Goal: Task Accomplishment & Management: Complete application form

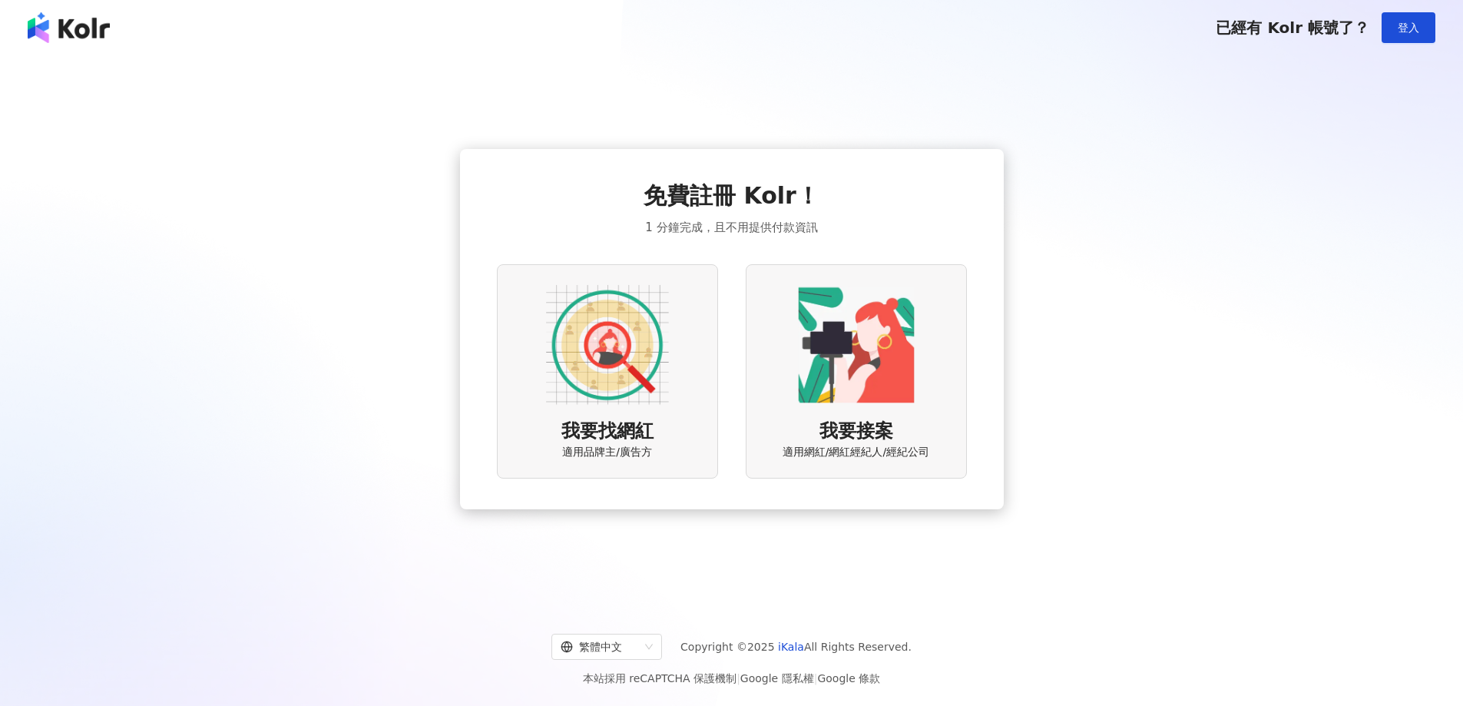
click at [636, 389] on img at bounding box center [607, 344] width 123 height 123
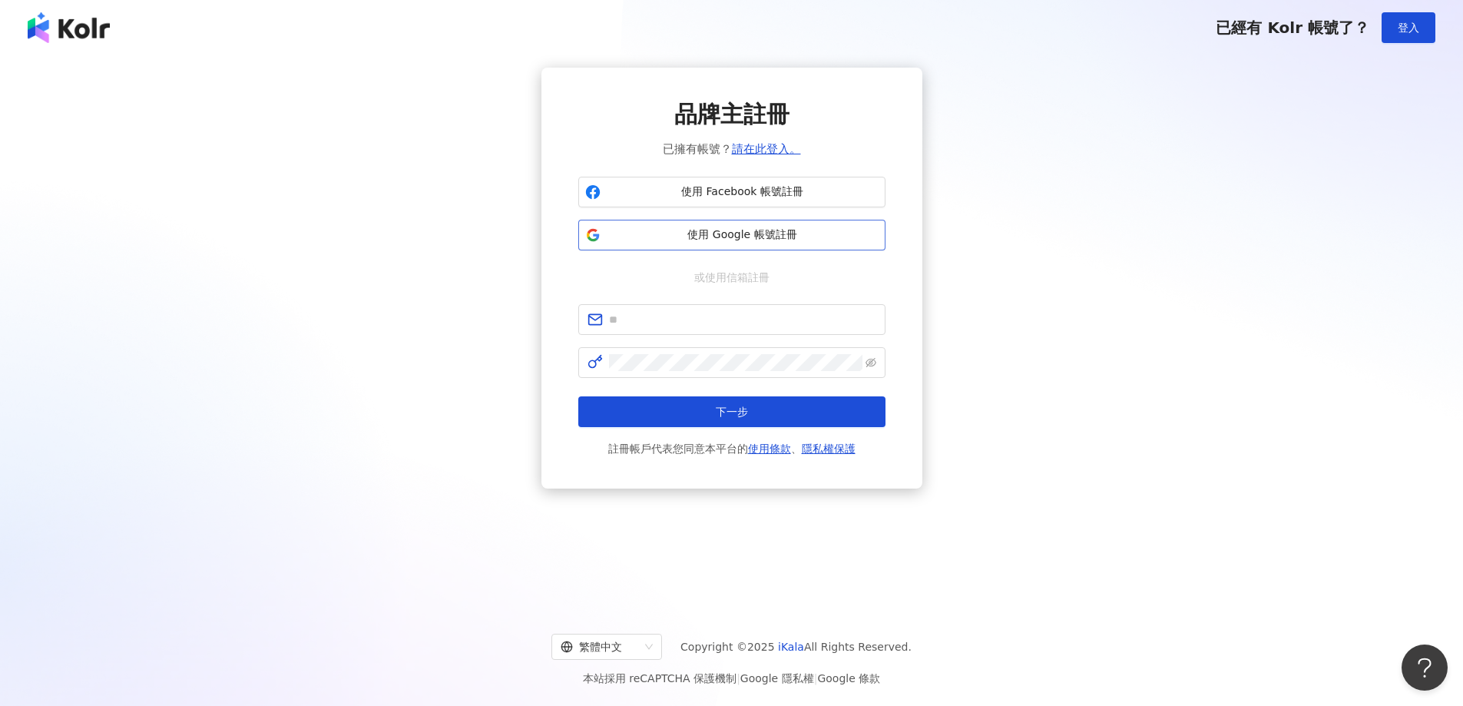
click at [760, 237] on span "使用 Google 帳號註冊" at bounding box center [743, 234] width 272 height 15
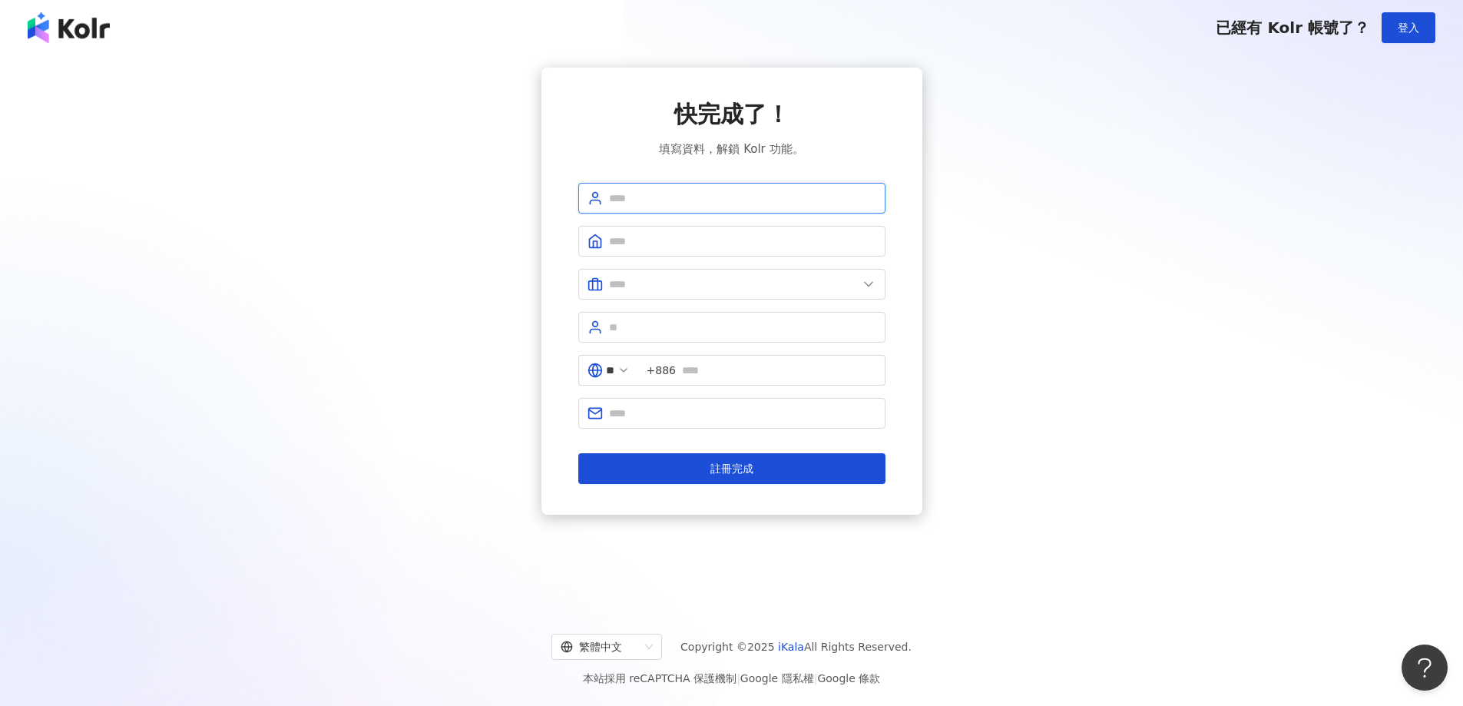
click at [684, 197] on input "text" at bounding box center [742, 198] width 267 height 17
click at [650, 195] on input "text" at bounding box center [742, 198] width 267 height 17
click at [613, 141] on div "快完成了！ 填寫資料，解鎖 Kolr 功能。" at bounding box center [731, 128] width 307 height 60
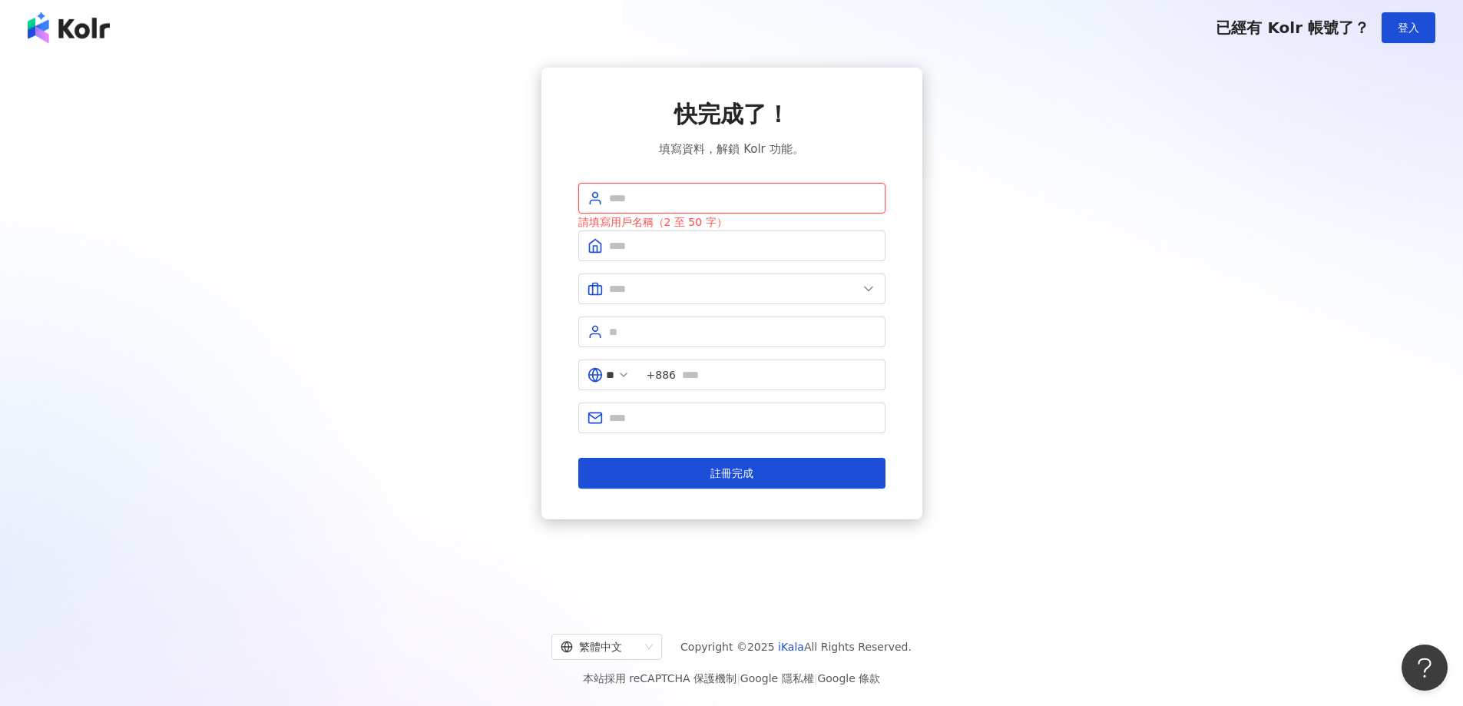
click at [650, 190] on input "text" at bounding box center [742, 198] width 267 height 17
type input "*"
type input "*******"
click at [690, 240] on input "text" at bounding box center [742, 245] width 267 height 17
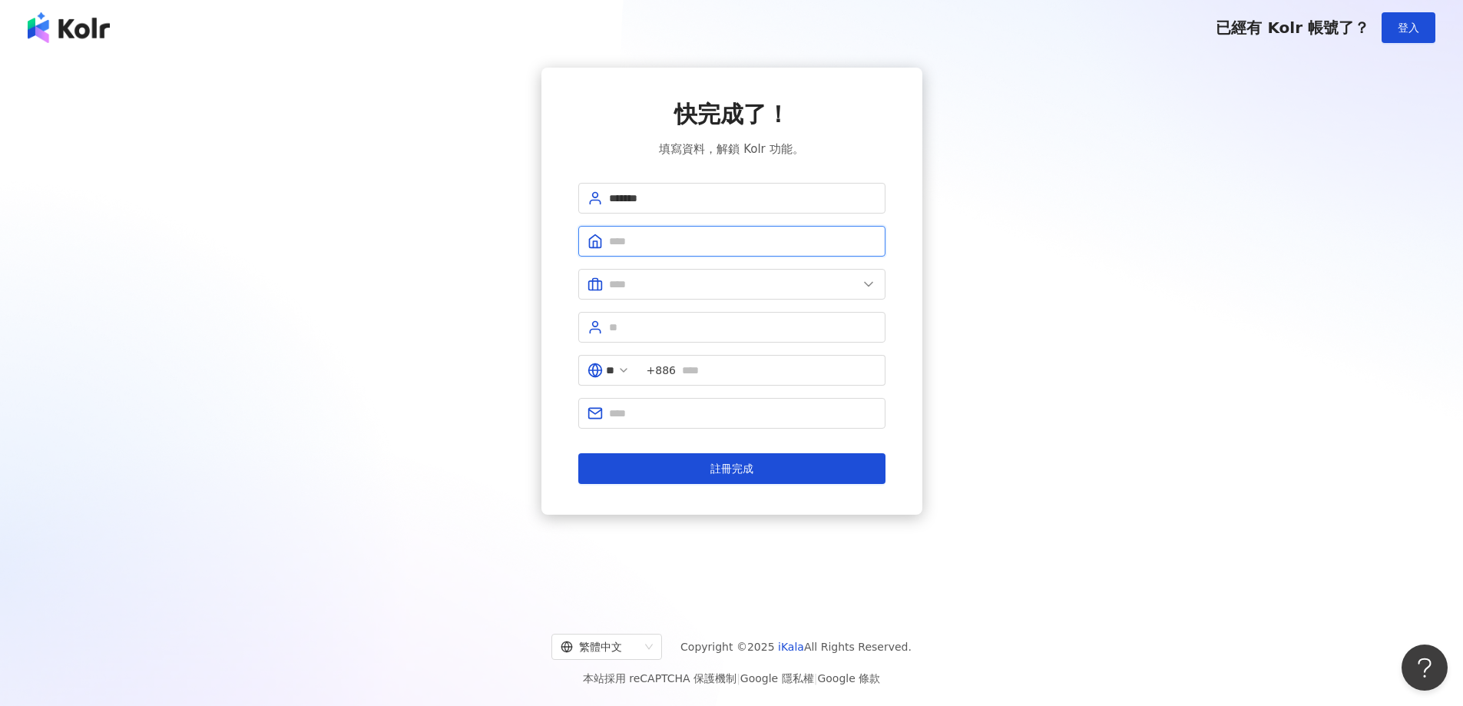
type input "*"
type input "**********"
click at [718, 285] on input "text" at bounding box center [733, 284] width 249 height 17
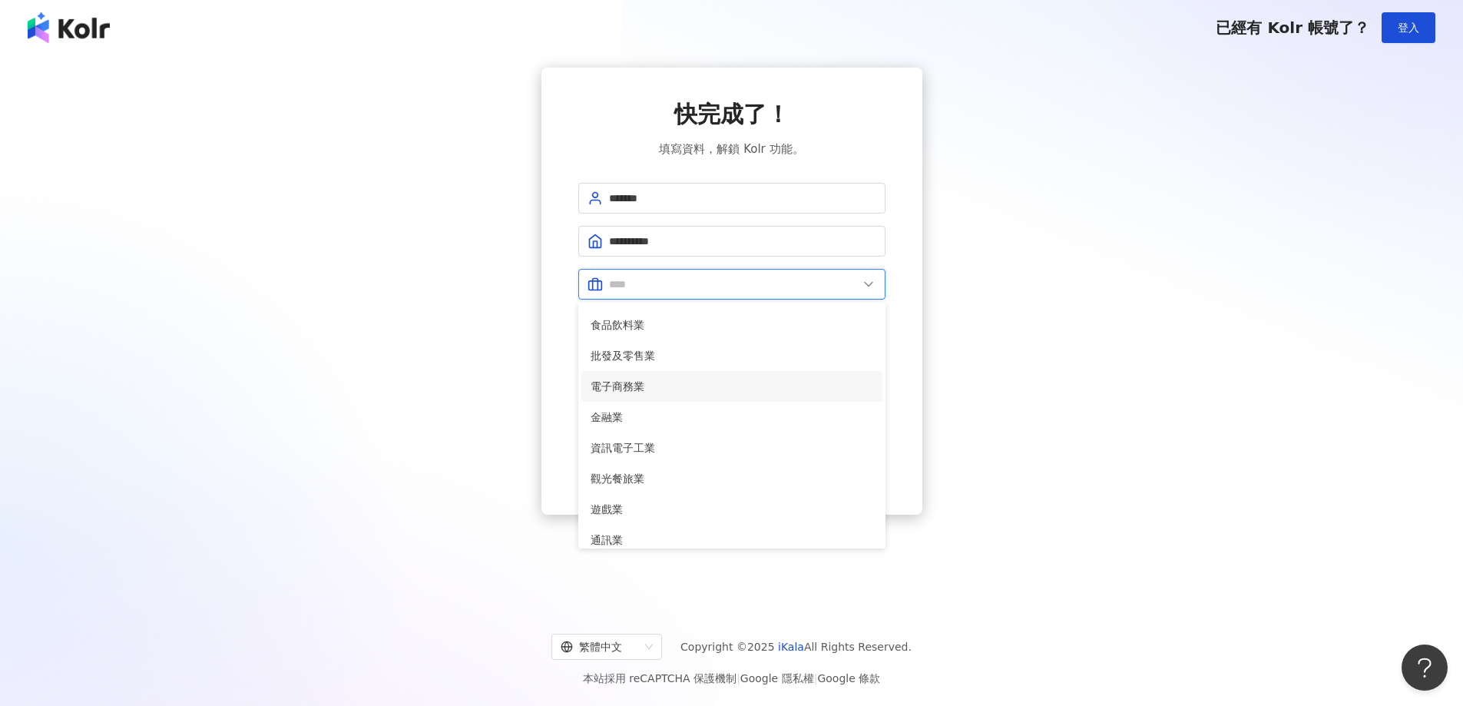
scroll to position [154, 0]
click at [687, 468] on span "娛樂媒體業" at bounding box center [731, 474] width 283 height 17
type input "*****"
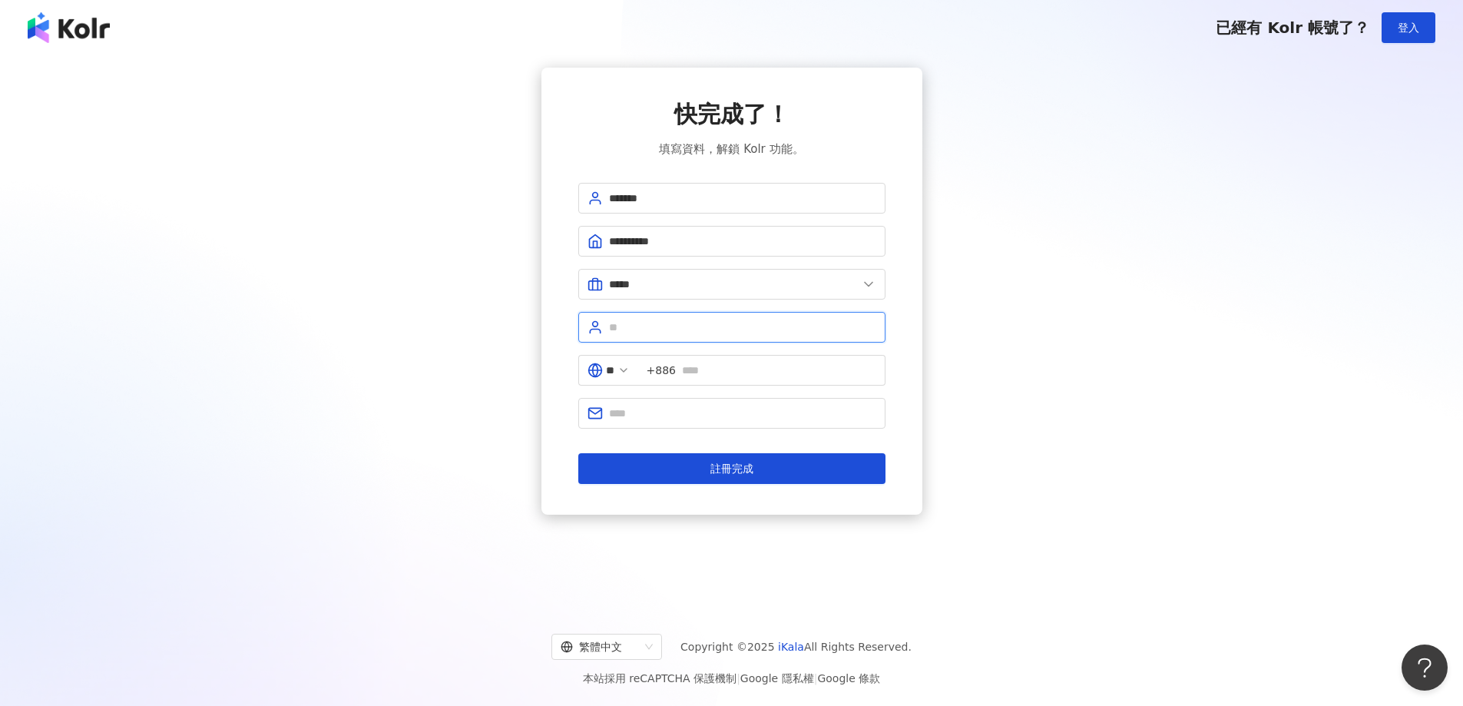
click at [702, 328] on input "text" at bounding box center [742, 327] width 267 height 17
type input "******"
click at [744, 381] on span "+886" at bounding box center [761, 370] width 247 height 31
type input "**********"
click at [692, 408] on input "text" at bounding box center [742, 413] width 267 height 17
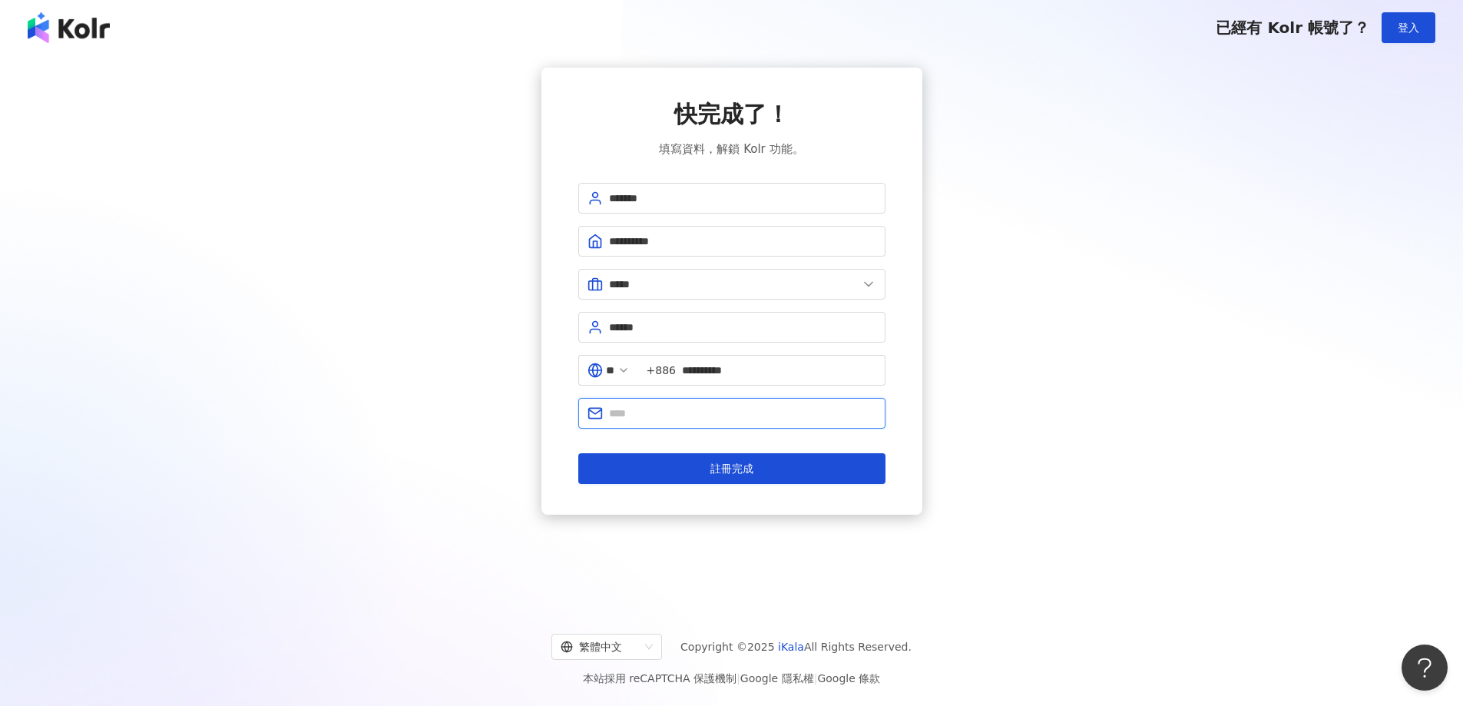
type input "**********"
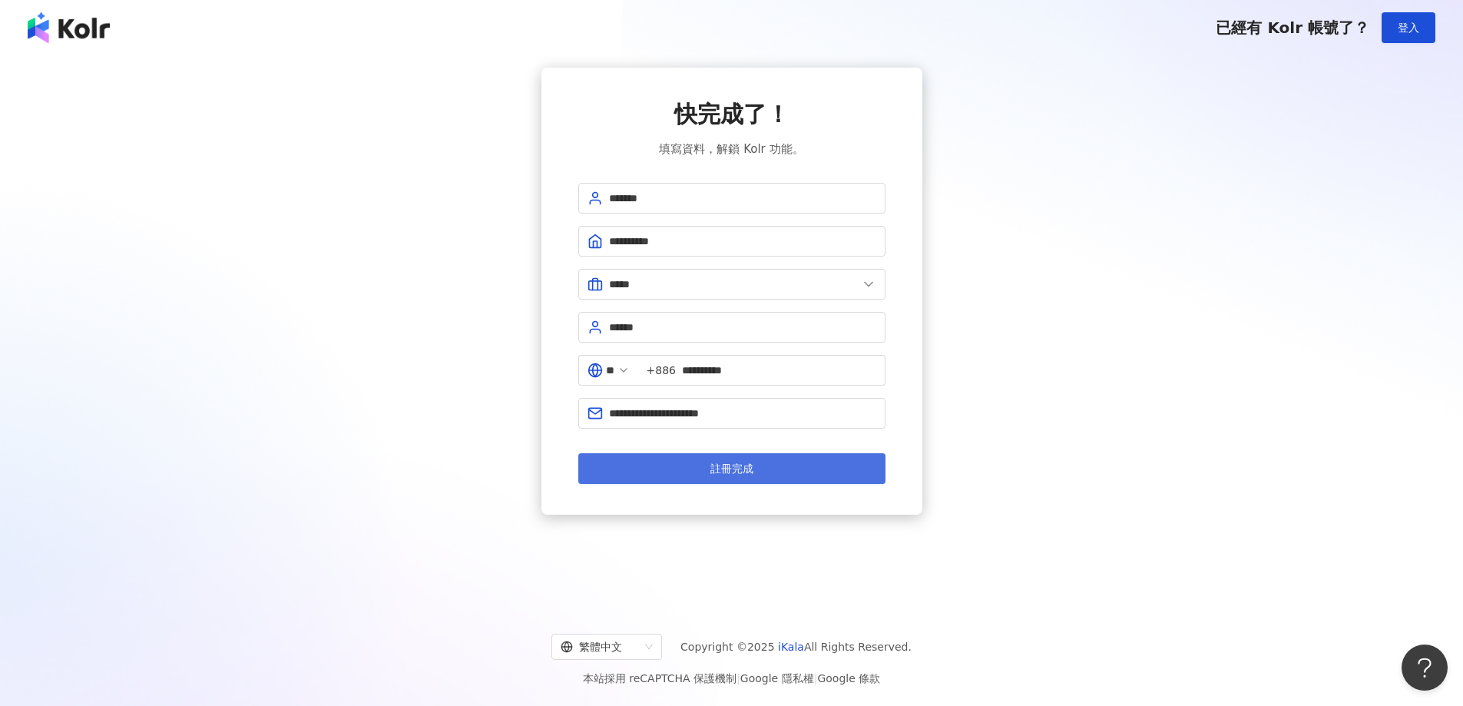
click at [684, 475] on button "註冊完成" at bounding box center [731, 468] width 307 height 31
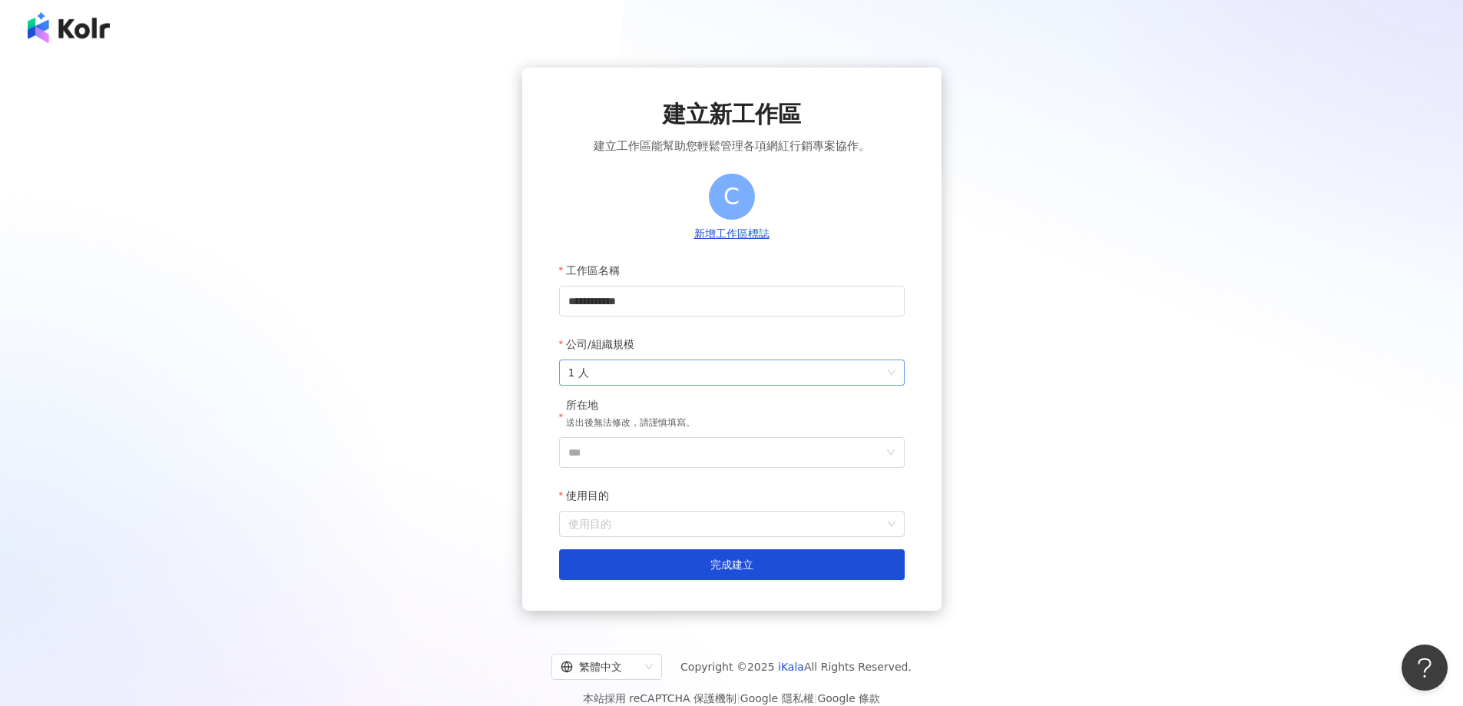
click at [683, 373] on span "1 人" at bounding box center [731, 372] width 327 height 25
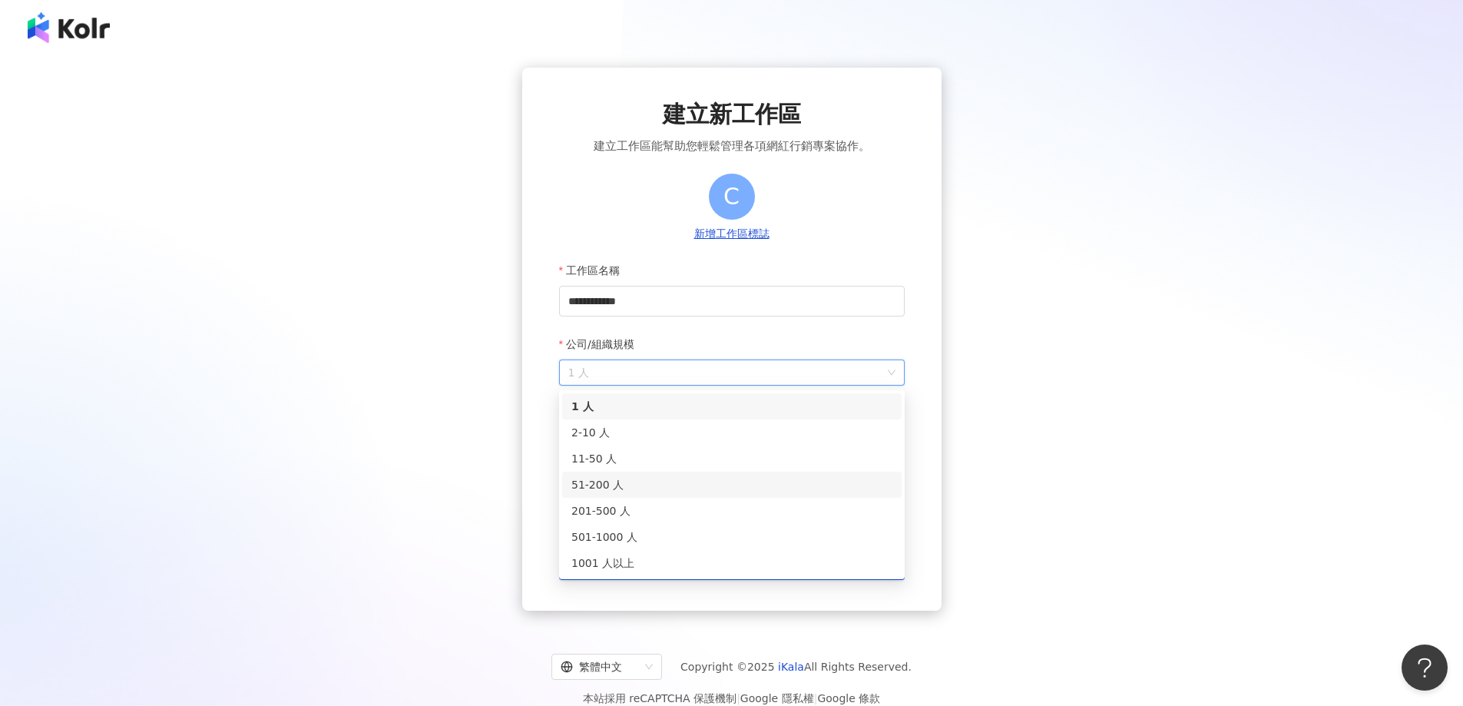
click at [656, 480] on div "51-200 人" at bounding box center [731, 484] width 321 height 17
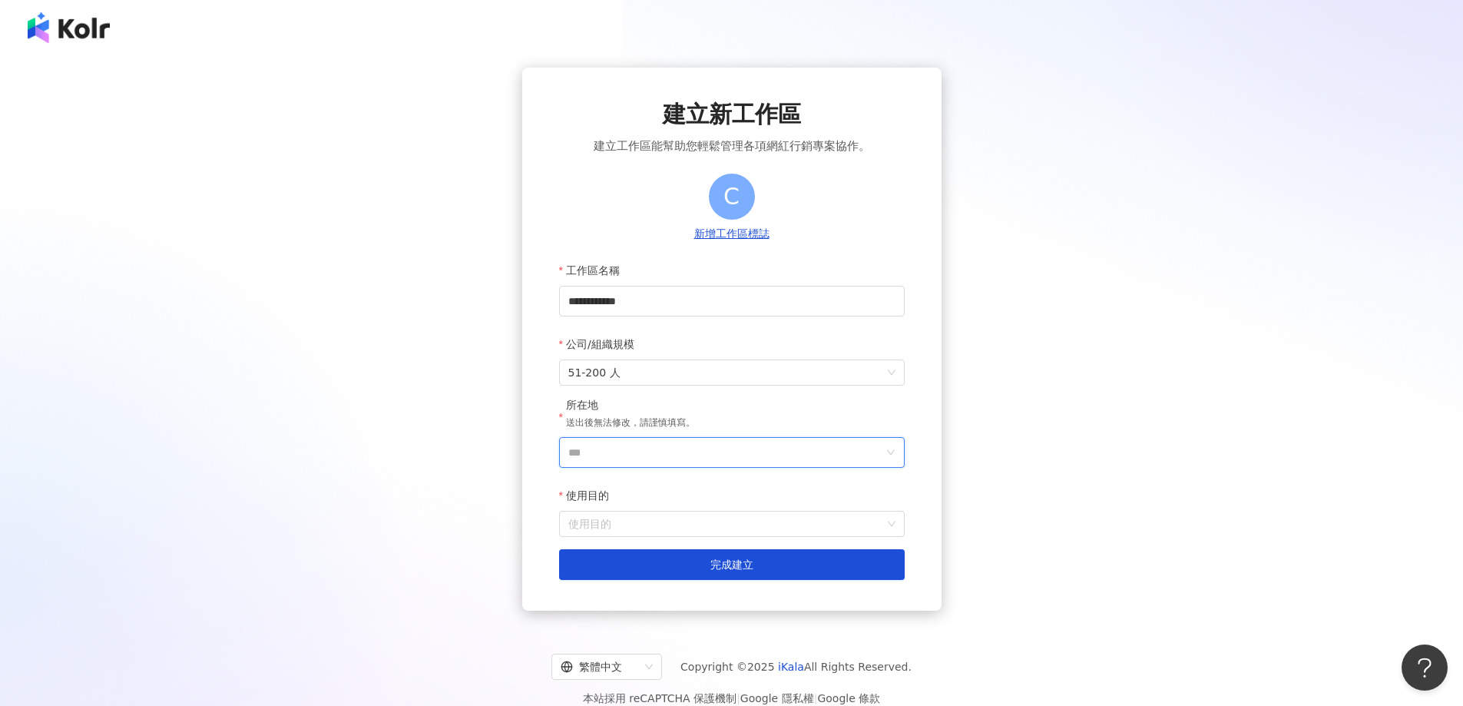
click at [666, 449] on input "***" at bounding box center [725, 452] width 315 height 29
click at [796, 240] on div "台灣" at bounding box center [819, 236] width 147 height 28
click at [702, 526] on input "使用目的" at bounding box center [731, 523] width 327 height 25
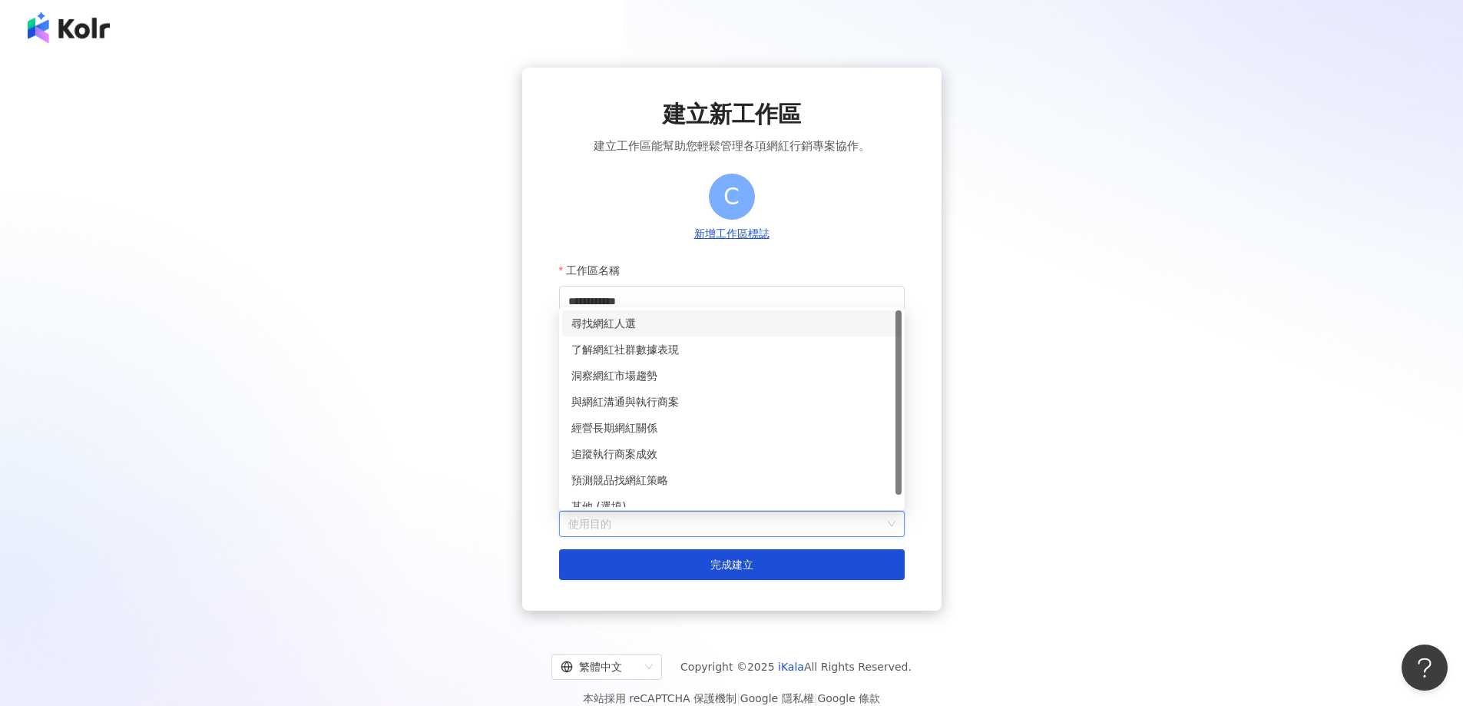
click at [703, 329] on div "尋找網紅人選" at bounding box center [731, 323] width 321 height 17
click at [661, 533] on span "尋找網紅人選" at bounding box center [731, 523] width 327 height 25
click at [670, 377] on div "洞察網紅市場趨勢" at bounding box center [731, 375] width 321 height 17
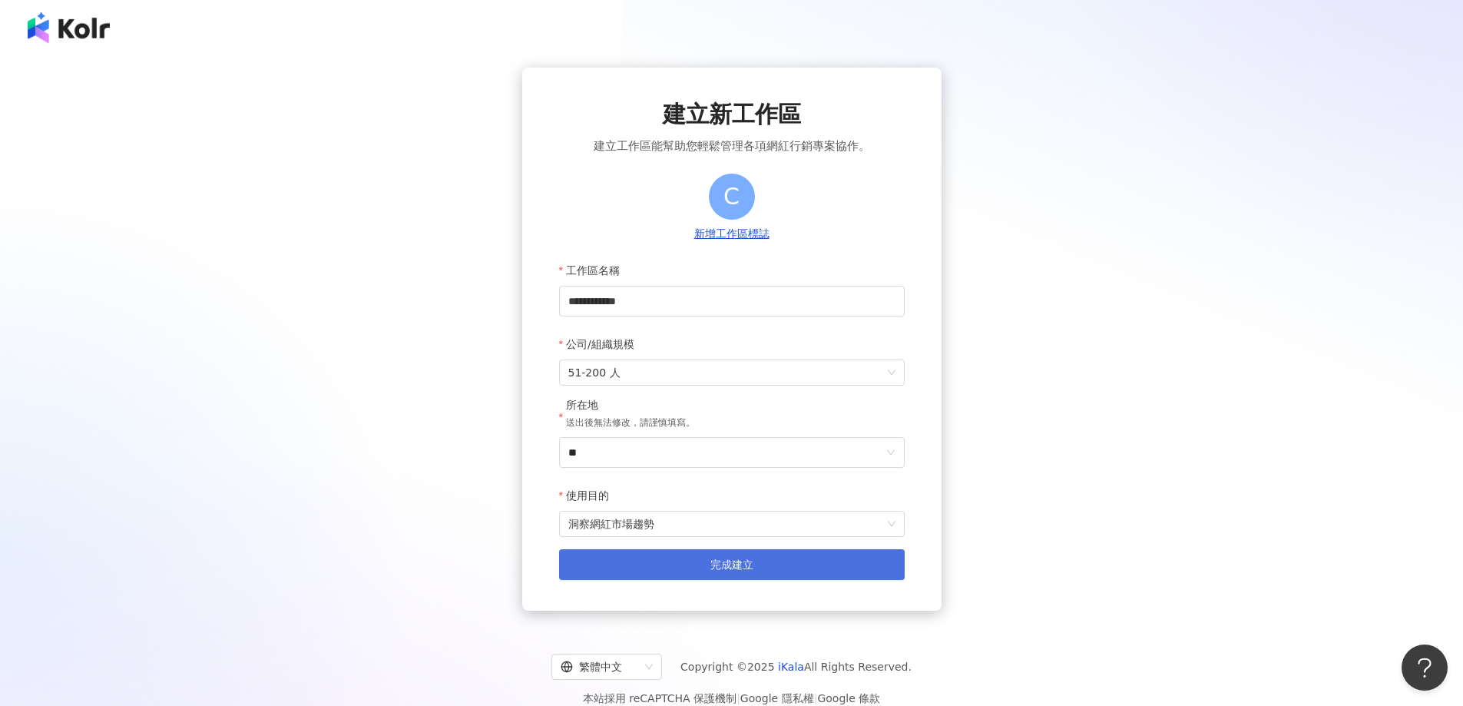
click at [664, 573] on button "完成建立" at bounding box center [732, 564] width 346 height 31
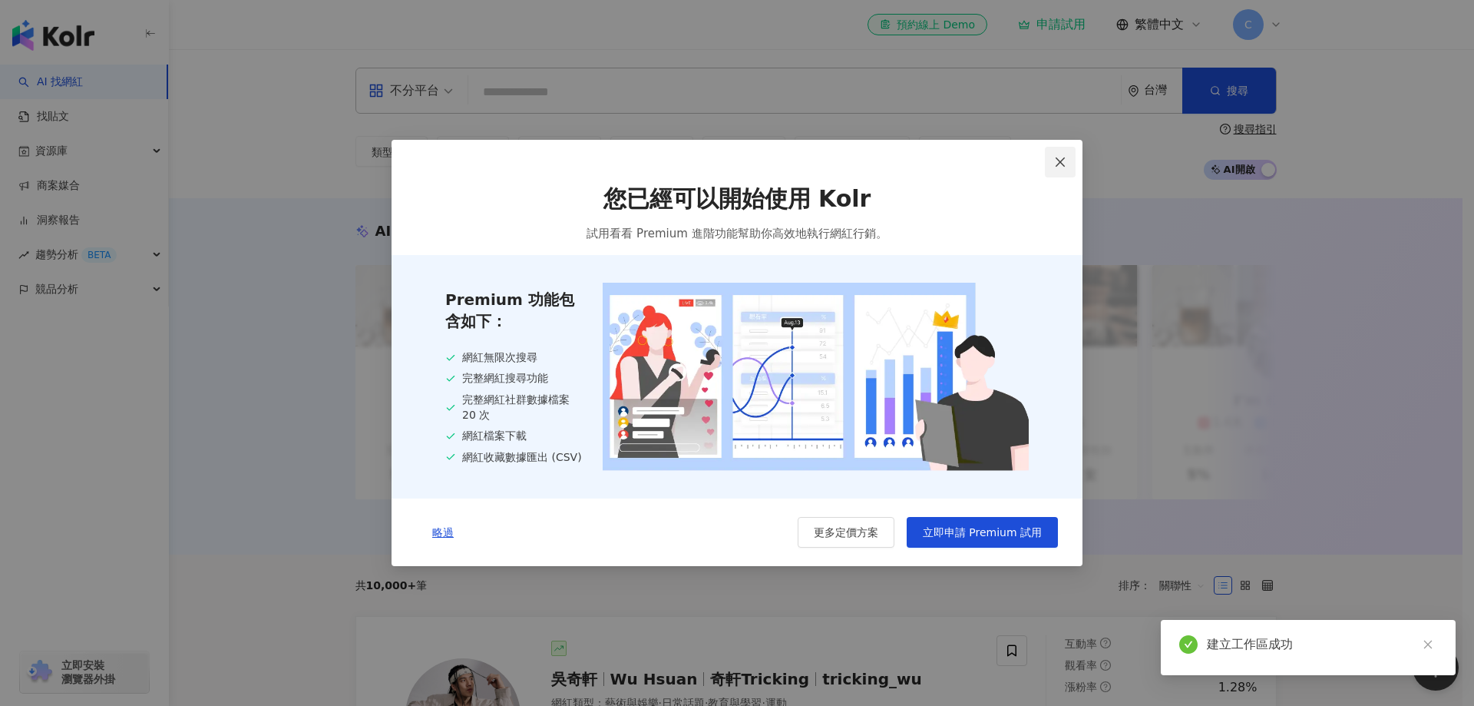
click at [1061, 164] on icon "close" at bounding box center [1060, 162] width 12 height 12
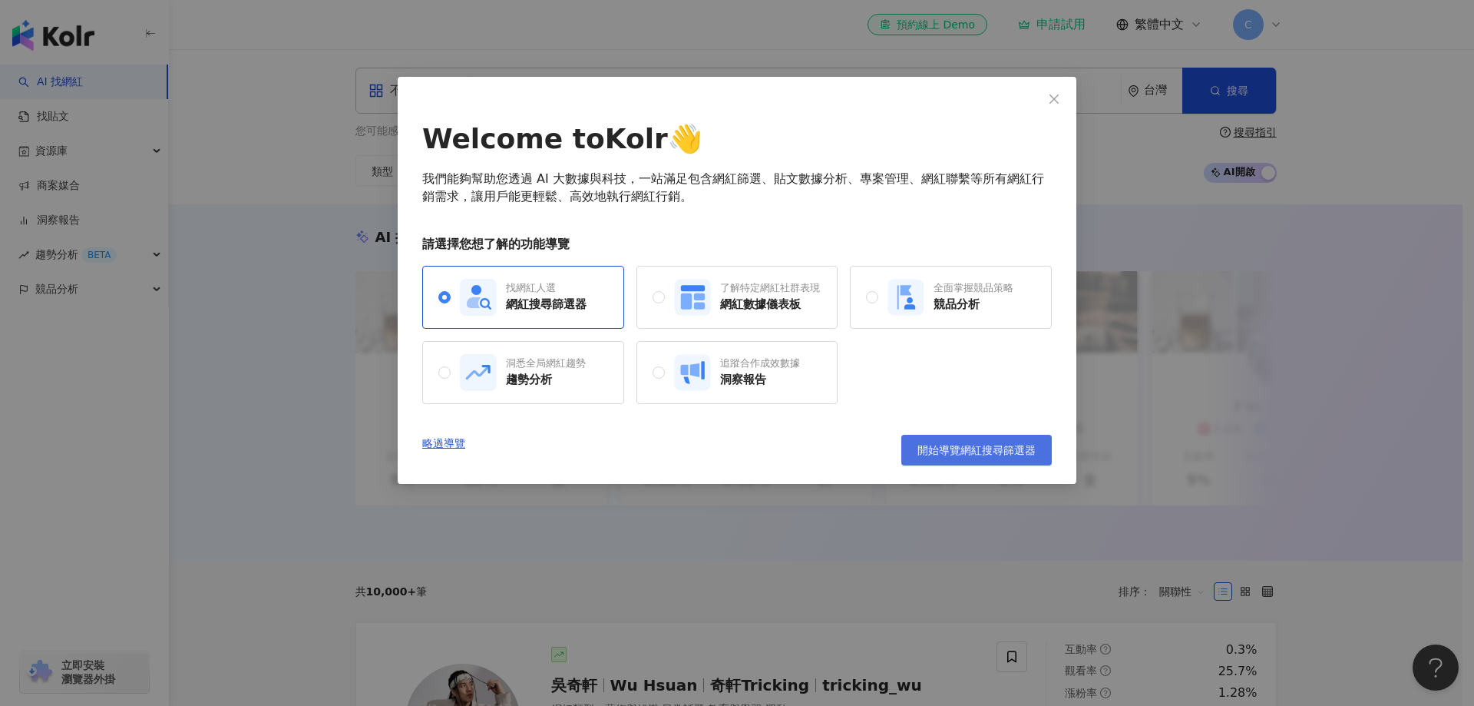
click at [947, 455] on span "開始導覽網紅搜尋篩選器" at bounding box center [977, 450] width 118 height 12
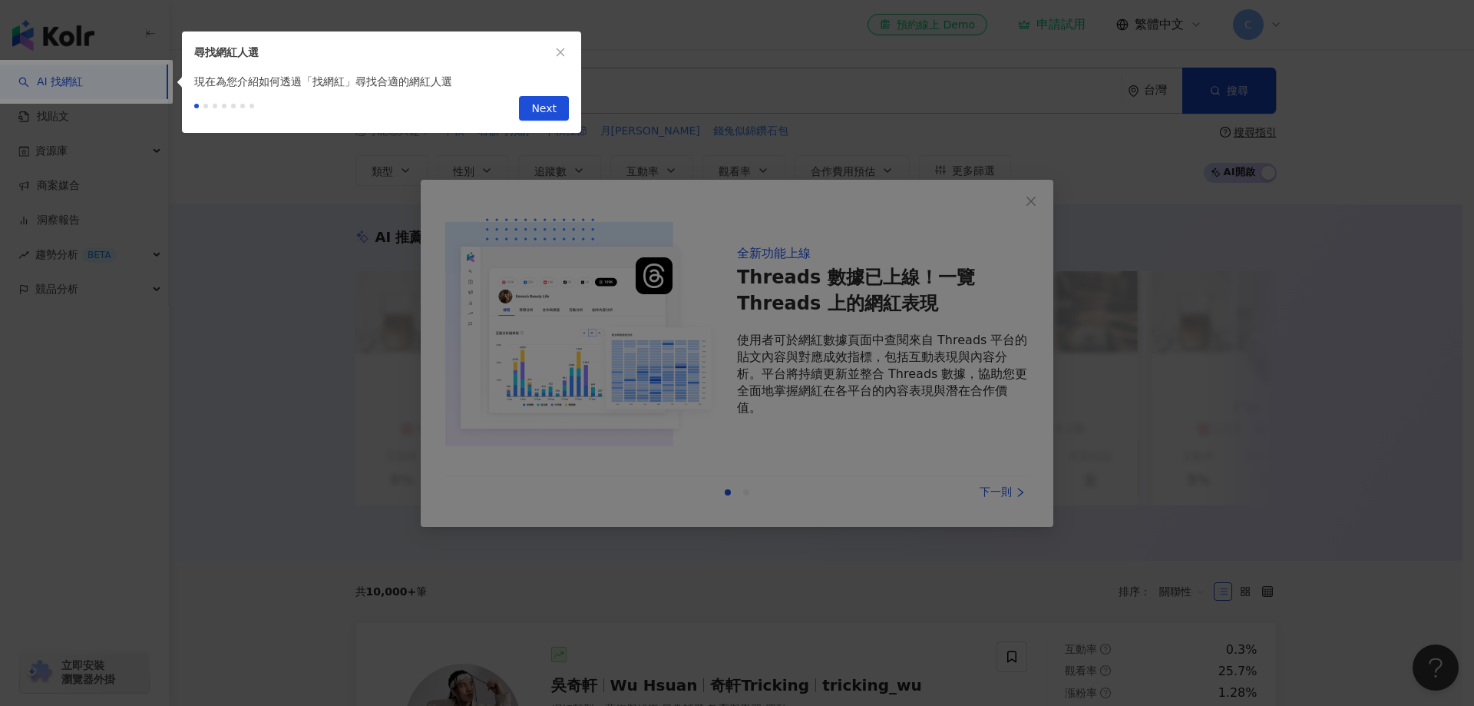
click at [1033, 200] on div at bounding box center [737, 353] width 1474 height 706
click at [557, 58] on button "button" at bounding box center [560, 52] width 17 height 17
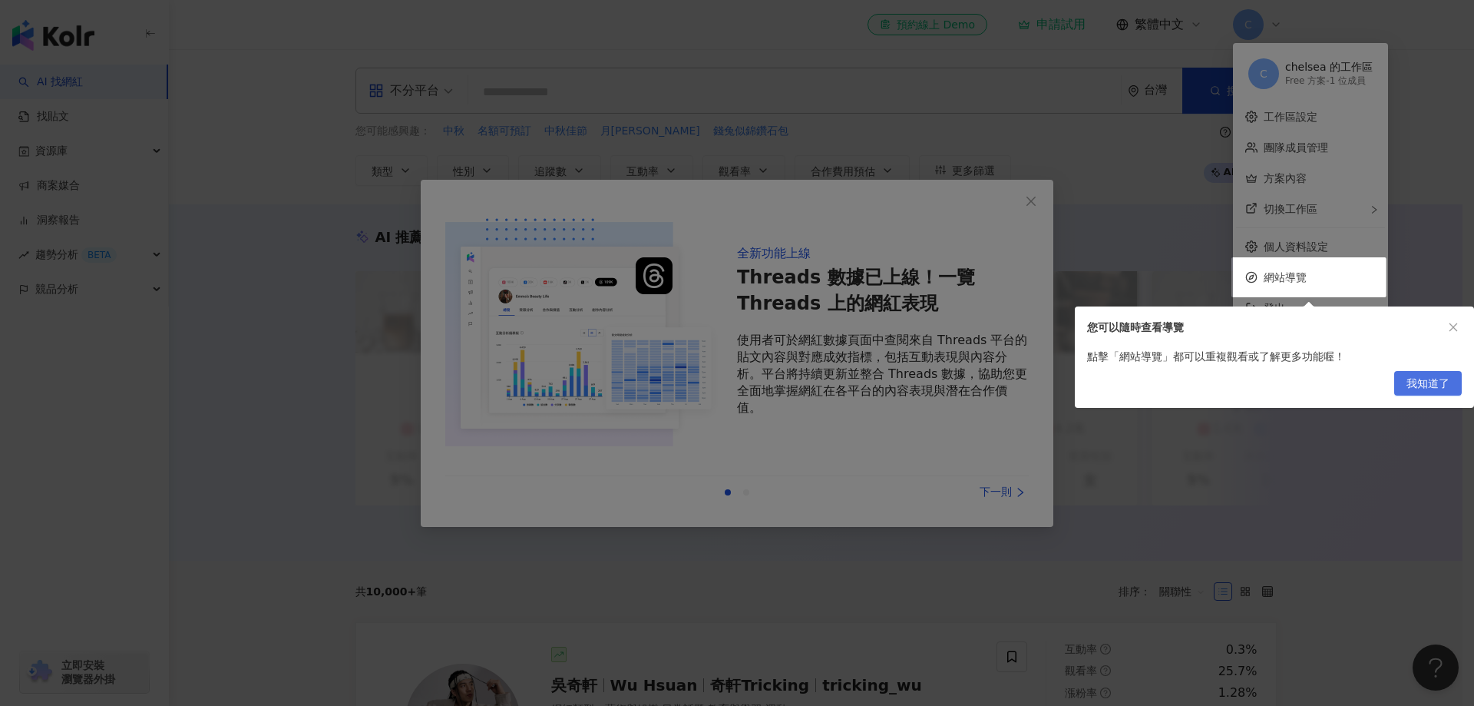
click at [1439, 379] on span "我知道了" at bounding box center [1428, 384] width 43 height 25
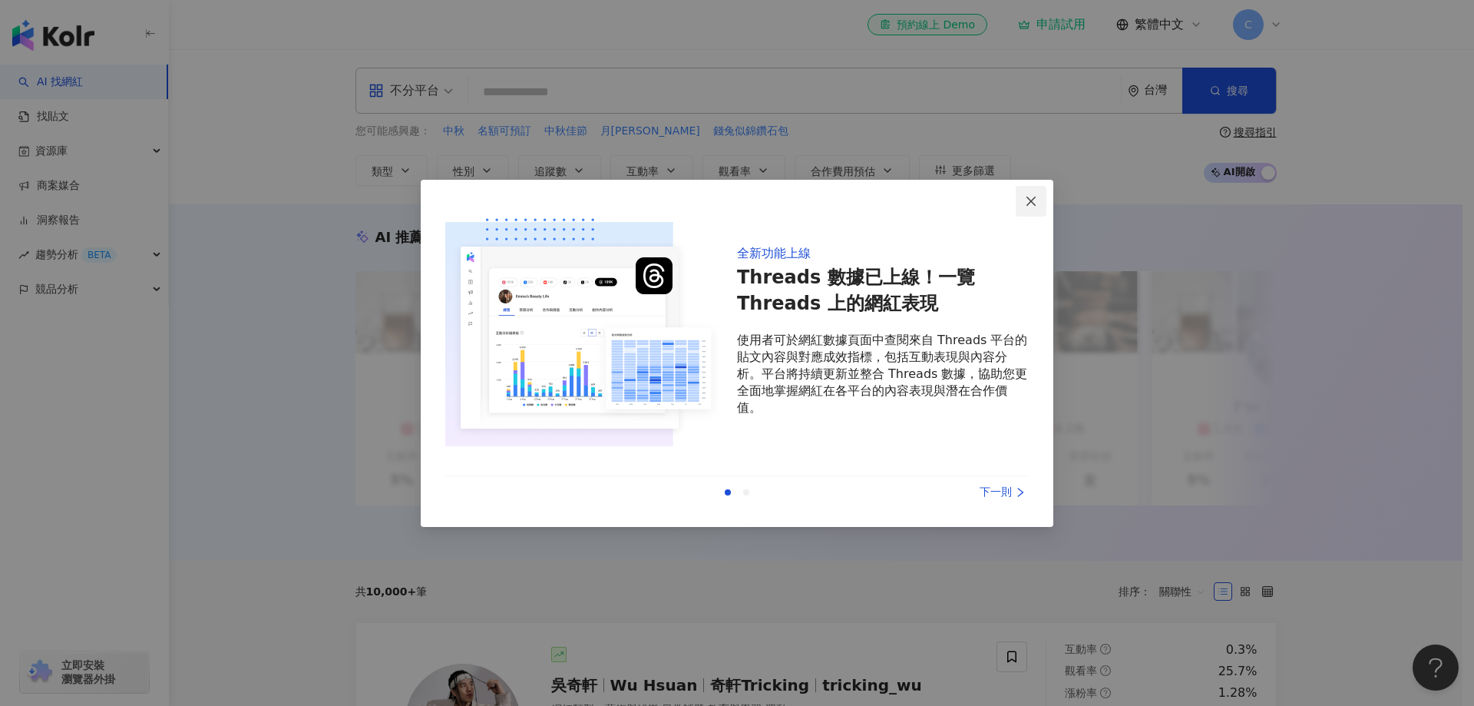
click at [1037, 199] on icon "close" at bounding box center [1031, 201] width 12 height 12
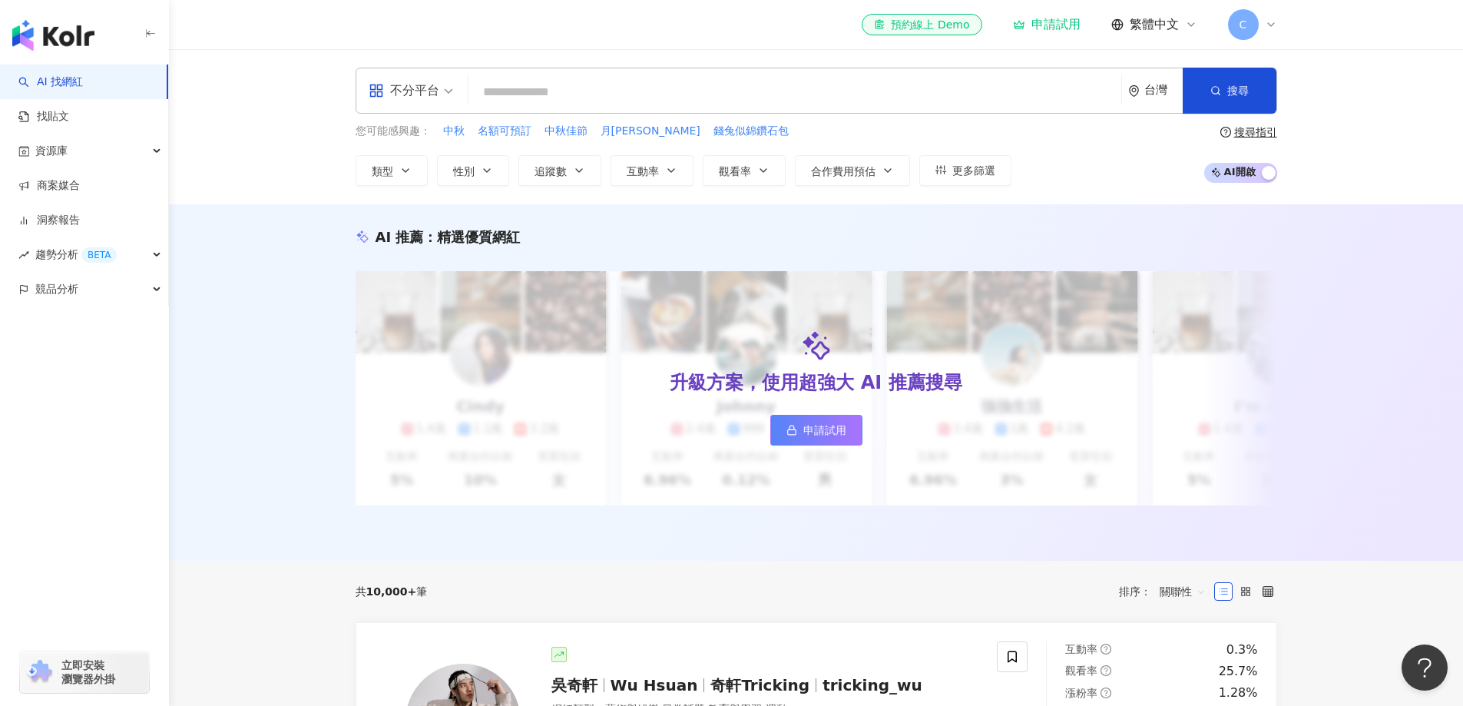
click at [607, 92] on input "search" at bounding box center [795, 92] width 640 height 29
paste input "**"
type input "**"
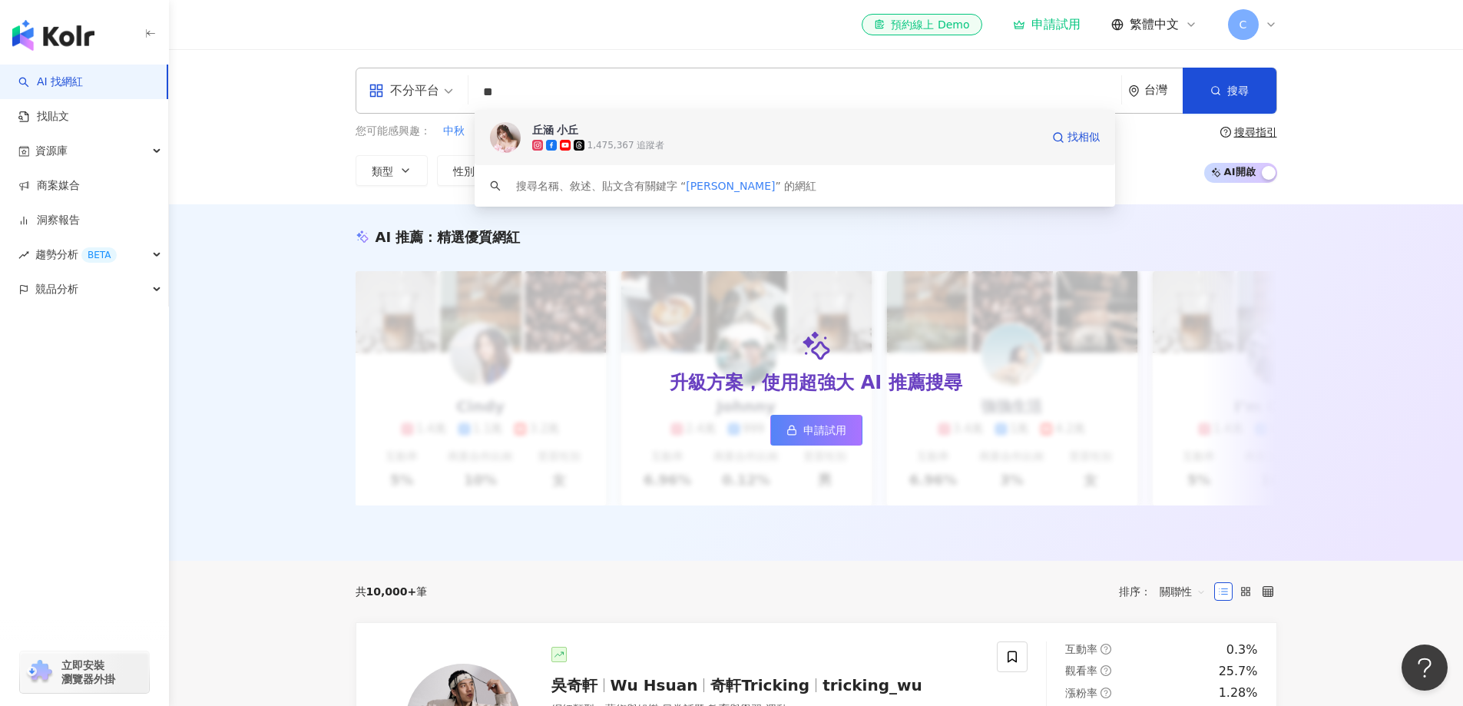
click at [635, 137] on span "丘涵 小丘" at bounding box center [786, 129] width 508 height 15
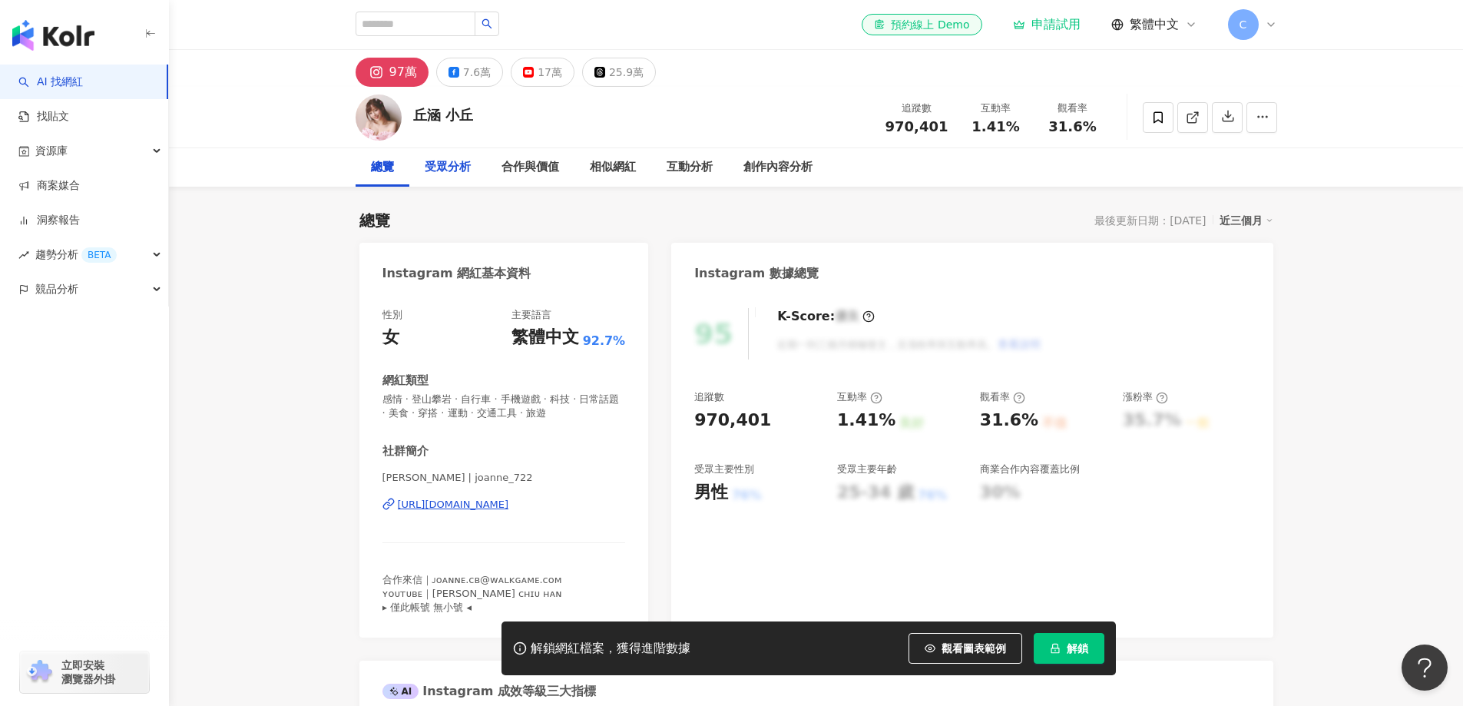
click at [453, 166] on div "受眾分析" at bounding box center [448, 167] width 46 height 18
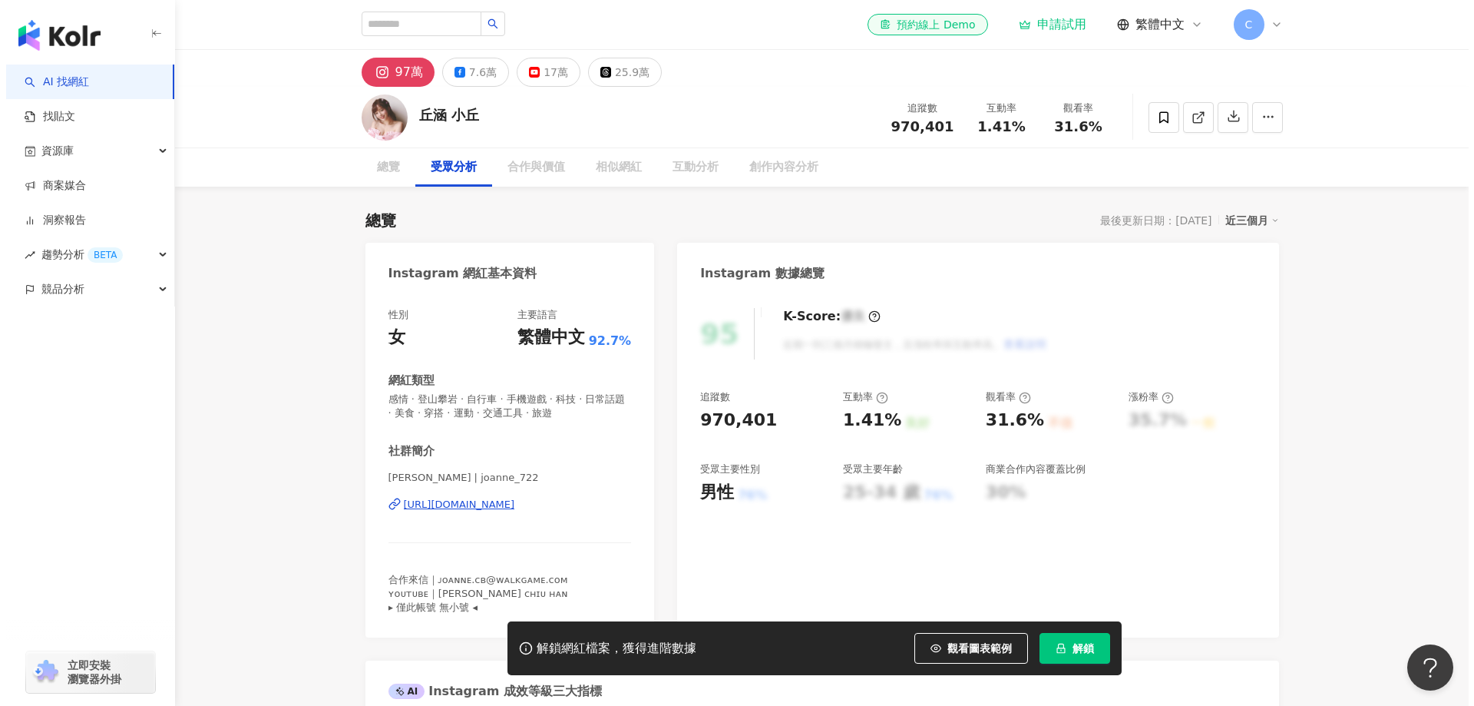
scroll to position [1311, 0]
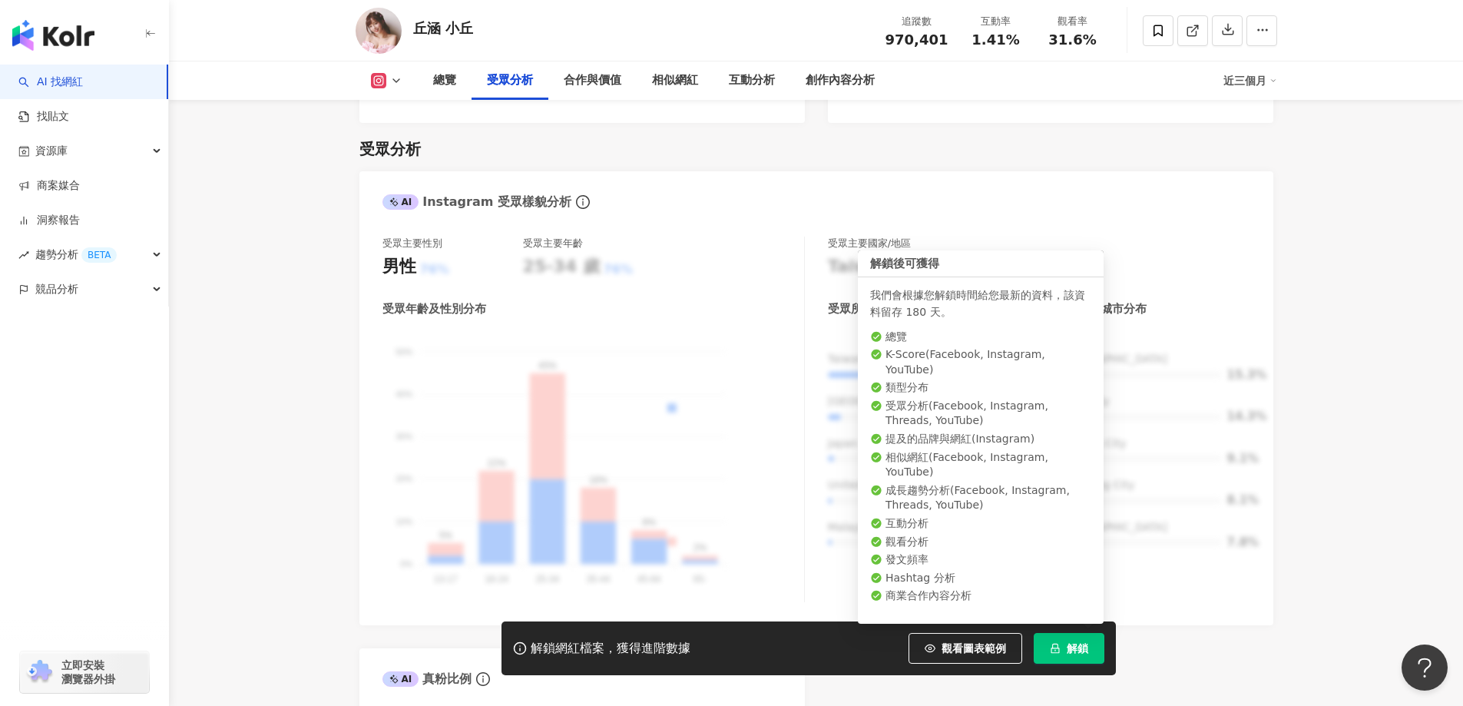
click at [1076, 650] on span "解鎖" at bounding box center [1076, 648] width 21 height 12
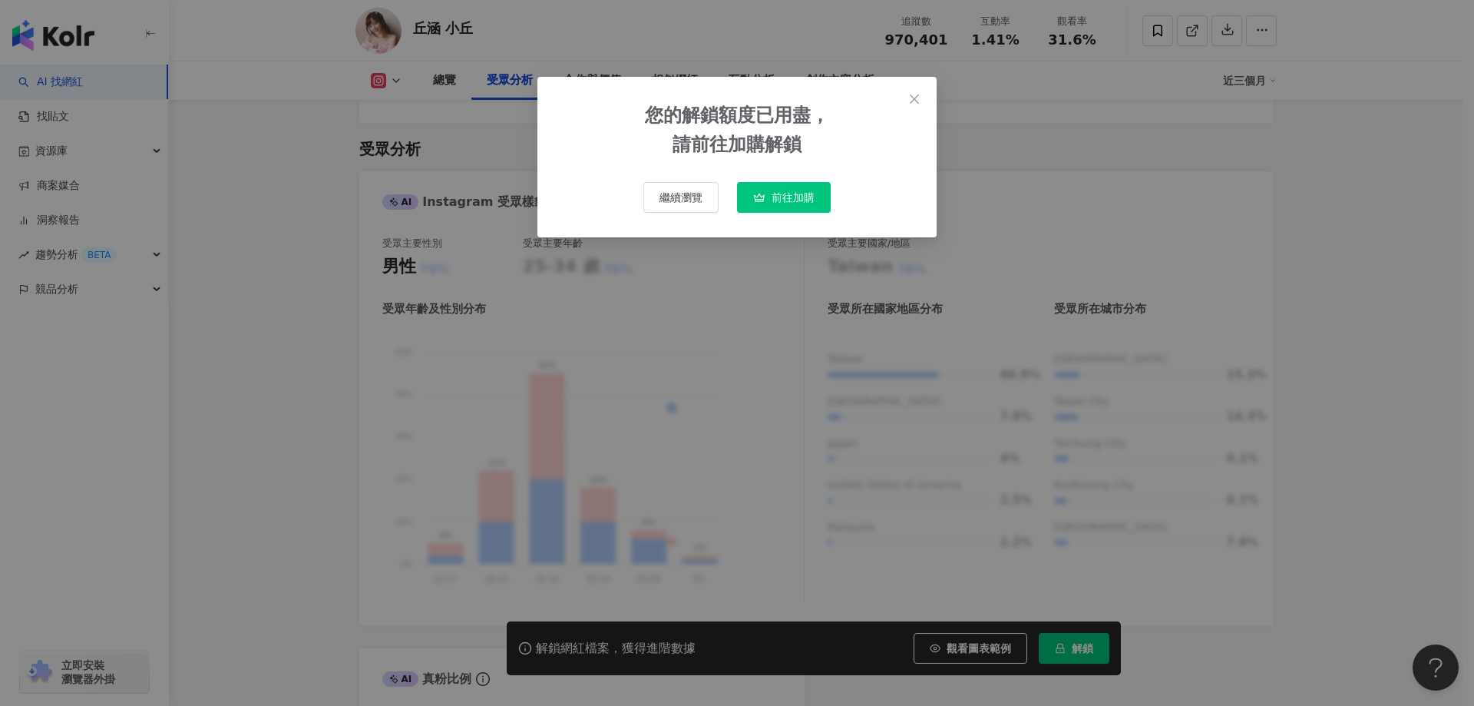
click at [789, 198] on span "前往加購" at bounding box center [793, 197] width 43 height 12
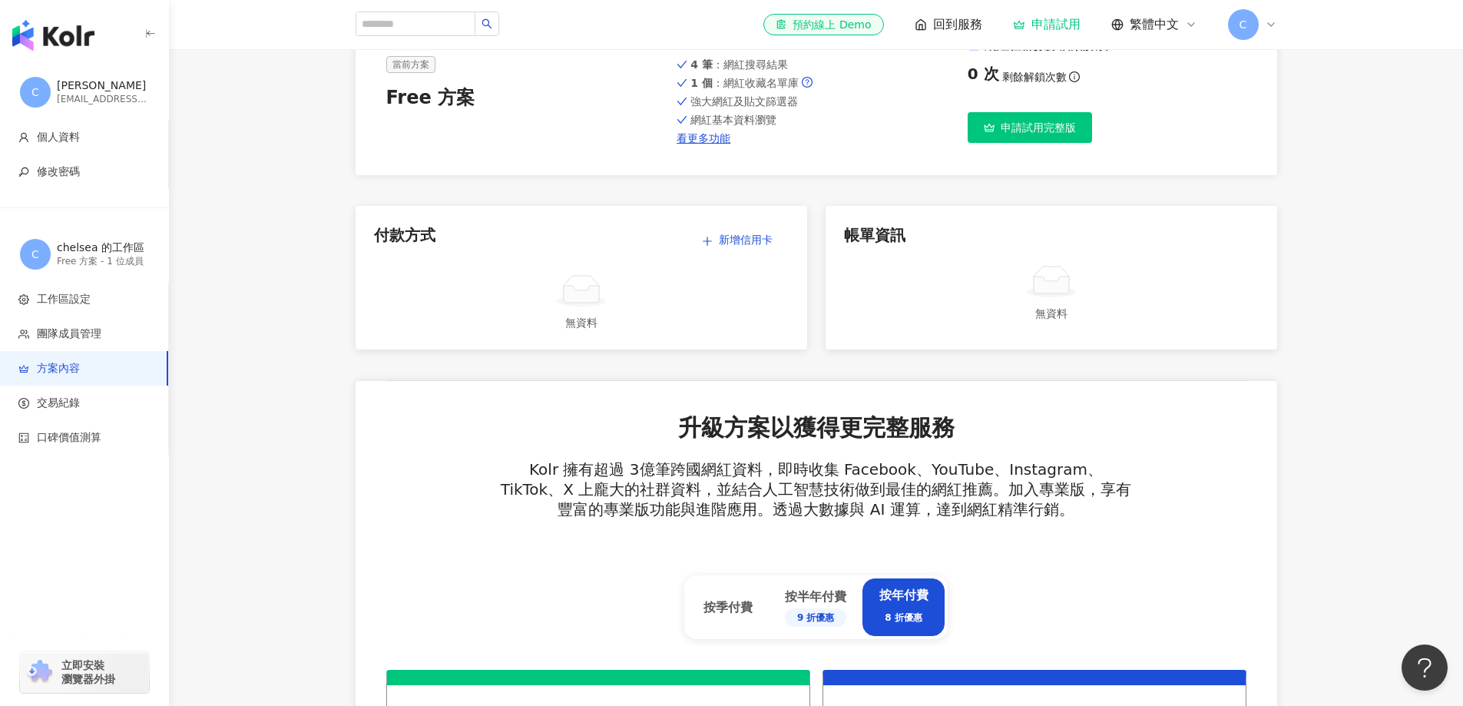
scroll to position [307, 0]
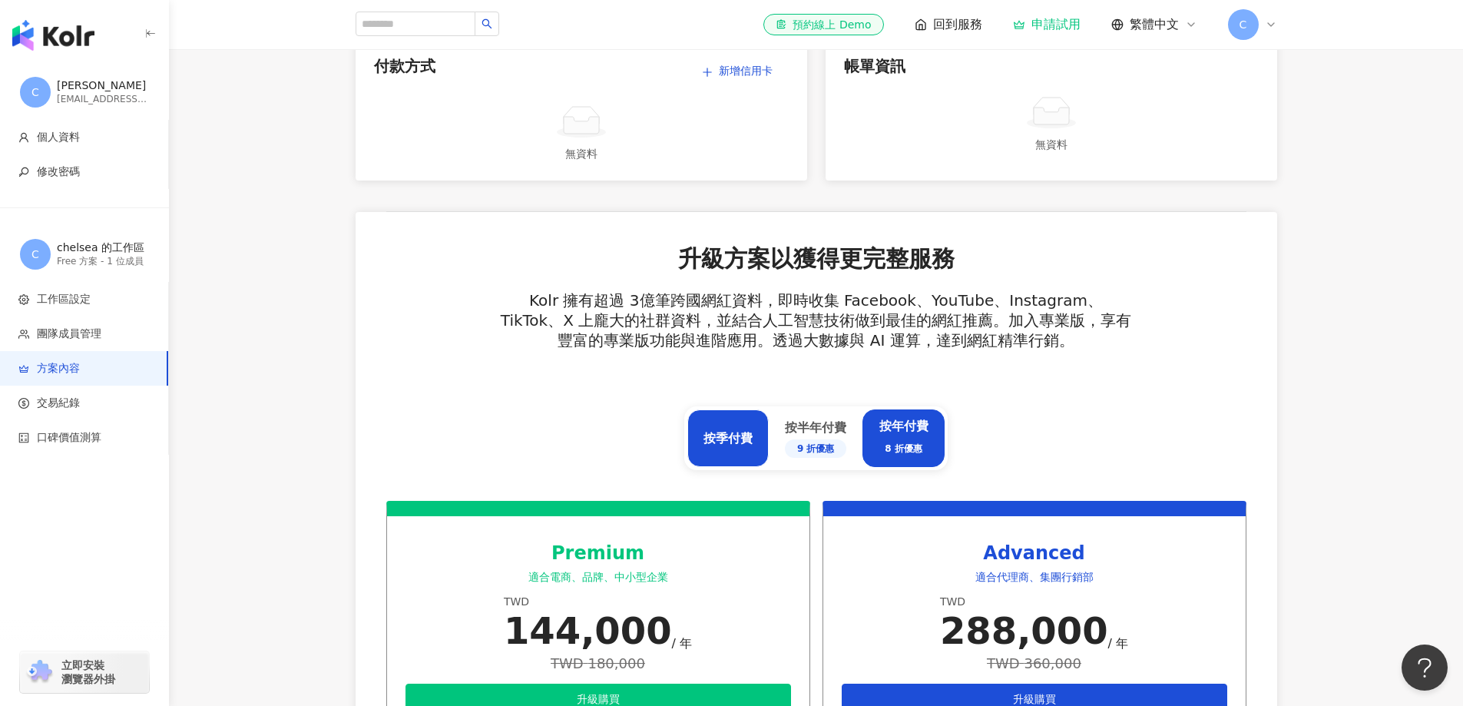
click at [735, 442] on div "按季付費" at bounding box center [727, 438] width 49 height 17
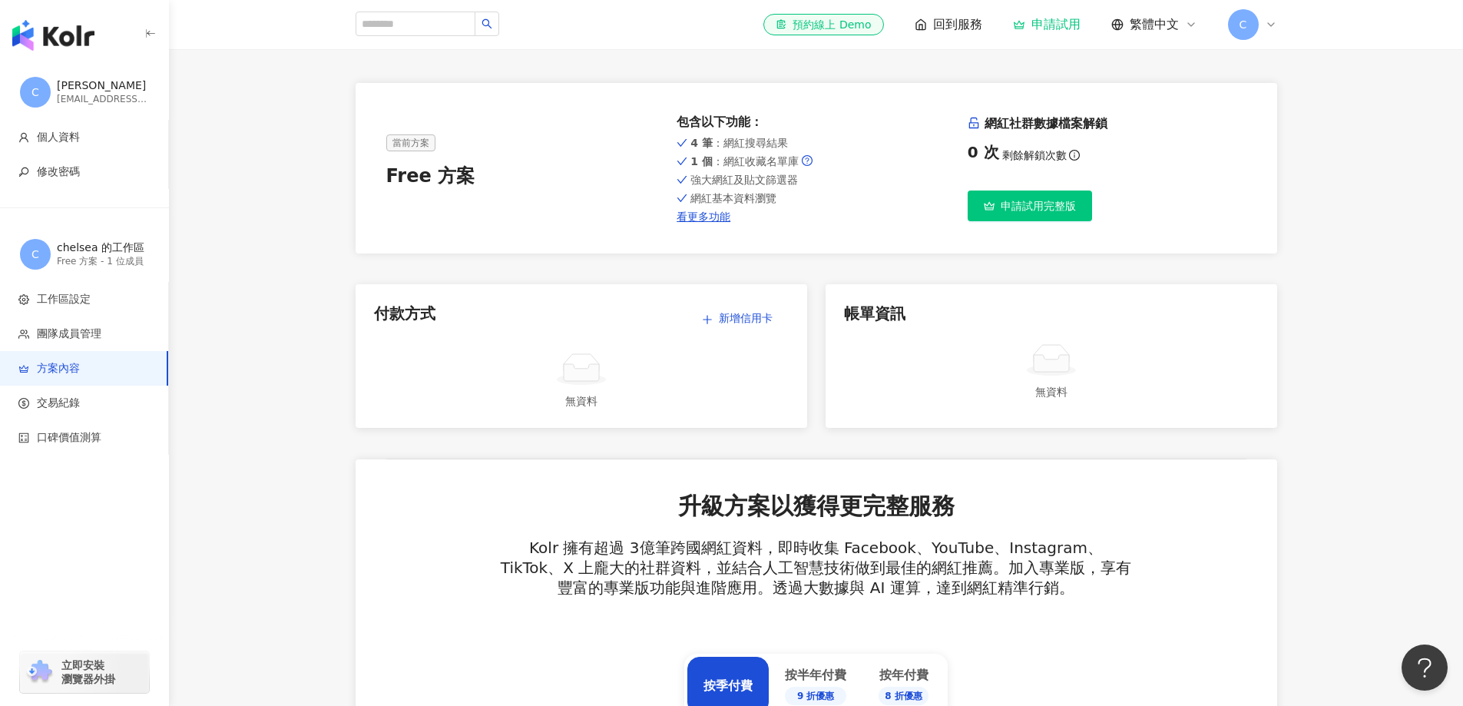
scroll to position [0, 0]
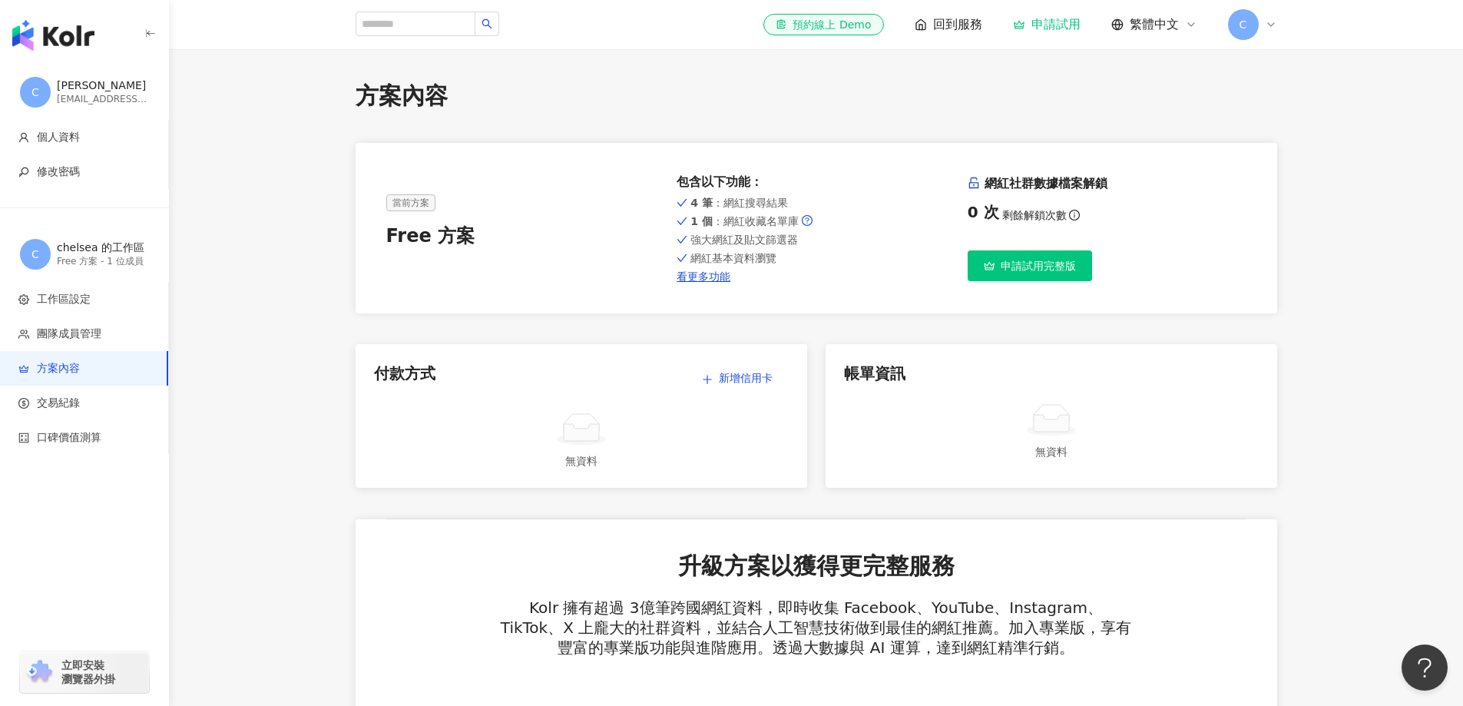
click at [1050, 261] on span "申請試用完整版" at bounding box center [1037, 266] width 75 height 12
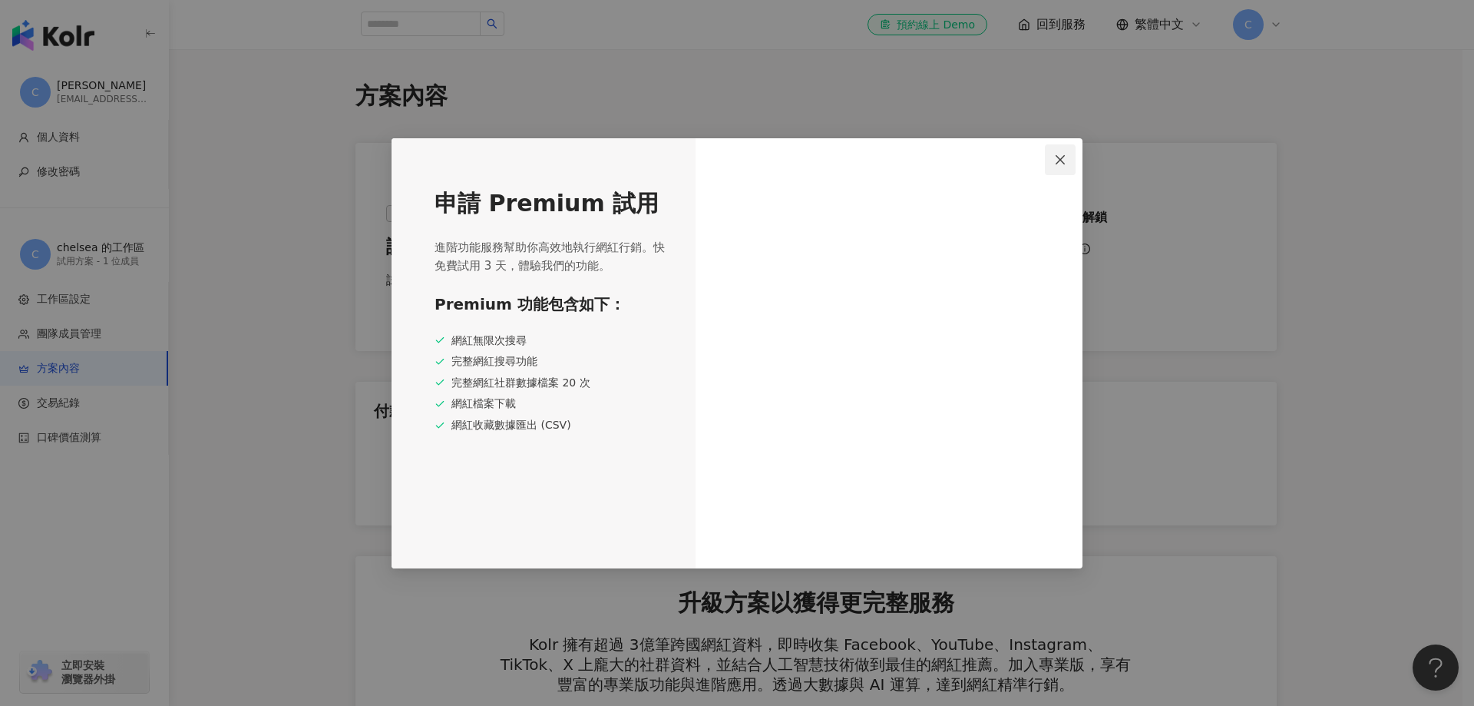
click at [1057, 164] on icon "close" at bounding box center [1060, 159] width 9 height 9
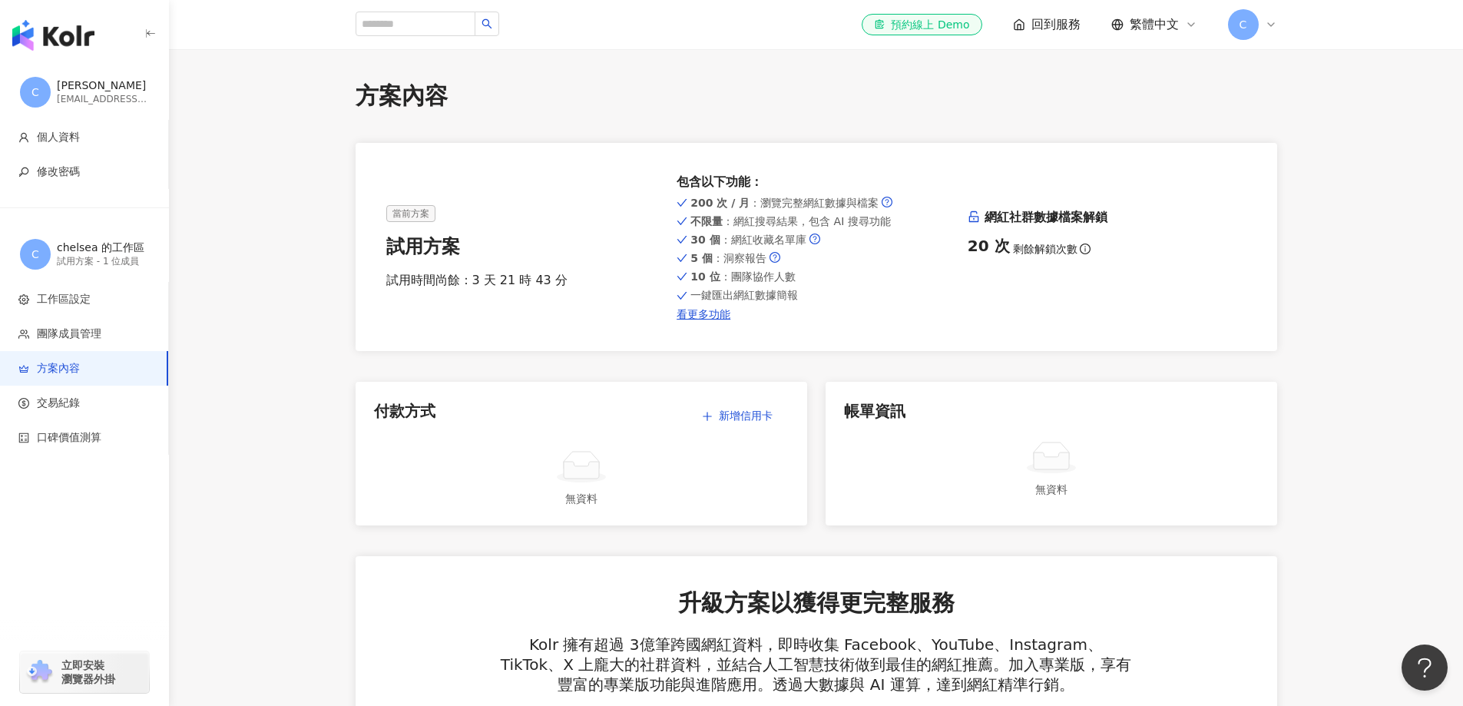
click at [61, 35] on img "button" at bounding box center [53, 35] width 82 height 31
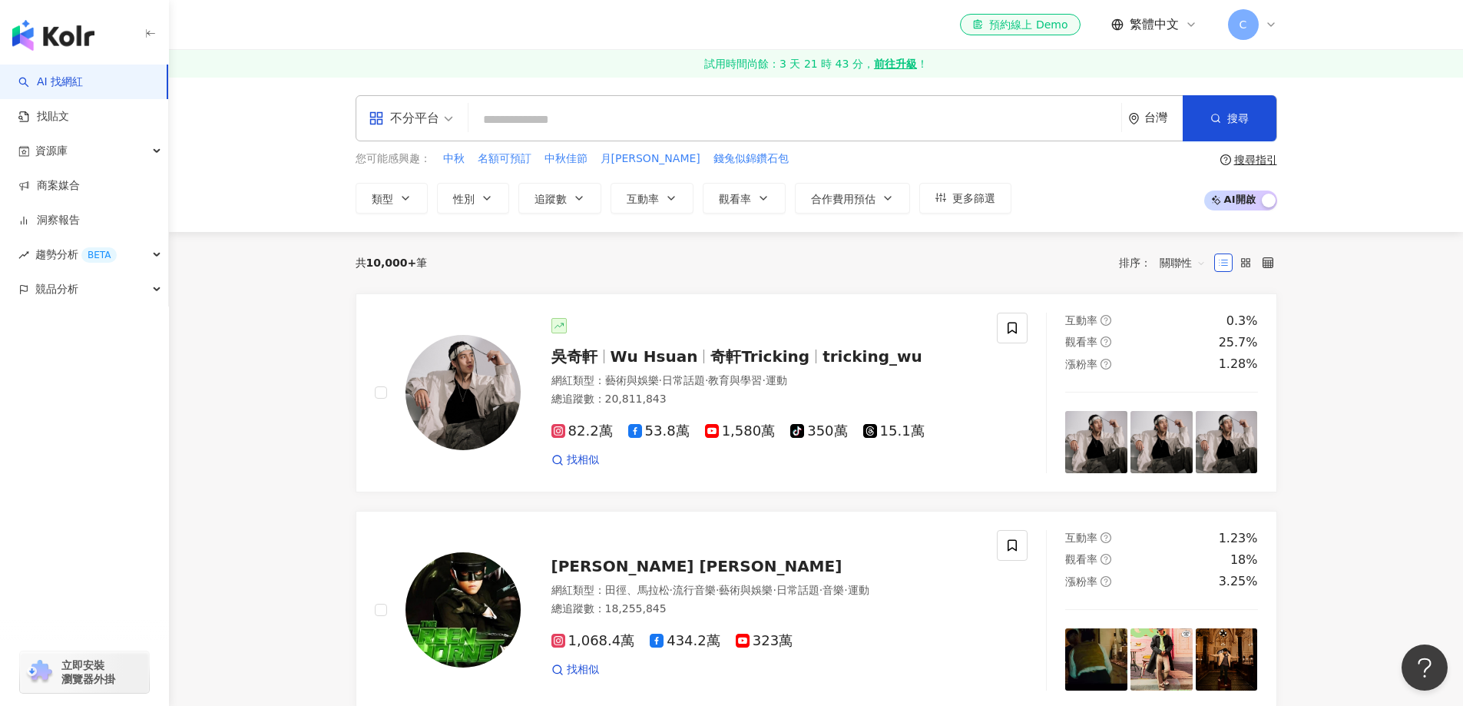
click at [620, 121] on input "search" at bounding box center [795, 119] width 640 height 29
paste input "***"
type input "***"
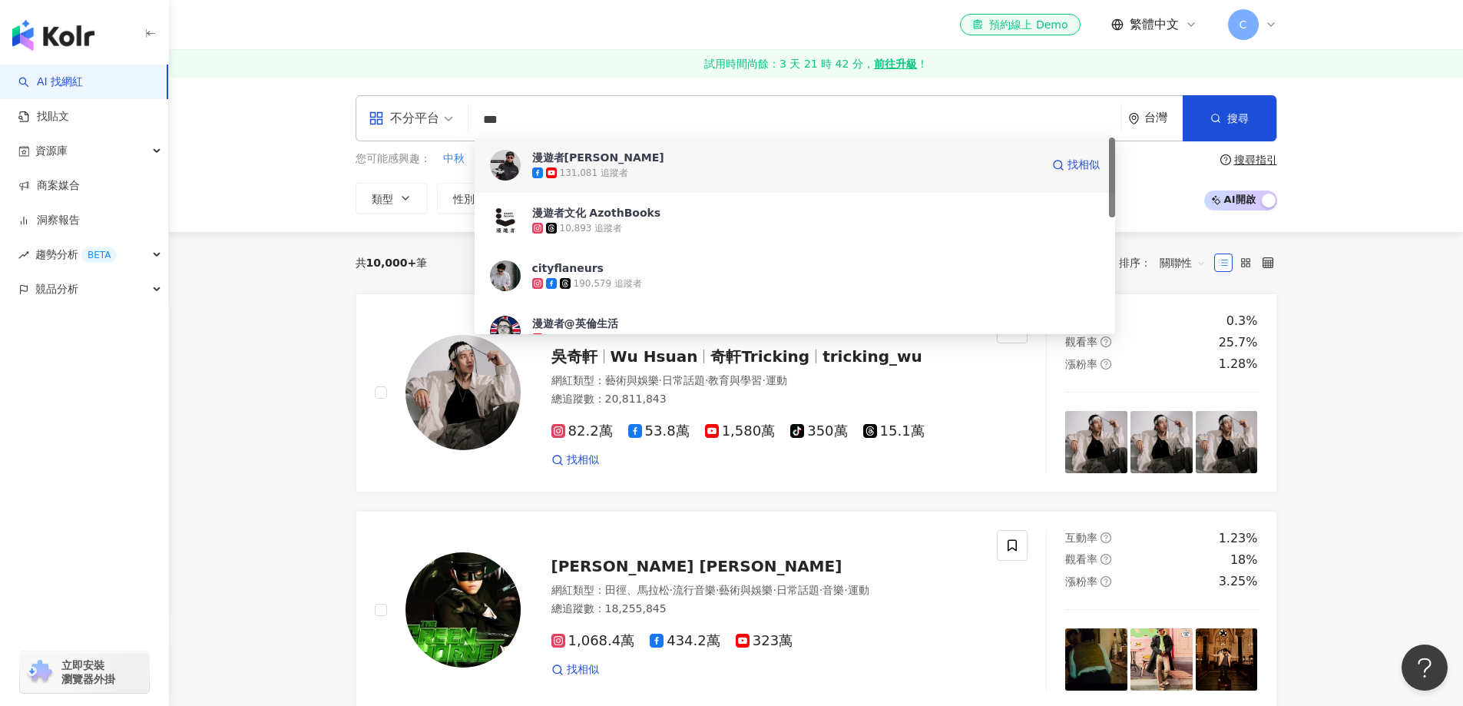
click at [640, 170] on div "131,081 追蹤者" at bounding box center [786, 172] width 508 height 15
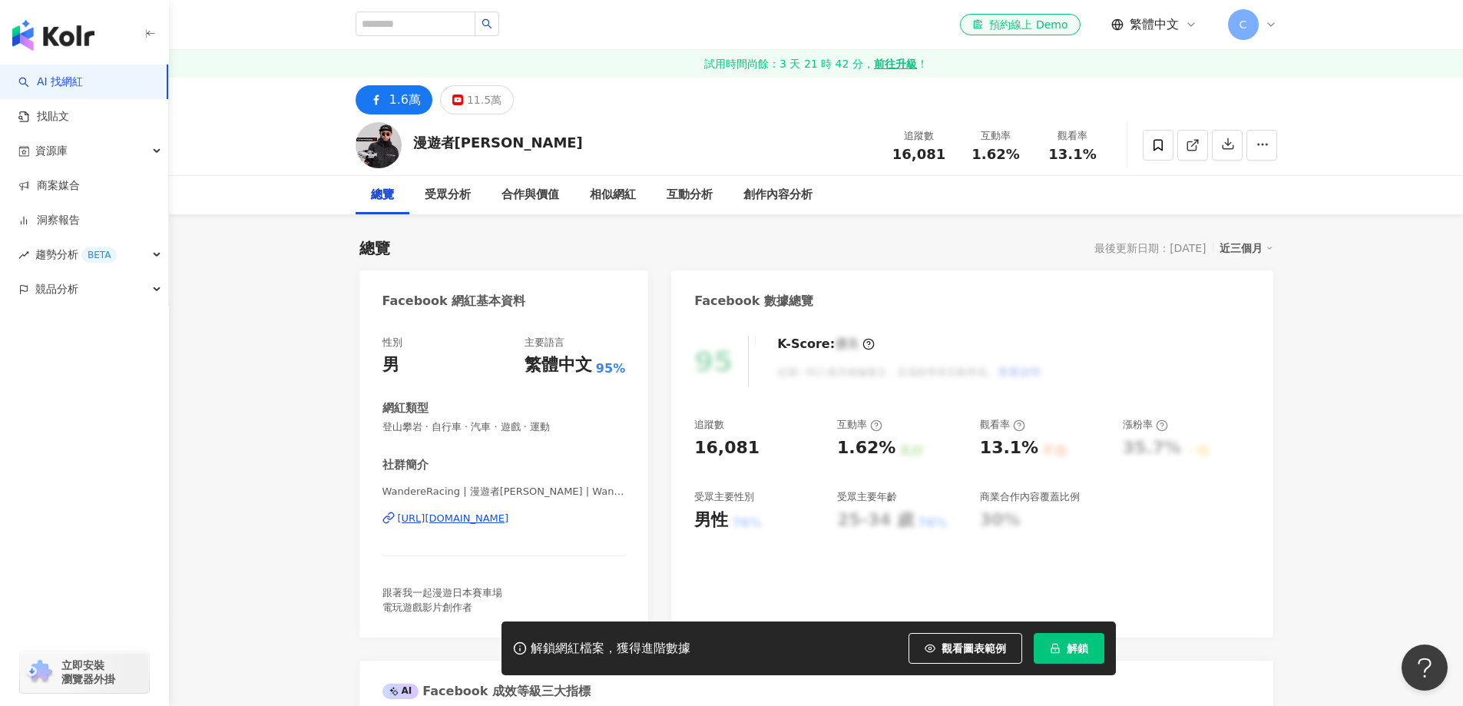
click at [379, 150] on img at bounding box center [378, 145] width 46 height 46
click at [455, 197] on div "受眾分析" at bounding box center [448, 195] width 46 height 18
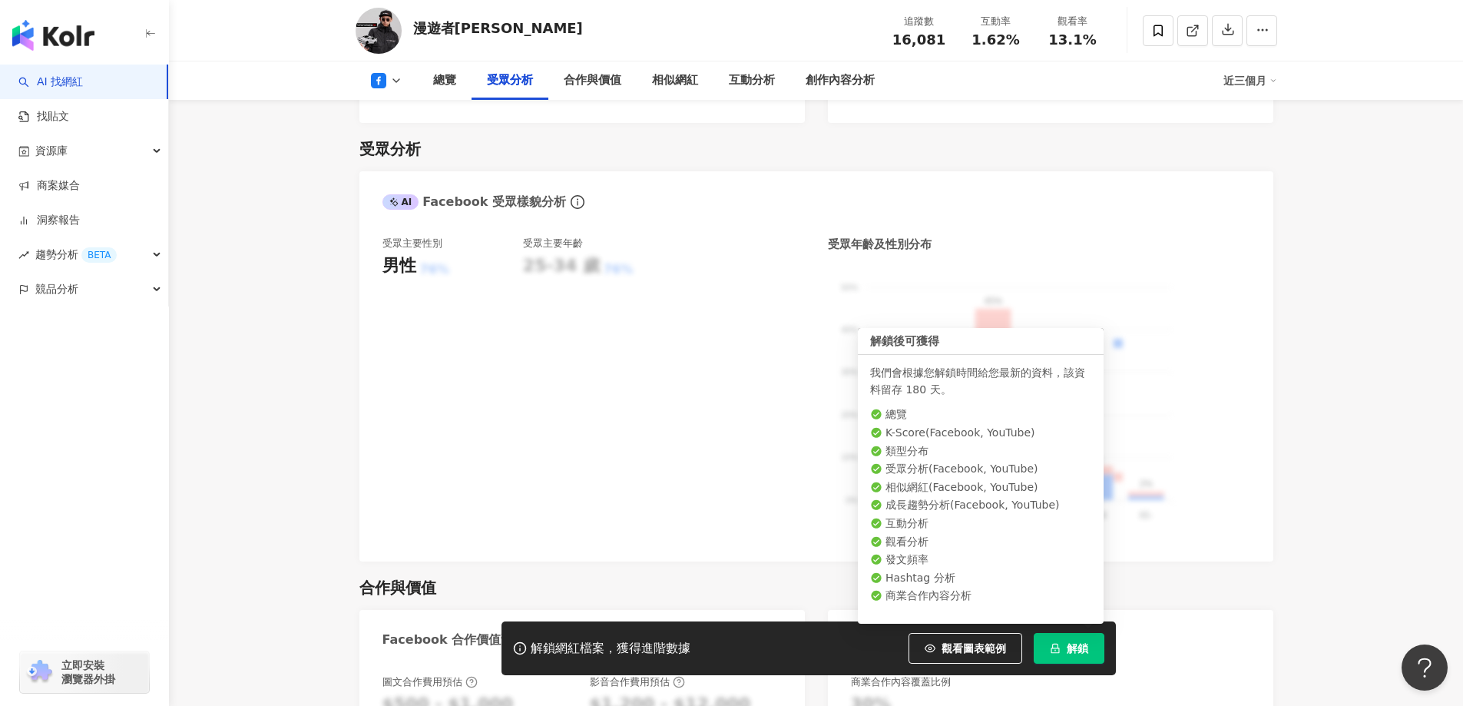
click at [1063, 654] on button "解鎖" at bounding box center [1068, 648] width 71 height 31
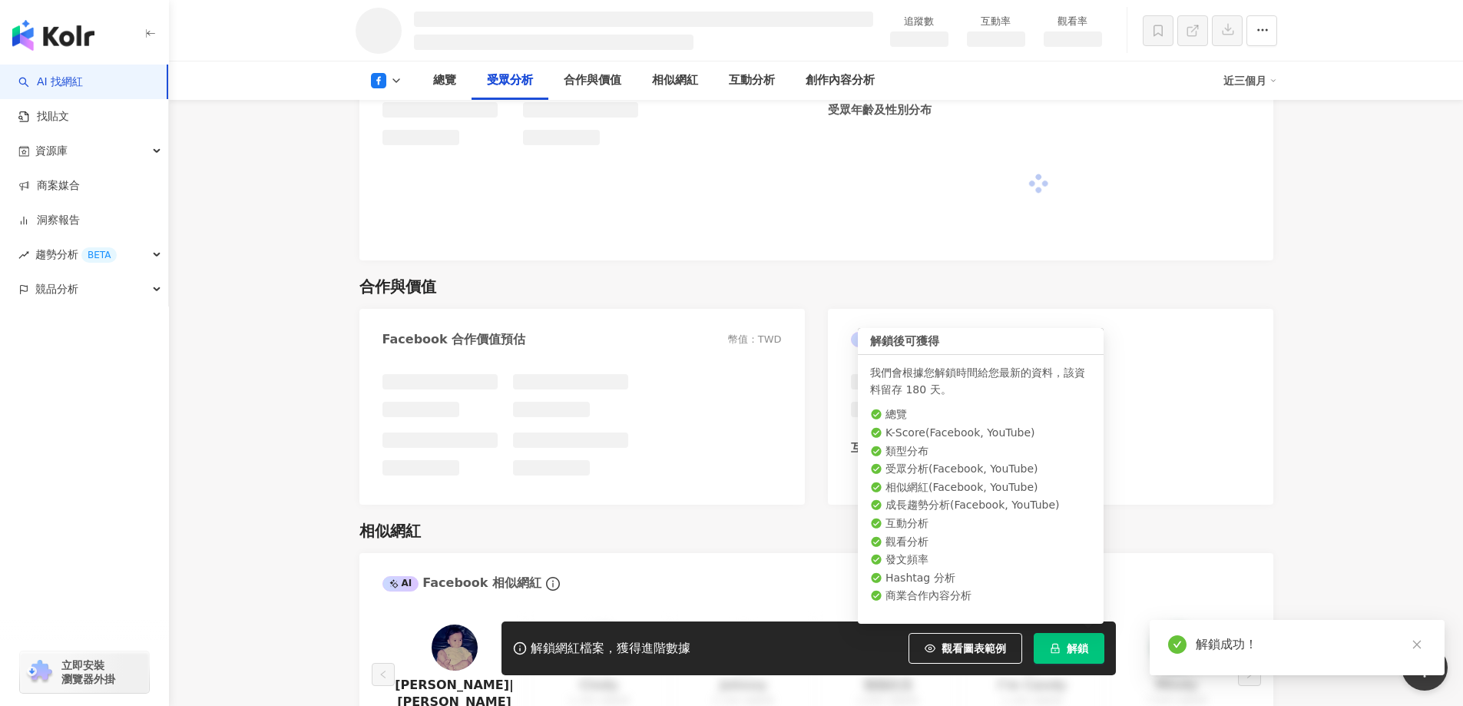
scroll to position [1293, 0]
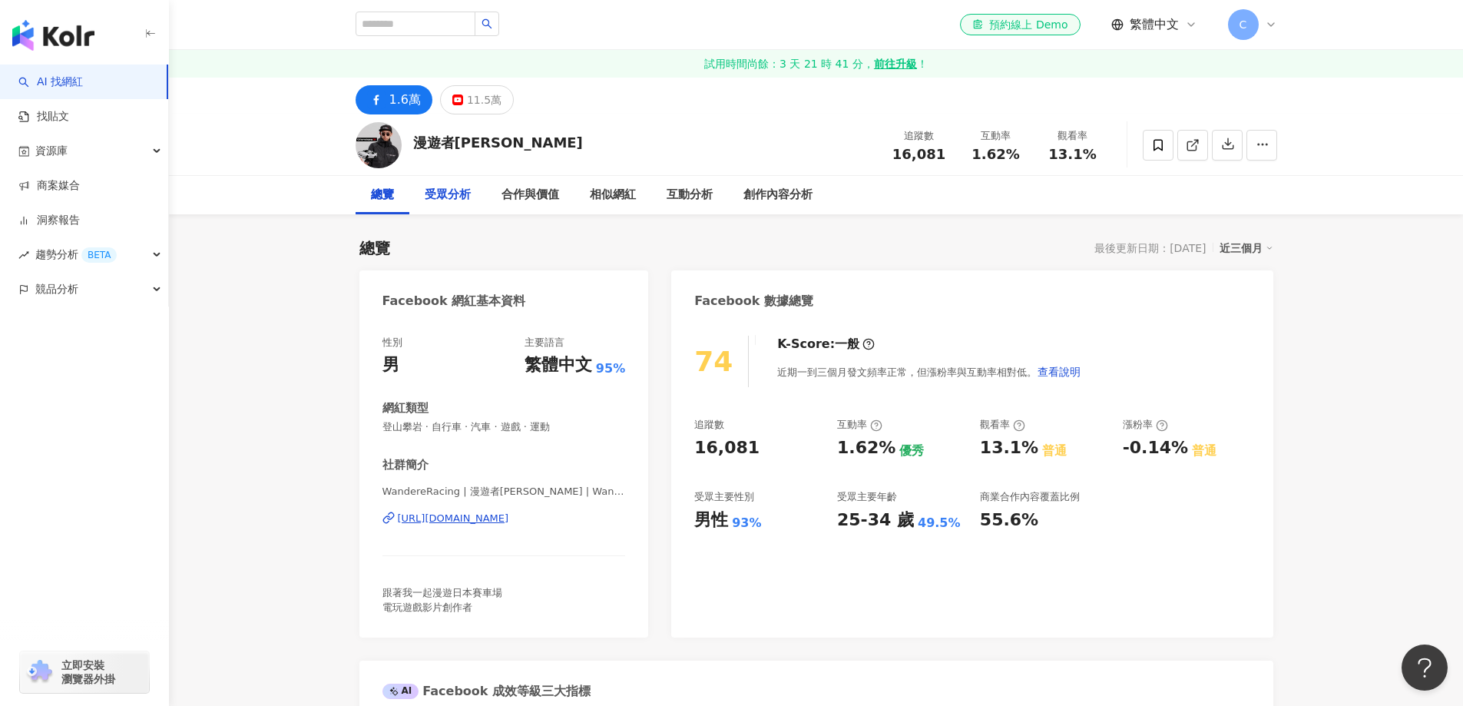
click at [448, 198] on div "受眾分析" at bounding box center [448, 195] width 46 height 18
click at [444, 31] on input "search" at bounding box center [415, 24] width 120 height 25
paste input "**"
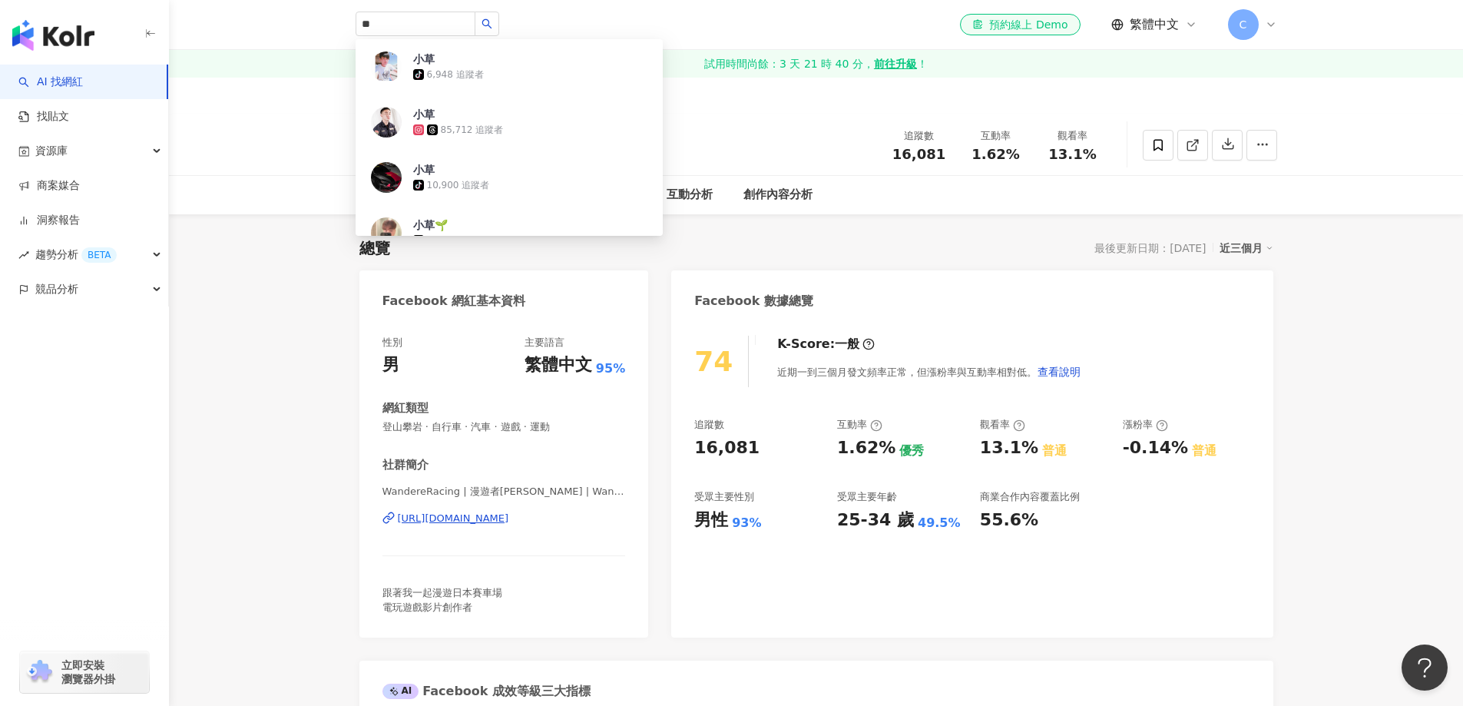
click at [766, 238] on div "總覽 最後更新日期：2025/8/20 近三個月" at bounding box center [816, 247] width 914 height 21
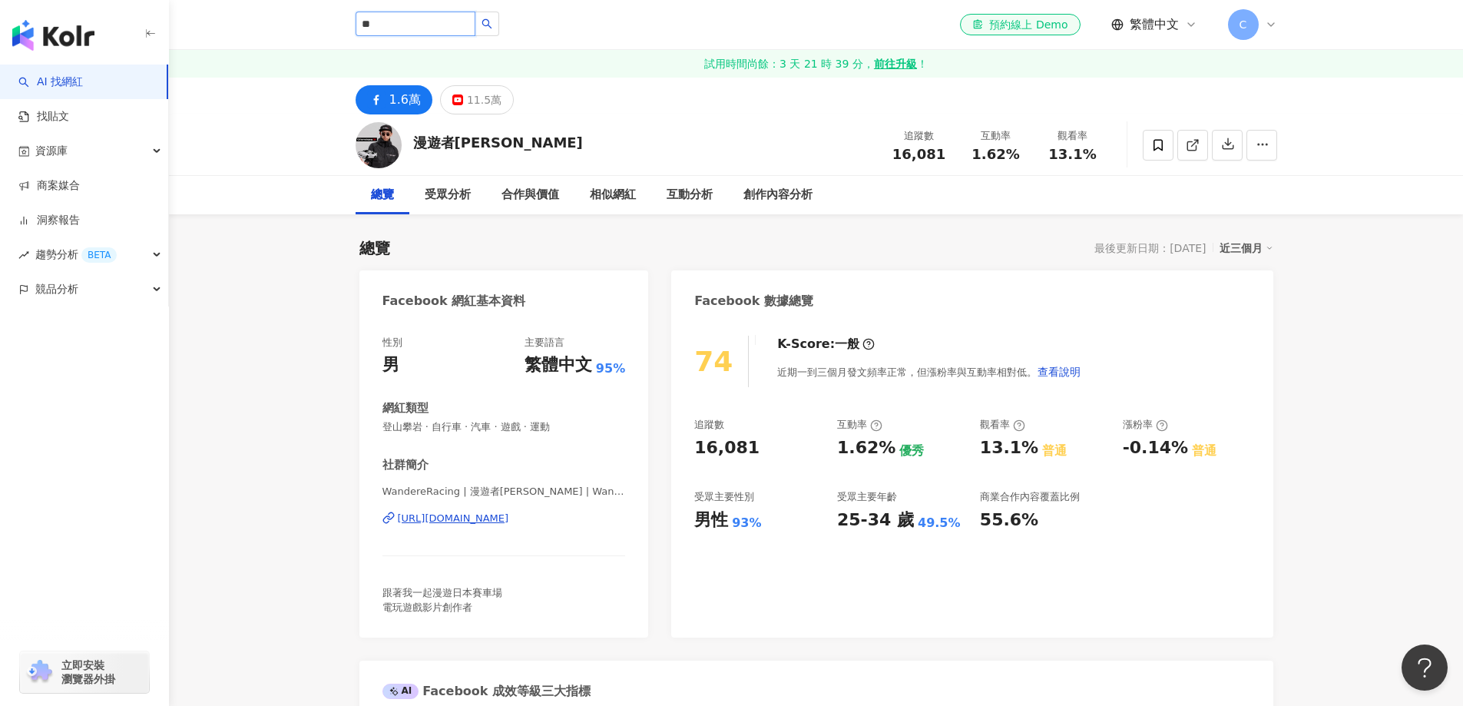
click at [404, 22] on input "**" at bounding box center [415, 24] width 120 height 25
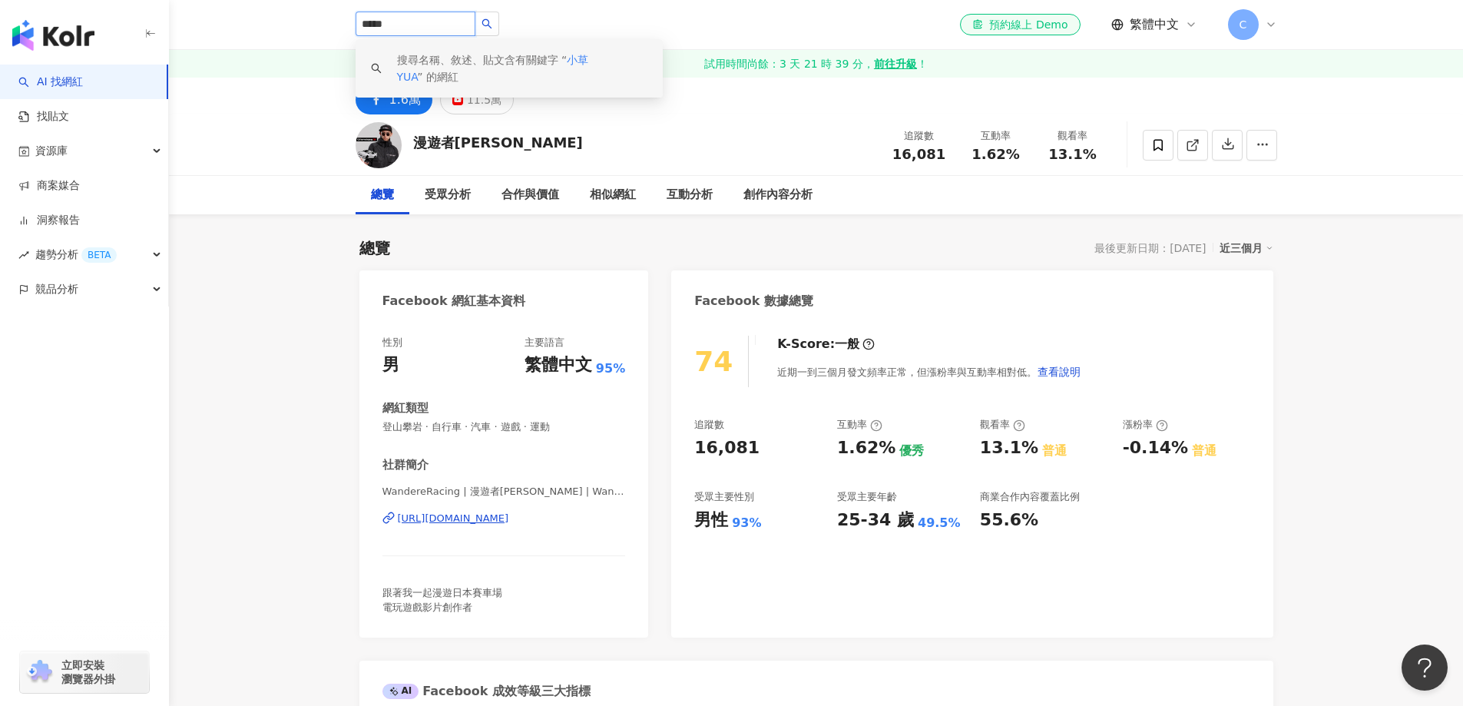
drag, startPoint x: 418, startPoint y: 17, endPoint x: 341, endPoint y: 17, distance: 77.5
click at [341, 17] on div "***** 搜尋名稱、敘述、貼文含有關鍵字 “ 小草YUA ” 的網紅 el-icon-cs 預約線上 Demo 繁體中文 C" at bounding box center [816, 24] width 983 height 49
paste input "****"
type input "*********"
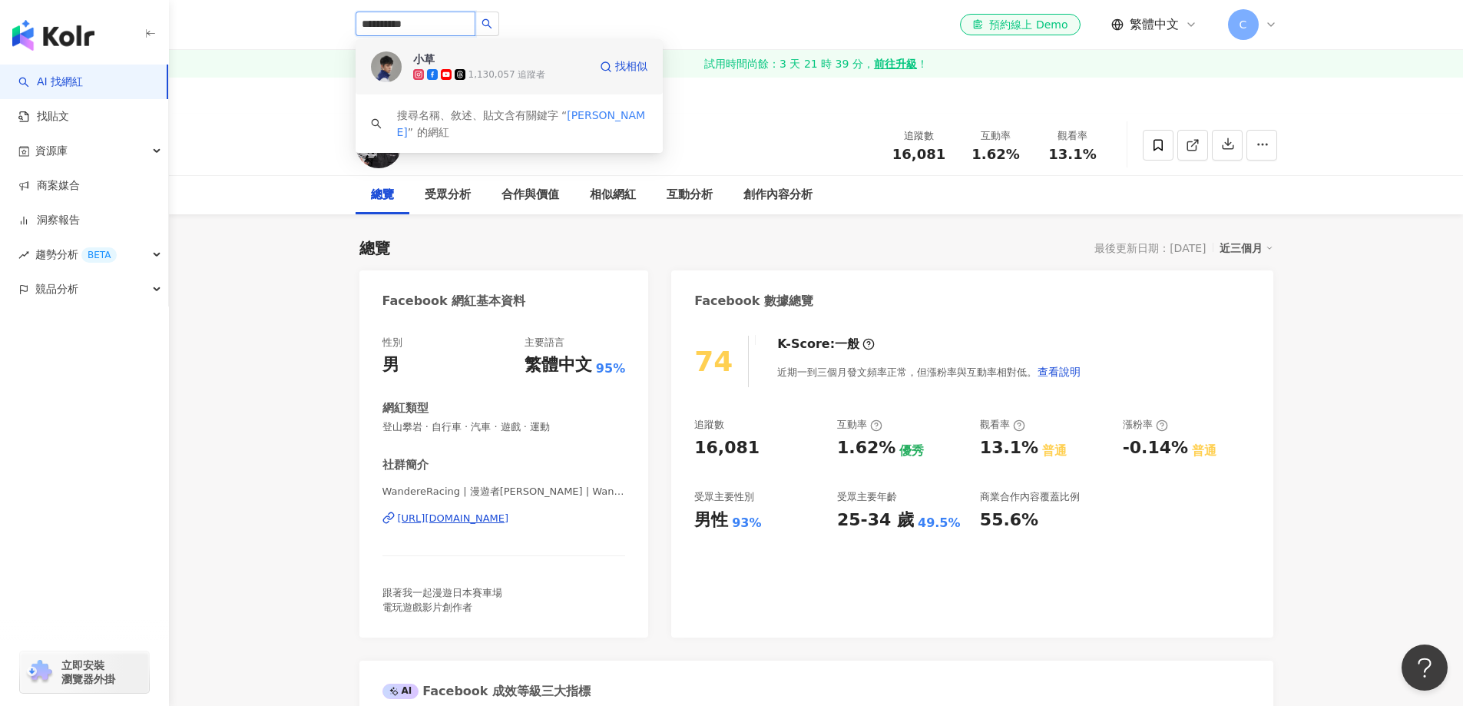
click at [483, 62] on span "小草" at bounding box center [463, 58] width 100 height 15
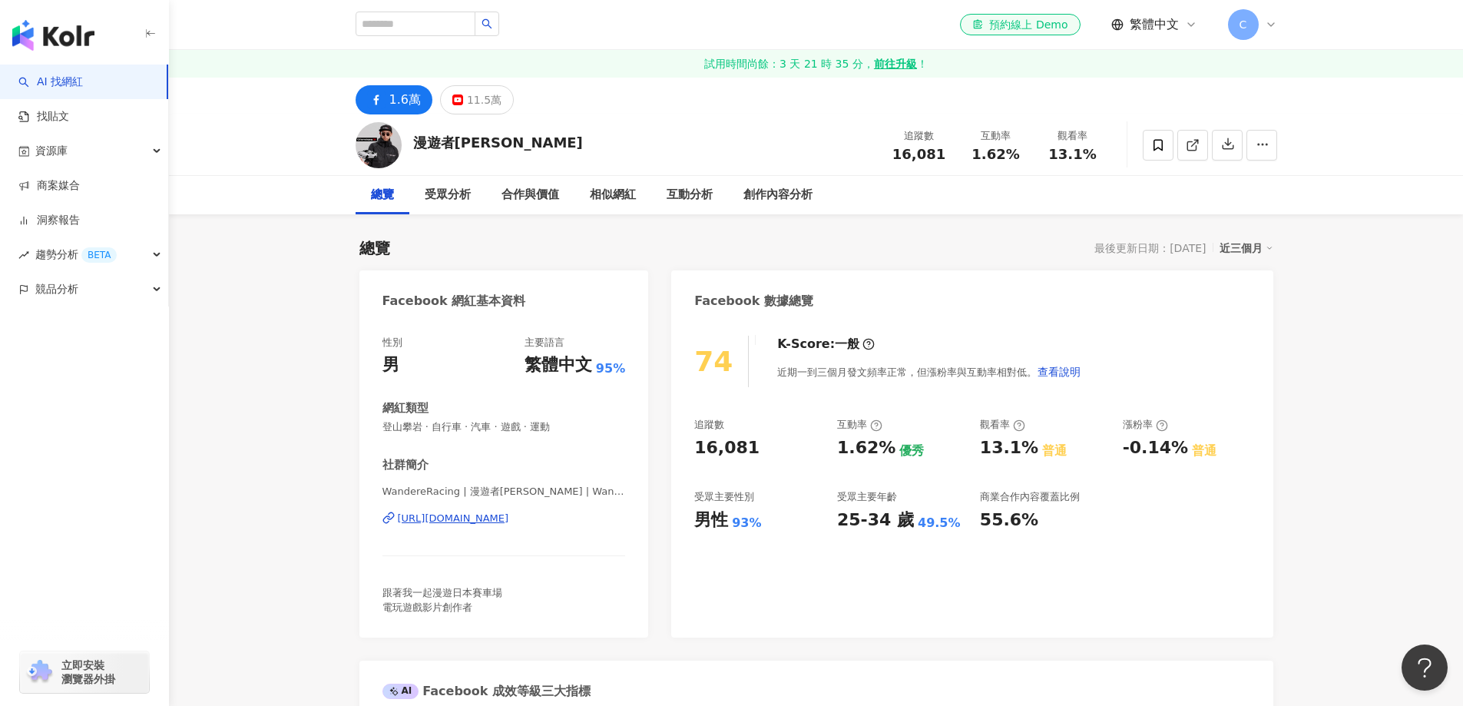
click at [476, 104] on div "11.5萬" at bounding box center [484, 99] width 35 height 21
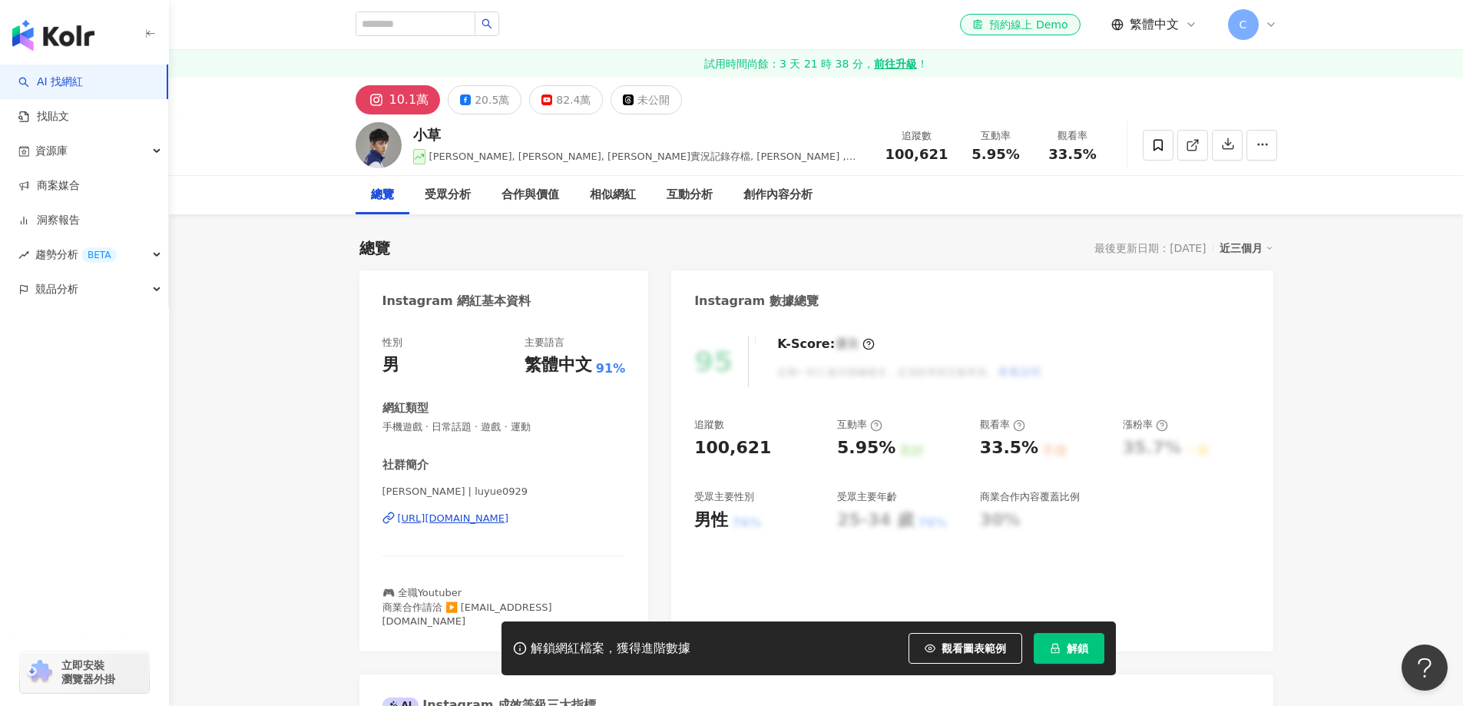
click at [400, 111] on button "10.1萬" at bounding box center [397, 99] width 85 height 29
click at [564, 103] on div "82.4萬" at bounding box center [573, 99] width 35 height 21
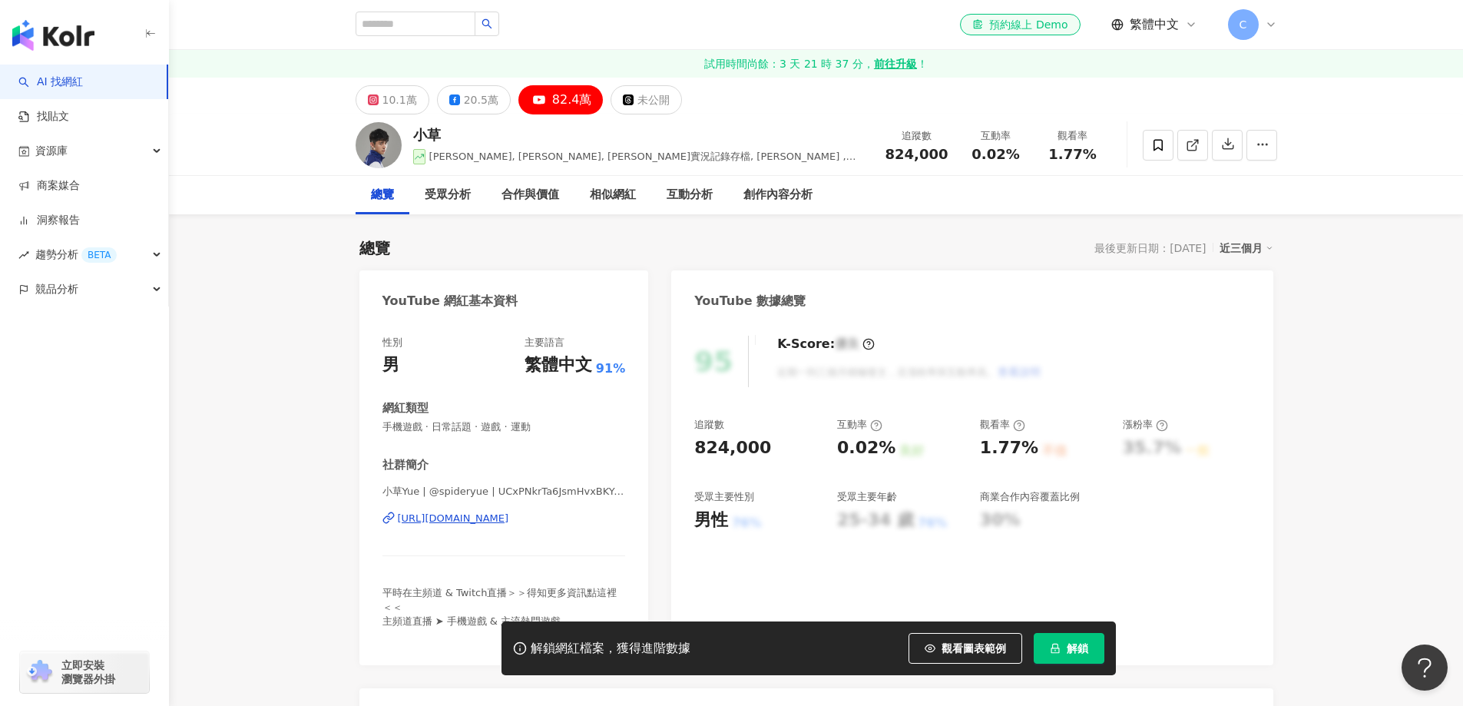
click at [507, 514] on div "https://www.youtube.com/channel/UCxPNkrTa6JsmHvxBKYu4bwA" at bounding box center [453, 518] width 111 height 14
click at [451, 190] on div "受眾分析" at bounding box center [448, 195] width 46 height 18
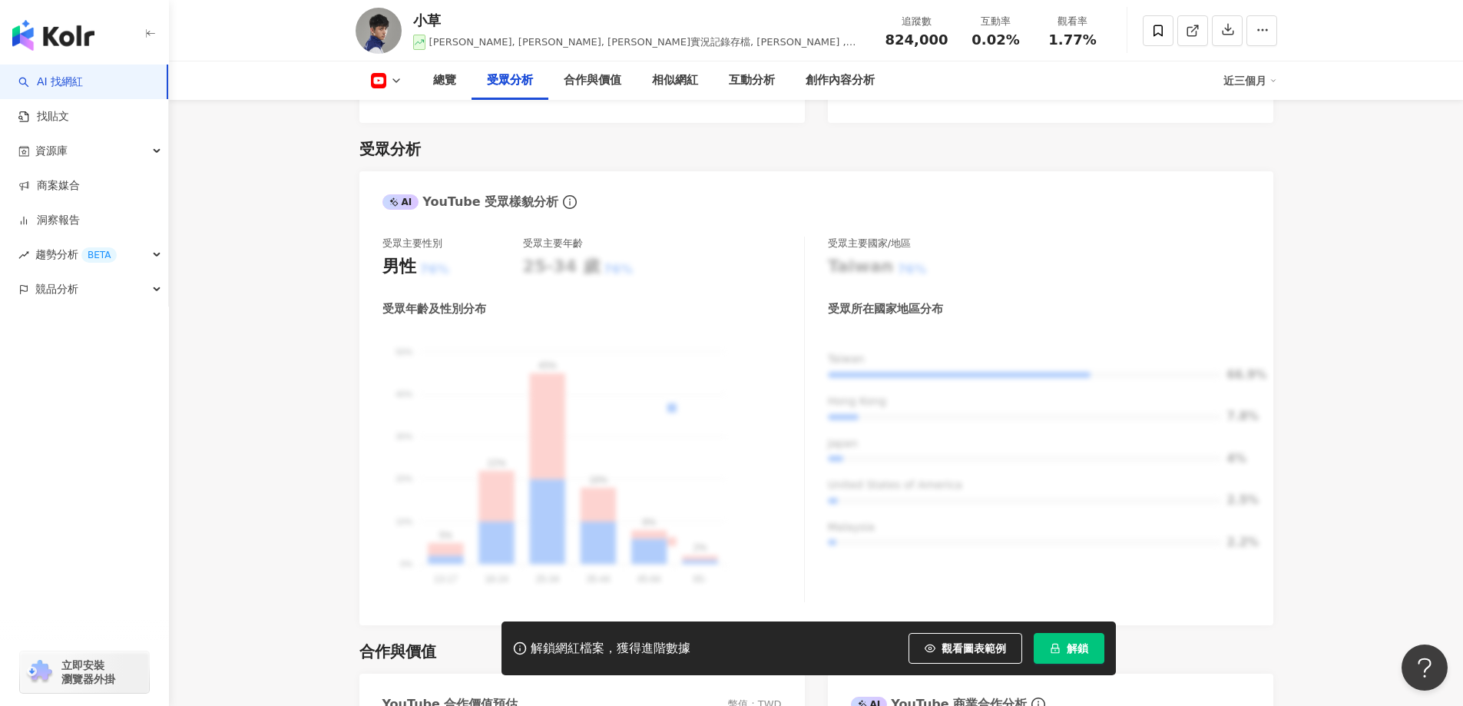
click at [1084, 651] on span "解鎖" at bounding box center [1076, 648] width 21 height 12
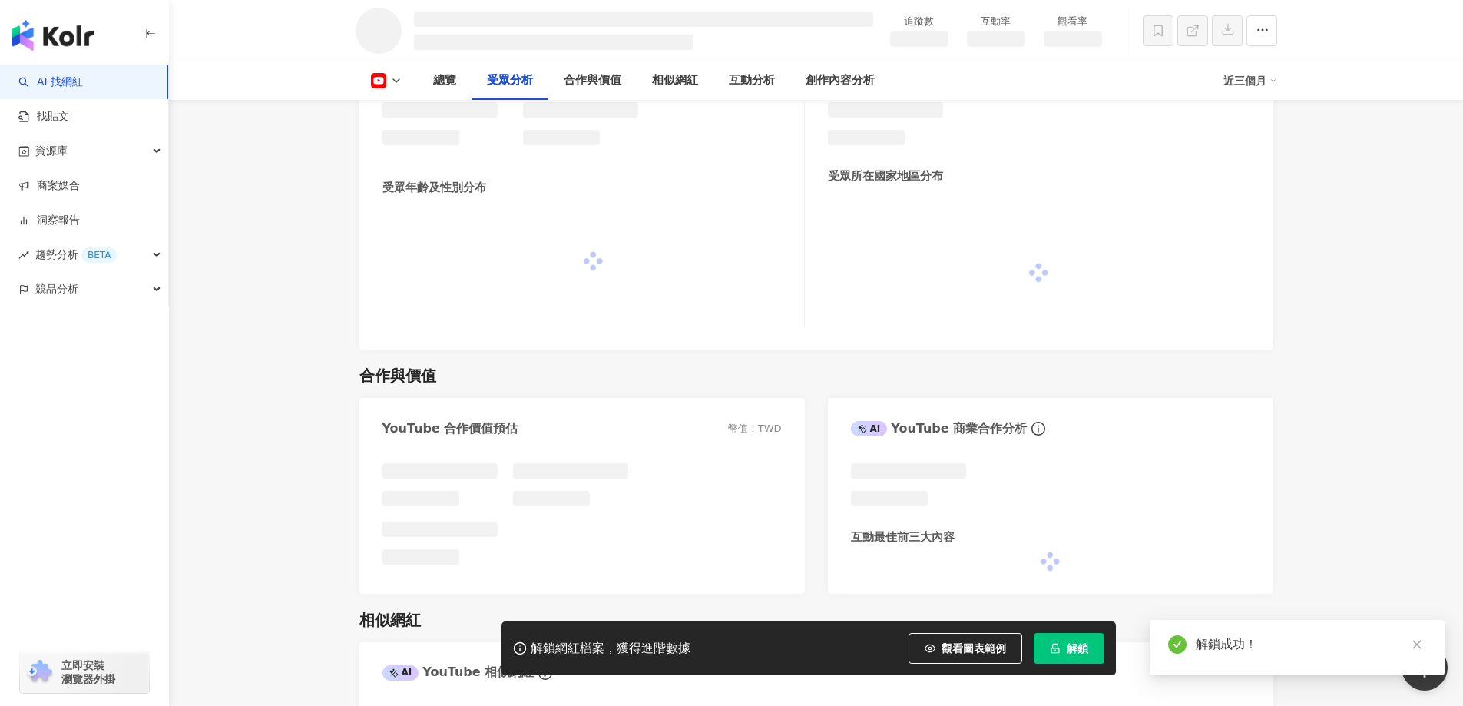
scroll to position [1293, 0]
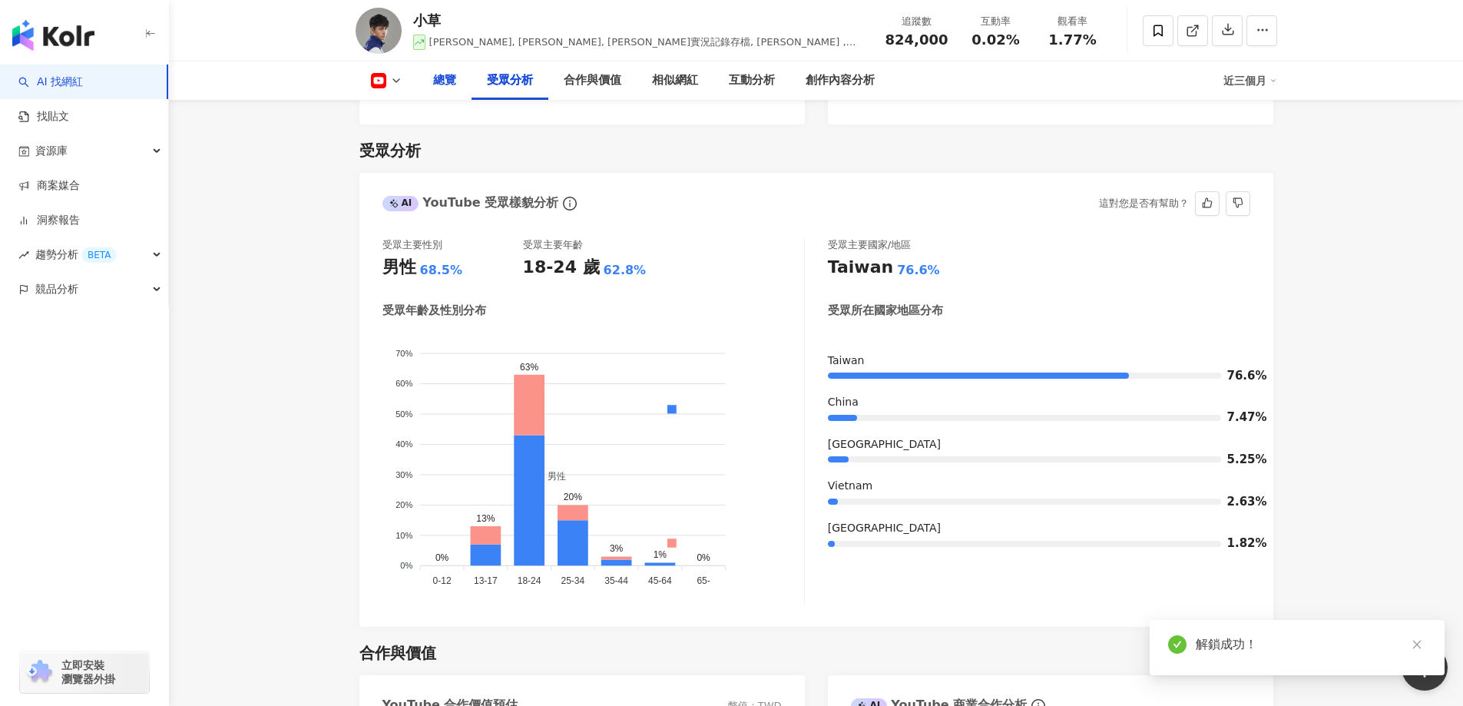
scroll to position [1321, 0]
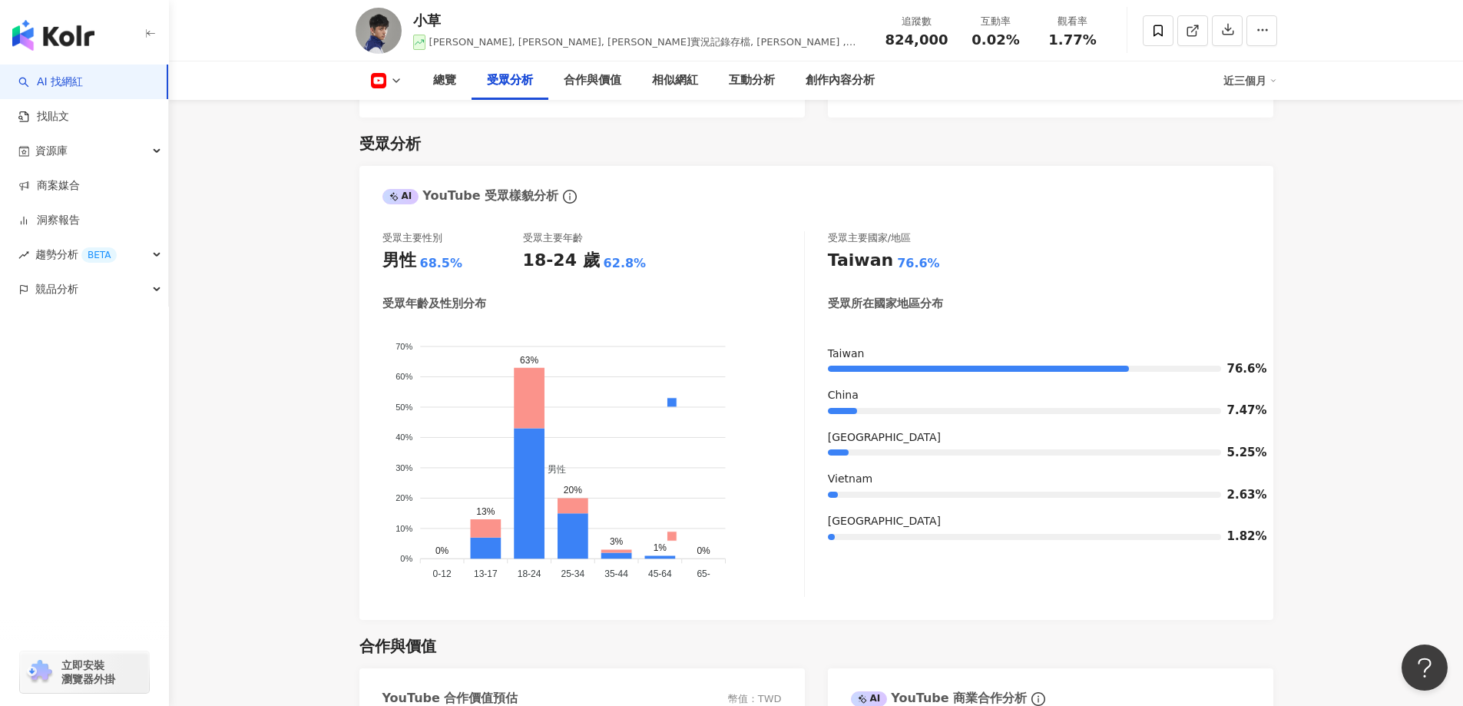
click at [390, 89] on div "總覽 受眾分析 合作與價值 相似網紅 互動分析 創作內容分析 近三個月" at bounding box center [815, 80] width 921 height 38
click at [395, 82] on polyline at bounding box center [396, 80] width 6 height 3
click at [397, 148] on button "Facebook" at bounding box center [411, 144] width 92 height 21
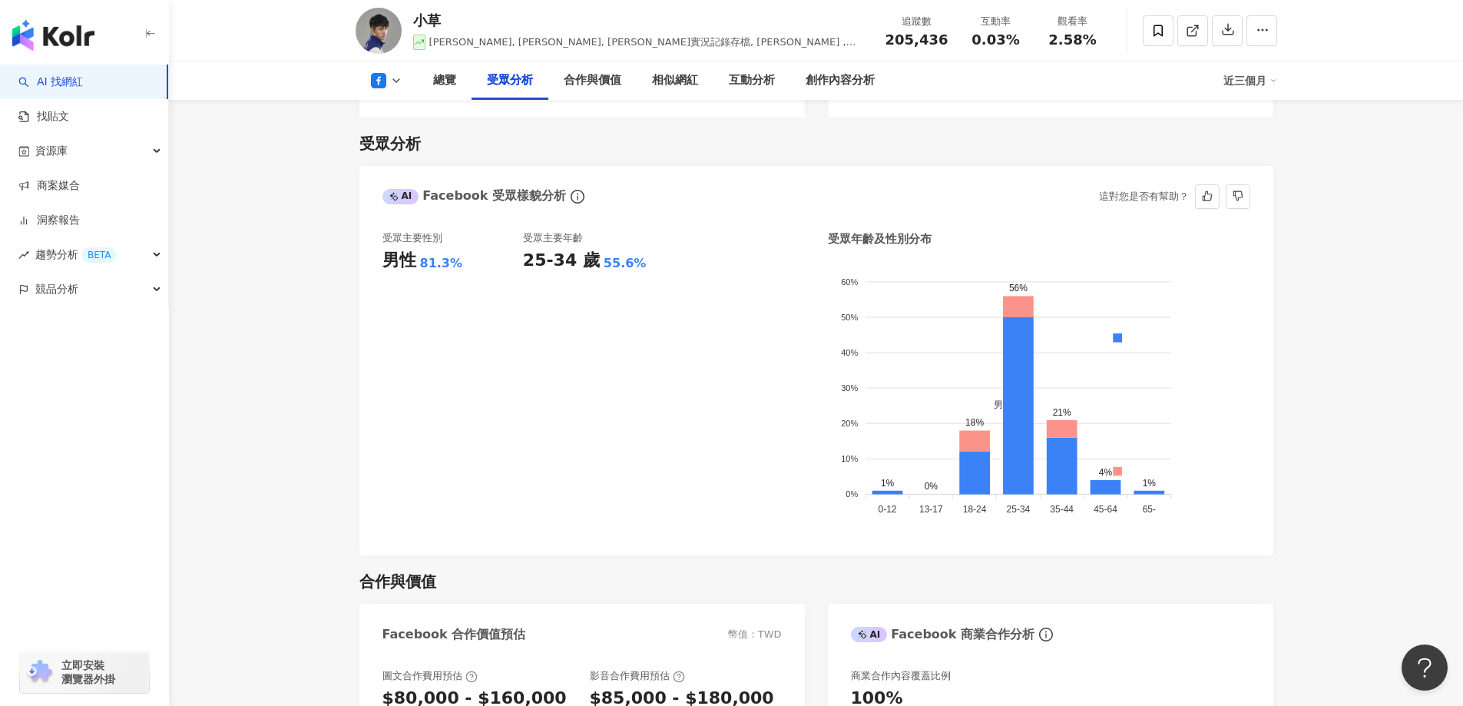
click at [713, 203] on div "AI Facebook 受眾樣貌分析 這對您是否有幫助？" at bounding box center [816, 191] width 914 height 50
click at [393, 84] on icon at bounding box center [396, 80] width 12 height 12
click at [394, 181] on button "YouTube" at bounding box center [411, 179] width 92 height 21
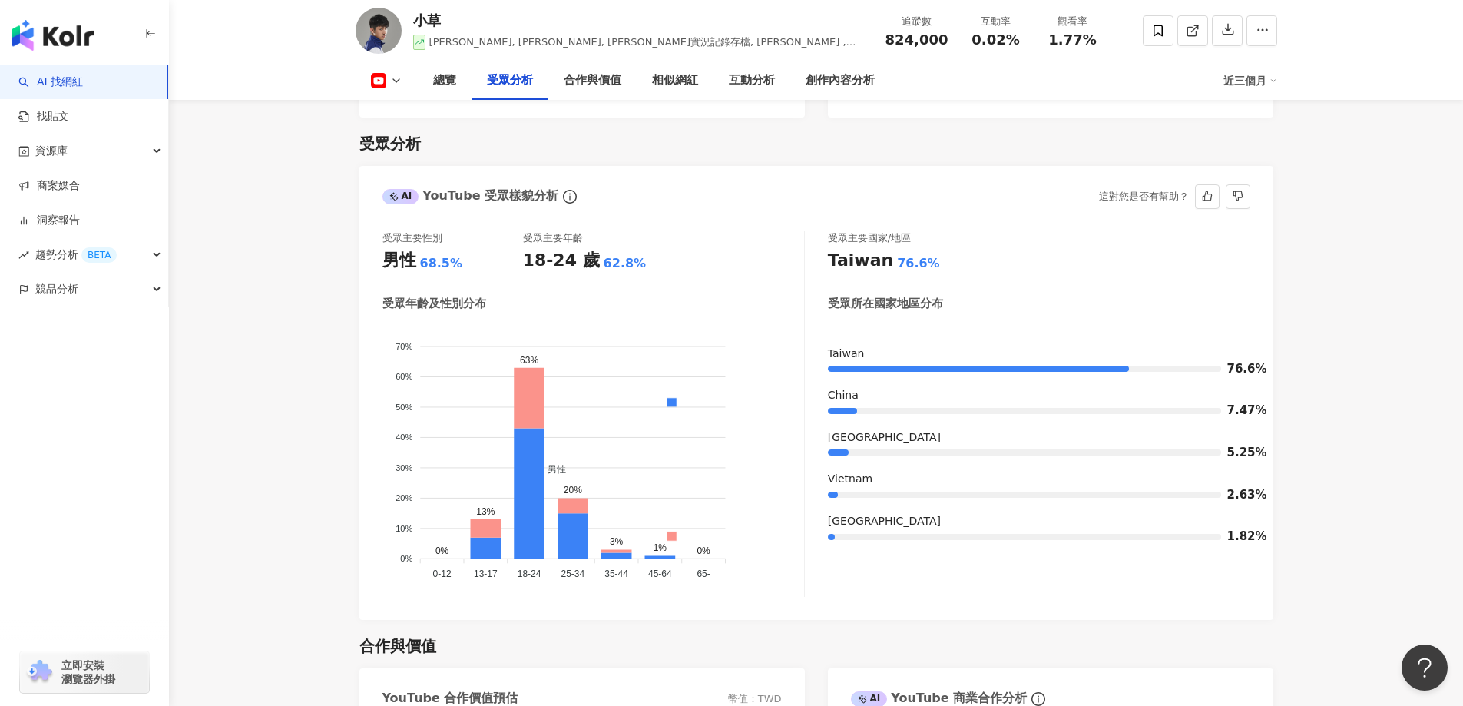
click at [702, 217] on div "受眾主要性別 男性 68.5% 受眾主要年齡 18-24 歲 62.8% 受眾年齡及性別分布 男性 女性 70% 70% 60% 60% 50% 50% 40…" at bounding box center [816, 418] width 914 height 404
click at [662, 249] on div "18-24 歲 62.8%" at bounding box center [593, 261] width 141 height 24
click at [391, 78] on icon at bounding box center [396, 80] width 12 height 12
click at [392, 143] on button "Facebook" at bounding box center [411, 144] width 92 height 21
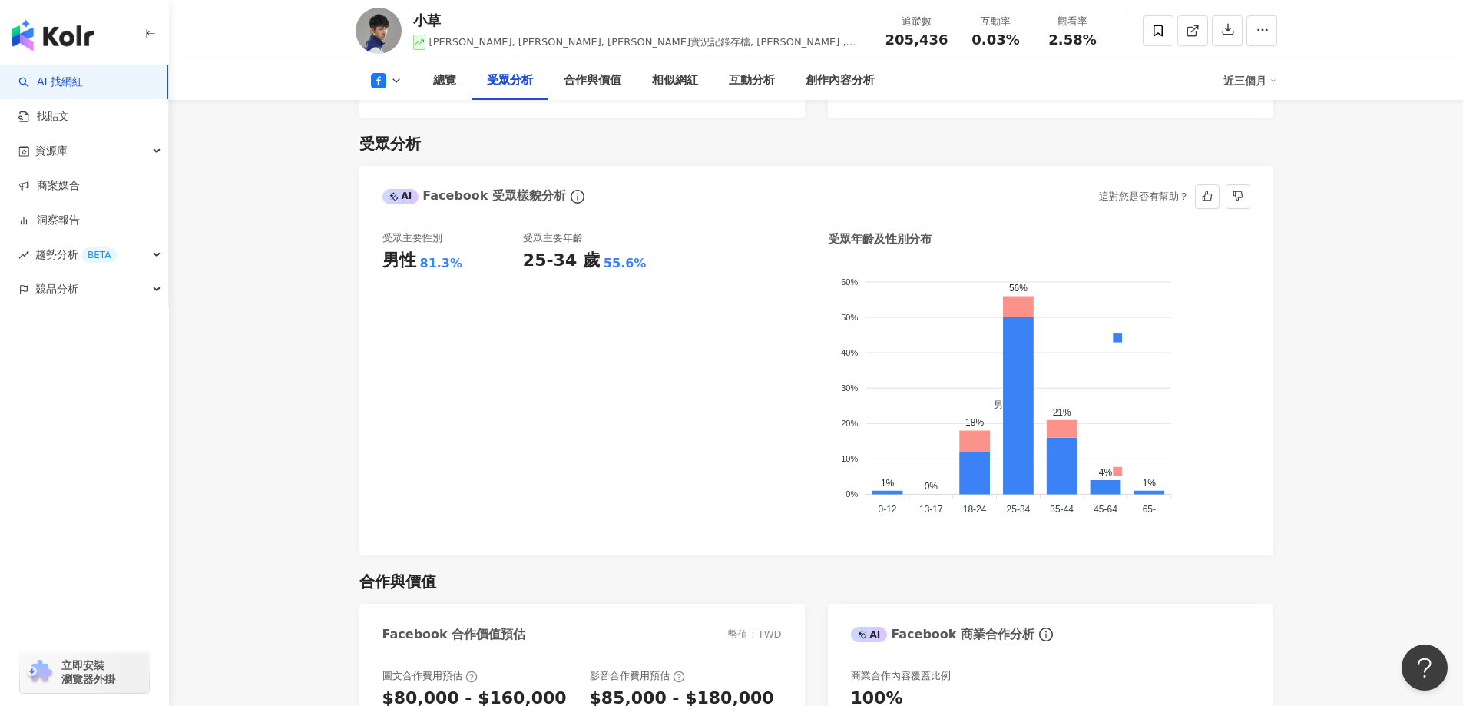
click at [673, 342] on div "受眾主要性別 男性 81.3% 受眾主要年齡 25-34 歲 55.6%" at bounding box center [593, 382] width 422 height 302
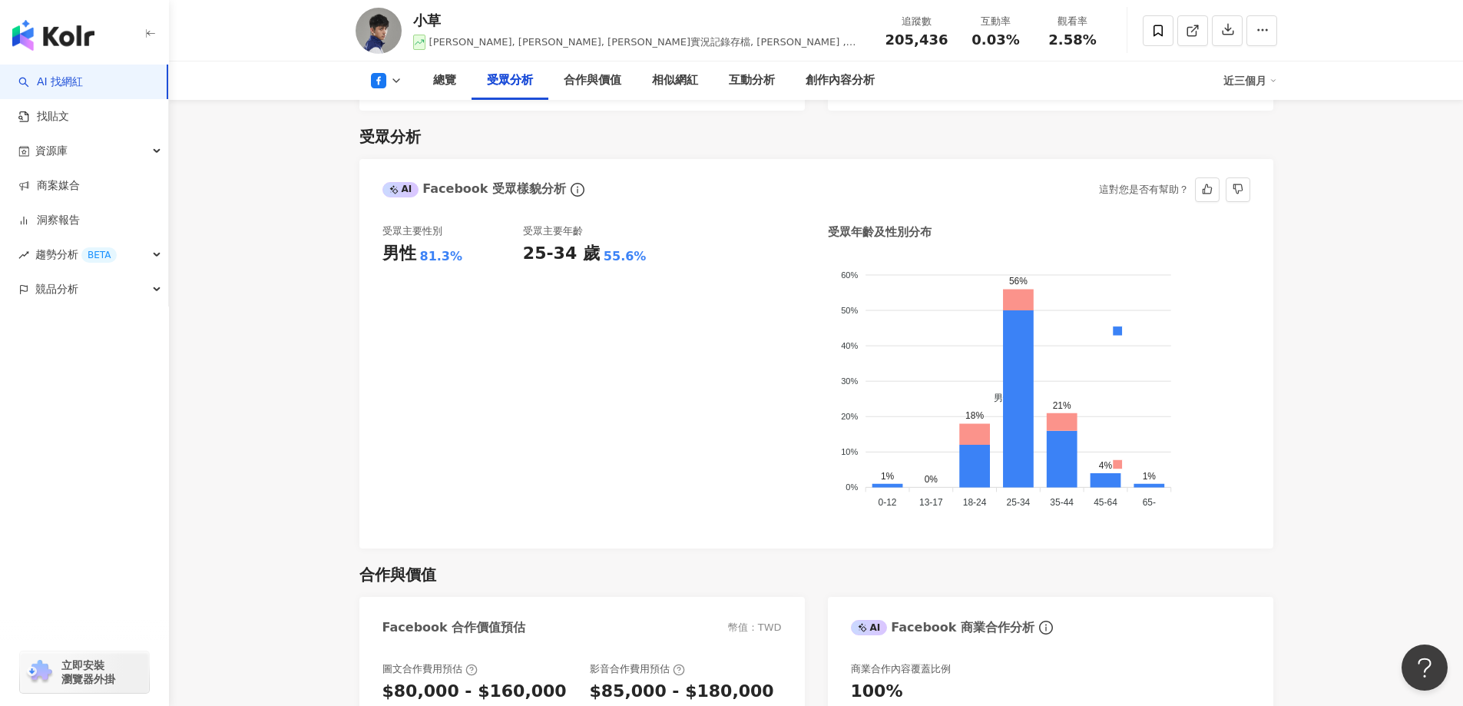
scroll to position [1321, 0]
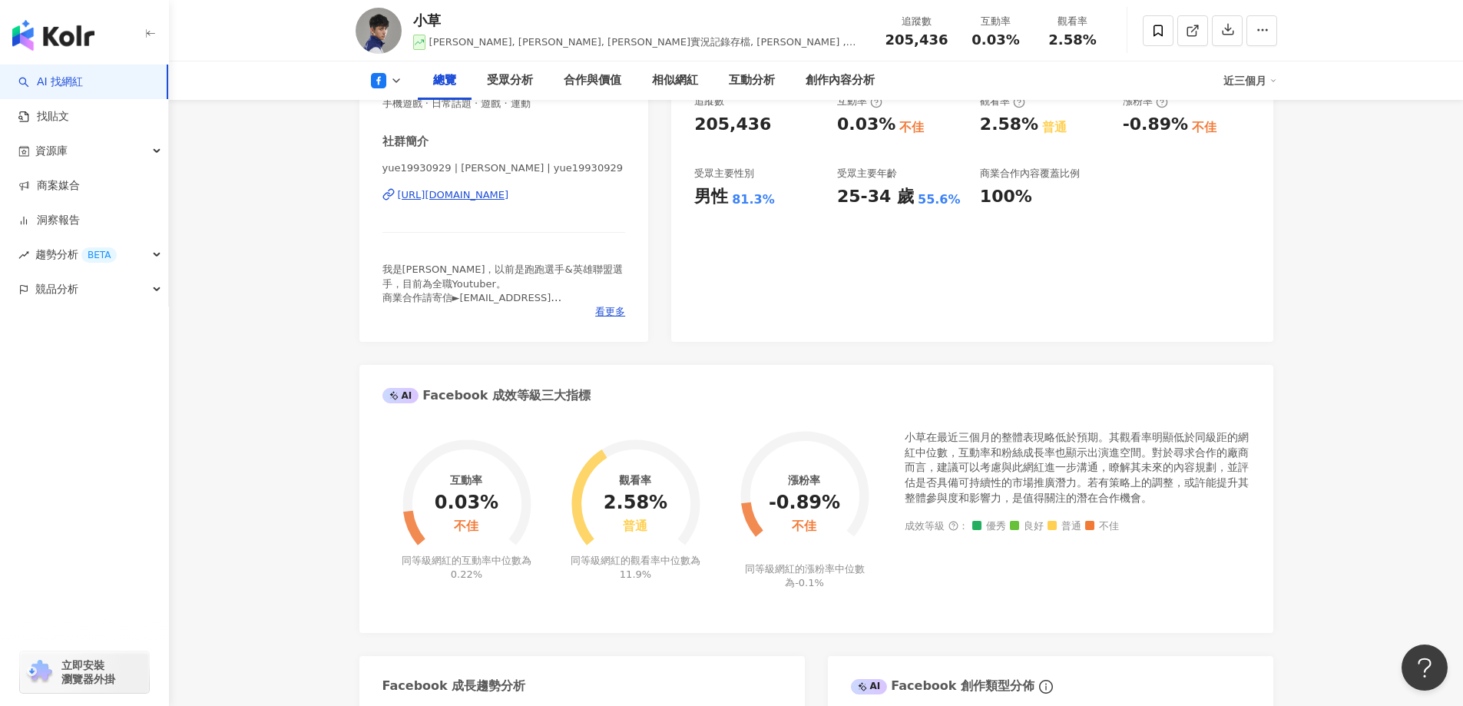
scroll to position [1321, 0]
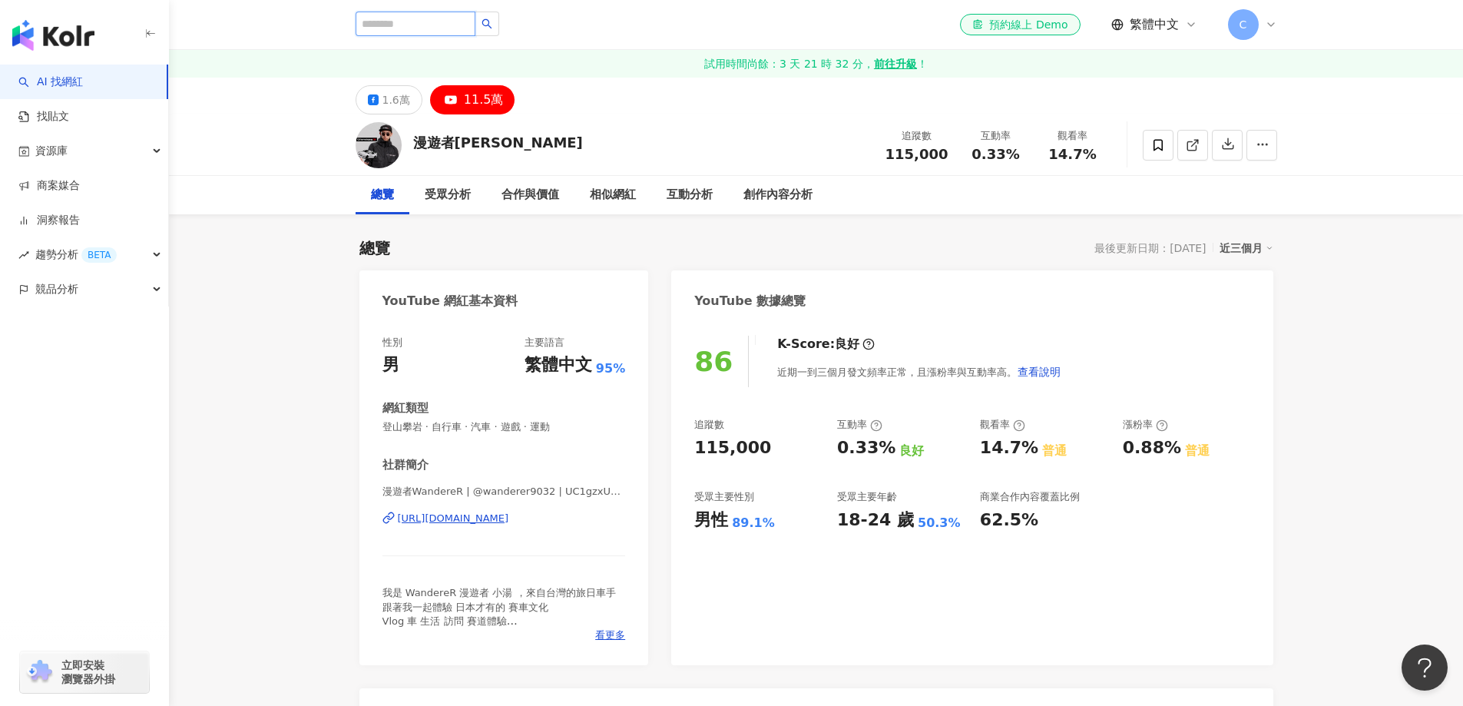
click at [428, 21] on input "search" at bounding box center [415, 24] width 120 height 25
paste input "**"
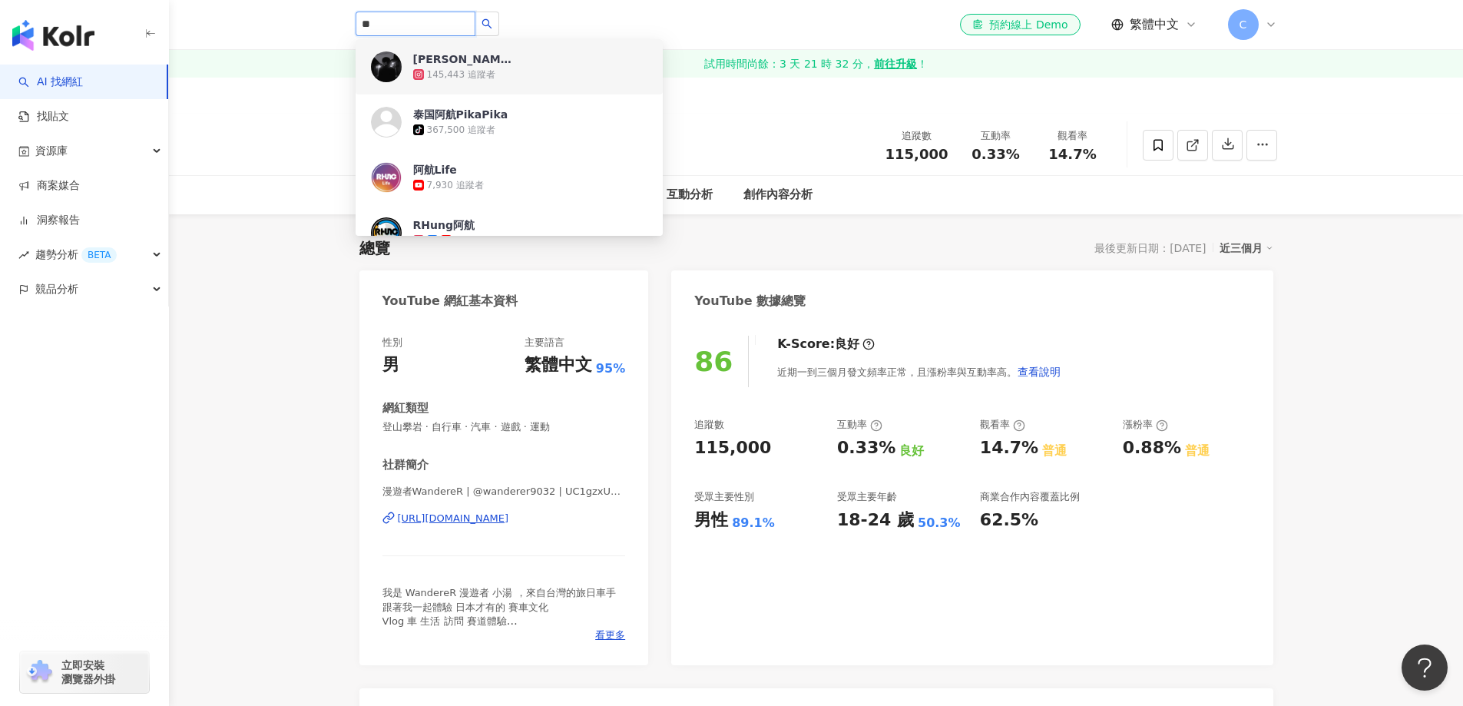
drag, startPoint x: 354, startPoint y: 21, endPoint x: 328, endPoint y: 21, distance: 26.1
click at [328, 21] on div "** 阿航在这 145,443 追蹤者 泰国阿航PikaPika tiktok-icon 367,500 追蹤者 阿航Life 7,930 追蹤者 RHung…" at bounding box center [816, 24] width 983 height 49
paste input "*****"
type input "*******"
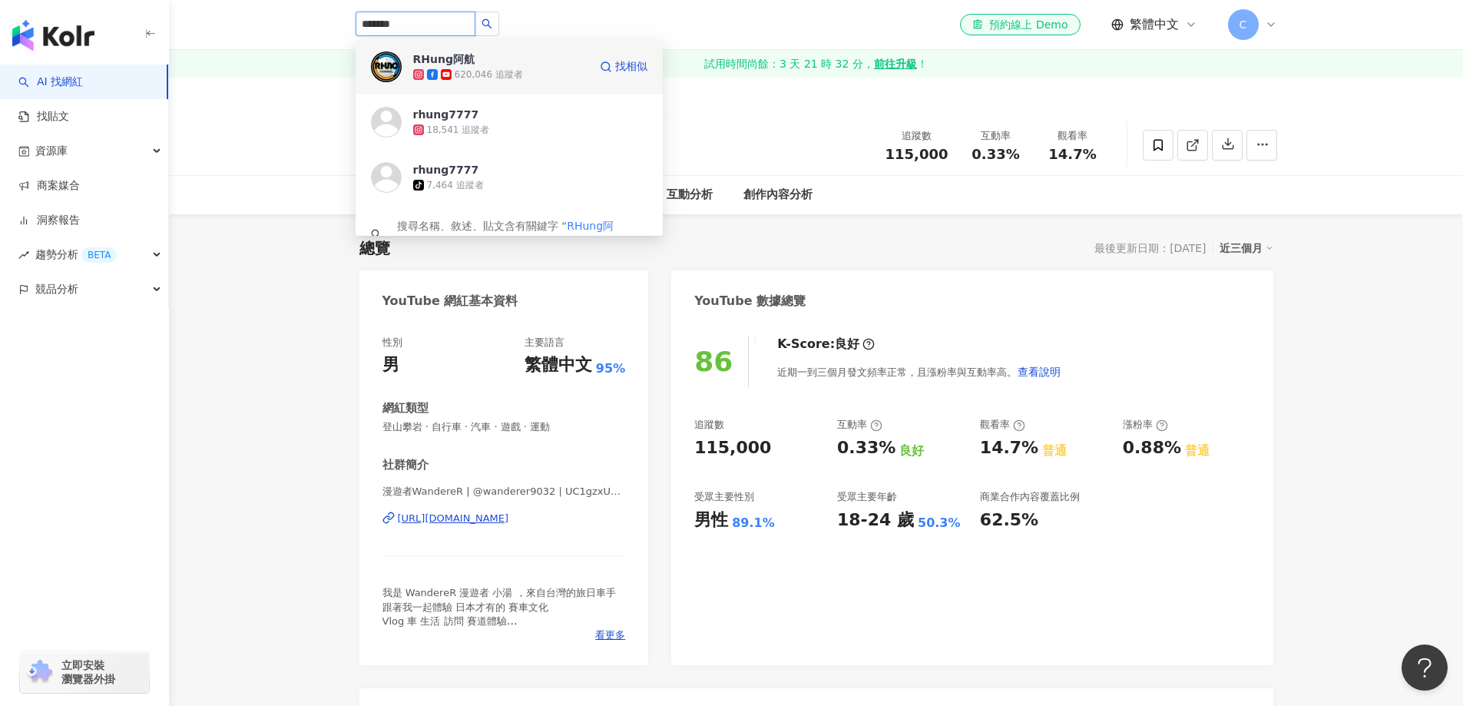
click at [481, 67] on div "620,046 追蹤者" at bounding box center [500, 74] width 175 height 15
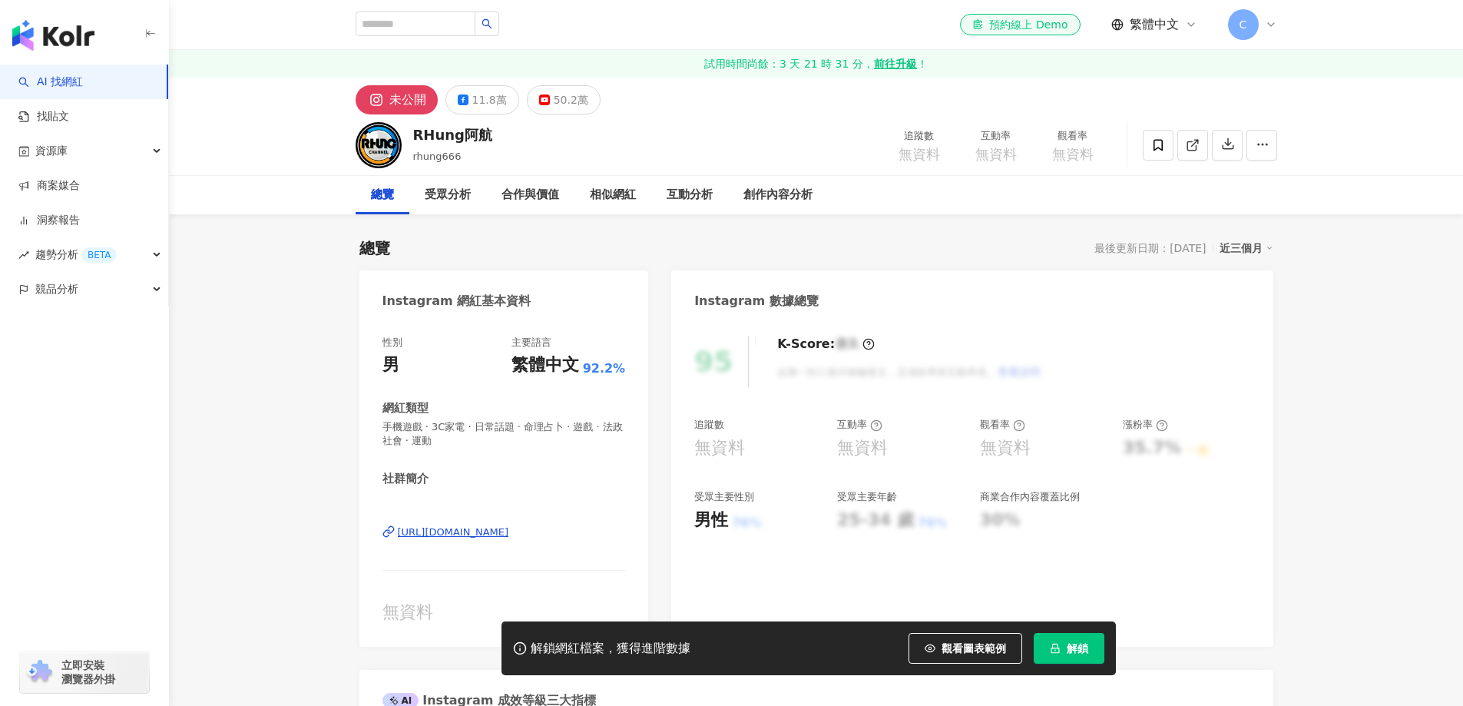
click at [1076, 647] on span "解鎖" at bounding box center [1076, 648] width 21 height 12
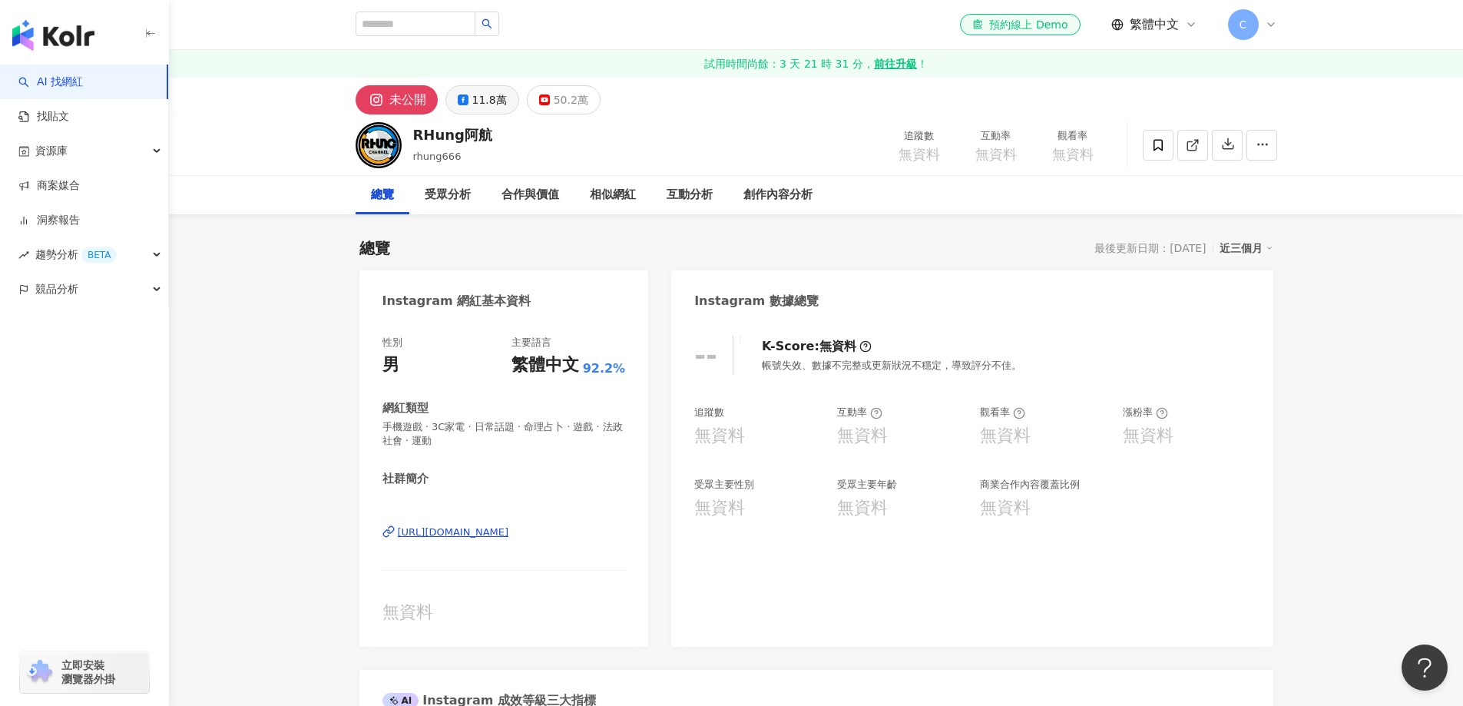
click at [481, 103] on div "11.8萬" at bounding box center [489, 99] width 35 height 21
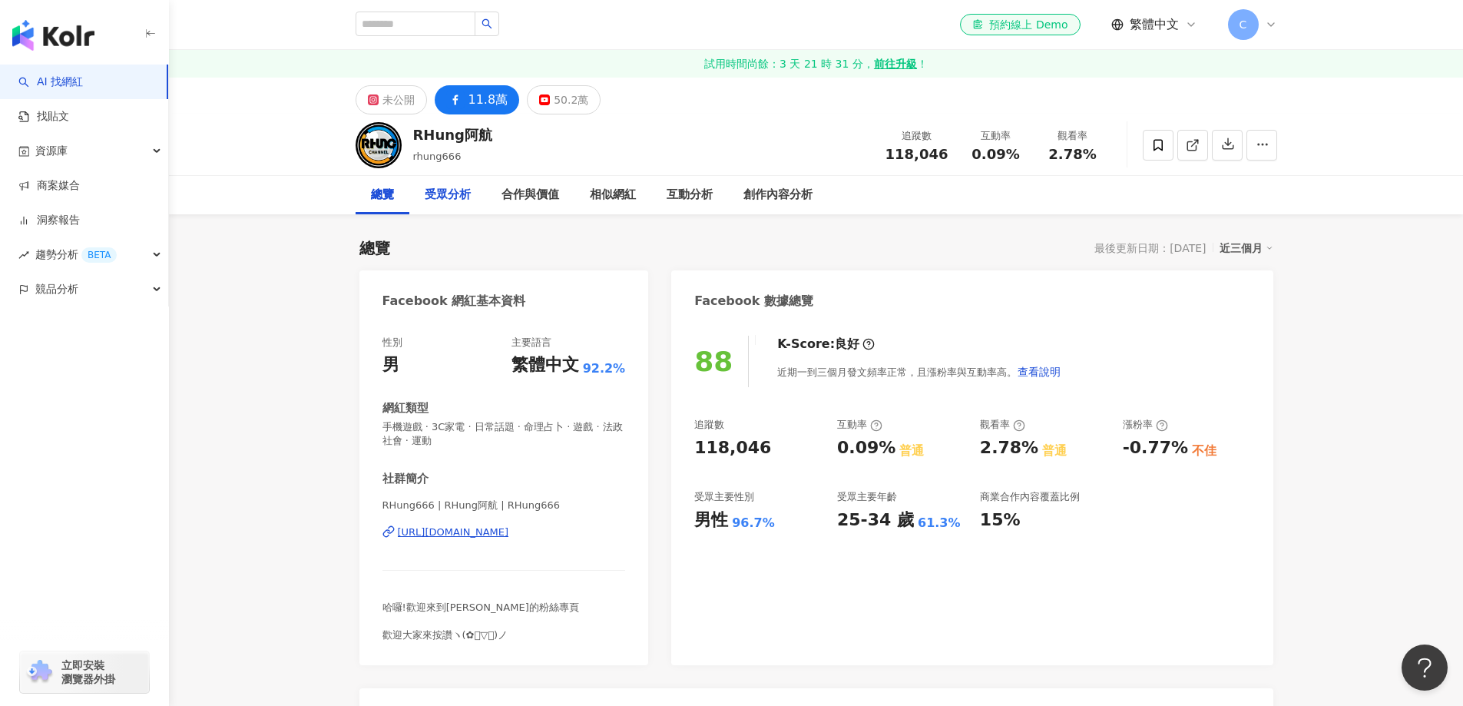
click at [451, 200] on div "受眾分析" at bounding box center [448, 195] width 46 height 18
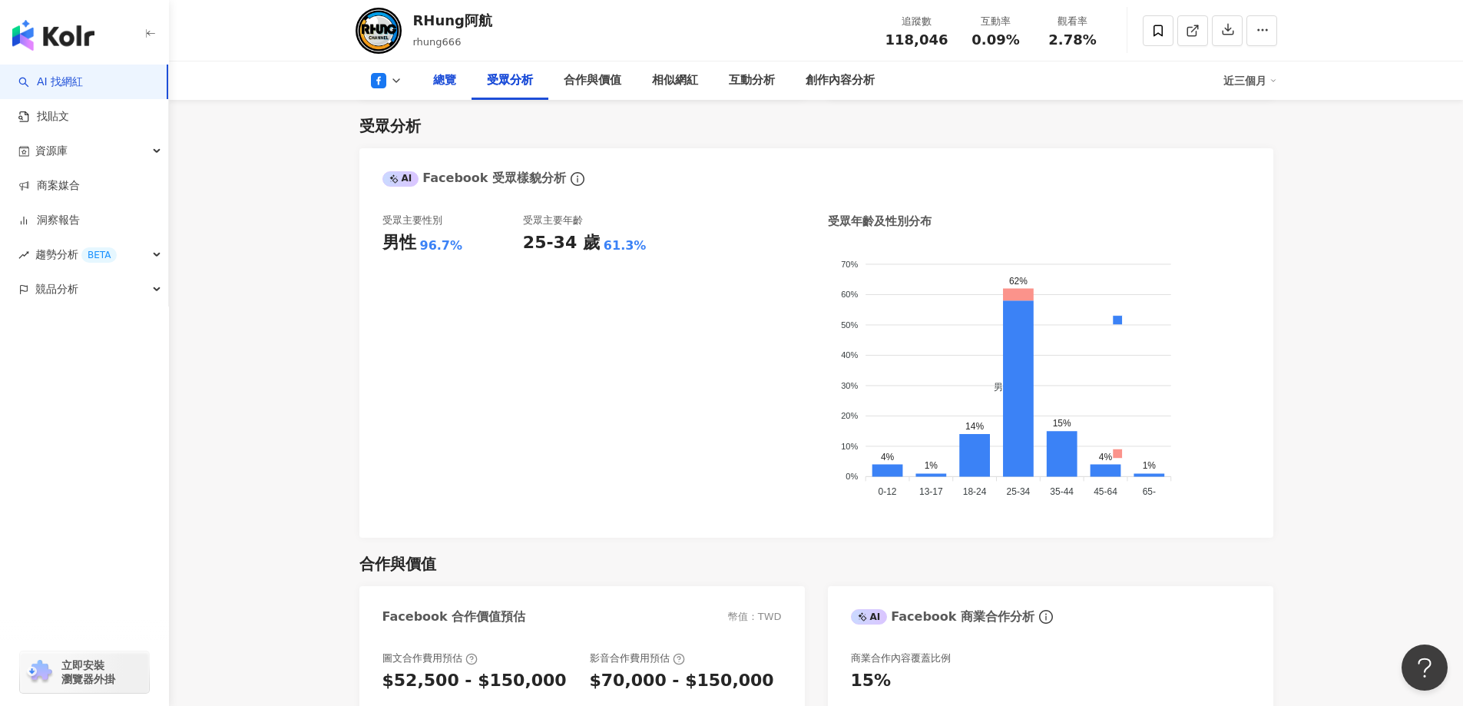
click at [456, 80] on div "總覽" at bounding box center [445, 80] width 54 height 38
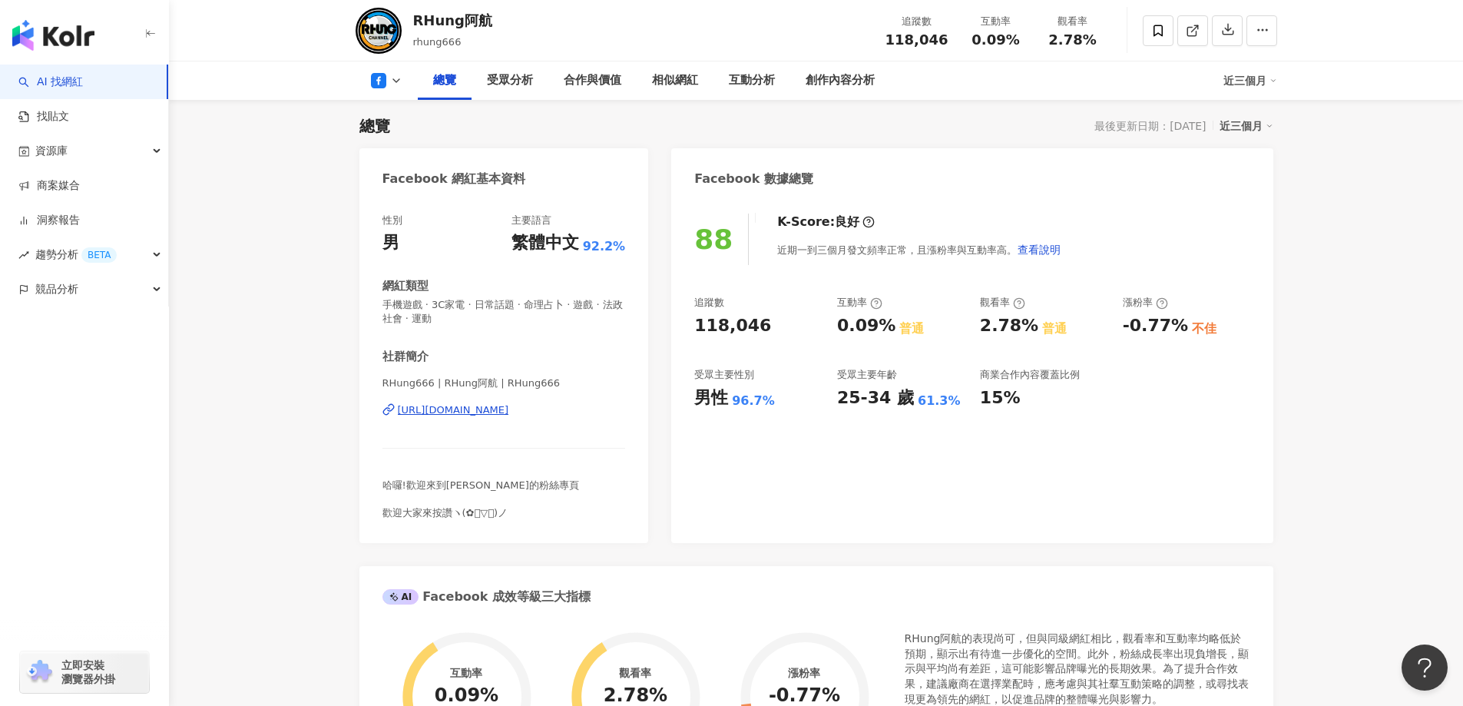
click at [393, 80] on polyline at bounding box center [396, 80] width 6 height 3
click at [389, 181] on button "YouTube" at bounding box center [411, 179] width 92 height 21
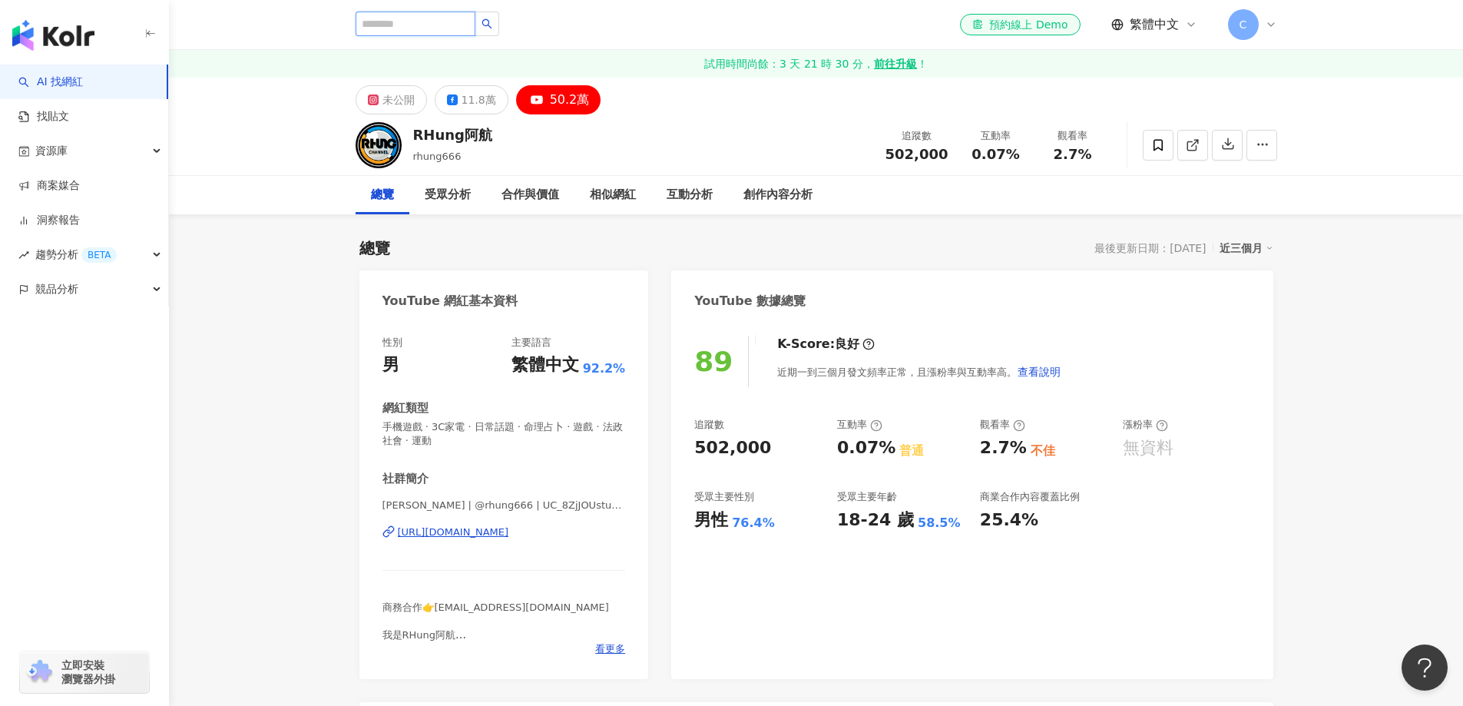
click at [455, 25] on input "search" at bounding box center [415, 24] width 120 height 25
paste input "**"
type input "**"
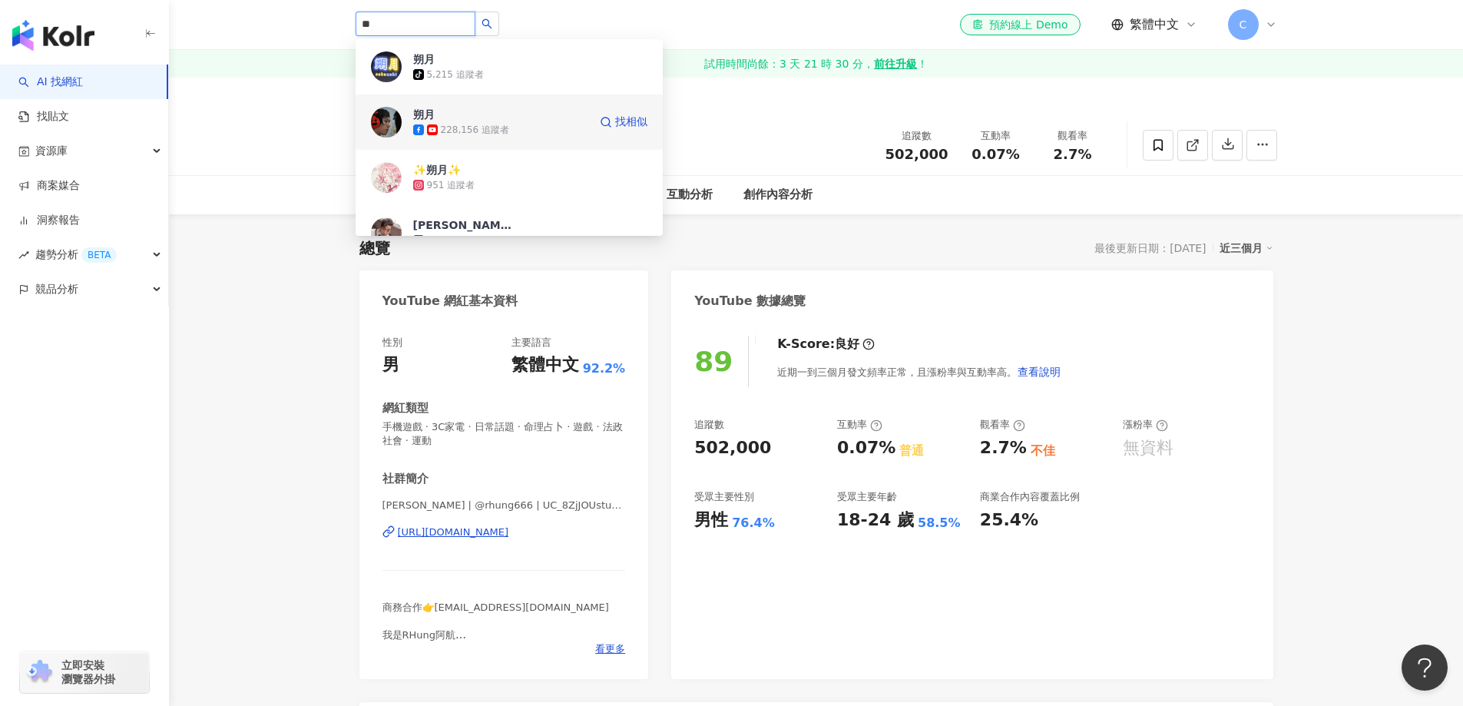
click at [481, 124] on div "228,156 追蹤者" at bounding box center [475, 130] width 68 height 13
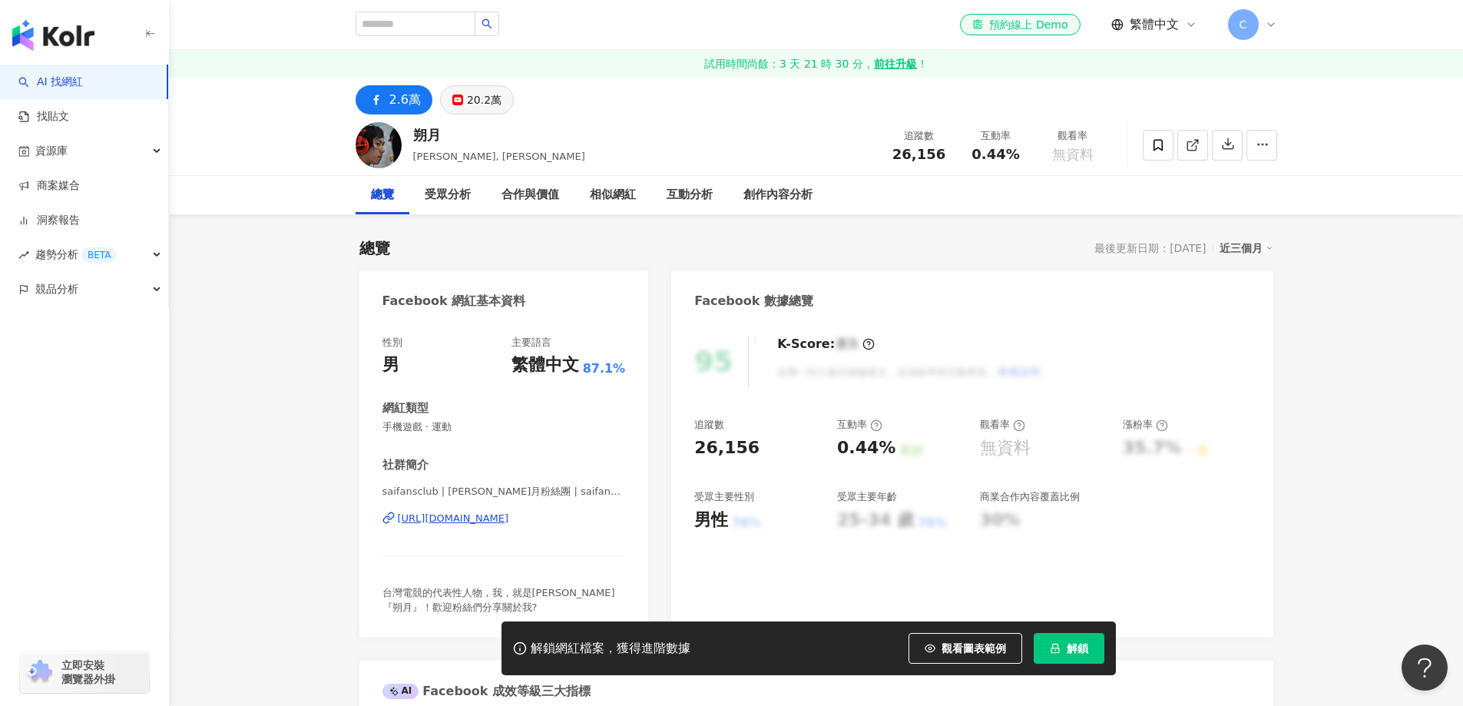
click at [486, 95] on div "20.2萬" at bounding box center [484, 99] width 35 height 21
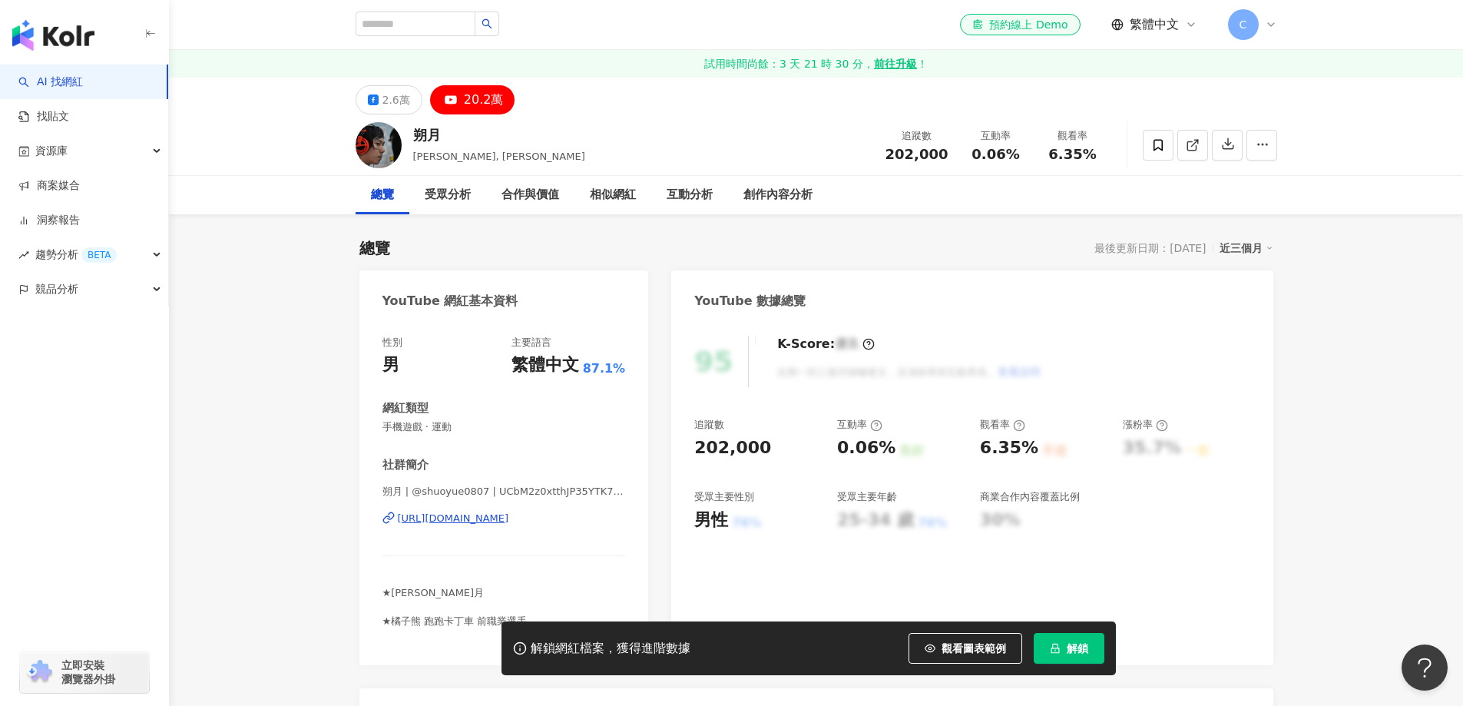
click at [509, 514] on div "[URL][DOMAIN_NAME]" at bounding box center [453, 518] width 111 height 14
click at [399, 106] on div "2.6萬" at bounding box center [396, 99] width 28 height 21
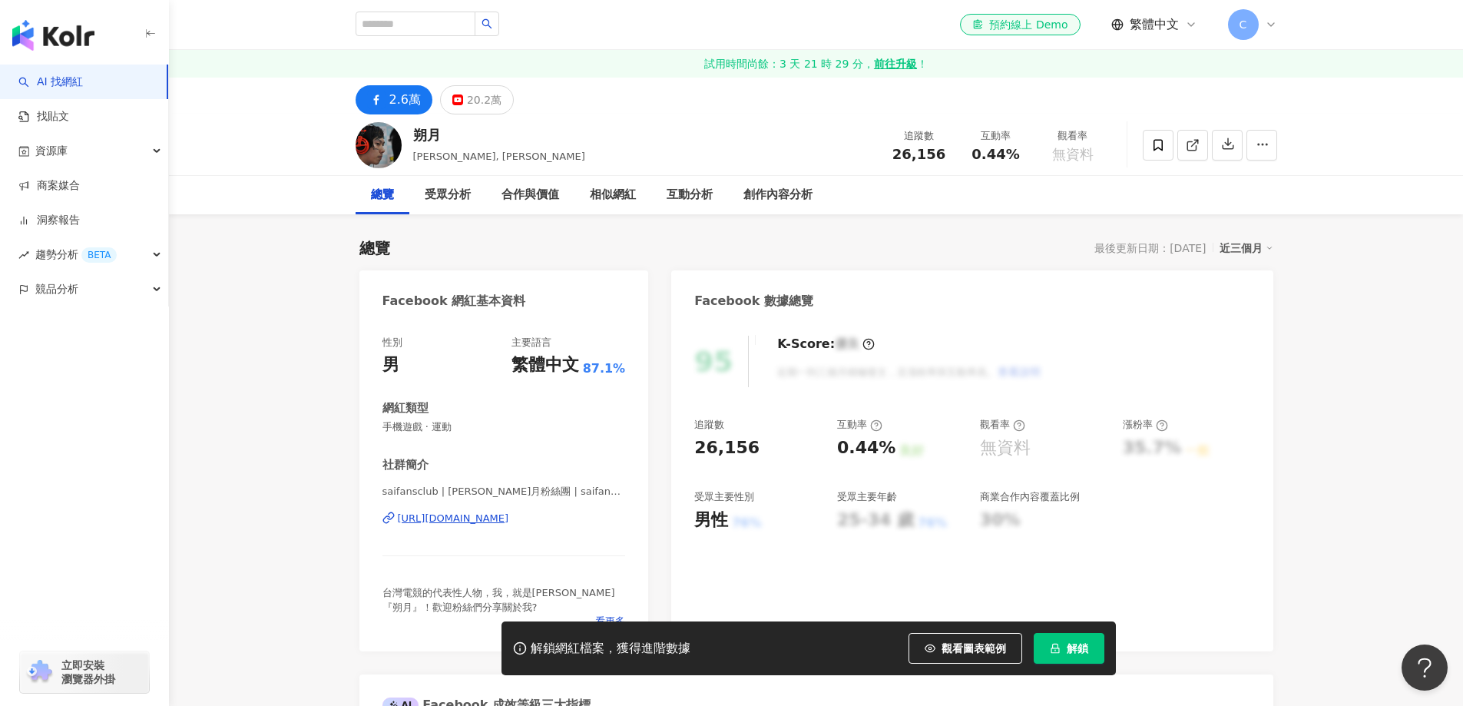
click at [509, 518] on div "https://www.facebook.com/277921198211" at bounding box center [453, 518] width 111 height 14
click at [438, 194] on div "受眾分析" at bounding box center [448, 195] width 46 height 18
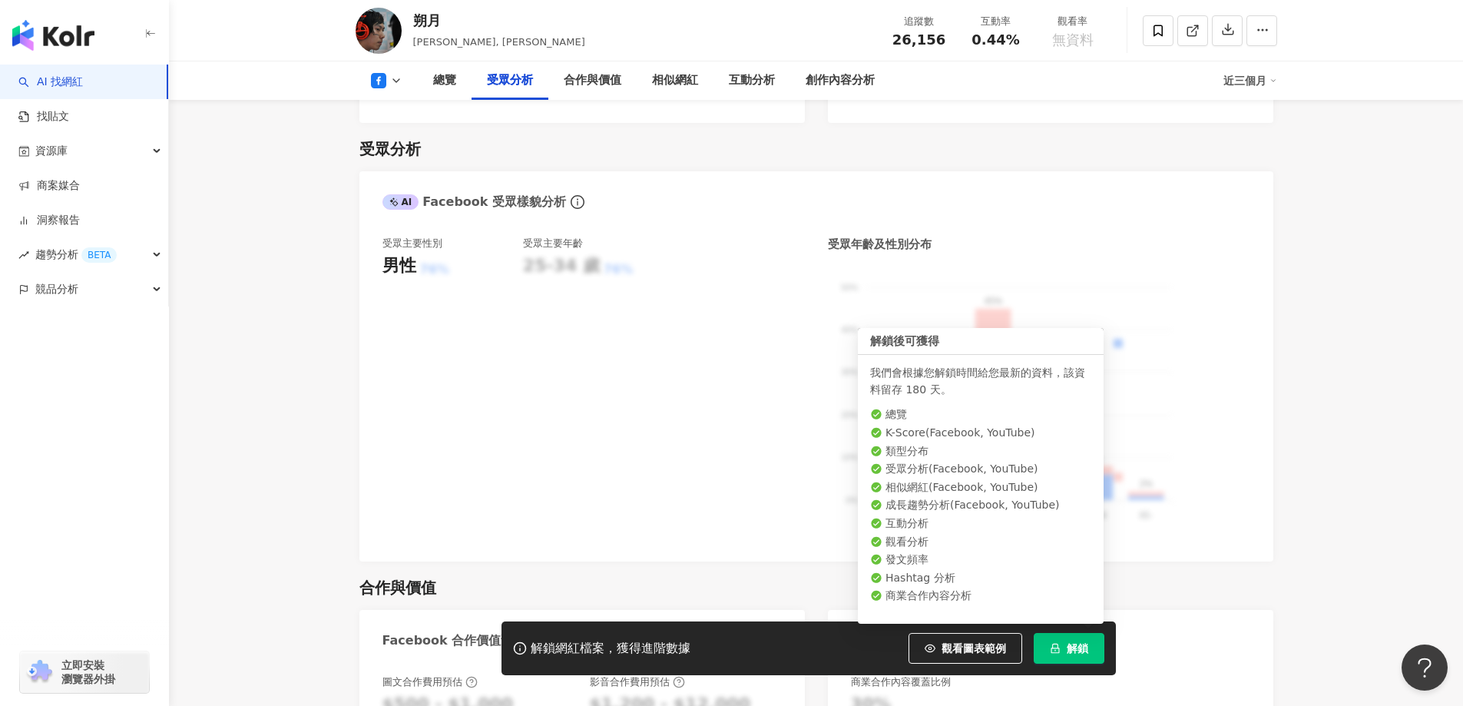
click at [1077, 650] on span "解鎖" at bounding box center [1076, 648] width 21 height 12
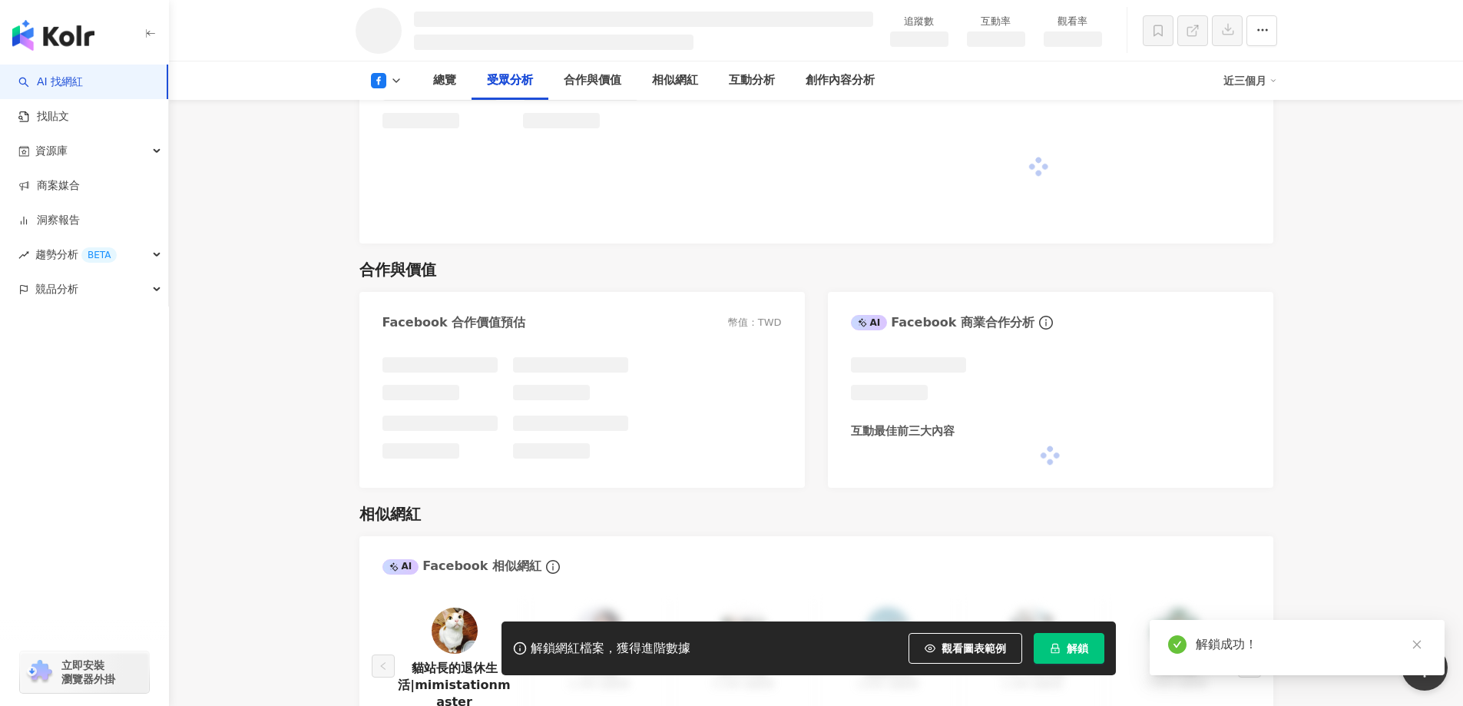
scroll to position [1293, 0]
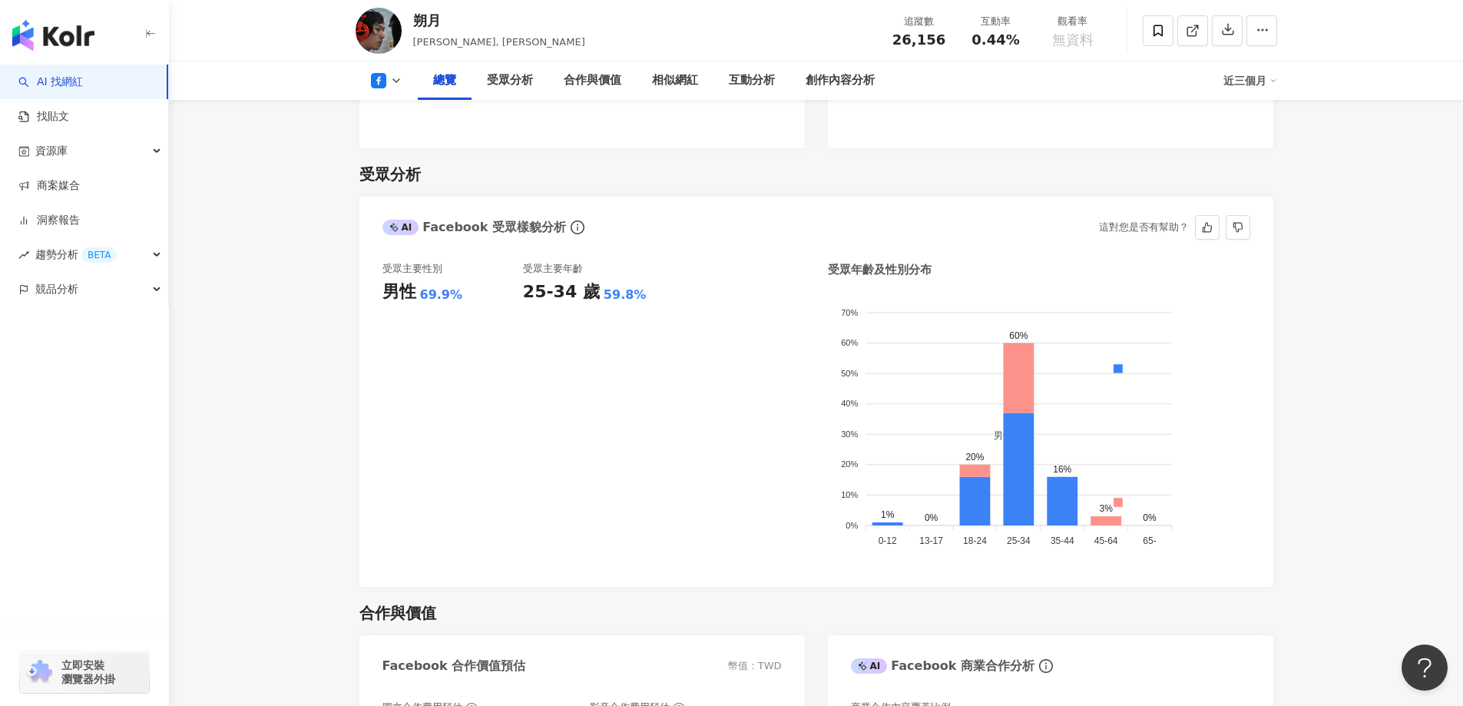
scroll to position [1248, 0]
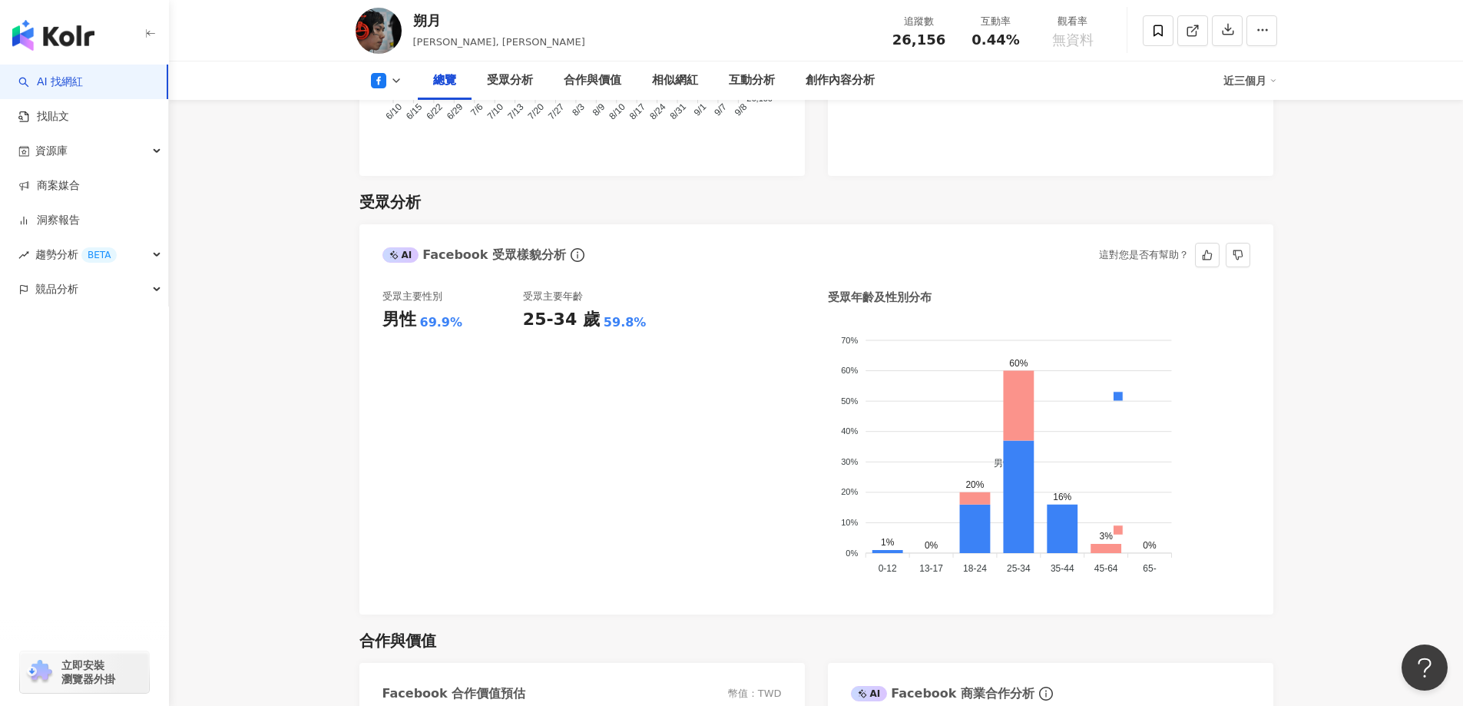
click at [584, 385] on div "受眾主要年齡 25-34 歲 59.8%" at bounding box center [593, 440] width 141 height 302
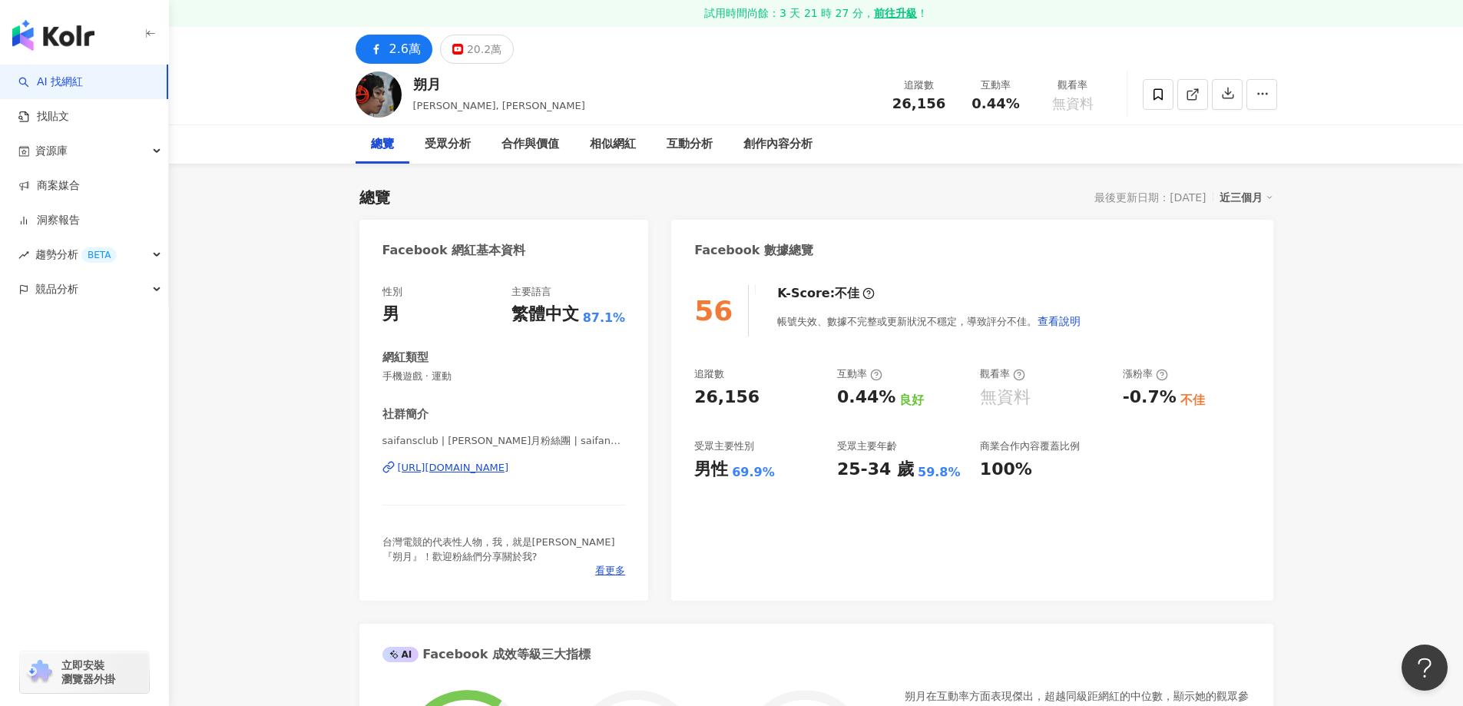
scroll to position [0, 0]
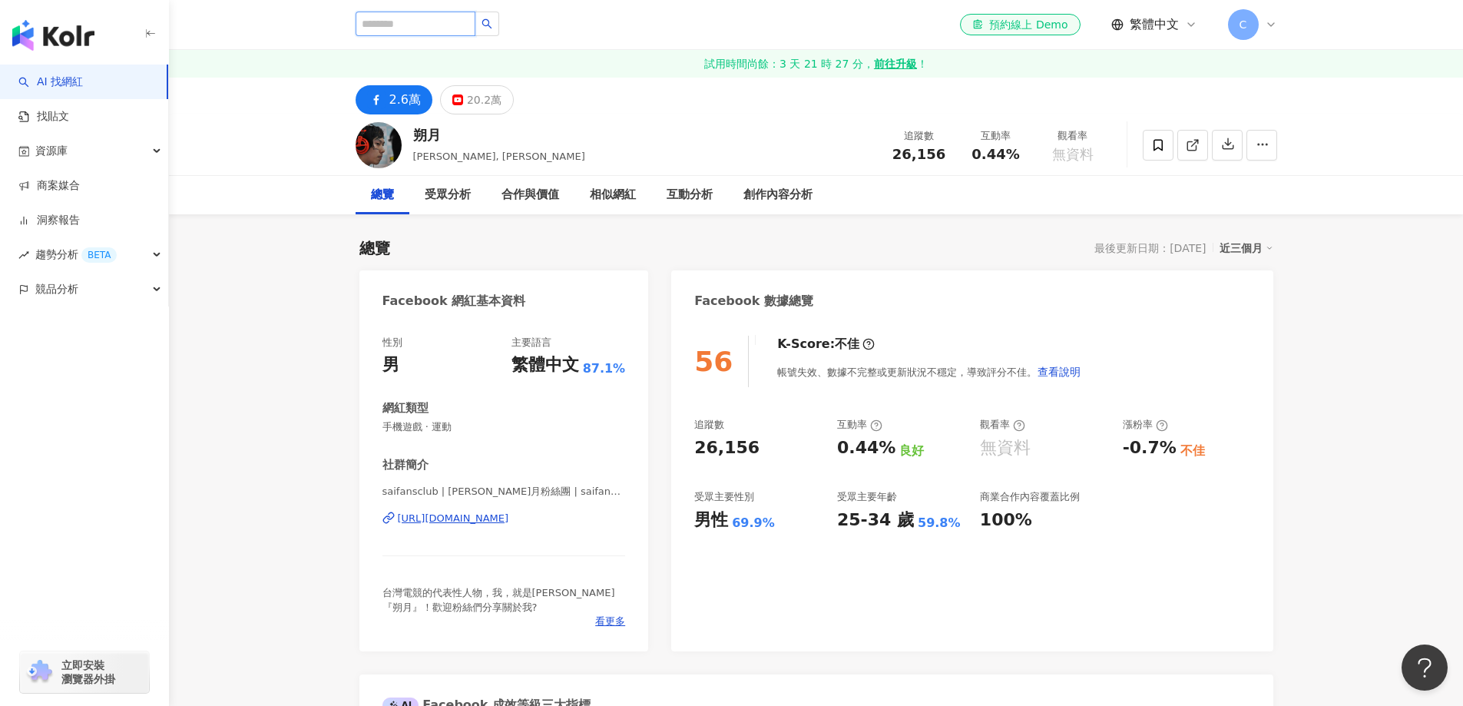
click at [455, 21] on input "search" at bounding box center [415, 24] width 120 height 25
paste input "******"
type input "******"
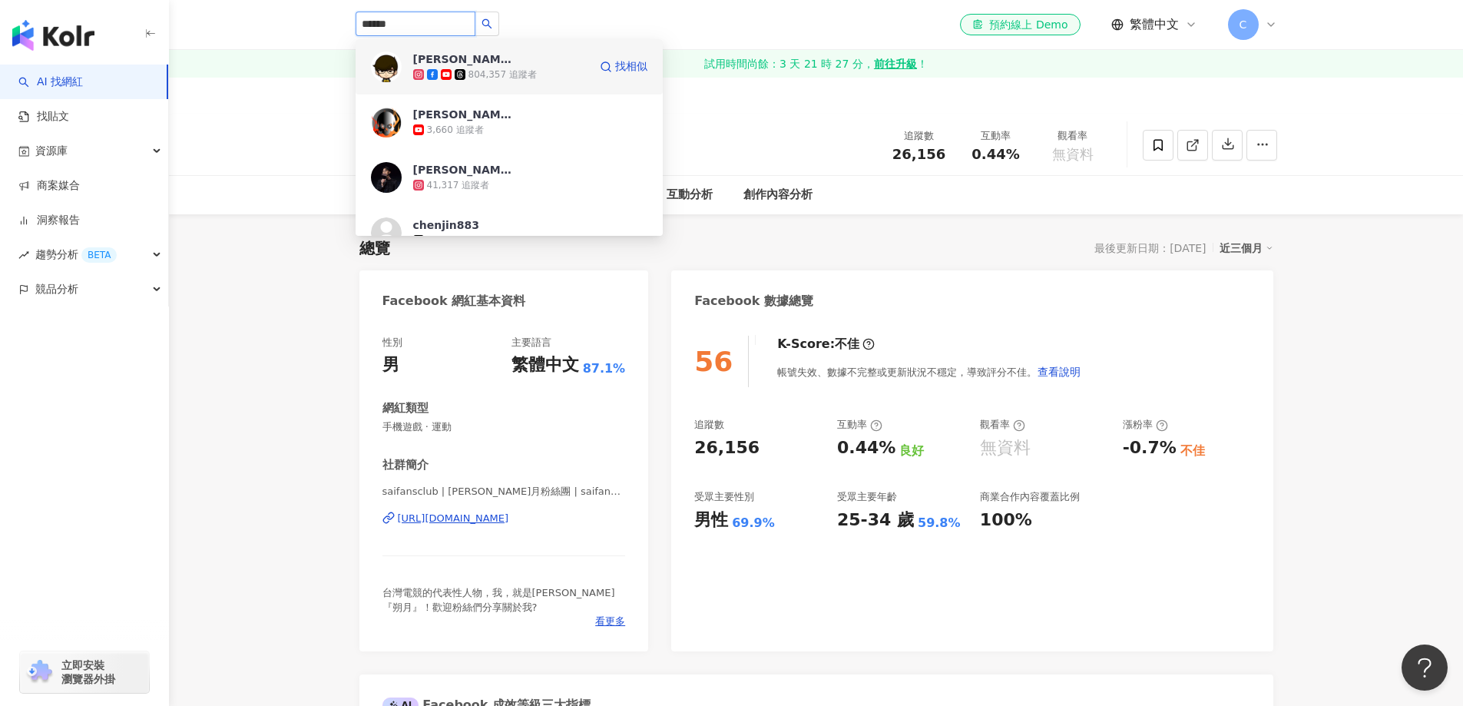
click at [476, 63] on span "Kim阿金" at bounding box center [463, 58] width 100 height 15
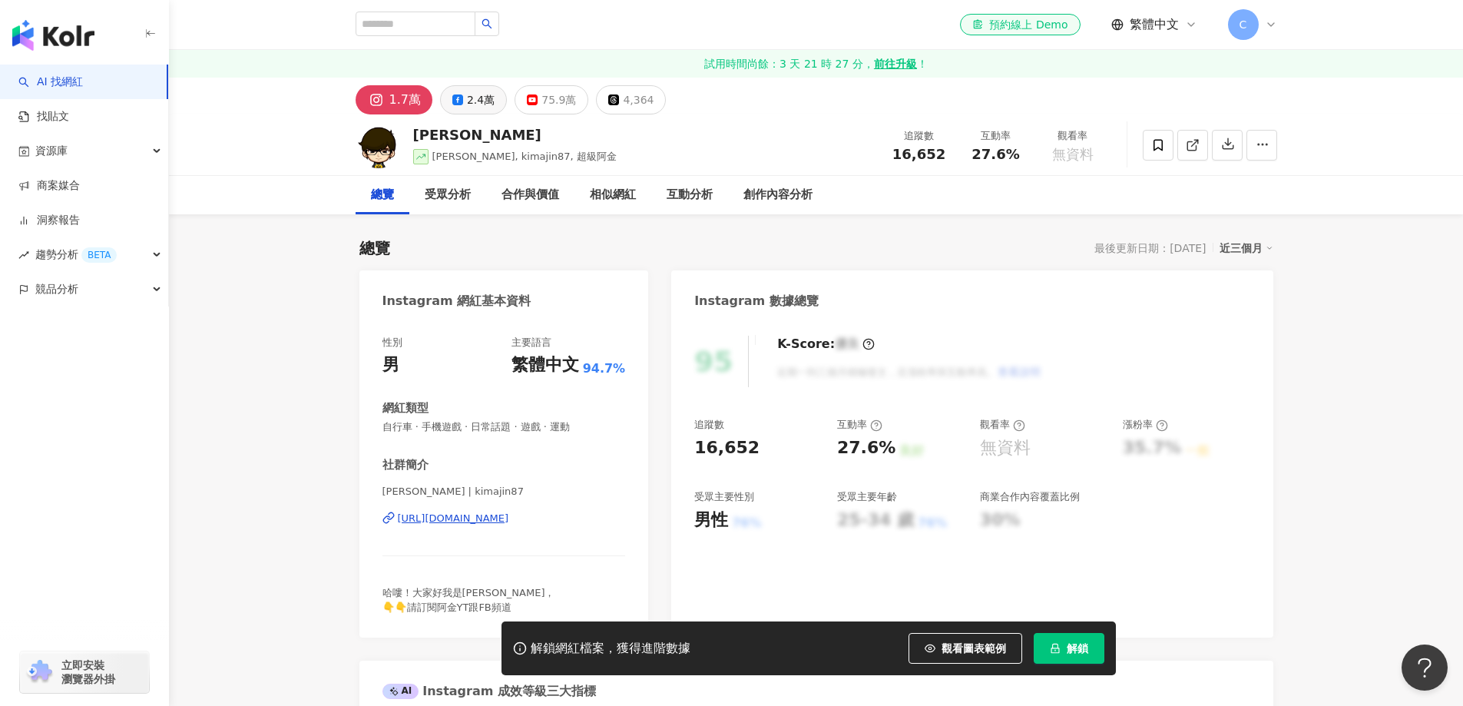
click at [474, 101] on div "2.4萬" at bounding box center [481, 99] width 28 height 21
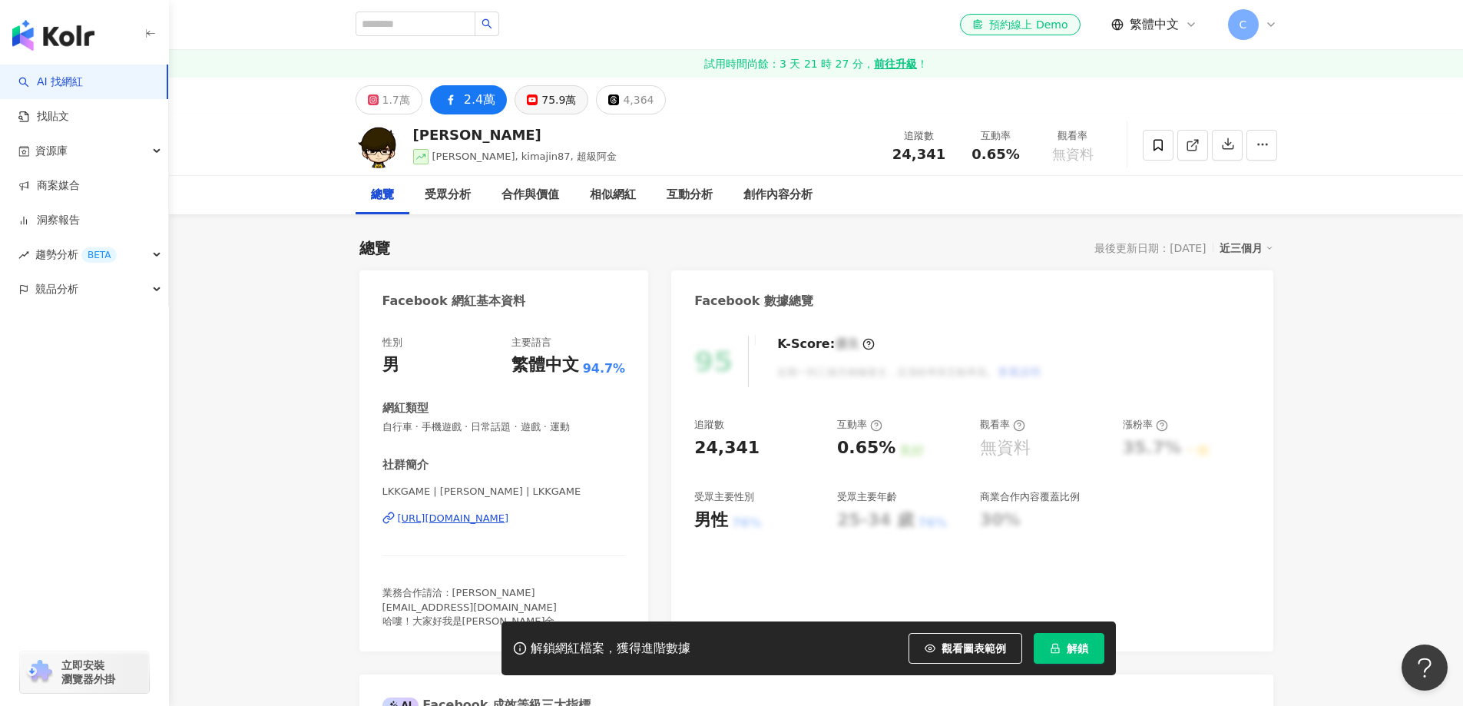
click at [550, 100] on div "75.9萬" at bounding box center [558, 99] width 35 height 21
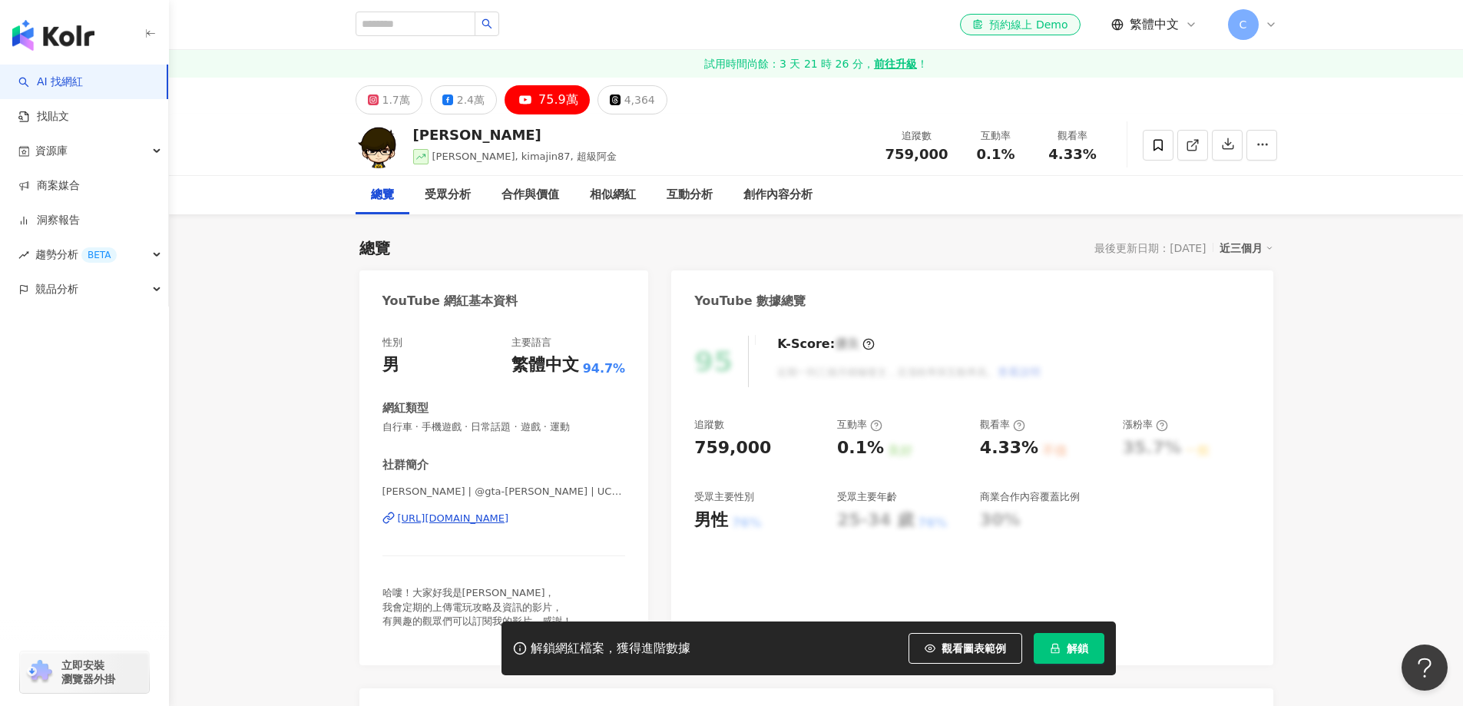
click at [1065, 648] on button "解鎖" at bounding box center [1068, 648] width 71 height 31
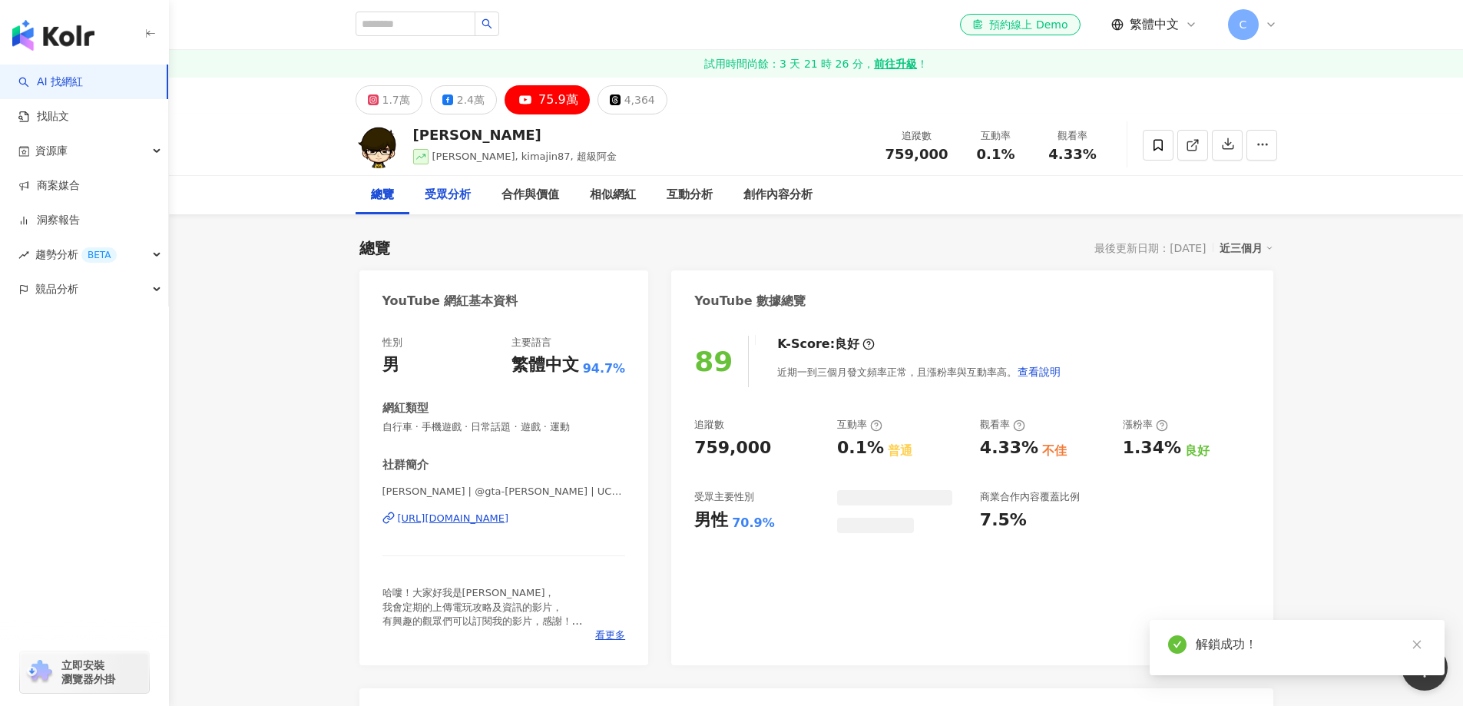
click at [458, 198] on div "受眾分析" at bounding box center [448, 195] width 46 height 18
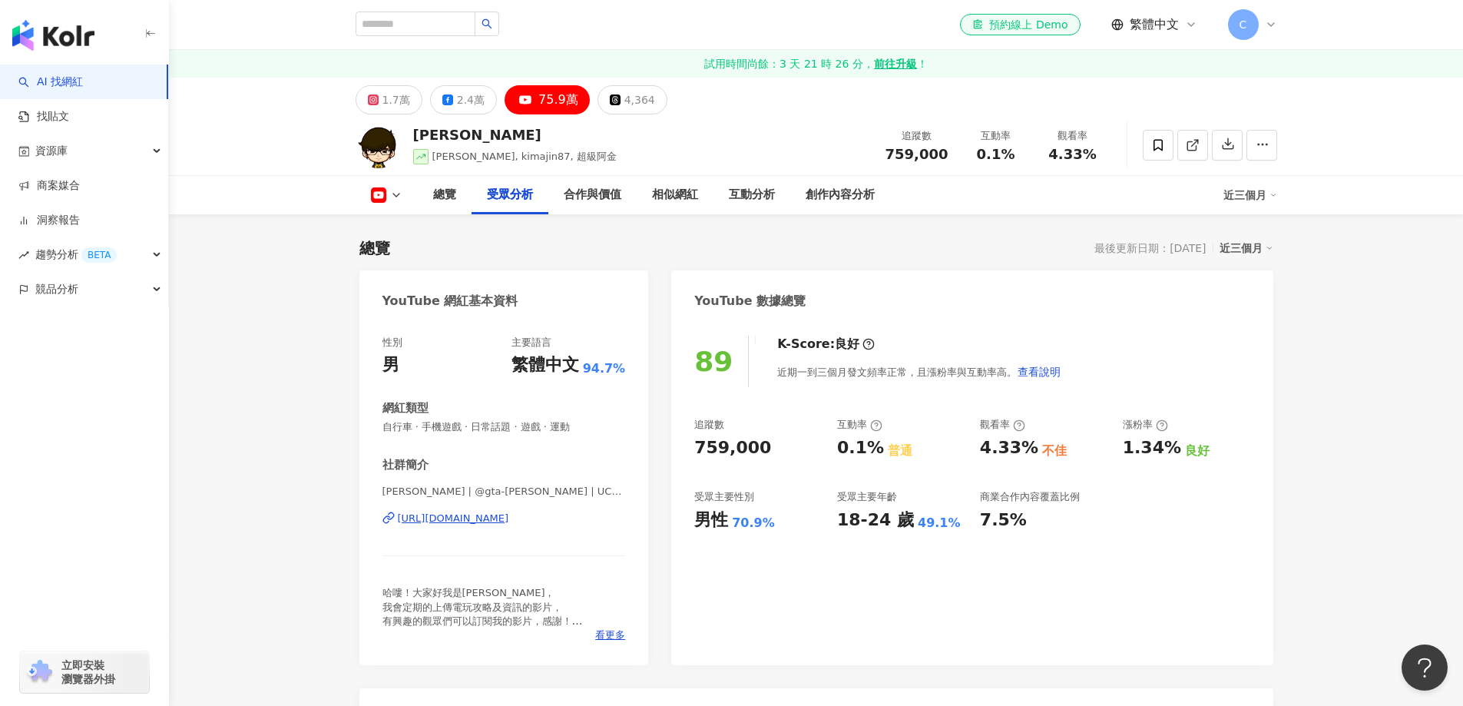
scroll to position [1339, 0]
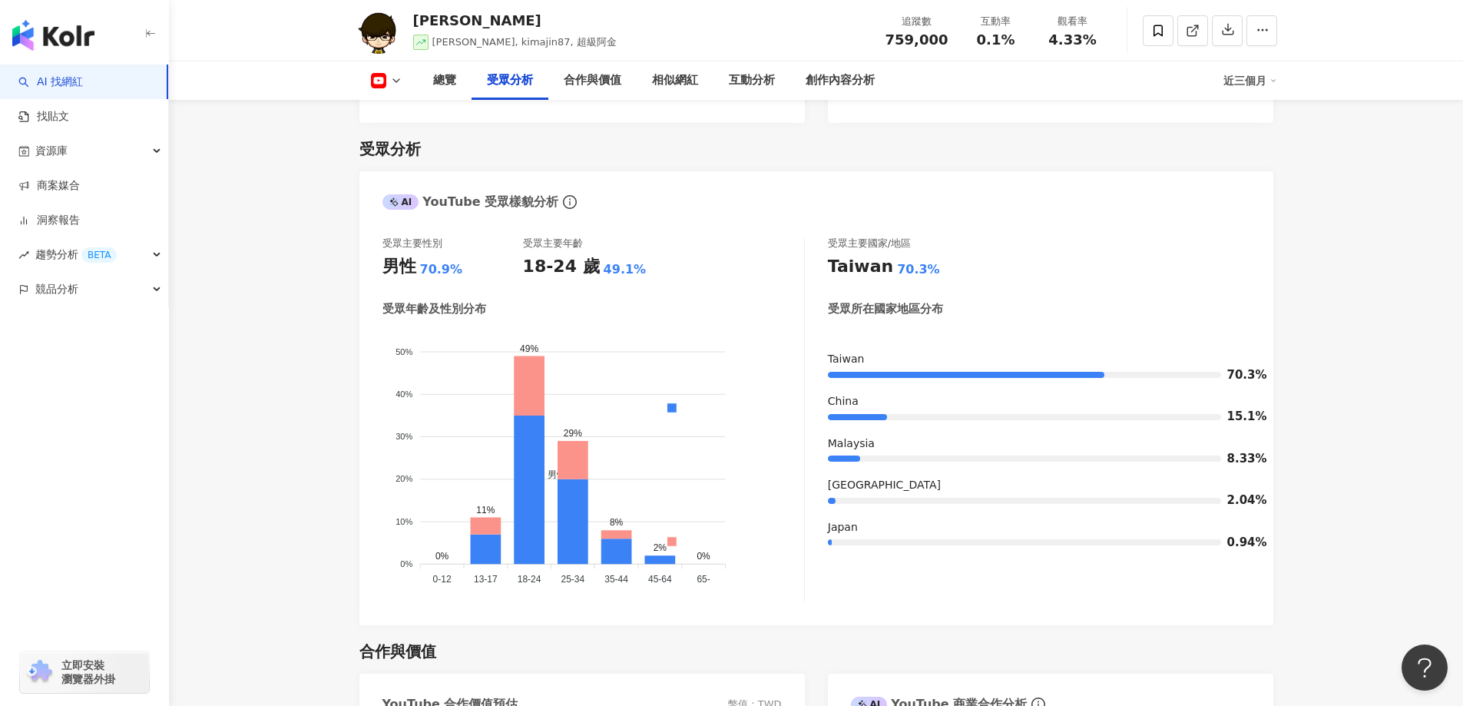
click at [390, 81] on icon at bounding box center [396, 80] width 12 height 12
click at [408, 147] on button "Facebook" at bounding box center [411, 144] width 92 height 21
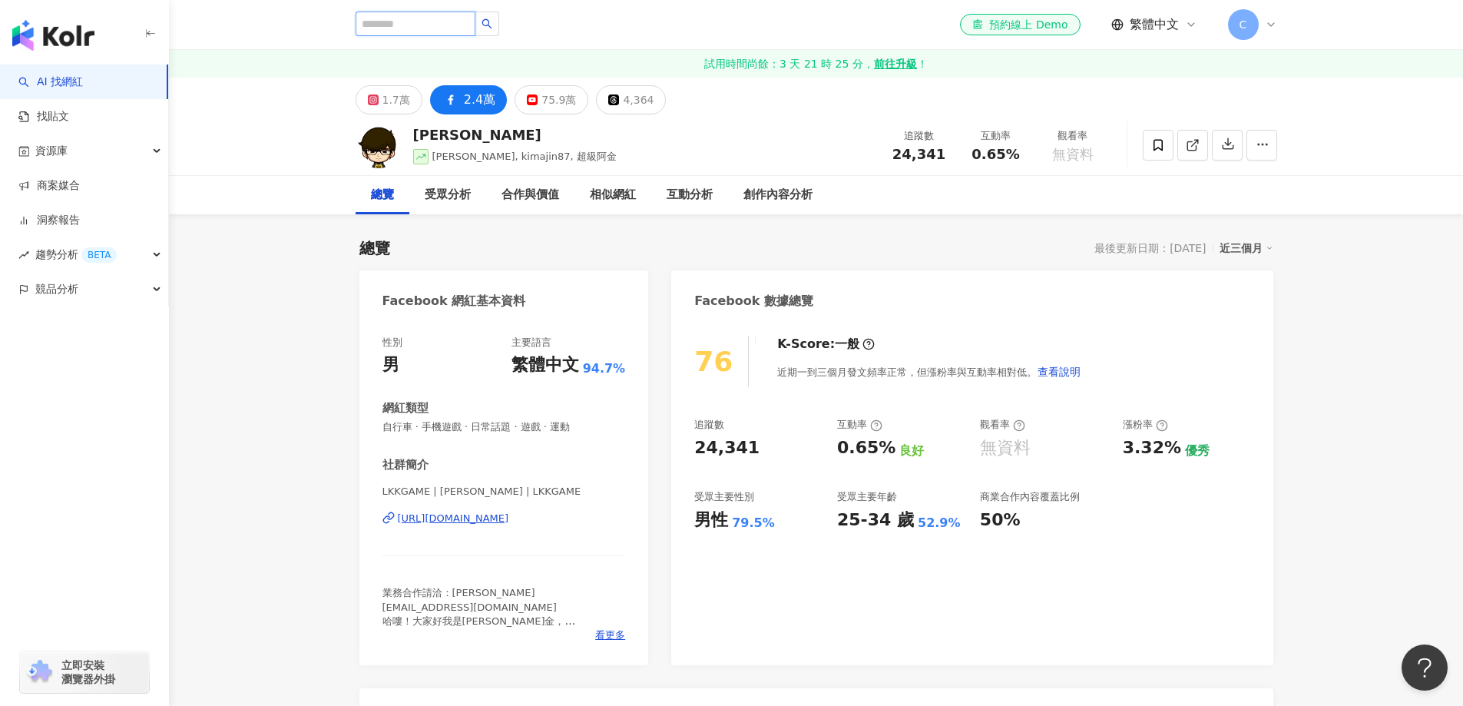
click at [441, 21] on input "search" at bounding box center [415, 24] width 120 height 25
paste input "**"
type input "**"
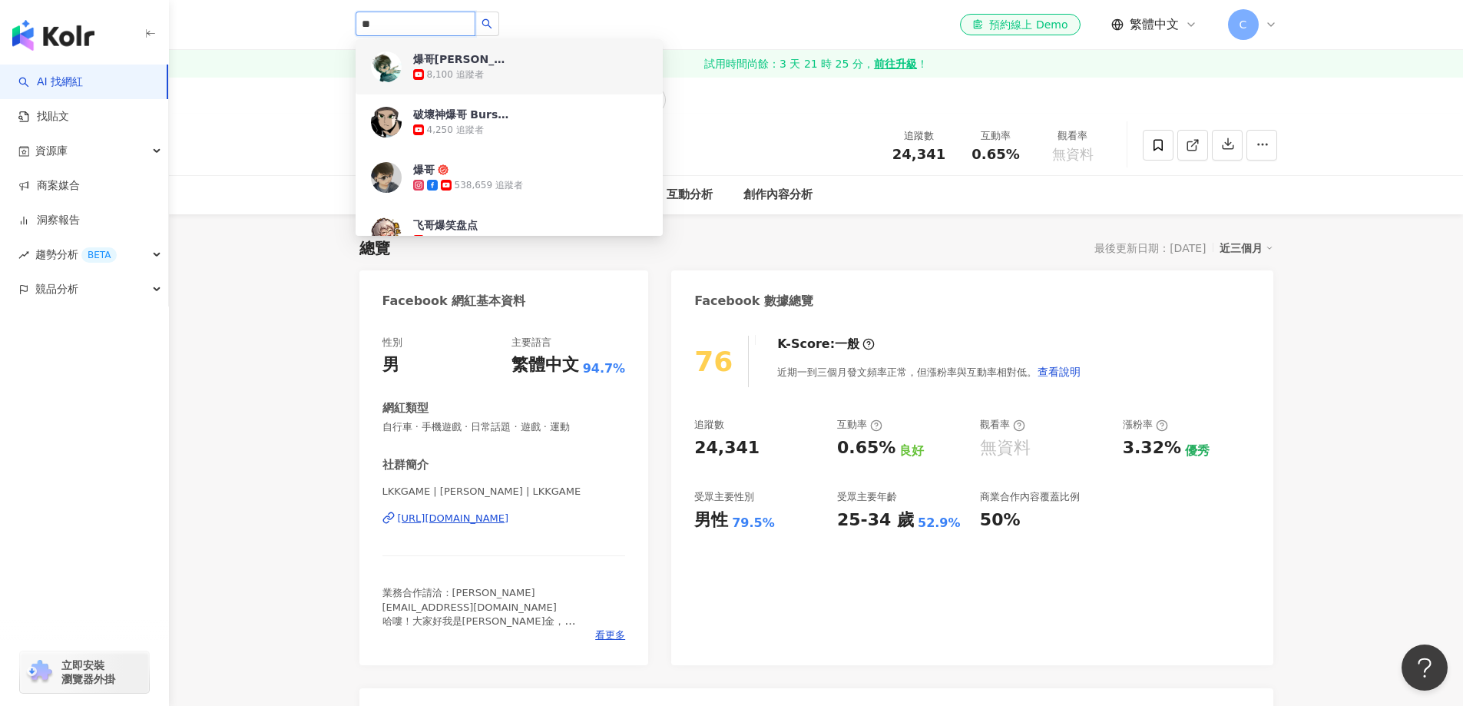
click at [518, 70] on div "8,100 追蹤者" at bounding box center [530, 74] width 234 height 15
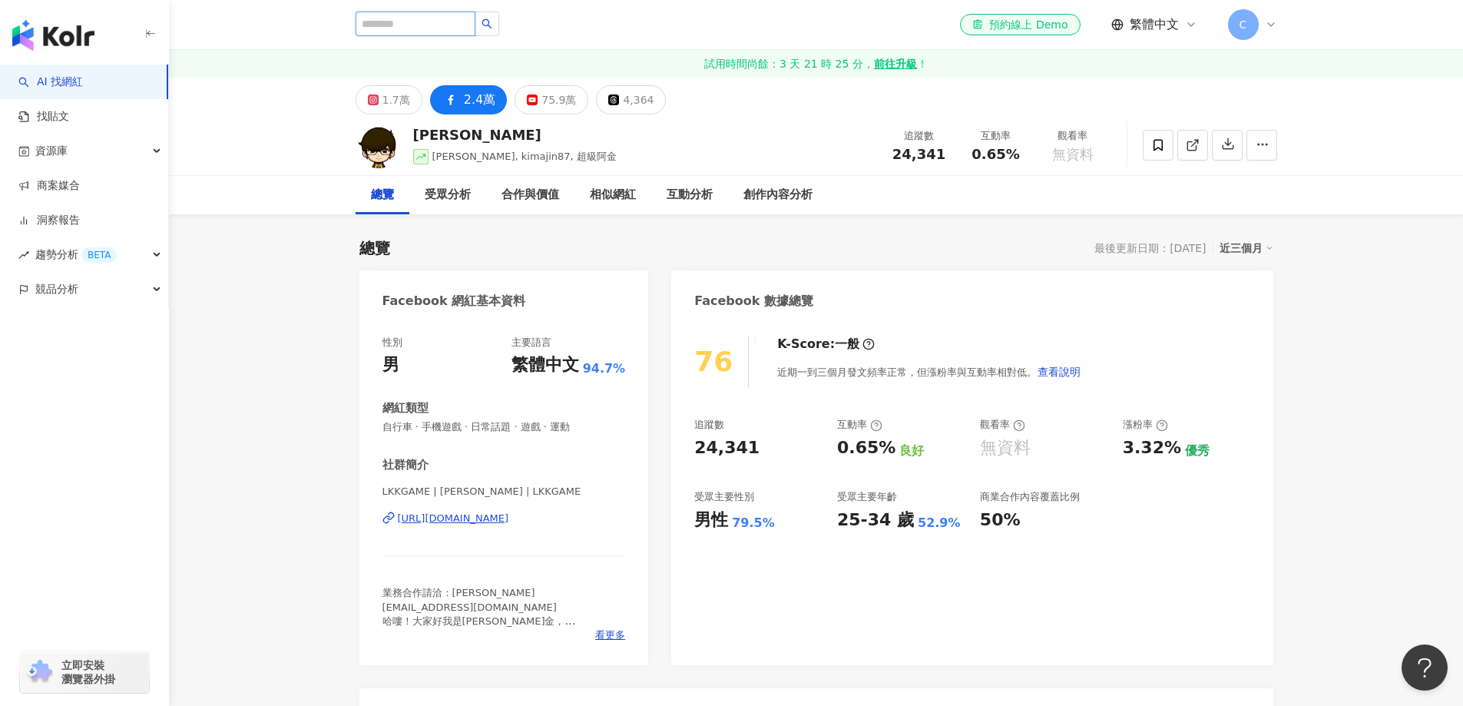
click at [463, 21] on input "search" at bounding box center [415, 24] width 120 height 25
paste input "**"
type input "**"
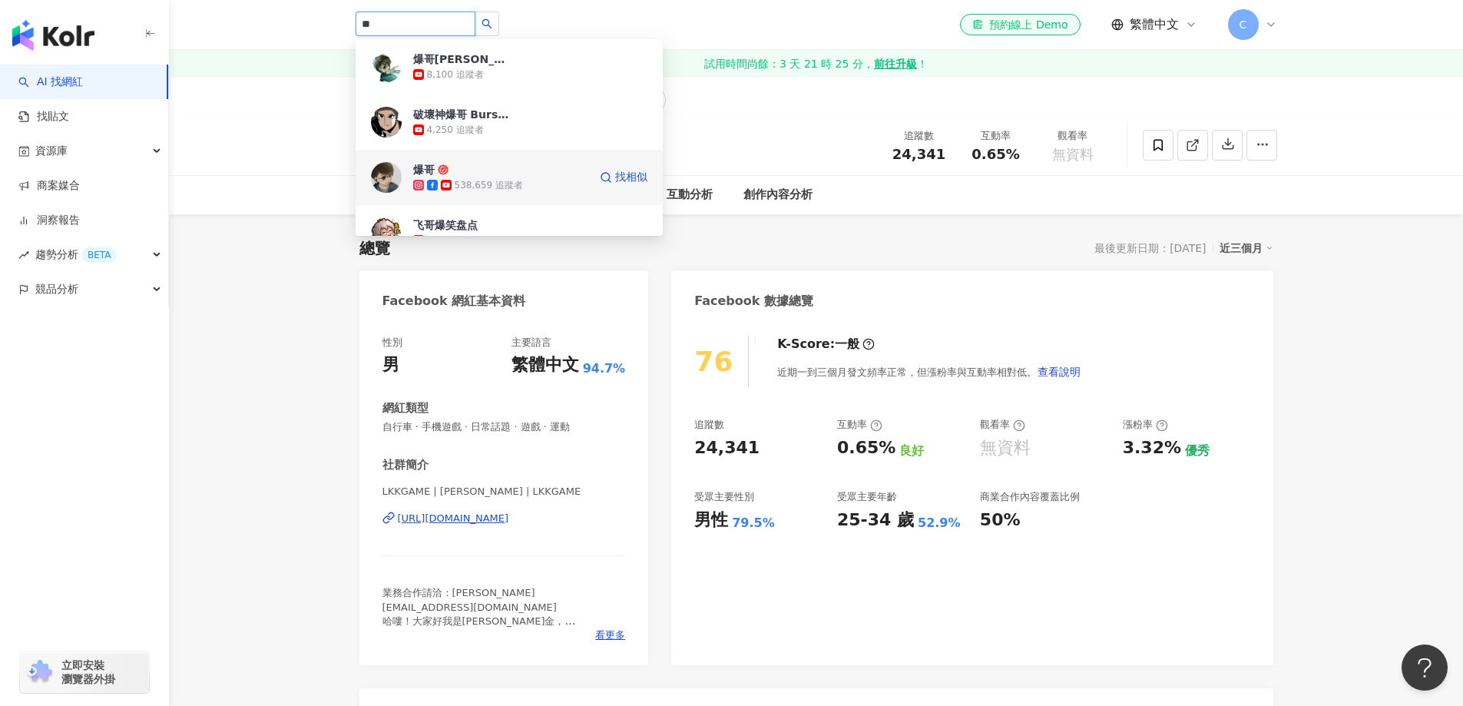
click at [523, 174] on div "爆哥 538,659 追蹤者" at bounding box center [500, 177] width 175 height 31
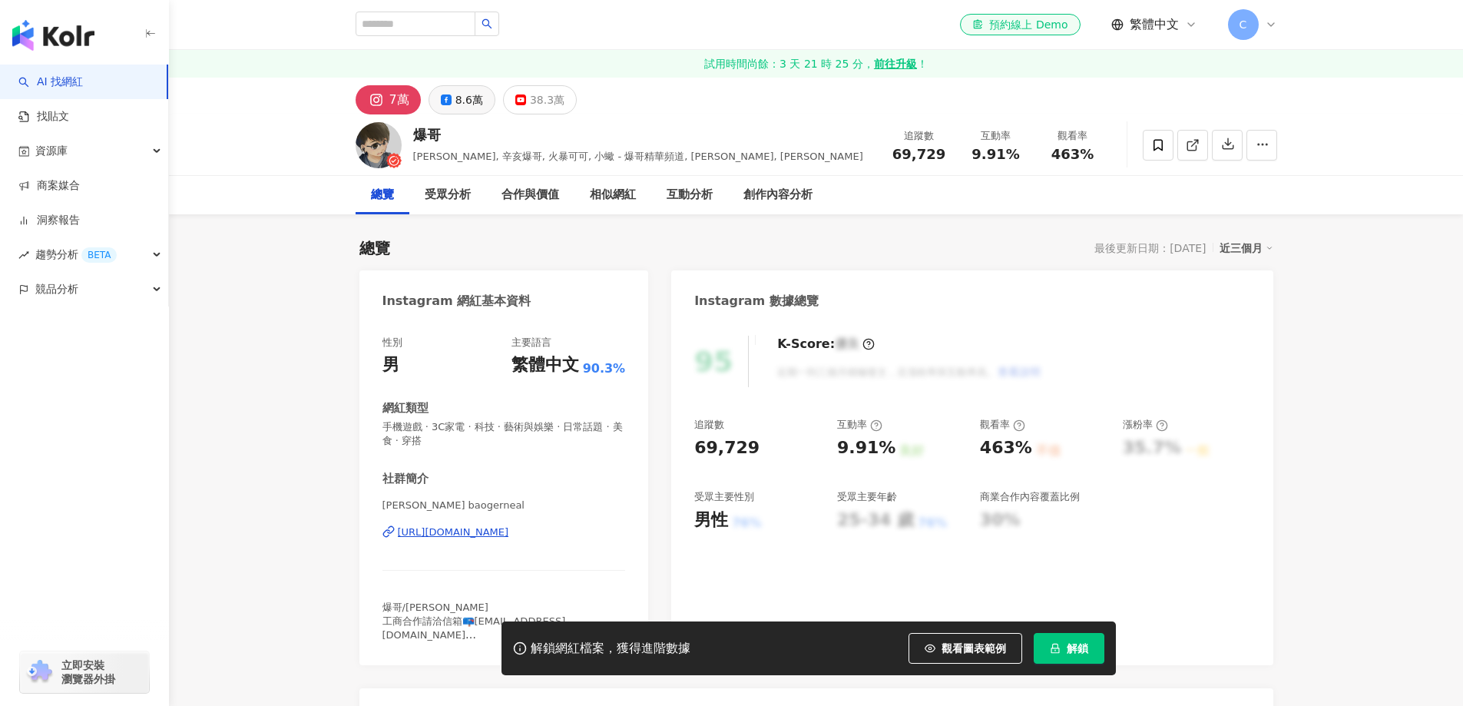
click at [463, 106] on div "8.6萬" at bounding box center [469, 99] width 28 height 21
click at [542, 104] on div "38.3萬" at bounding box center [547, 99] width 35 height 21
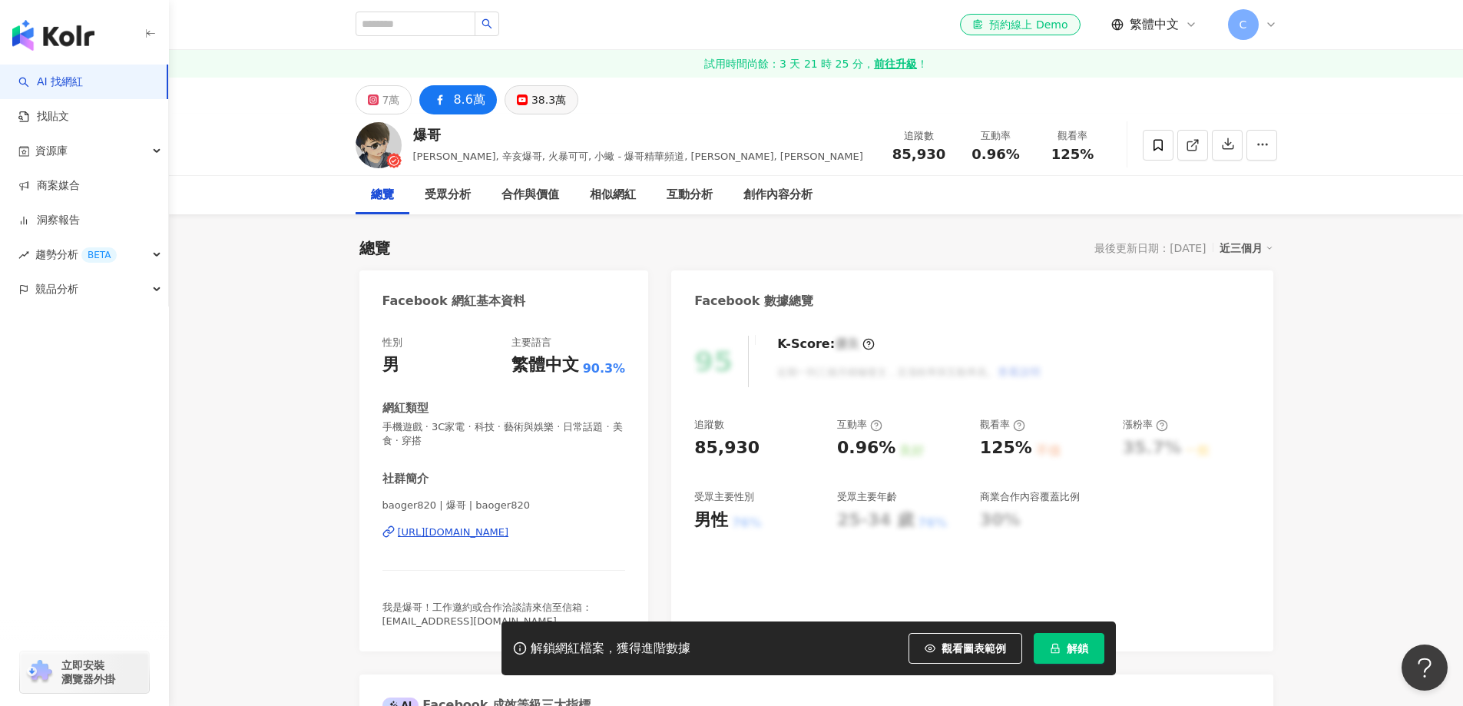
click at [535, 98] on div "38.3萬" at bounding box center [548, 99] width 35 height 21
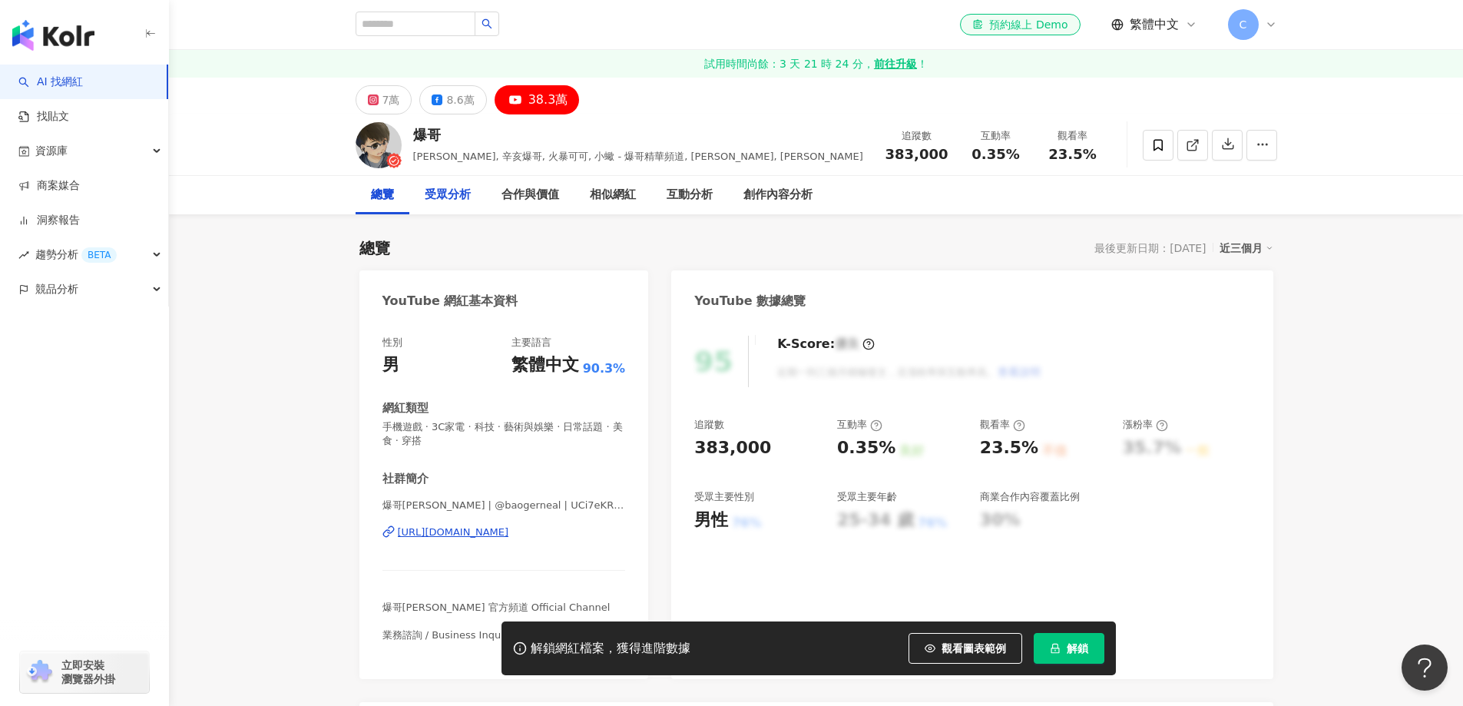
click at [455, 198] on div "受眾分析" at bounding box center [448, 195] width 46 height 18
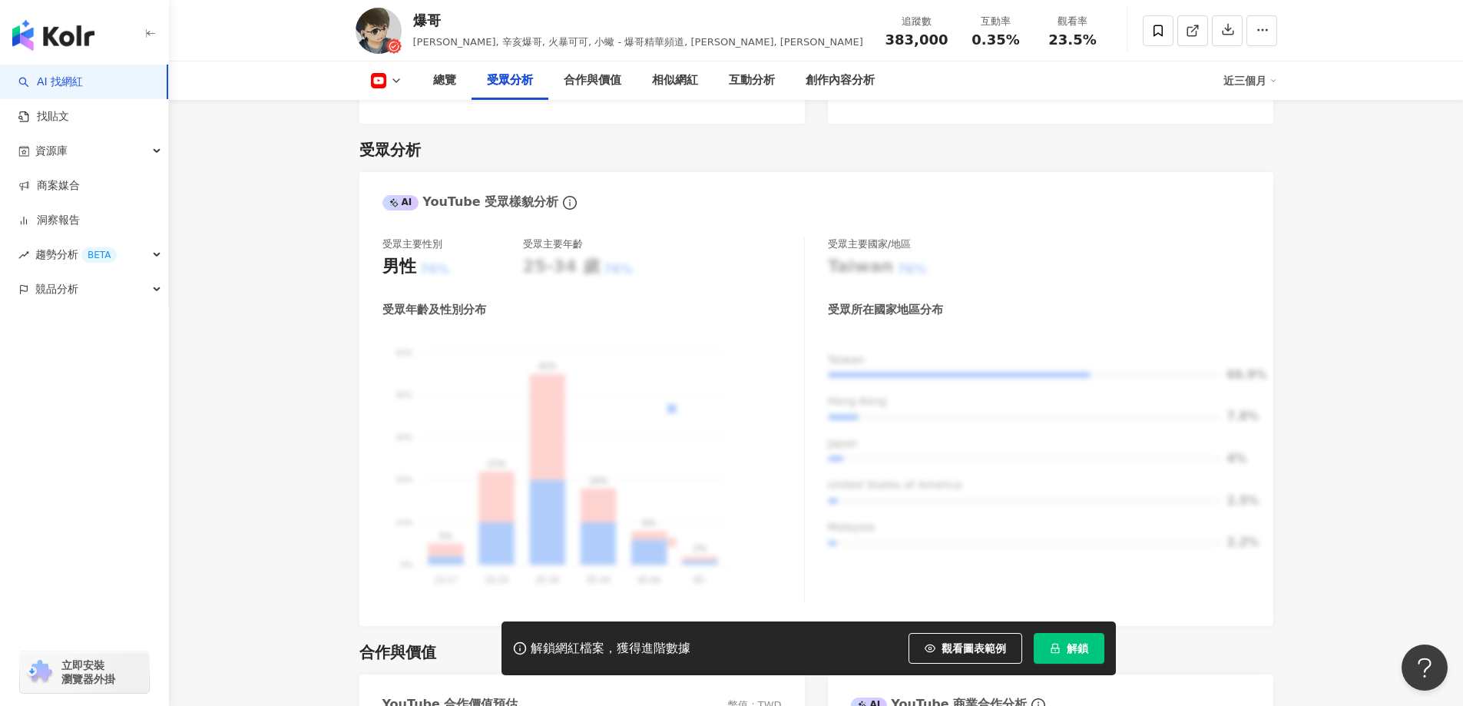
click at [1065, 653] on button "解鎖" at bounding box center [1068, 648] width 71 height 31
click at [383, 78] on icon at bounding box center [378, 80] width 15 height 15
click at [385, 139] on button "Facebook" at bounding box center [411, 144] width 92 height 21
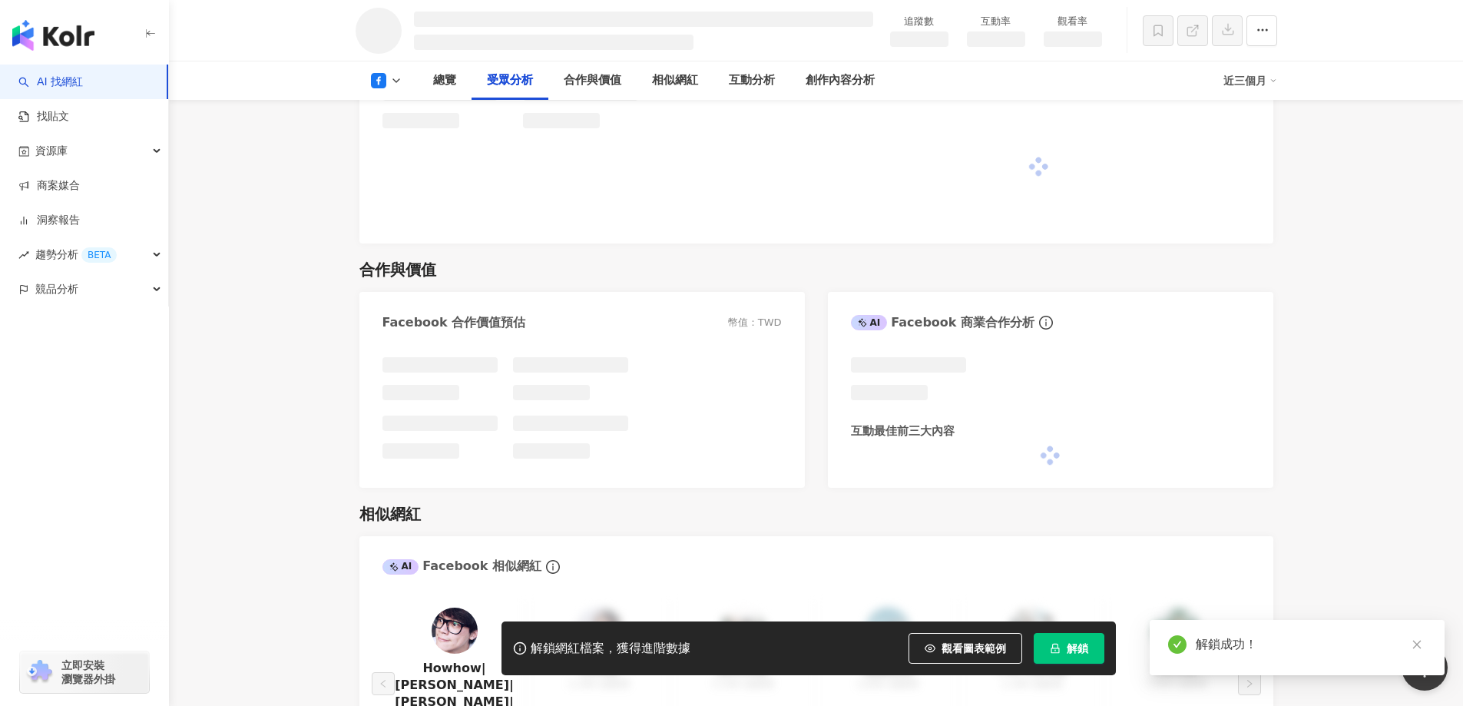
scroll to position [1293, 0]
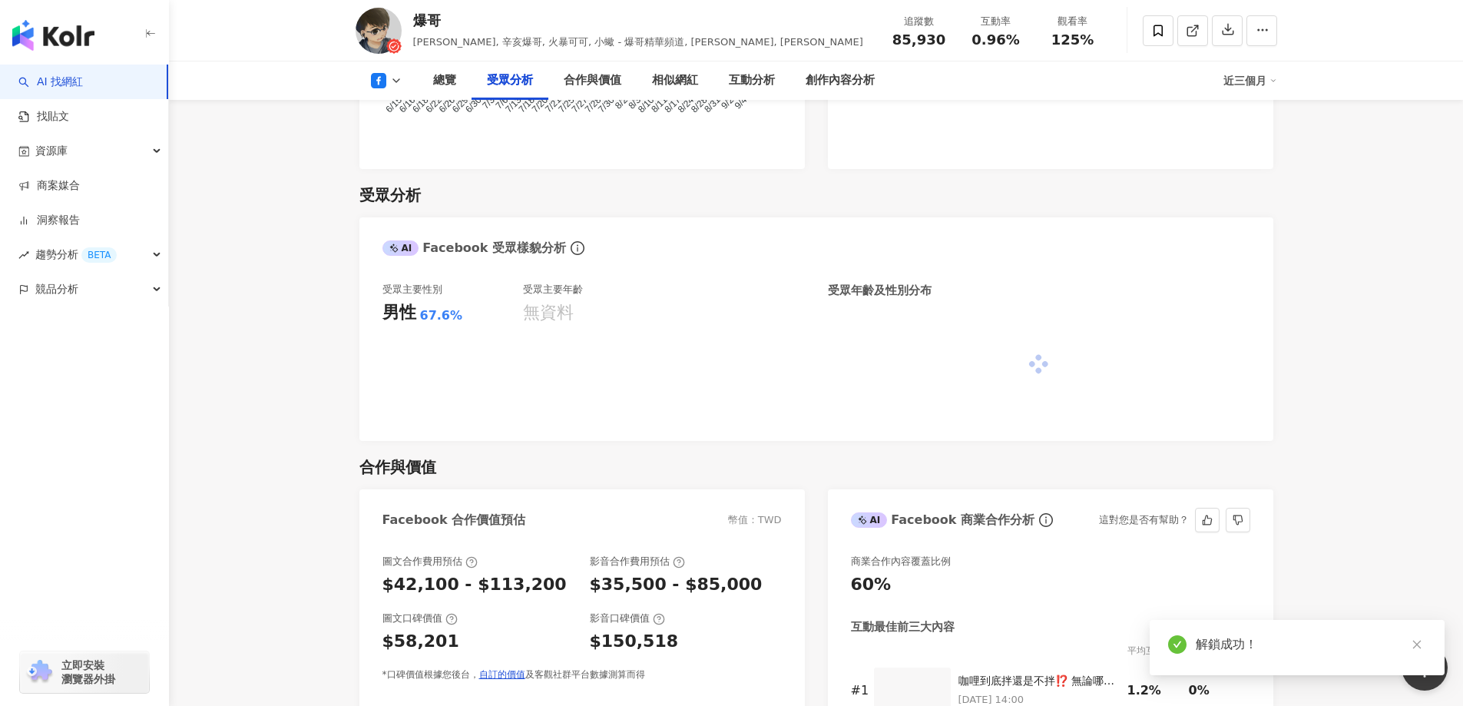
scroll to position [1339, 0]
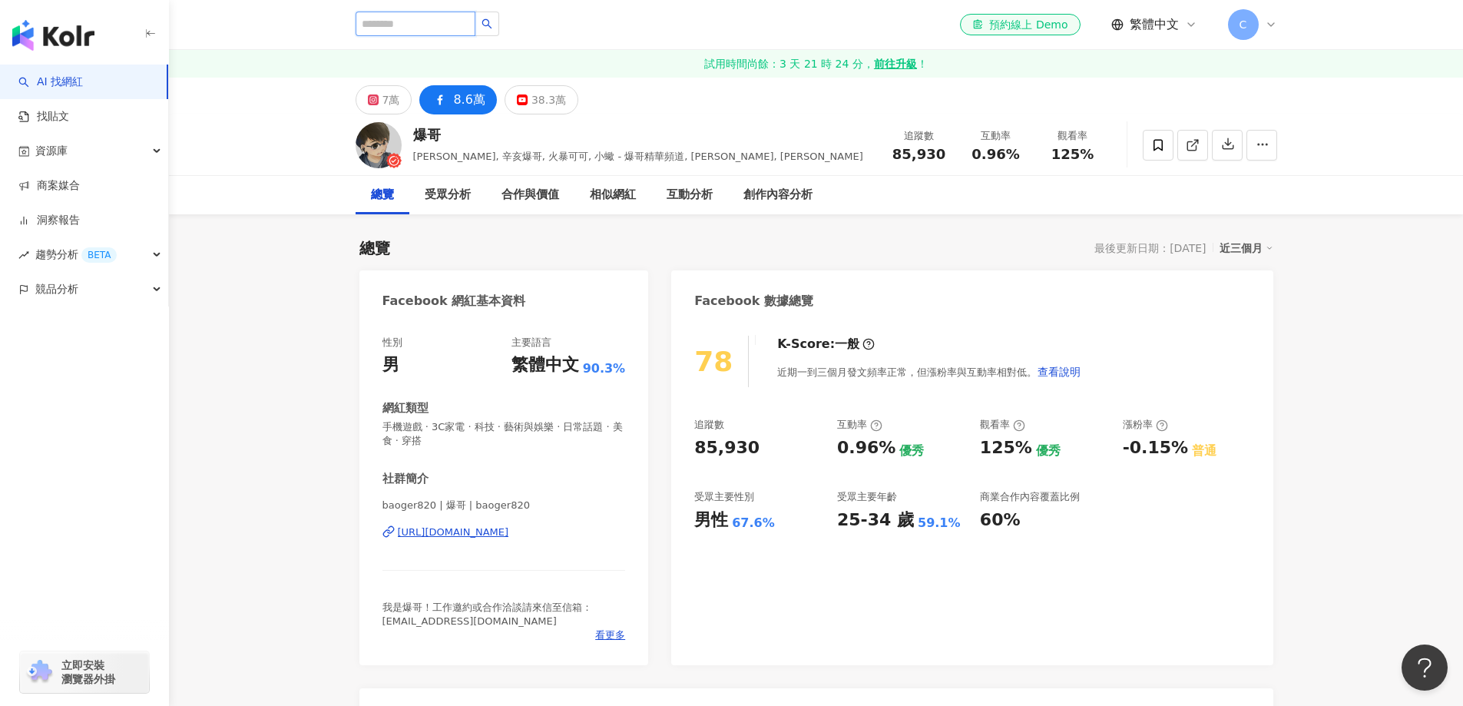
click at [461, 23] on input "search" at bounding box center [415, 24] width 120 height 25
paste input "****"
type input "****"
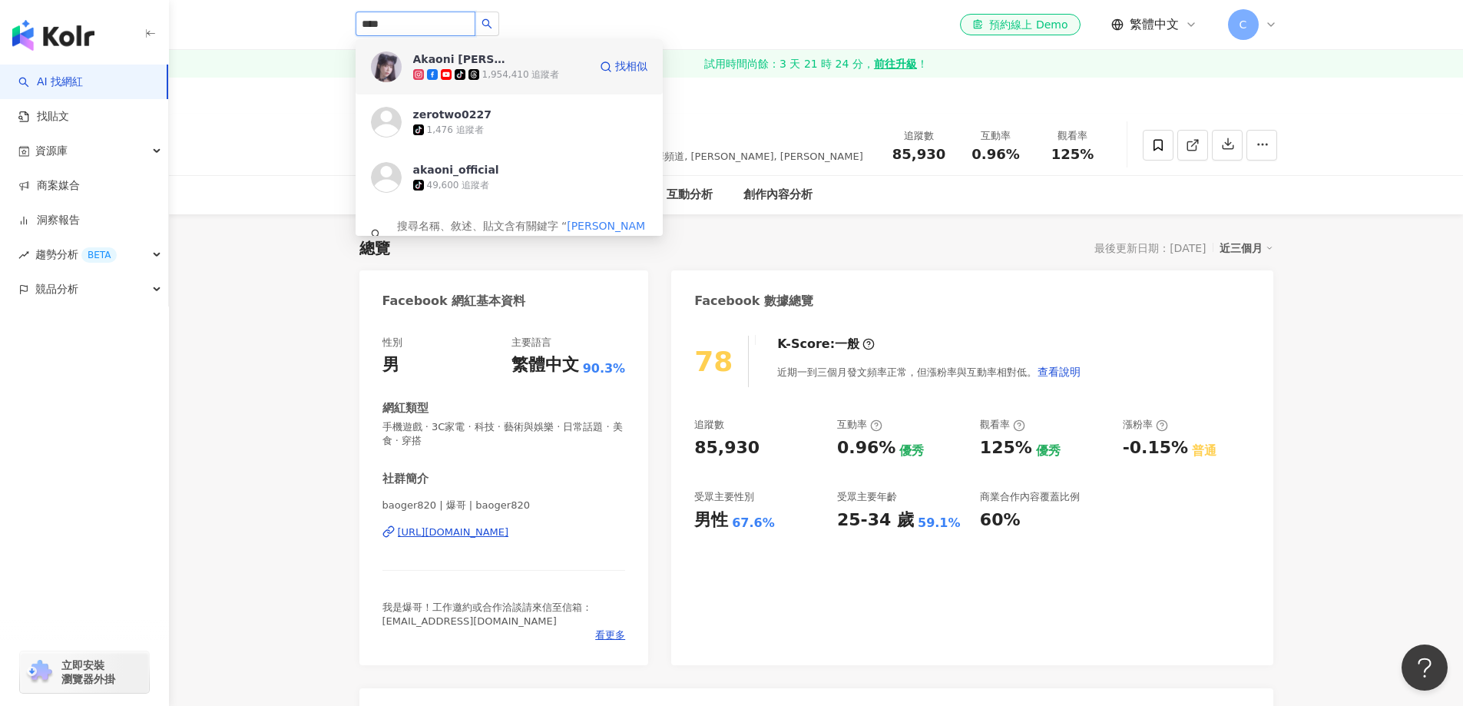
click at [541, 59] on div "Akaoni 赤鬼伯伯 tiktok-icon 1,954,410 追蹤者" at bounding box center [500, 66] width 175 height 31
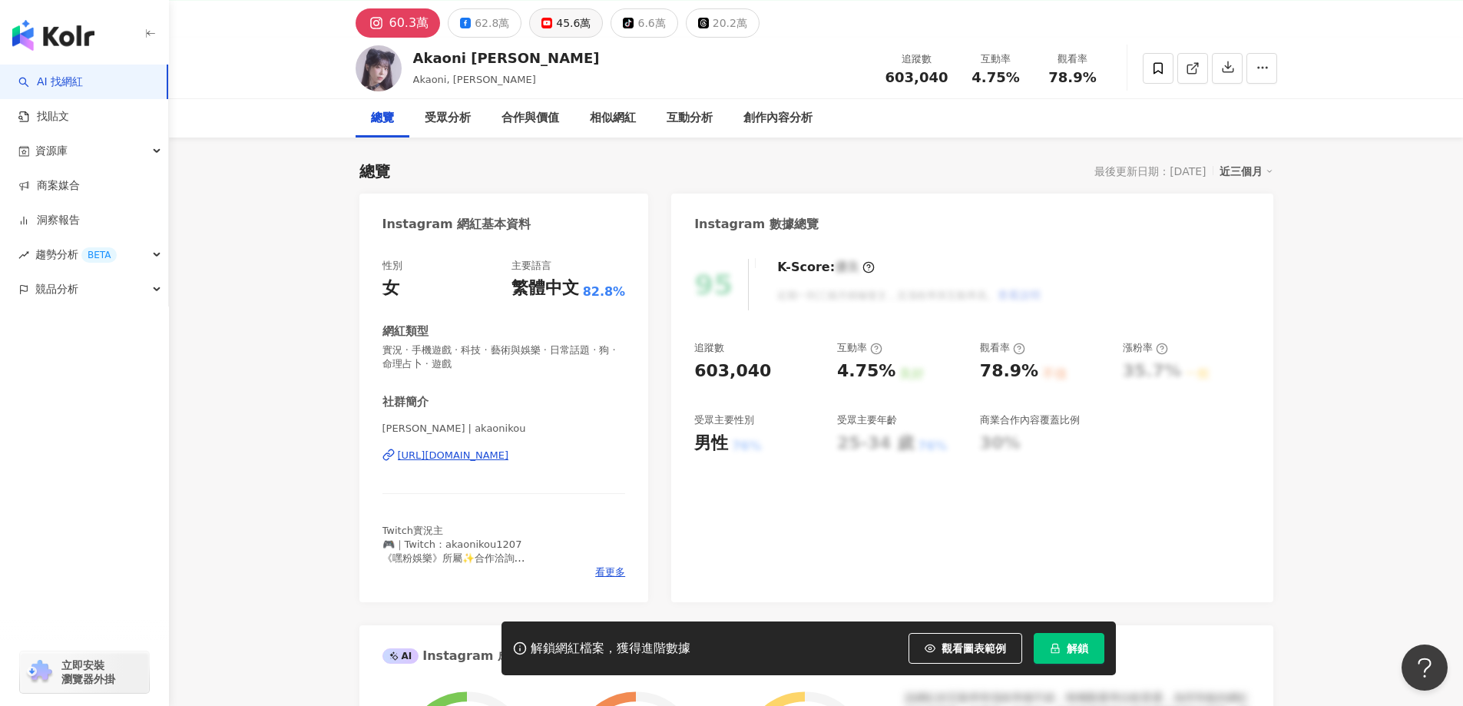
click at [549, 25] on button "45.6萬" at bounding box center [566, 22] width 74 height 29
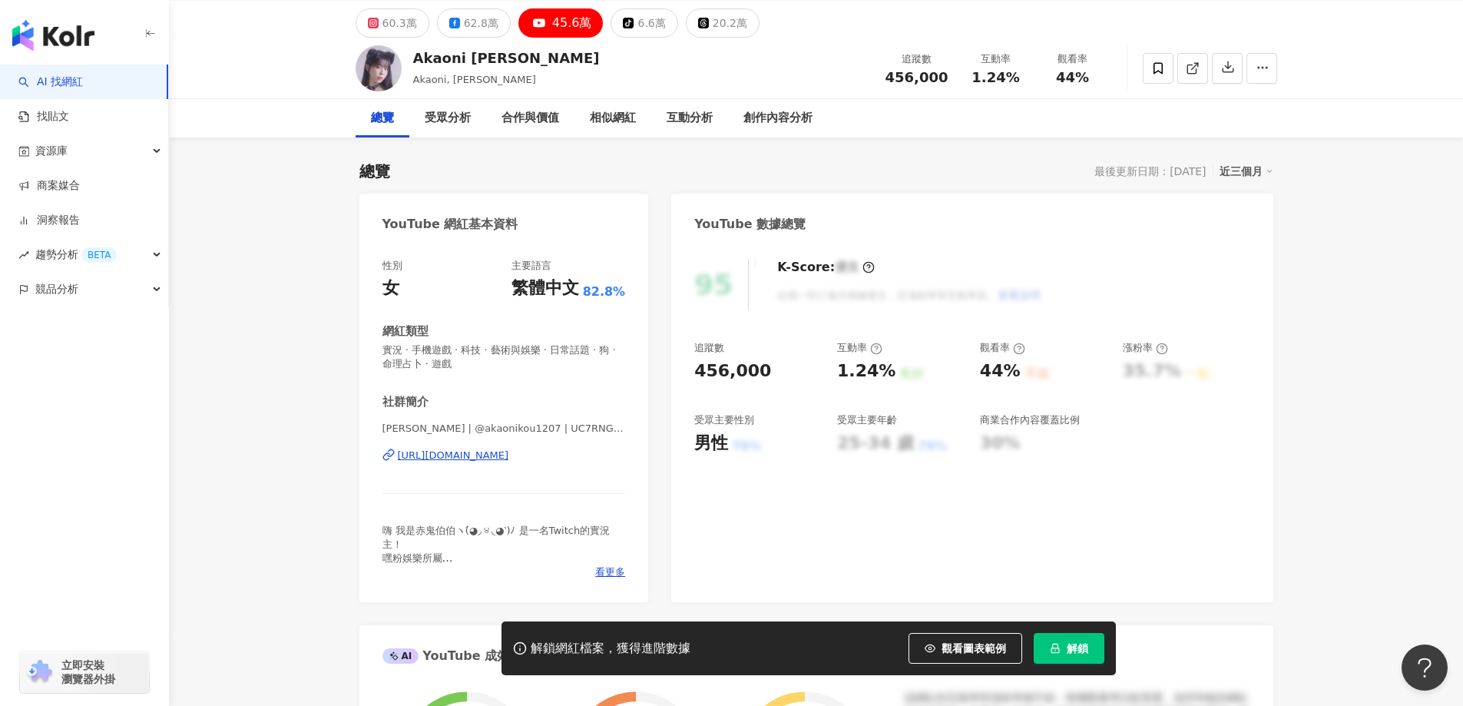
click at [509, 456] on div "https://www.youtube.com/channel/UC7RNG2fClJFWXzwHb1Ym1DA" at bounding box center [453, 455] width 111 height 14
click at [449, 120] on div "受眾分析" at bounding box center [448, 118] width 46 height 18
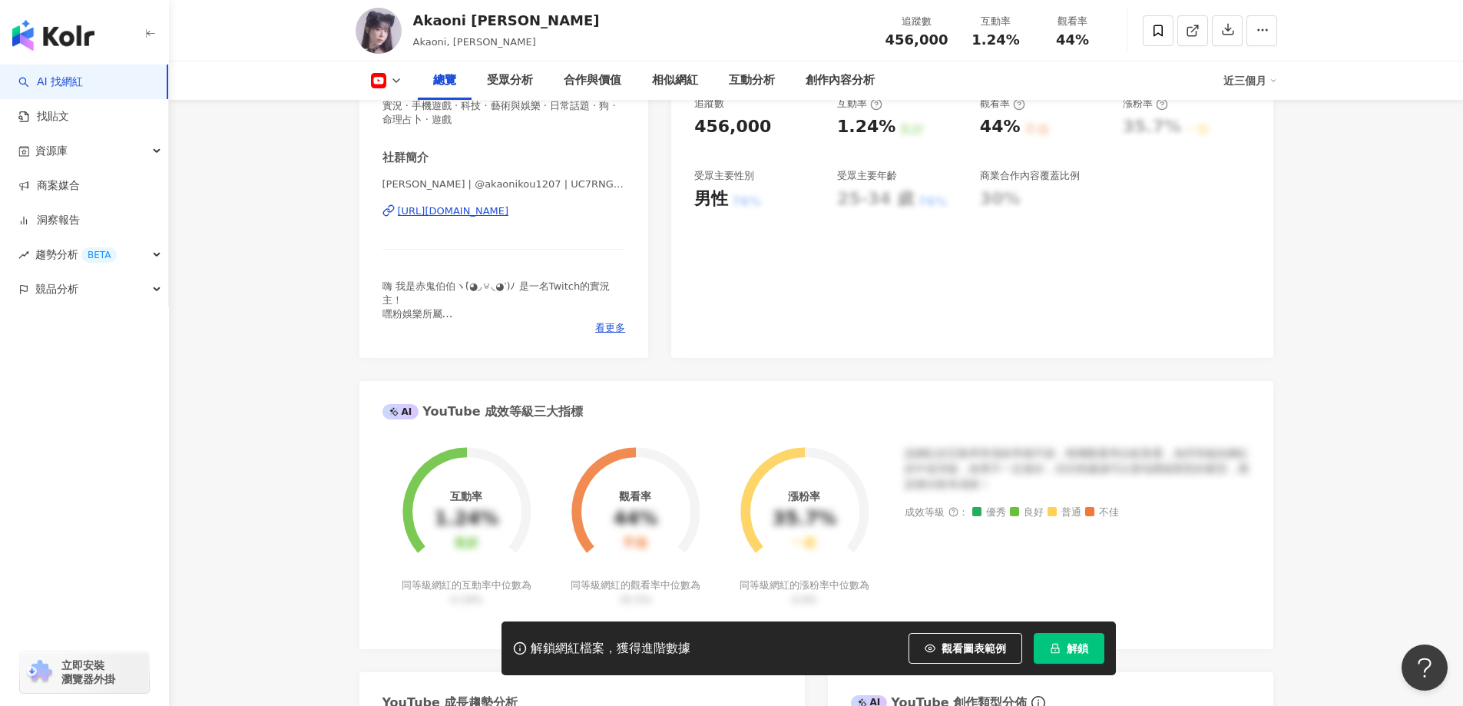
scroll to position [201, 0]
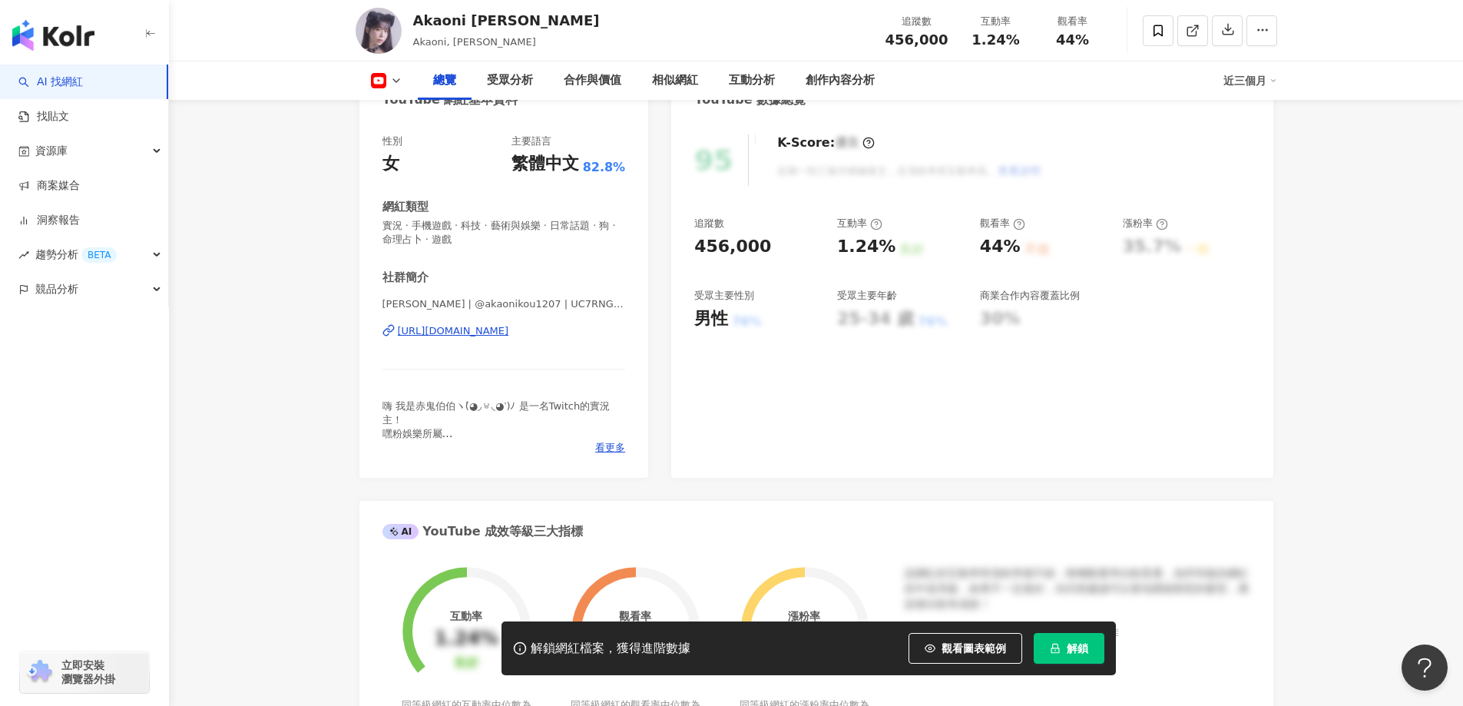
click at [392, 81] on icon at bounding box center [396, 80] width 12 height 12
click at [407, 150] on button "Facebook" at bounding box center [411, 144] width 92 height 21
click at [1076, 650] on span "解鎖" at bounding box center [1076, 648] width 21 height 12
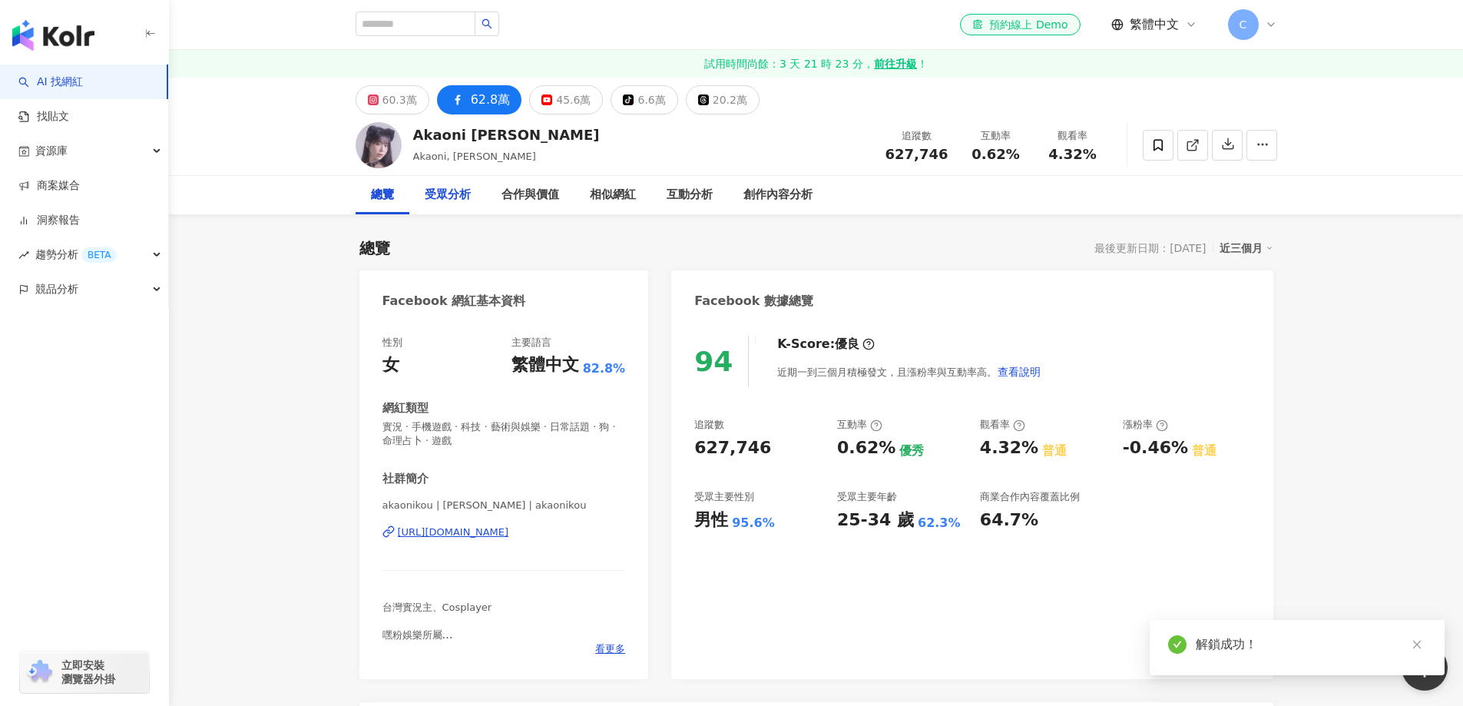
click at [452, 191] on div "受眾分析" at bounding box center [448, 195] width 46 height 18
click at [445, 24] on input "search" at bounding box center [415, 24] width 120 height 25
paste input "**********"
type input "**********"
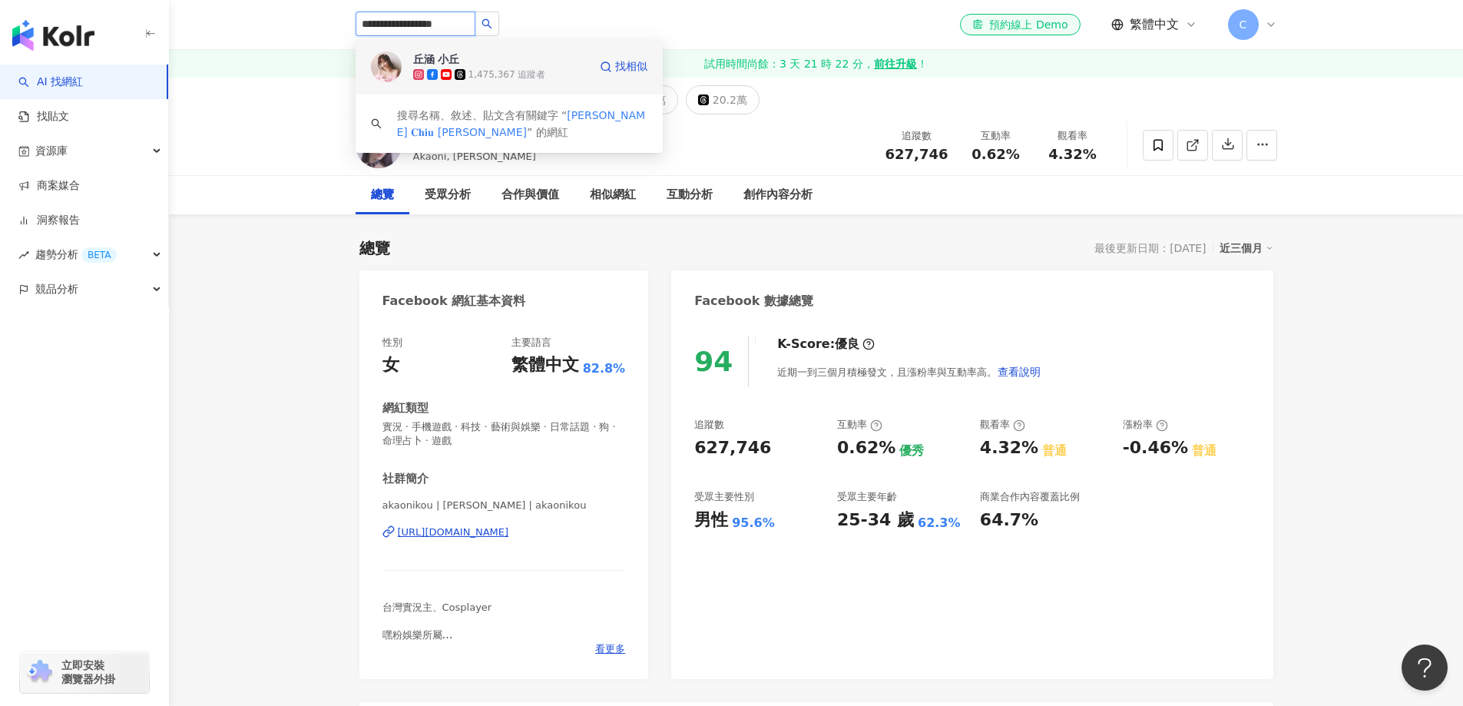
click at [506, 64] on span "丘涵 小丘" at bounding box center [463, 58] width 100 height 15
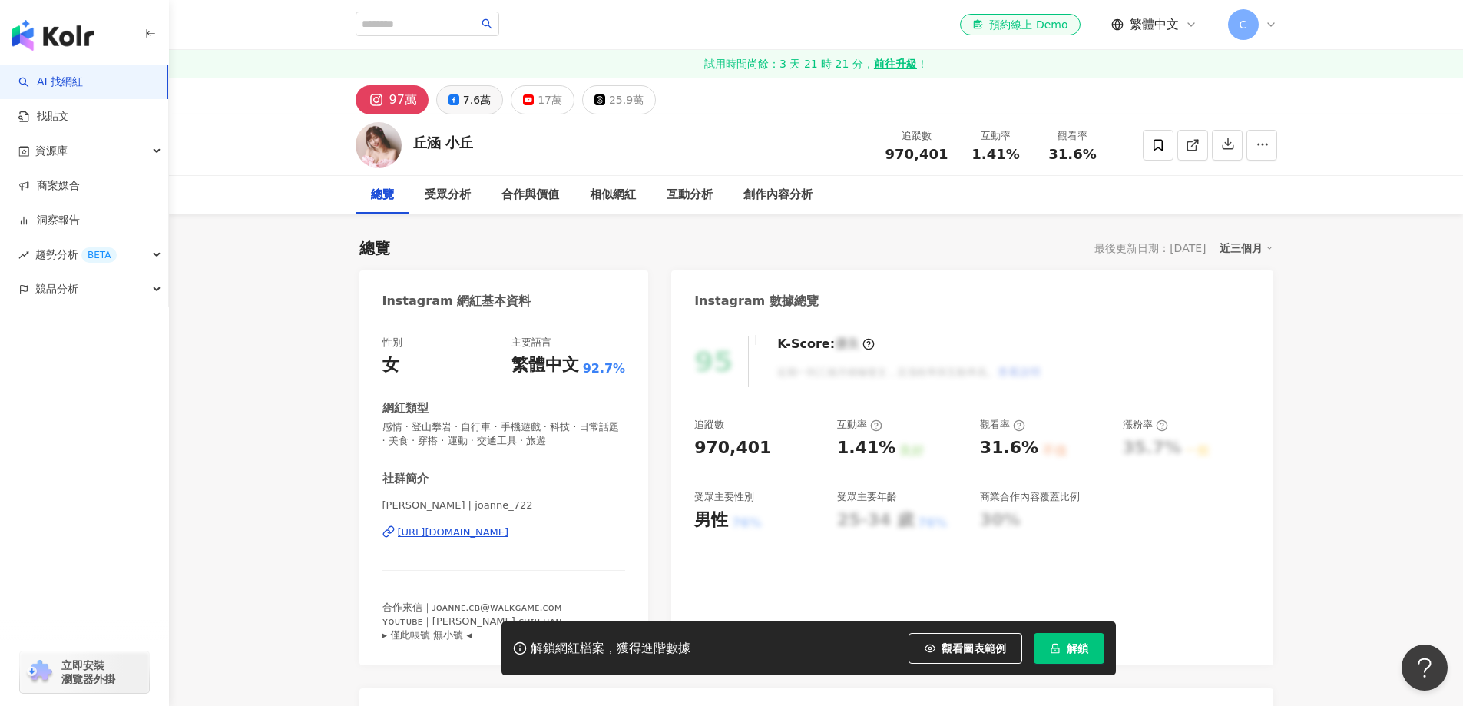
click at [470, 99] on div "7.6萬" at bounding box center [477, 99] width 28 height 21
click at [544, 89] on div "17萬" at bounding box center [550, 99] width 25 height 21
click at [609, 96] on div "25.9萬" at bounding box center [626, 99] width 35 height 21
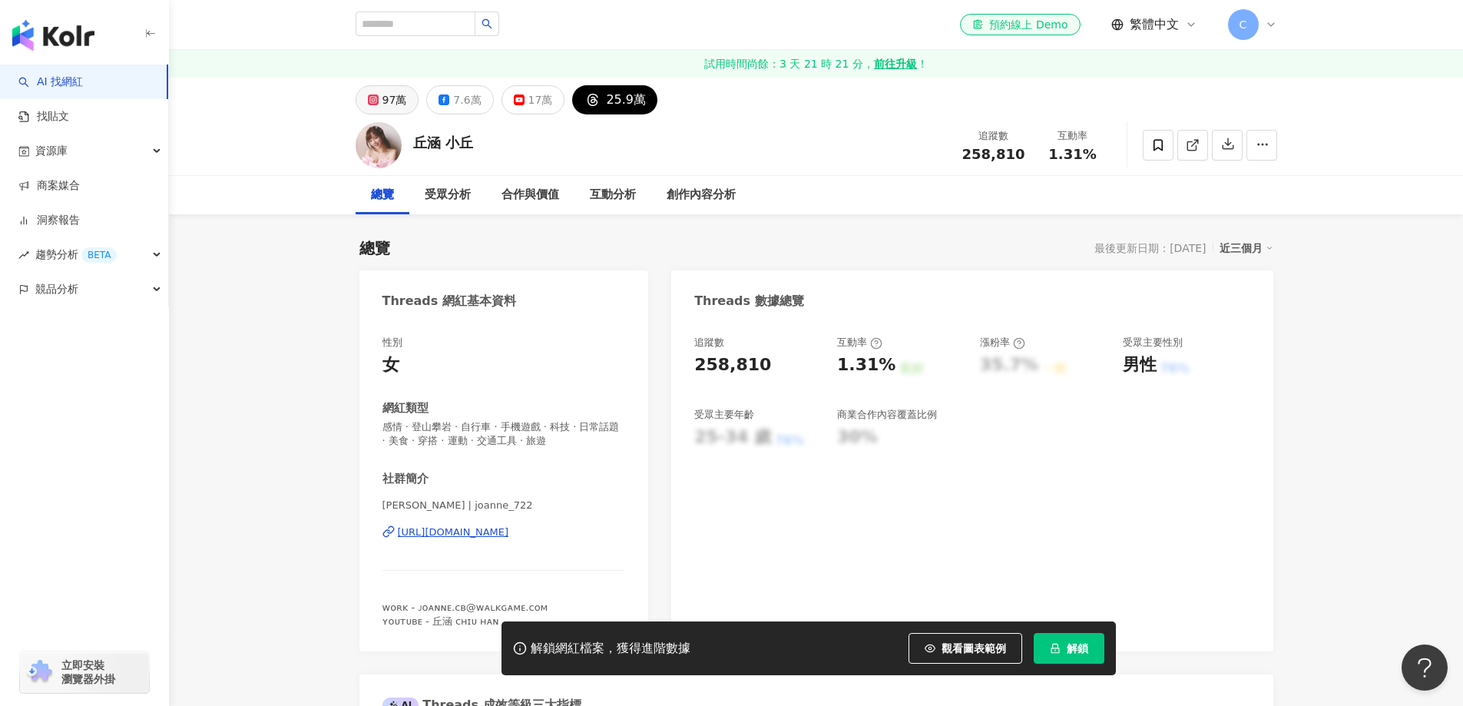
click at [397, 98] on div "97萬" at bounding box center [394, 99] width 25 height 21
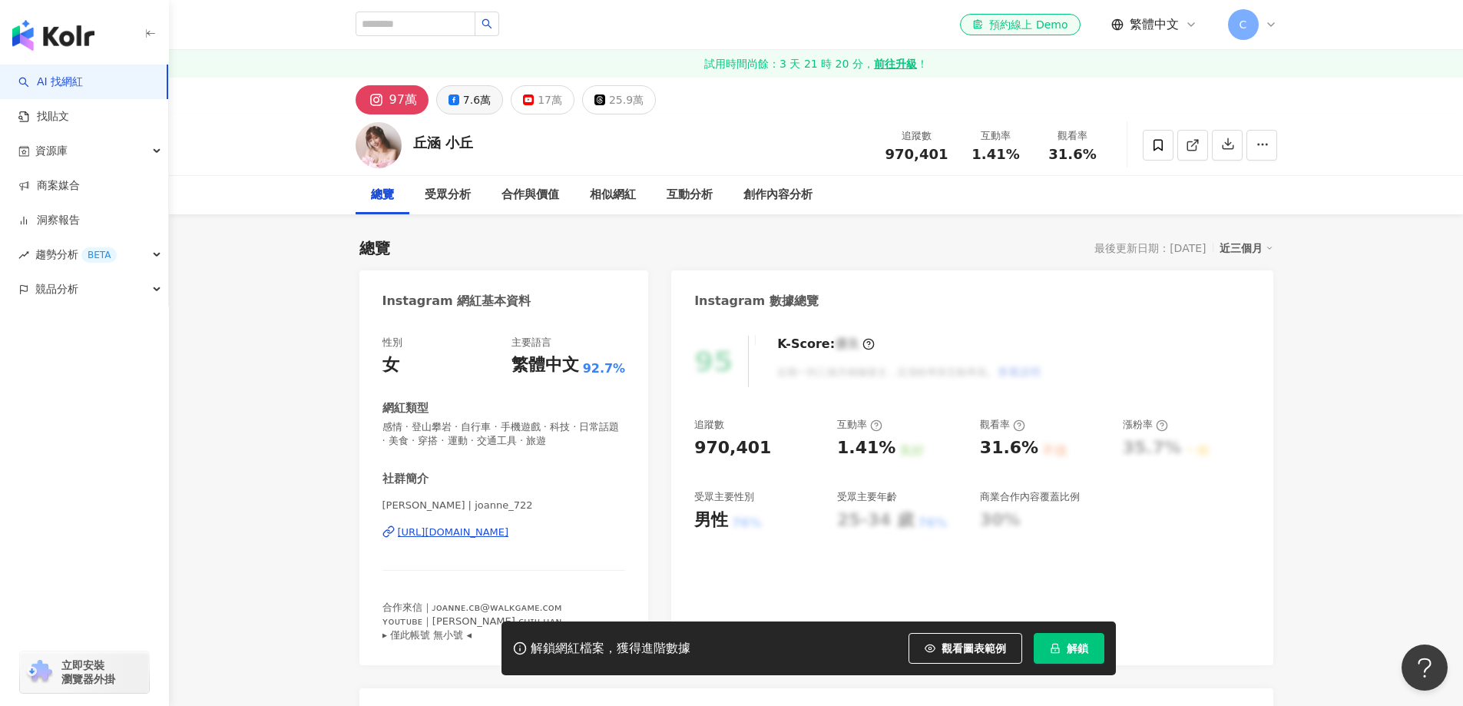
click at [464, 101] on div "7.6萬" at bounding box center [477, 99] width 28 height 21
click at [450, 194] on div "受眾分析" at bounding box center [448, 195] width 46 height 18
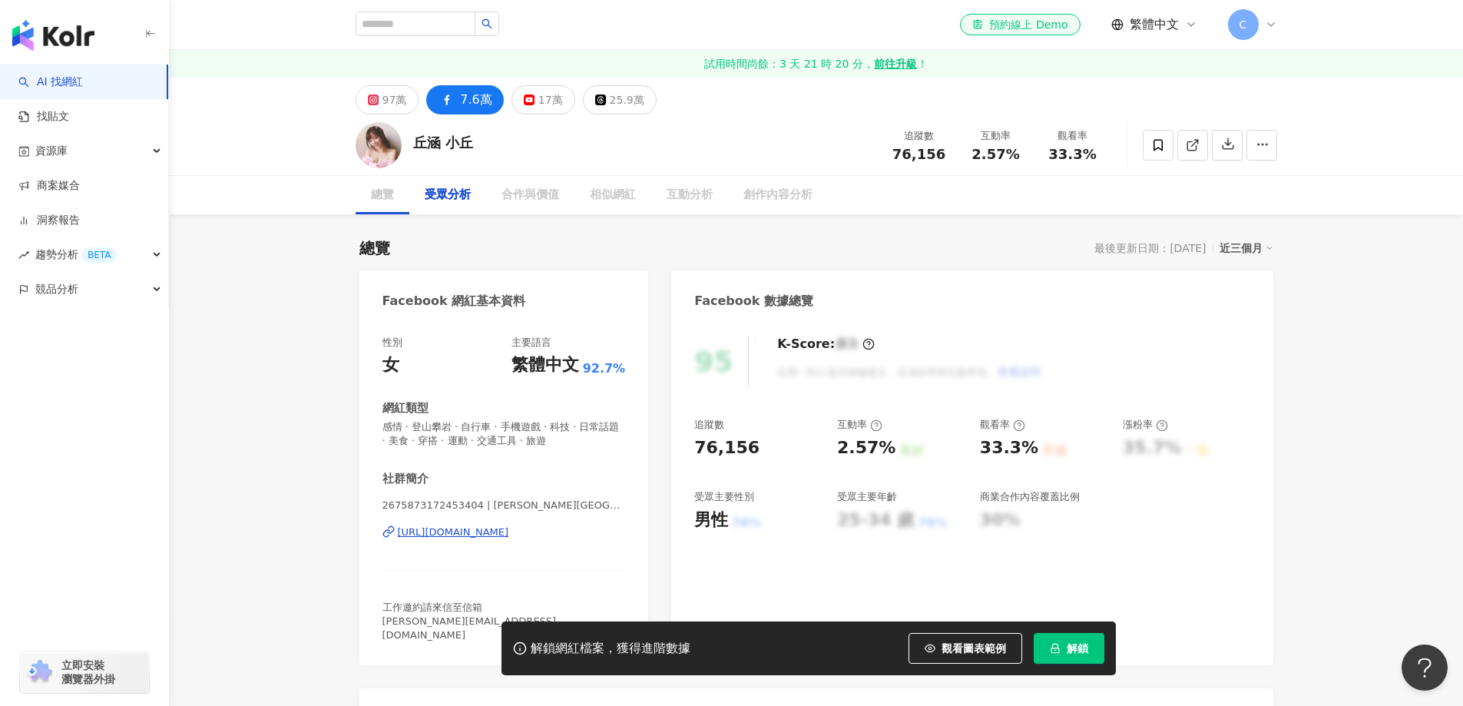
scroll to position [1325, 0]
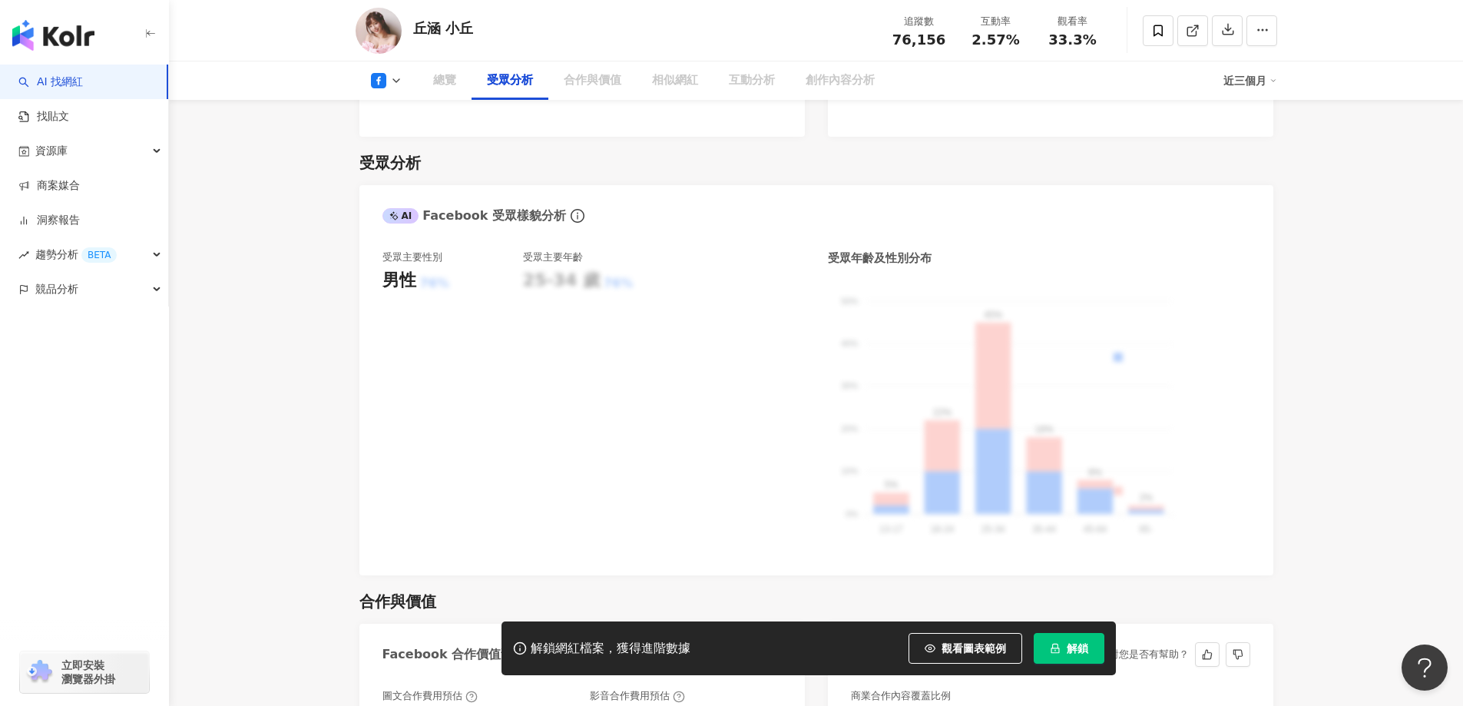
drag, startPoint x: 1070, startPoint y: 646, endPoint x: 998, endPoint y: 527, distance: 138.1
click at [1070, 645] on span "解鎖" at bounding box center [1076, 648] width 21 height 12
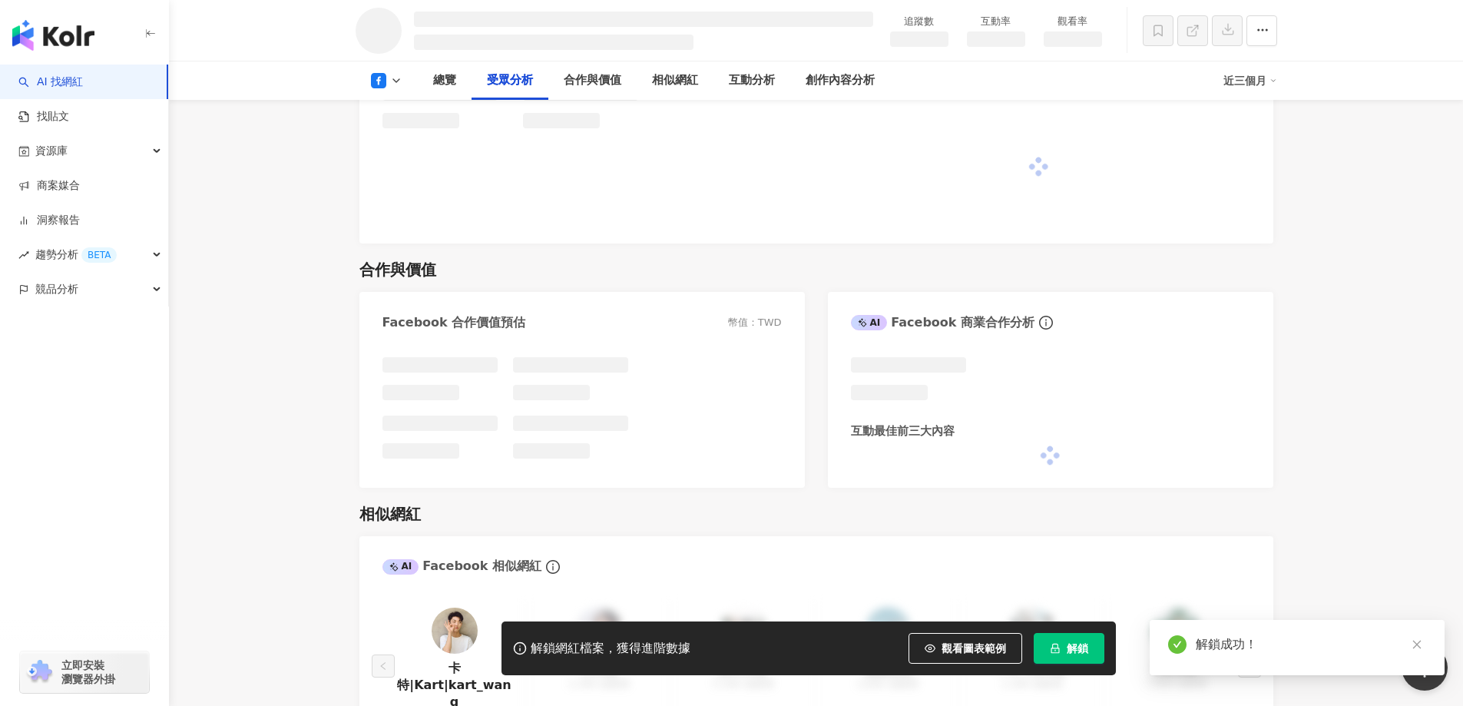
scroll to position [1293, 0]
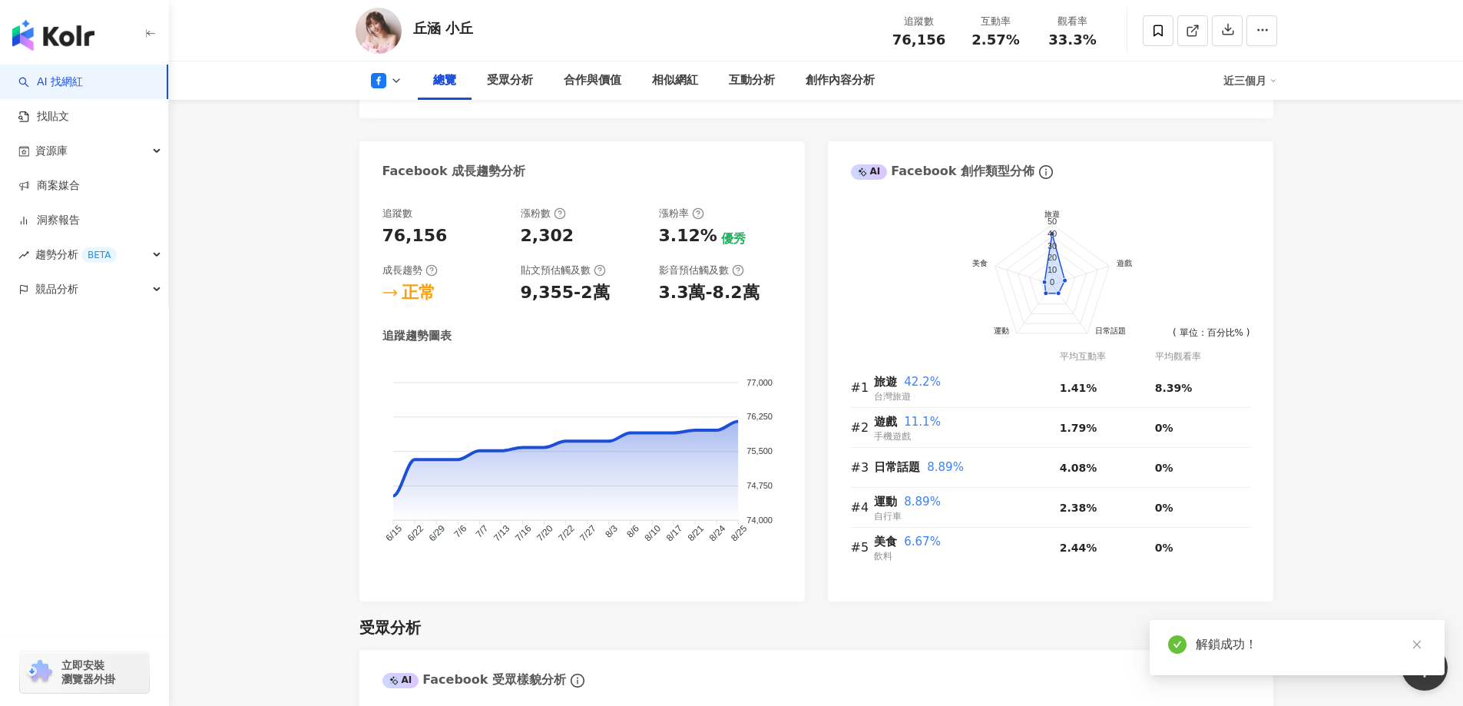
scroll to position [657, 0]
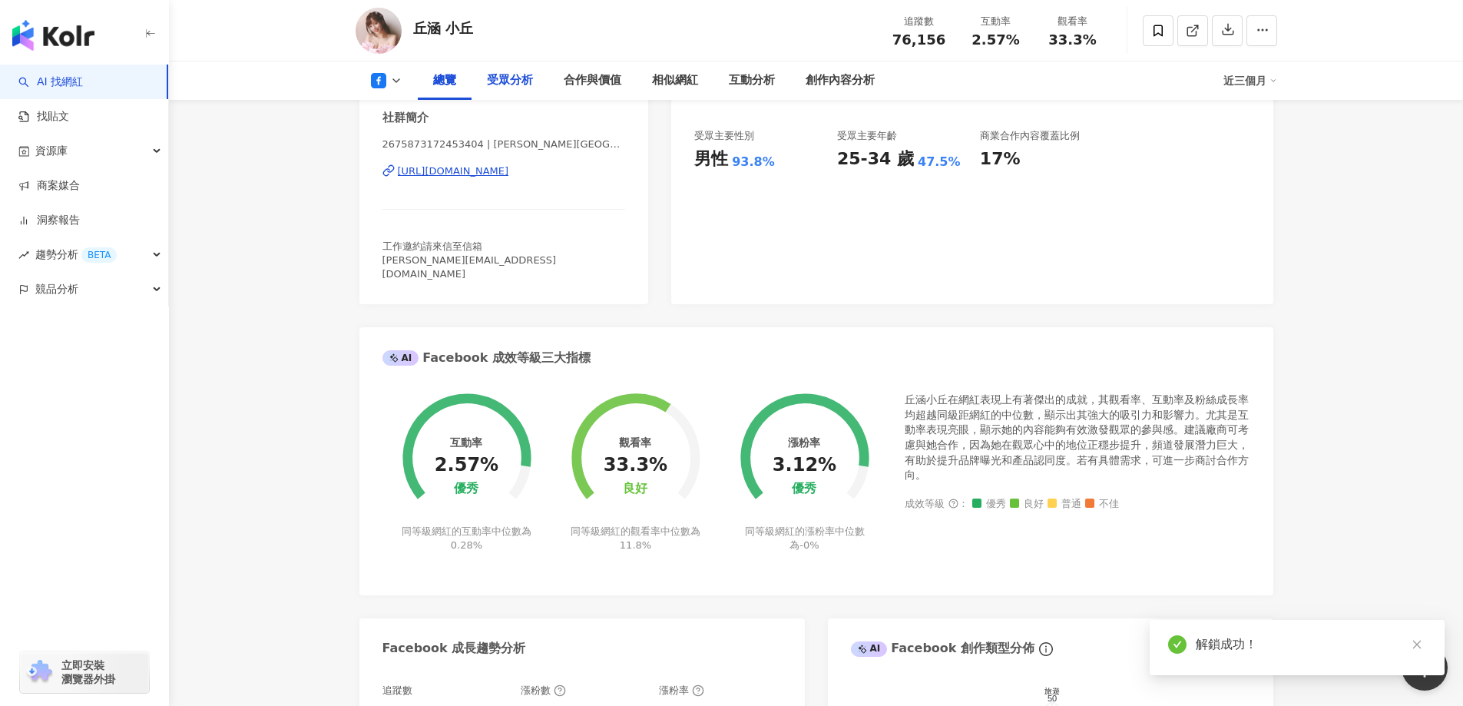
click at [514, 81] on div "受眾分析" at bounding box center [510, 80] width 46 height 18
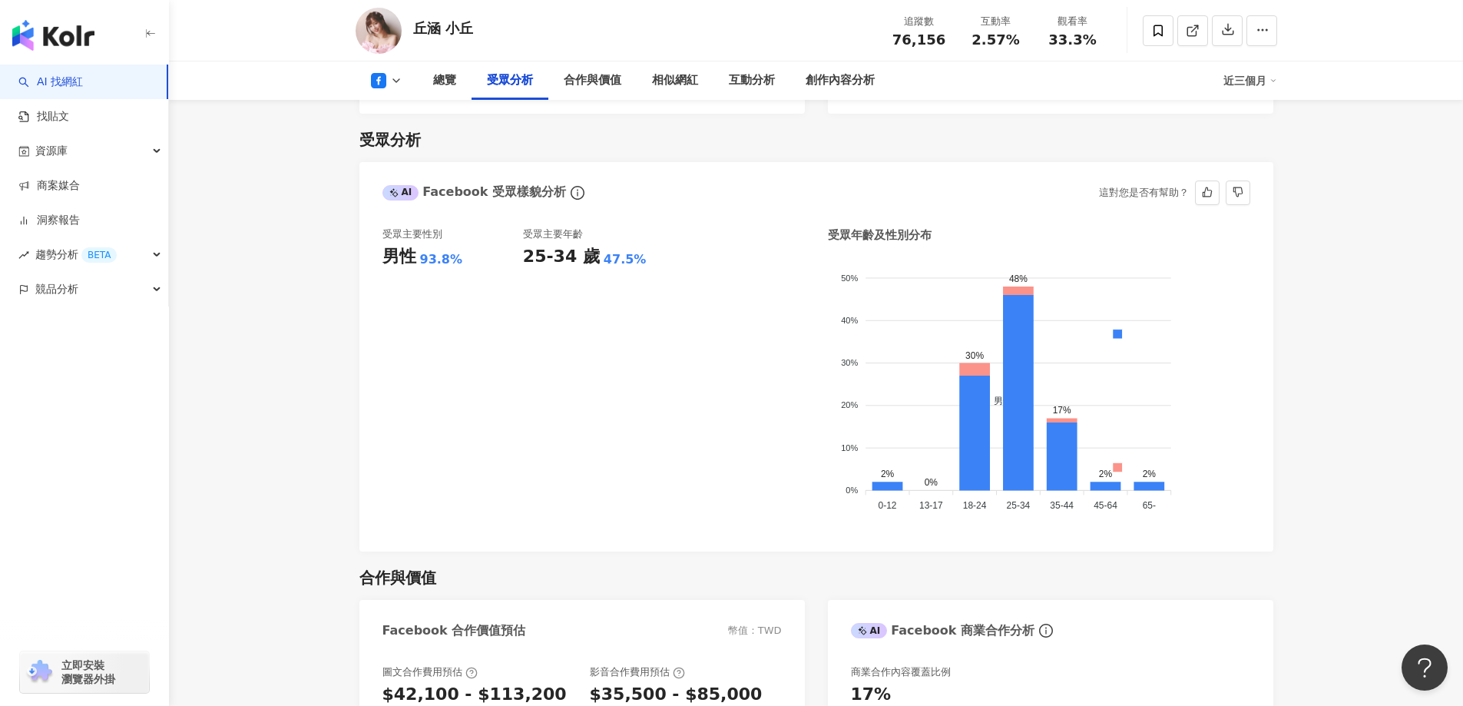
scroll to position [1172, 0]
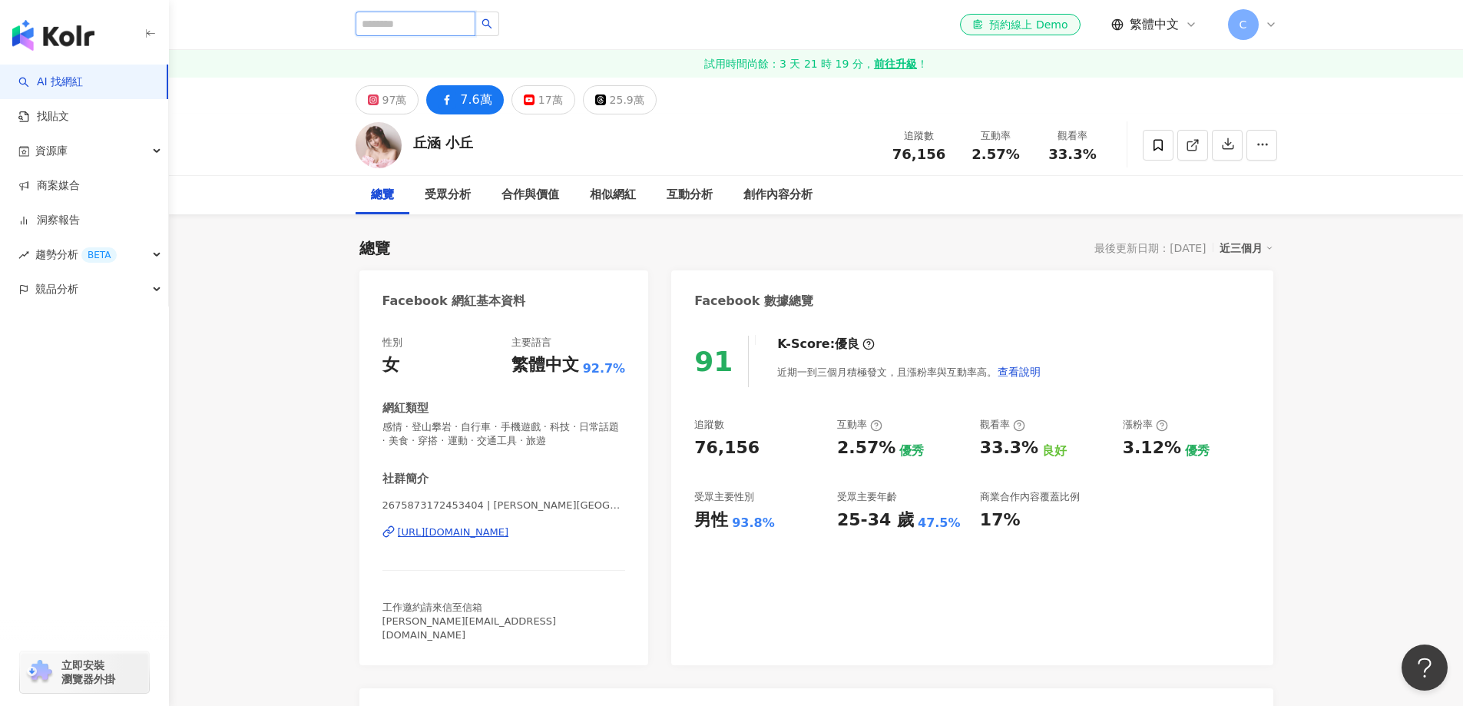
click at [461, 26] on input "search" at bounding box center [415, 24] width 120 height 25
click at [156, 147] on div "資源庫" at bounding box center [84, 151] width 168 height 35
click at [156, 146] on div "資源庫" at bounding box center [84, 151] width 168 height 35
click at [1272, 25] on icon at bounding box center [1271, 24] width 12 height 12
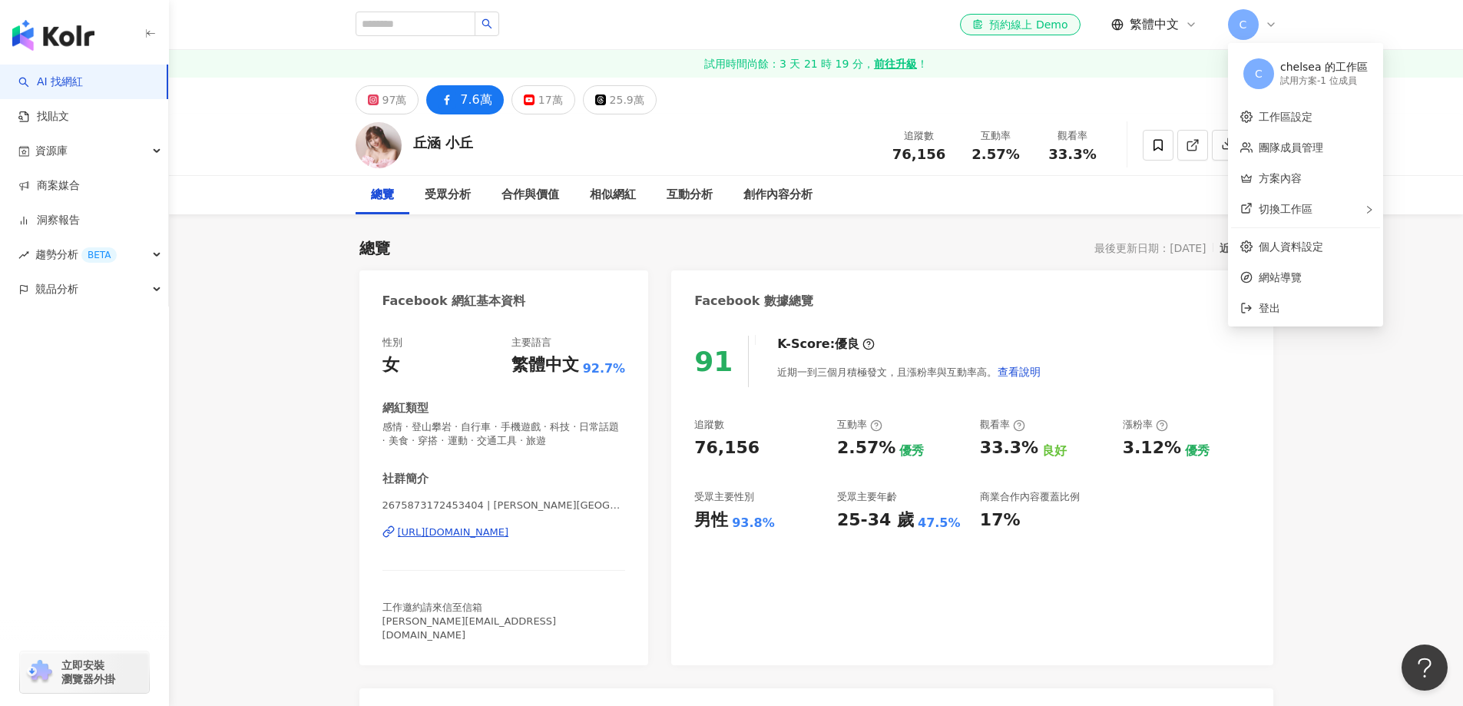
click at [1272, 25] on icon at bounding box center [1271, 24] width 12 height 12
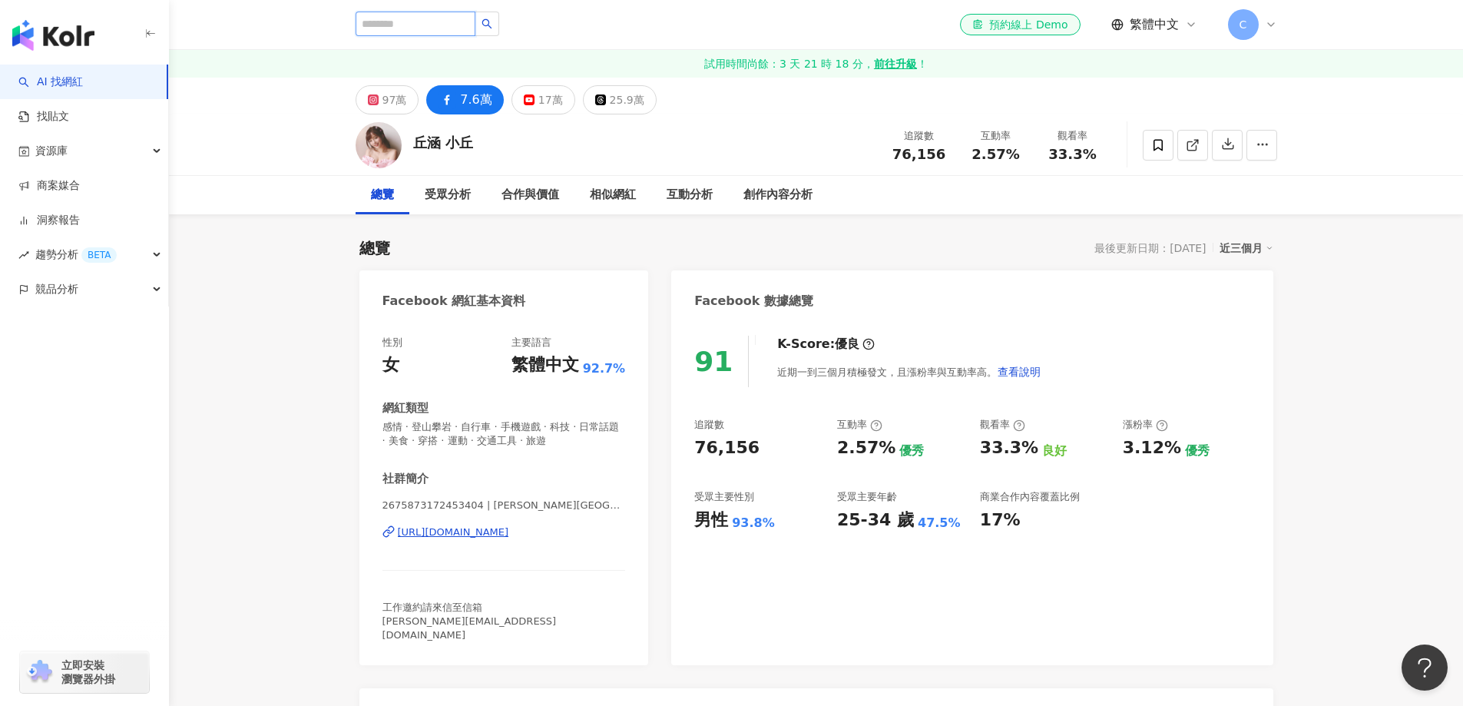
click at [433, 23] on input "search" at bounding box center [415, 24] width 120 height 25
click at [470, 32] on input "search" at bounding box center [415, 24] width 120 height 25
paste input "***"
type input "***"
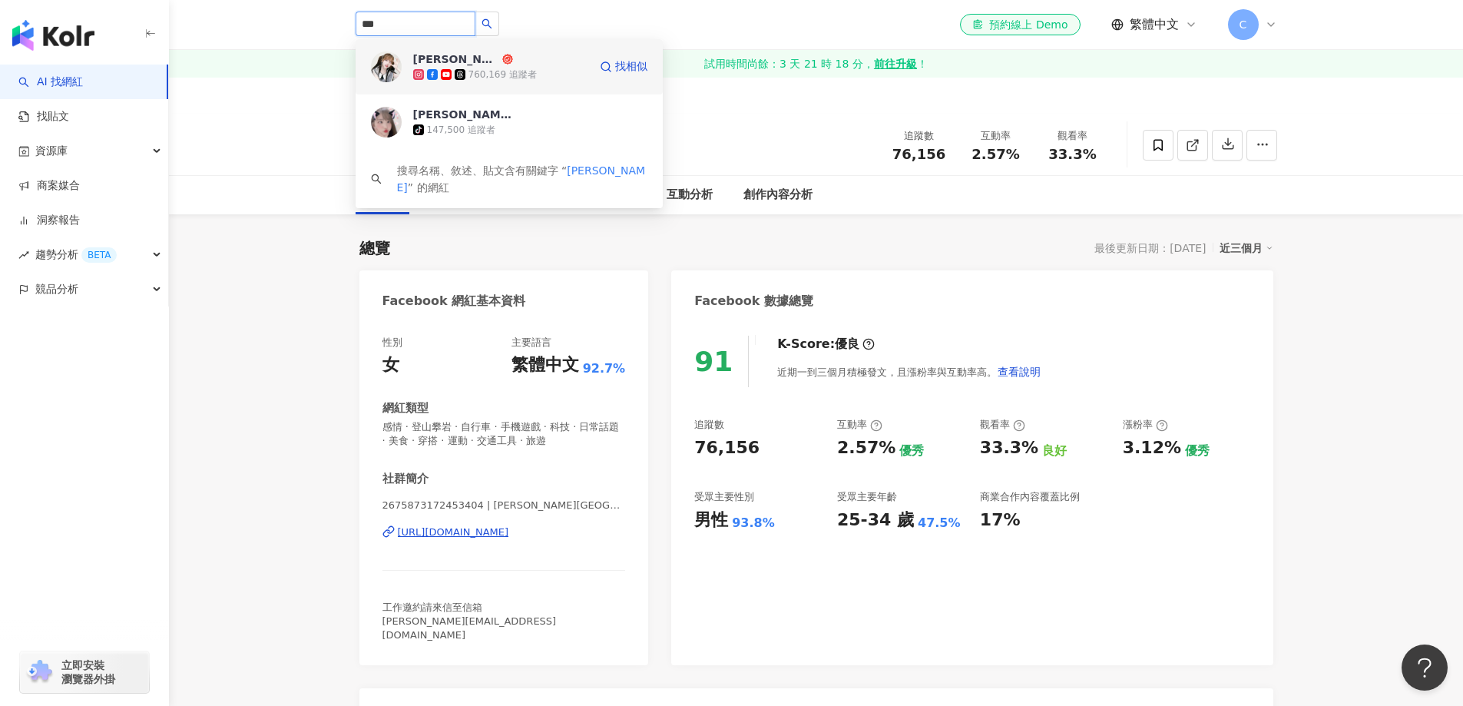
click at [526, 62] on div "[PERSON_NAME] 760,169 追蹤者" at bounding box center [500, 66] width 175 height 31
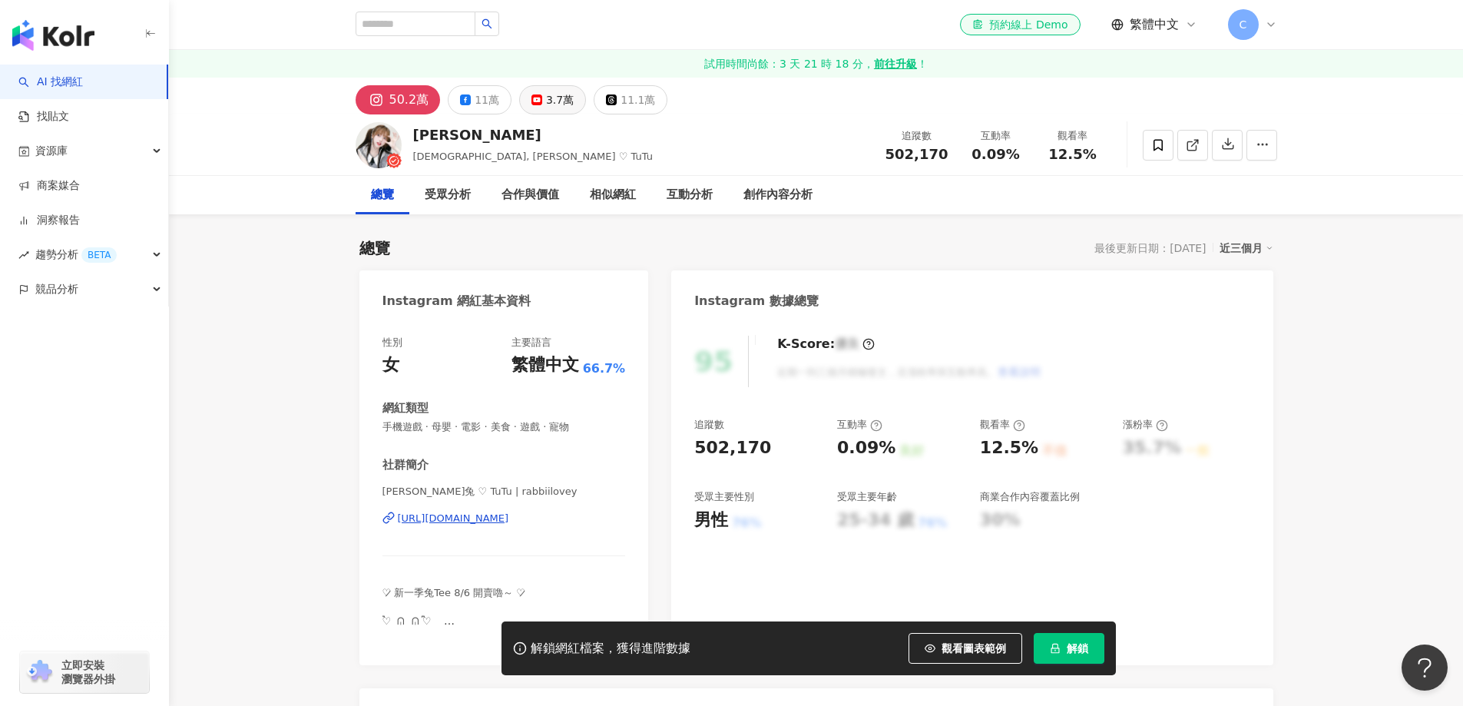
click at [546, 105] on div "3.7萬" at bounding box center [560, 99] width 28 height 21
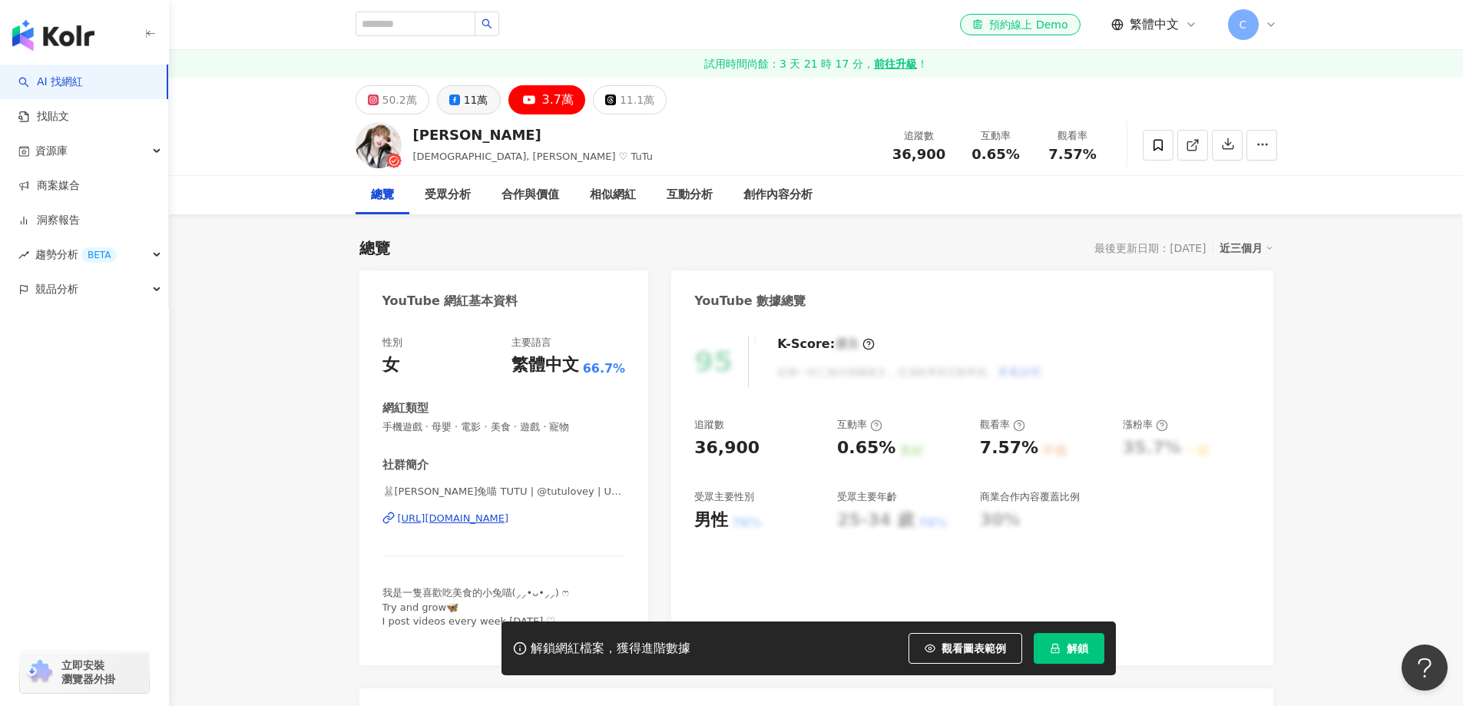
click at [473, 104] on div "11萬" at bounding box center [476, 99] width 25 height 21
click at [464, 200] on div "受眾分析" at bounding box center [448, 195] width 46 height 18
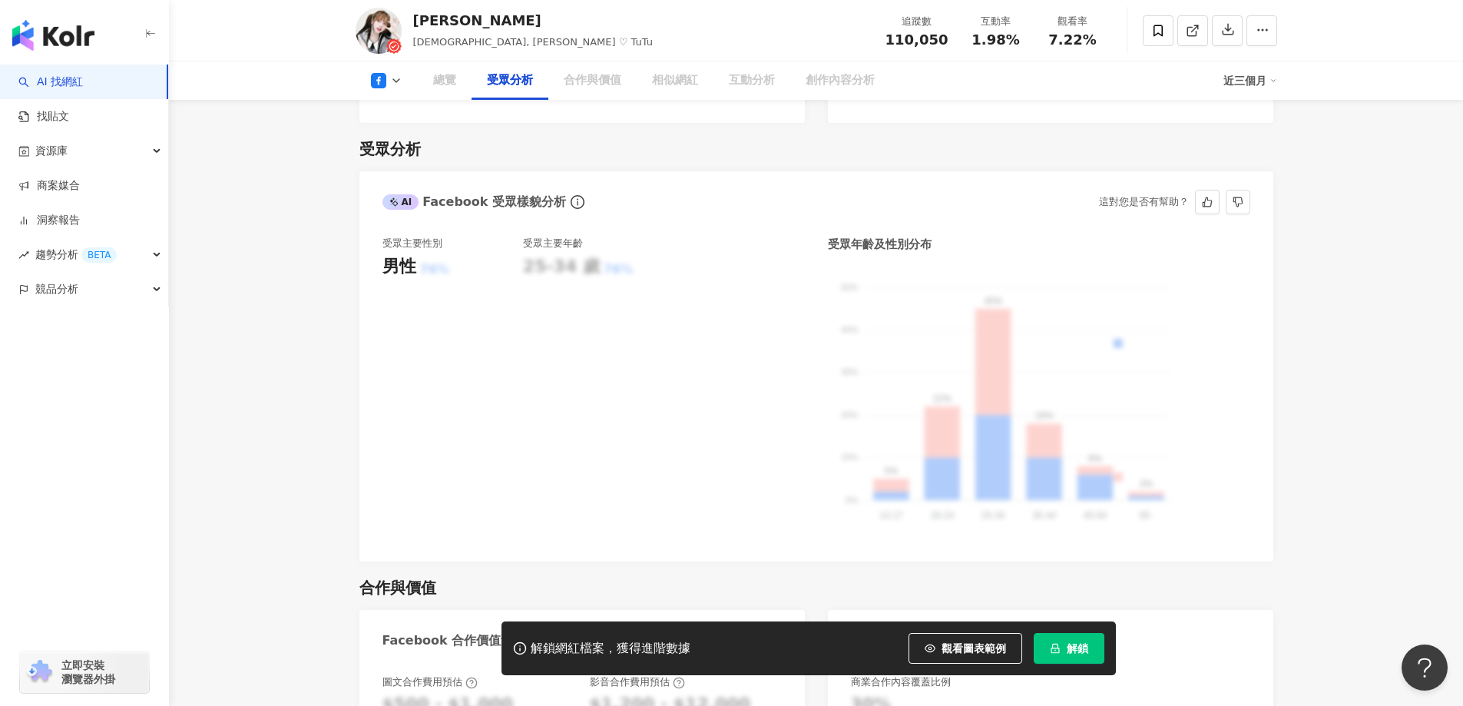
click at [1061, 646] on button "解鎖" at bounding box center [1068, 648] width 71 height 31
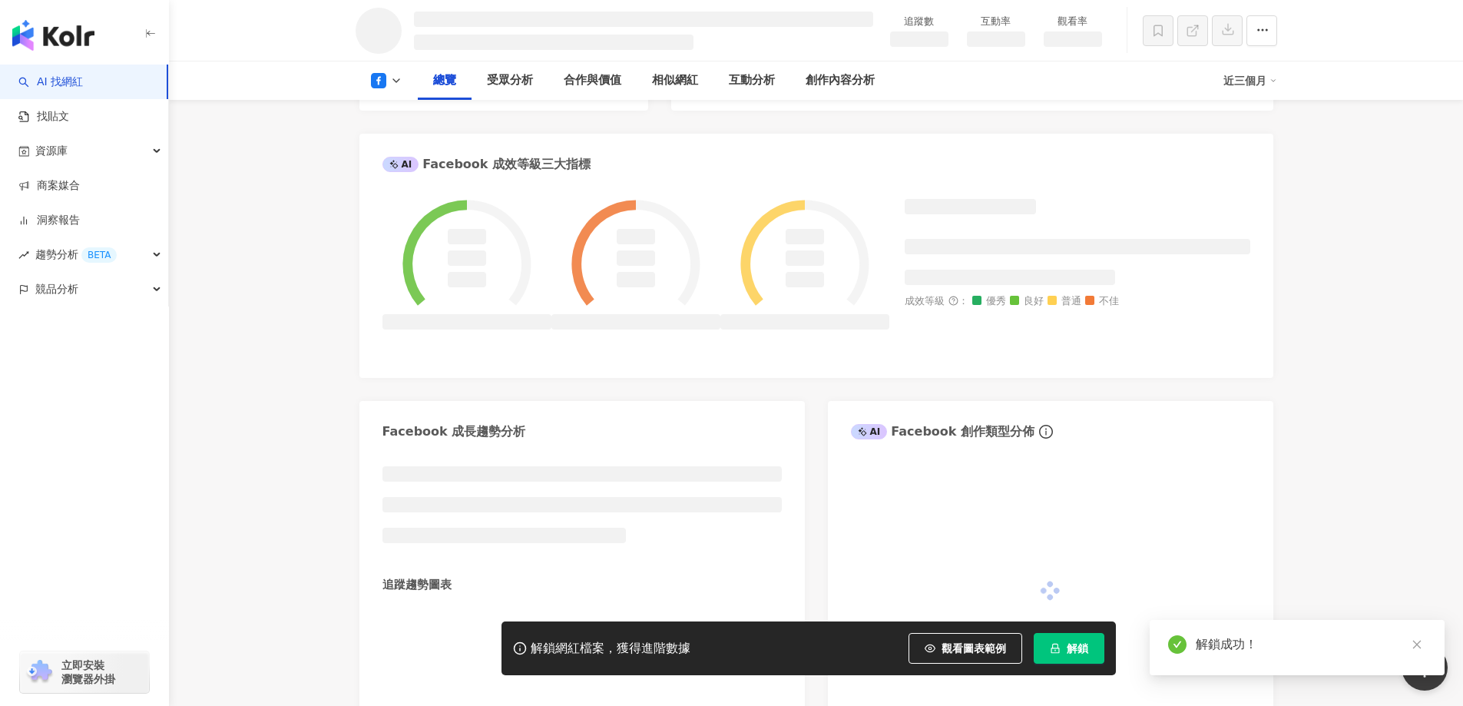
scroll to position [525, 0]
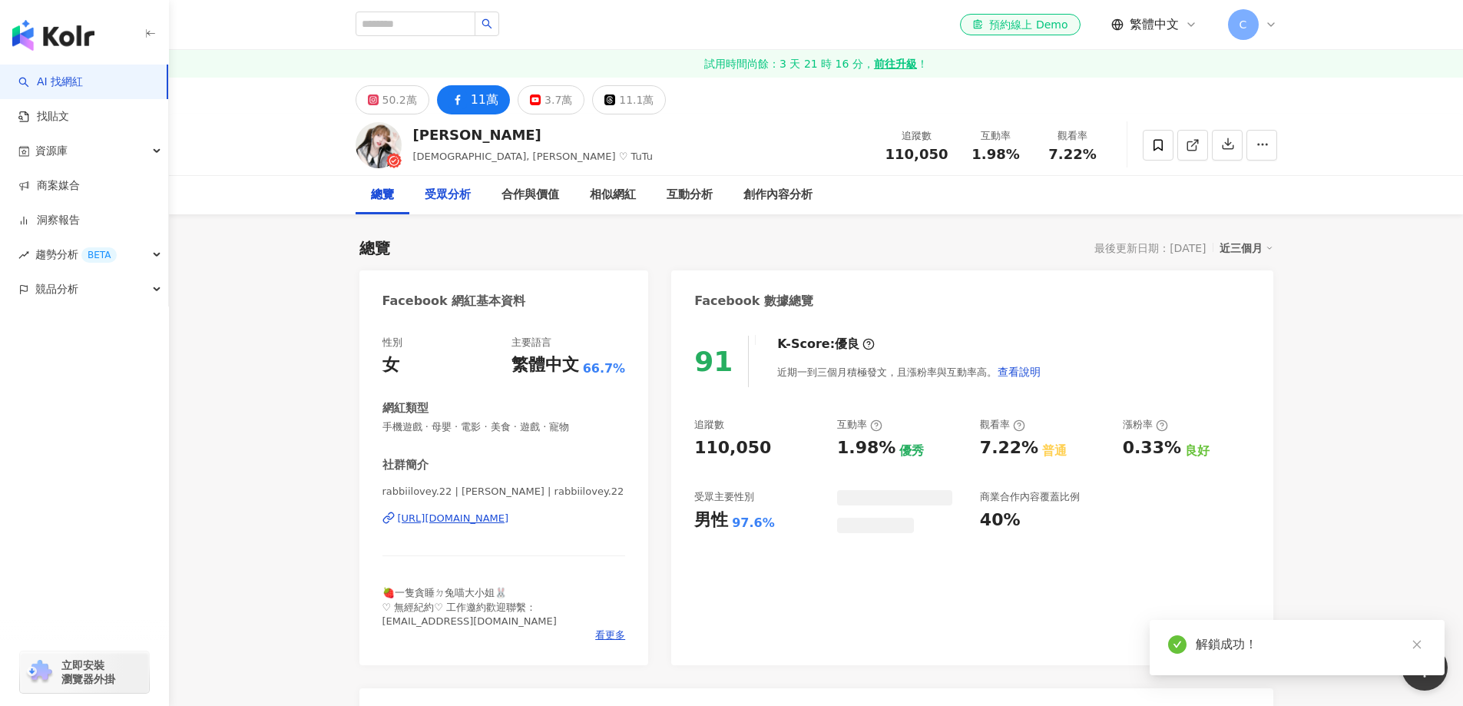
click at [451, 197] on div "受眾分析" at bounding box center [448, 195] width 46 height 18
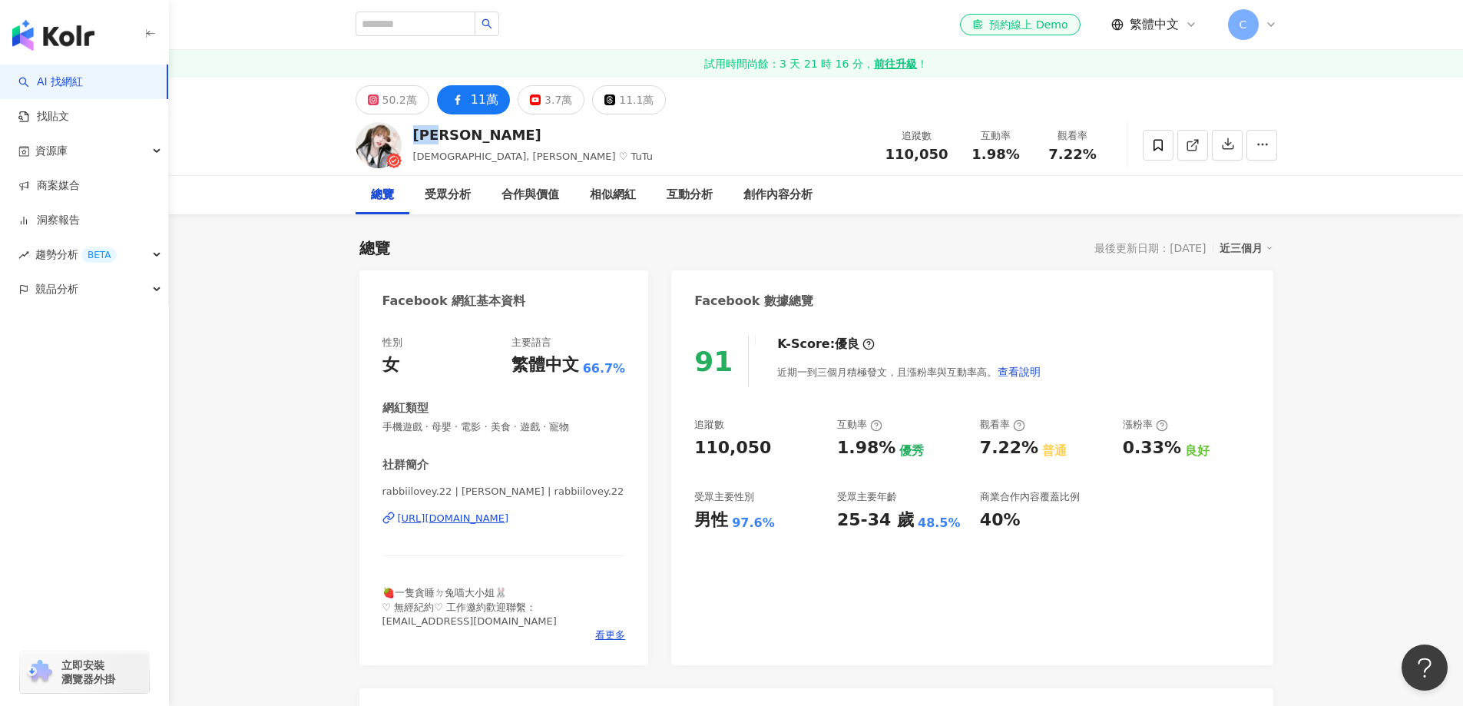
drag, startPoint x: 467, startPoint y: 133, endPoint x: 411, endPoint y: 129, distance: 56.2
click at [411, 129] on div "趙兔兔 Rabbii, 趙兔喵 ♡ TuTu 追蹤數 110,050 互動率 1.98% 觀看率 7.22%" at bounding box center [816, 144] width 983 height 61
copy div "趙兔兔"
click at [418, 23] on input "search" at bounding box center [415, 24] width 120 height 25
paste input "***"
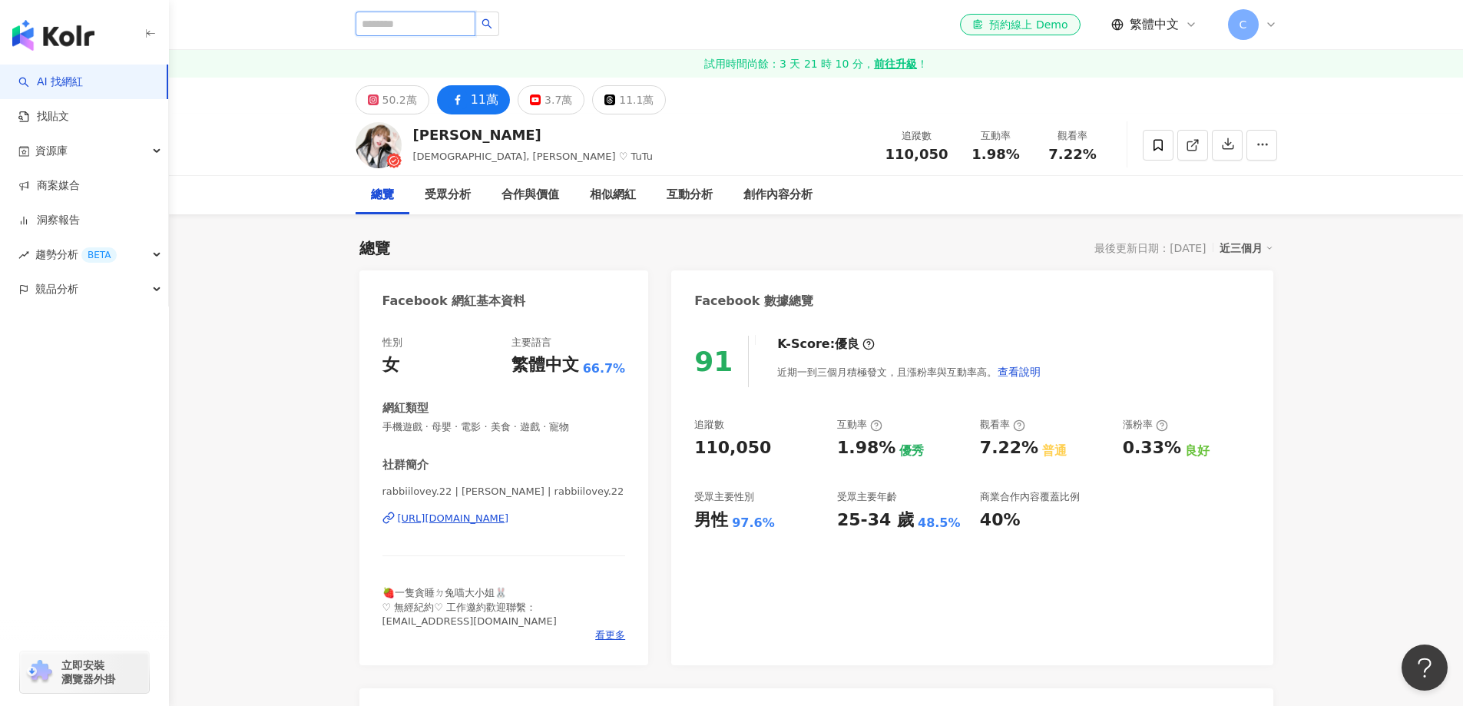
type input "***"
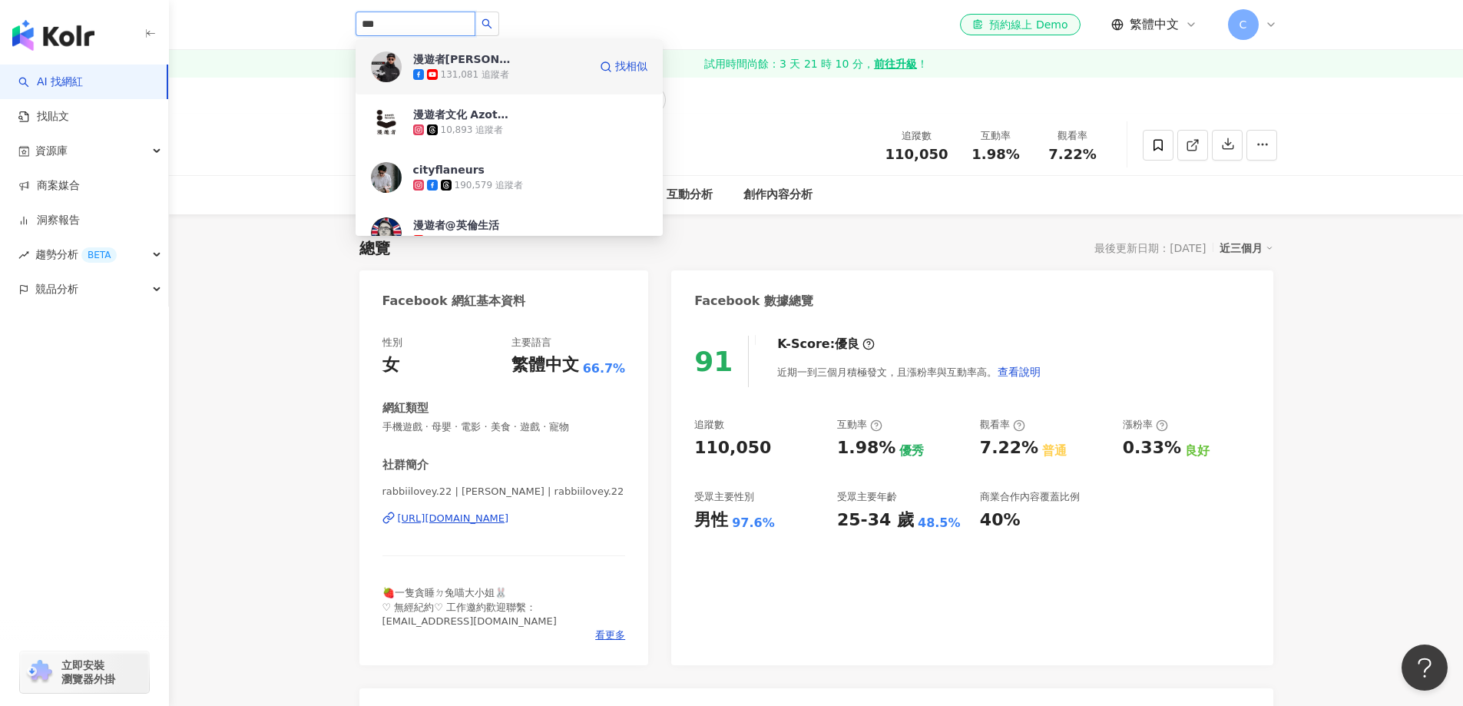
click at [501, 59] on span "漫遊者[PERSON_NAME]" at bounding box center [463, 58] width 100 height 15
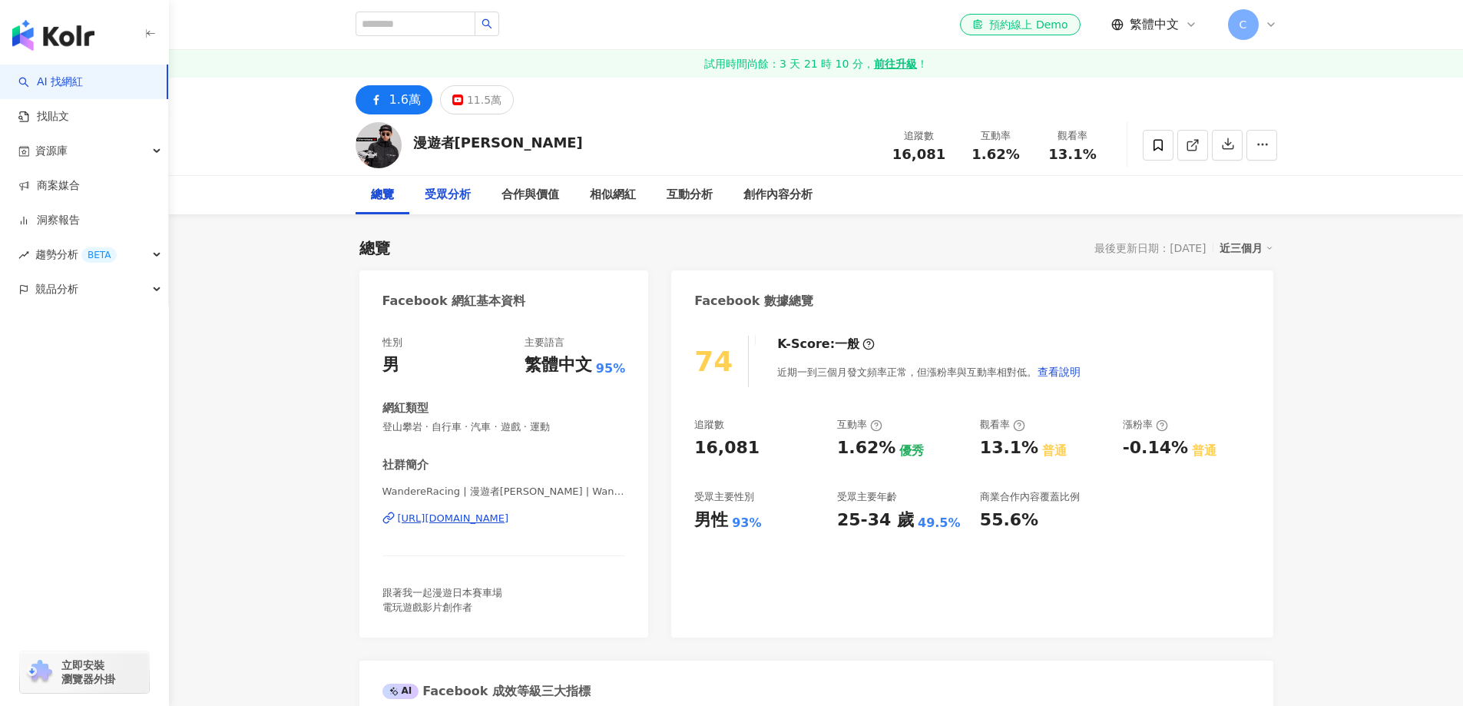
click at [452, 200] on div "受眾分析" at bounding box center [448, 195] width 46 height 18
click at [432, 31] on input "search" at bounding box center [415, 24] width 120 height 25
paste input "**"
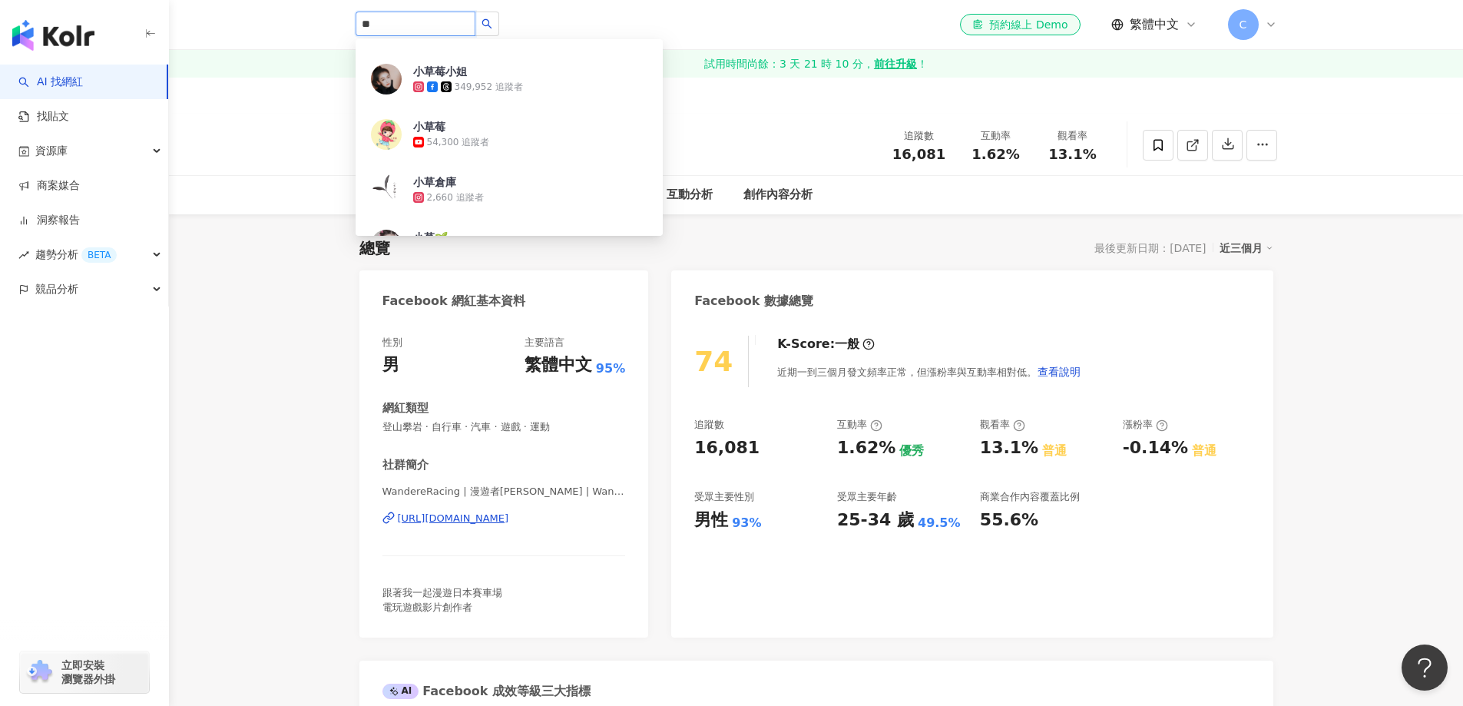
scroll to position [1612, 0]
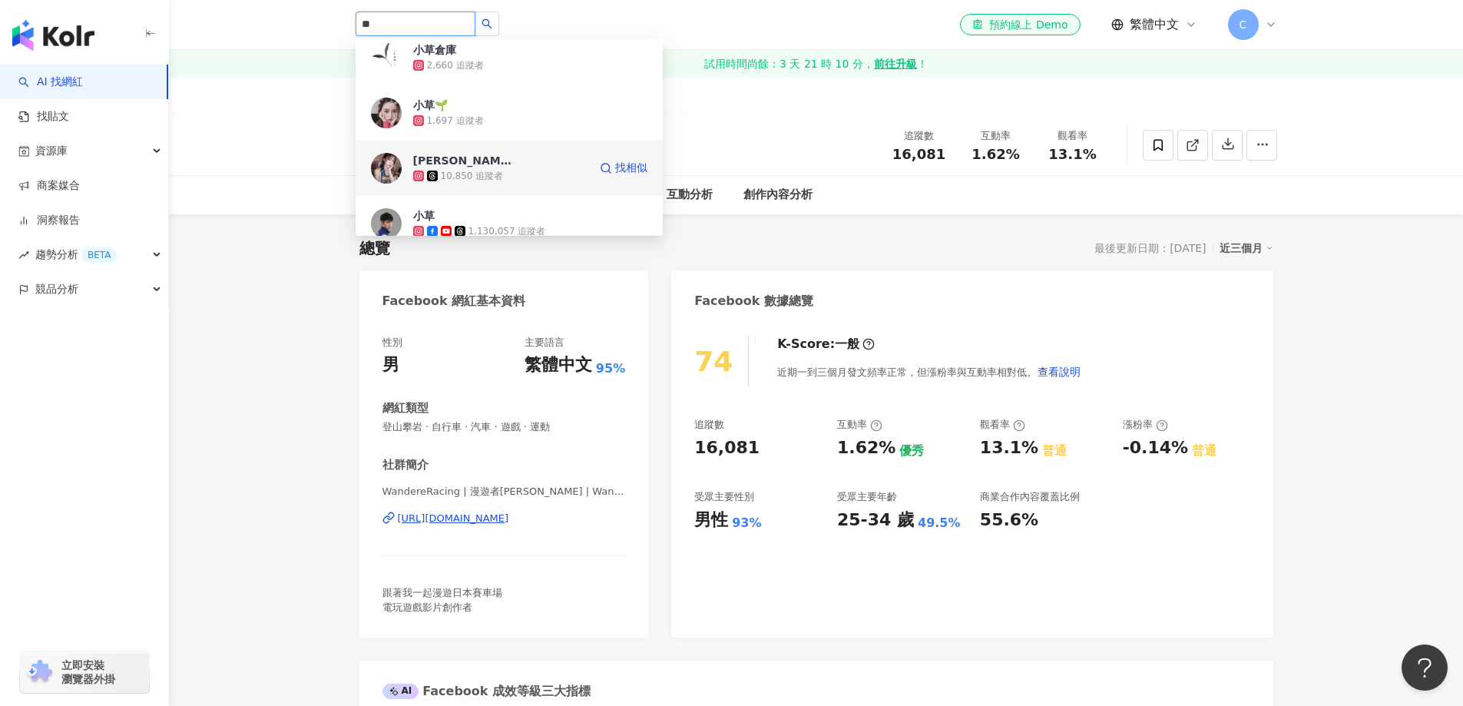
type input "**"
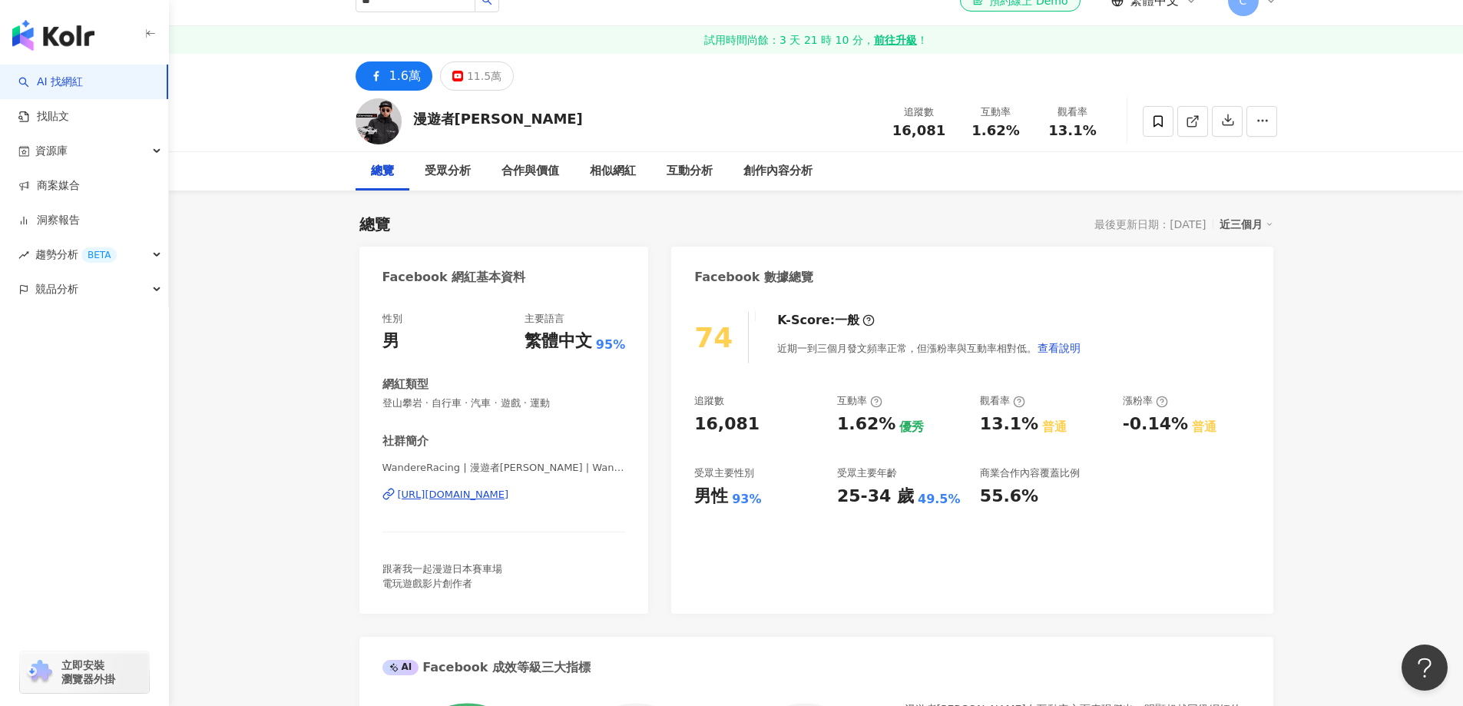
scroll to position [0, 0]
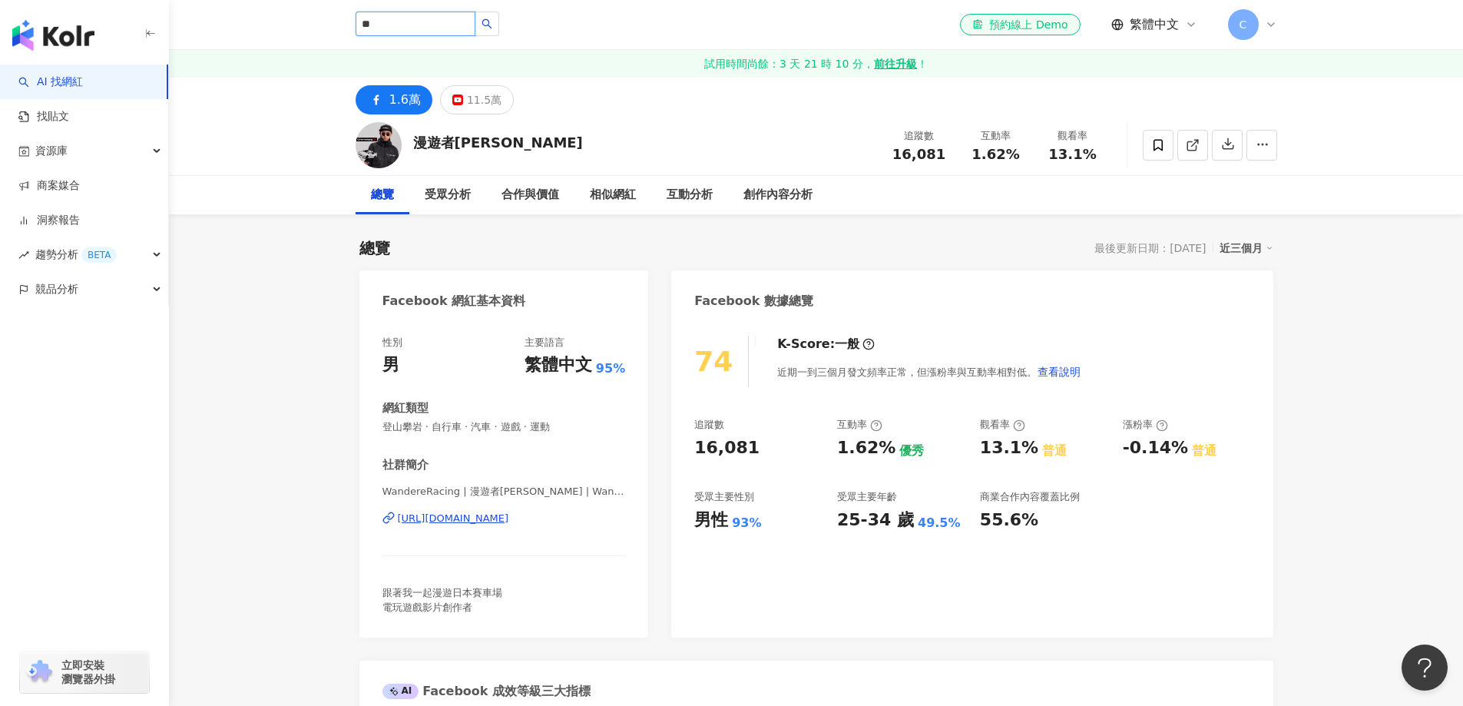
click at [428, 28] on input "**" at bounding box center [415, 24] width 120 height 25
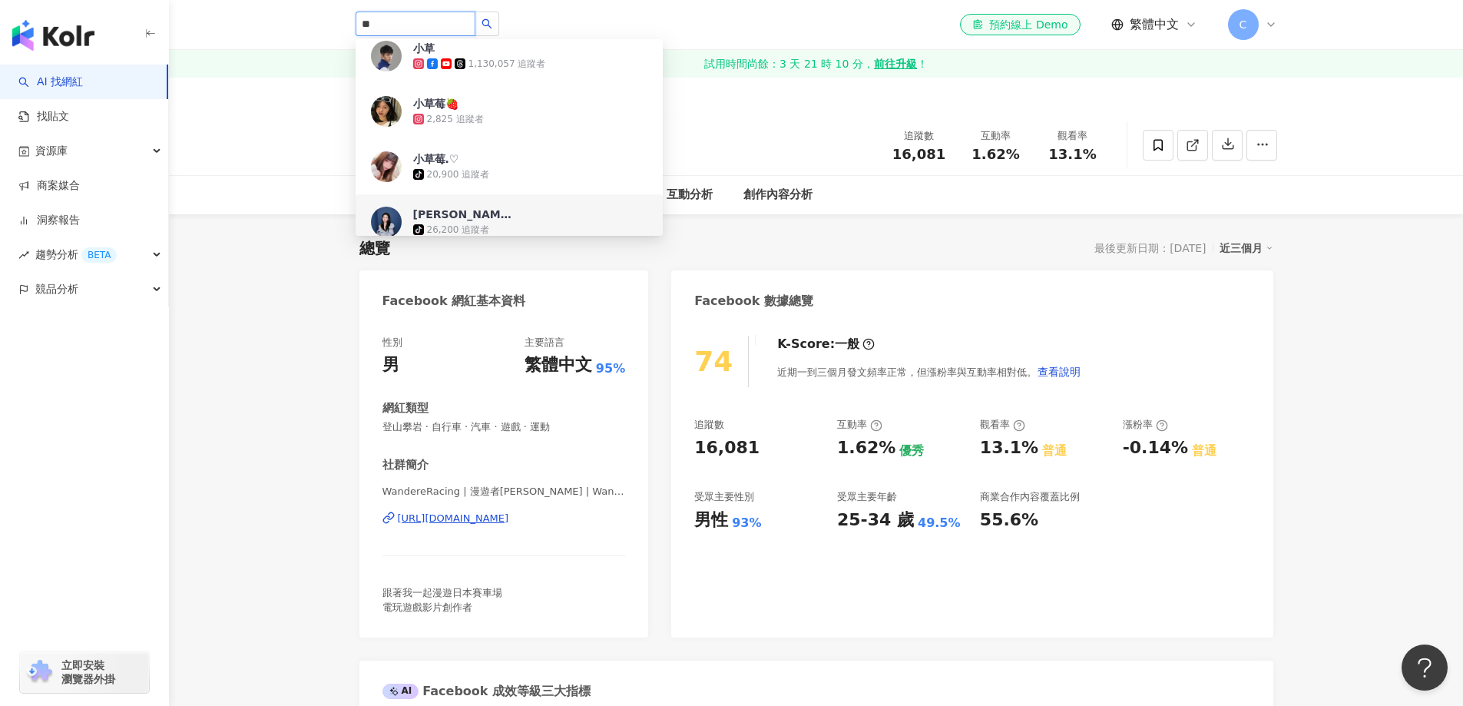
scroll to position [1766, 0]
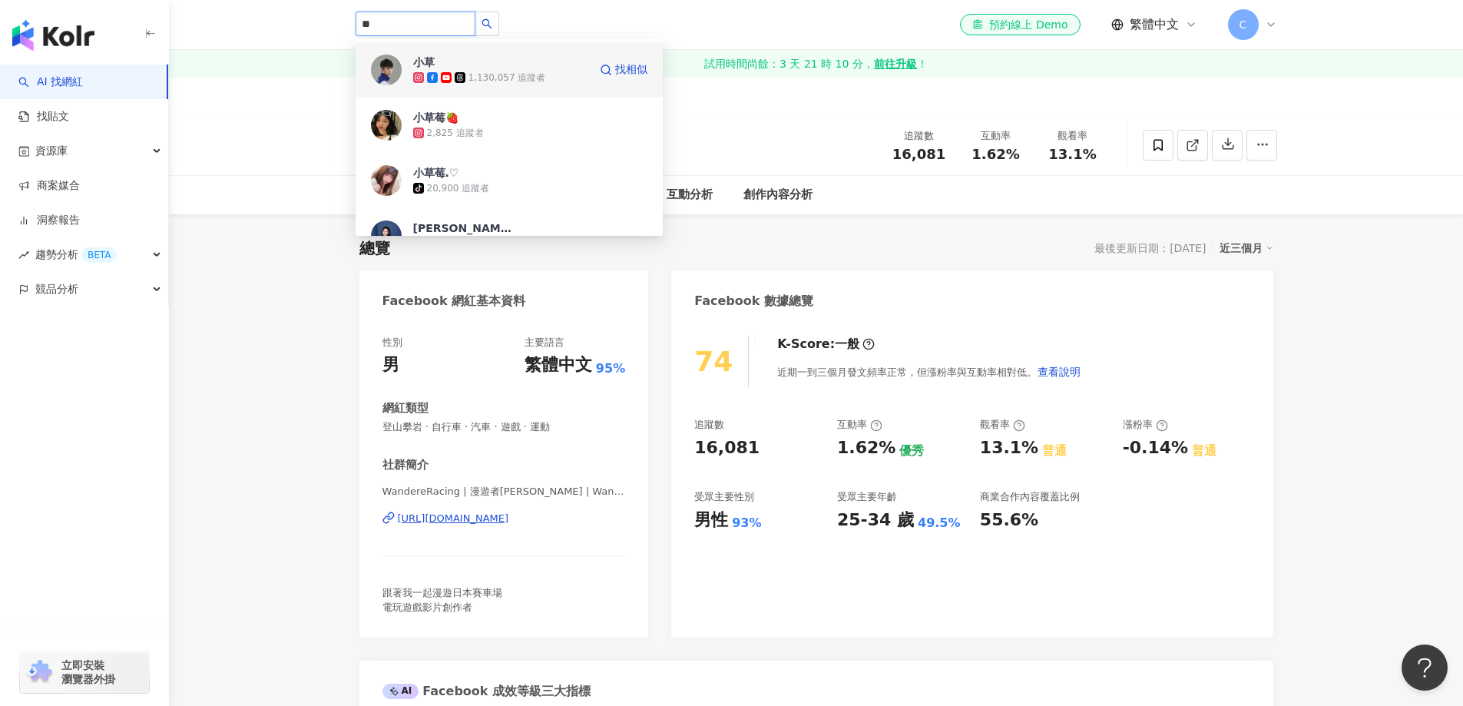
click at [516, 66] on div "小草 1,130,057 追蹤者" at bounding box center [500, 70] width 175 height 31
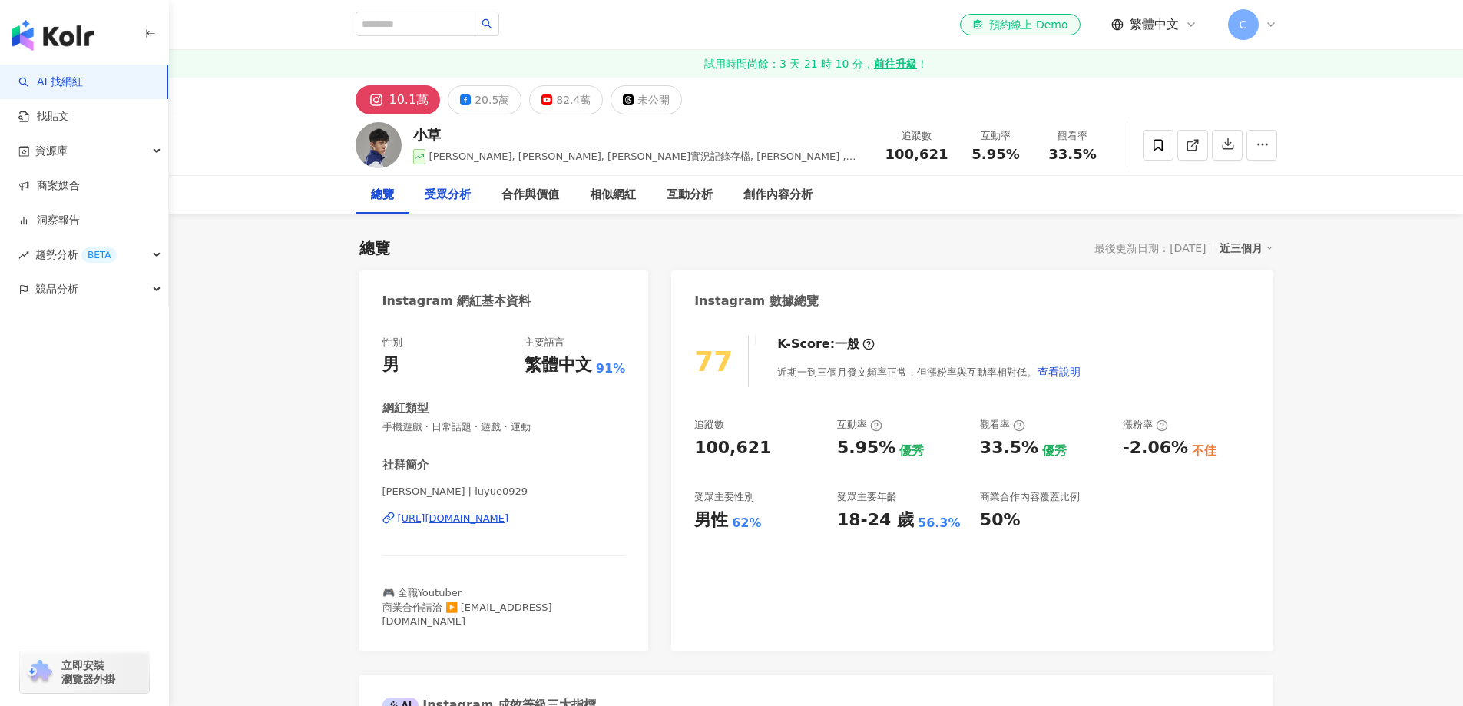
click at [459, 196] on div "受眾分析" at bounding box center [448, 195] width 46 height 18
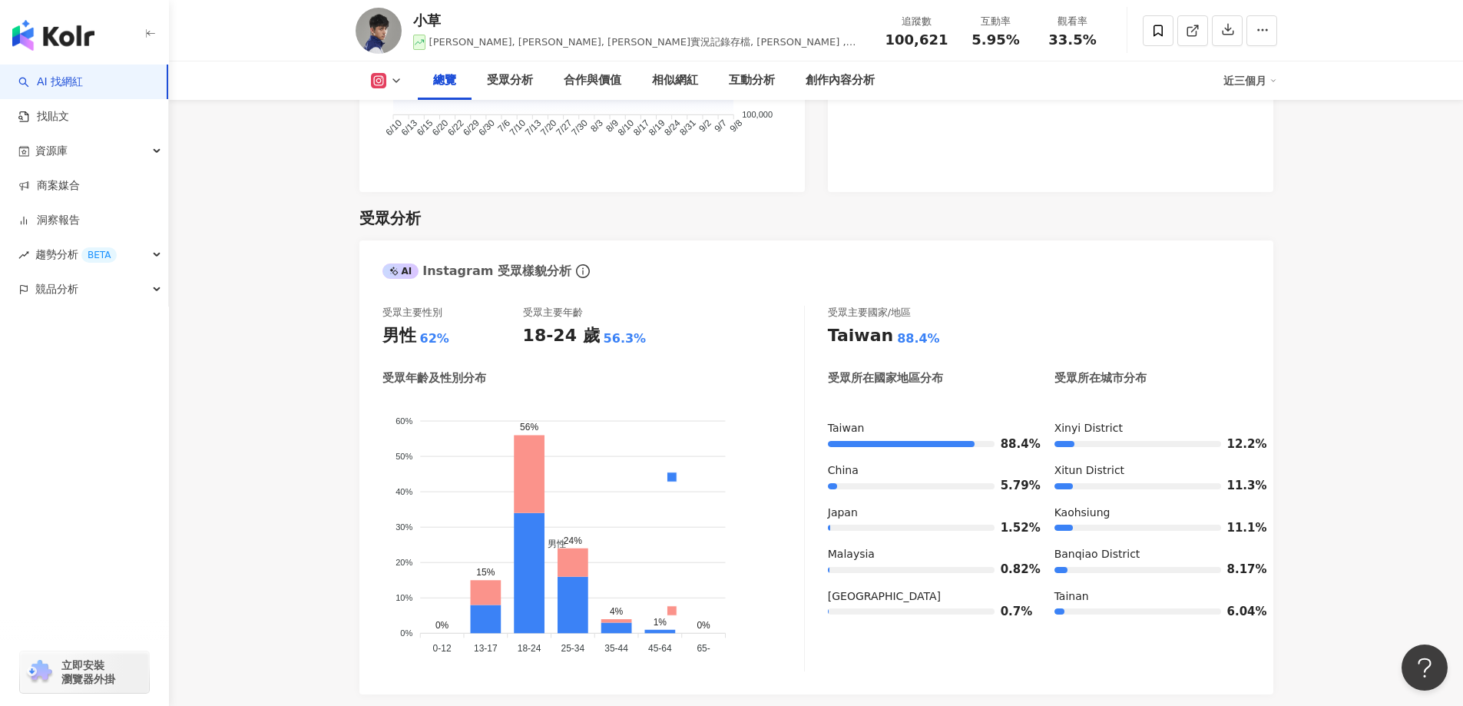
scroll to position [1158, 0]
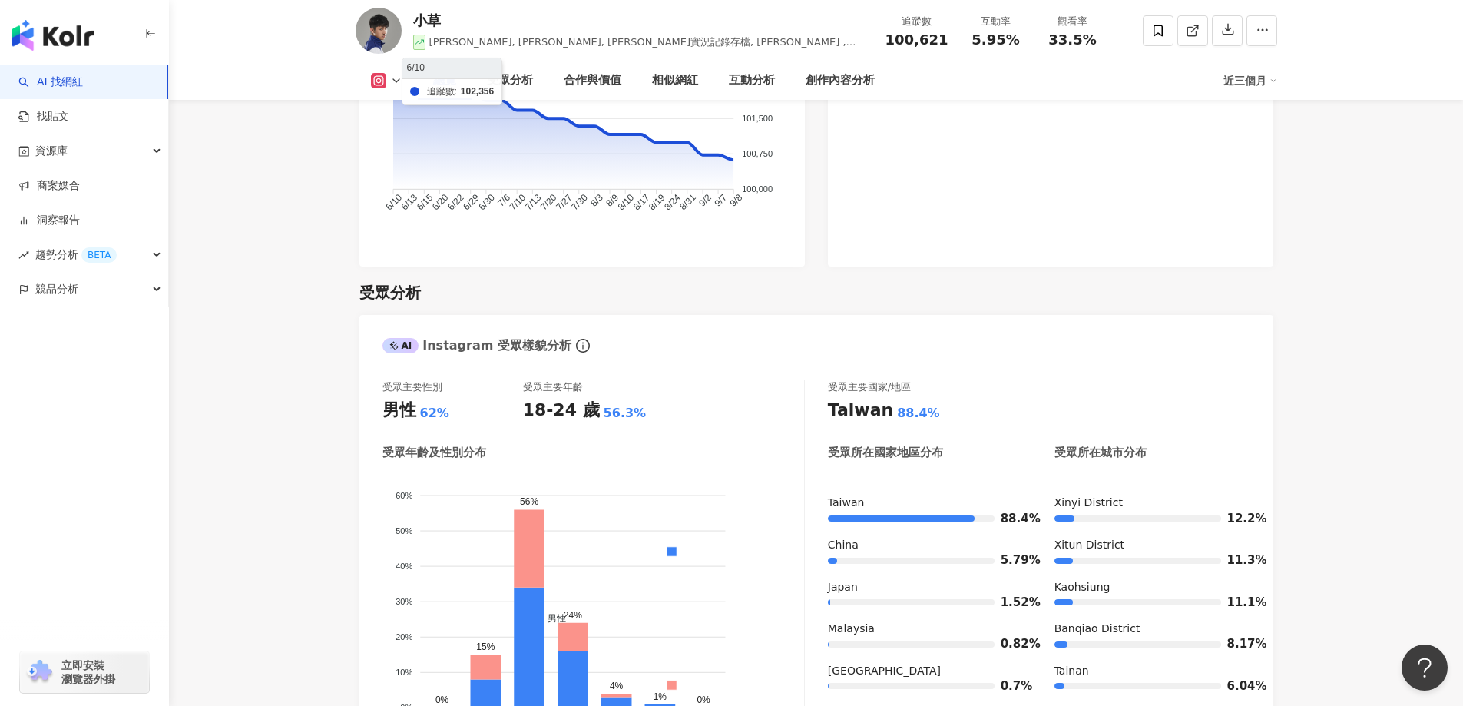
click at [393, 79] on polyline at bounding box center [396, 80] width 6 height 3
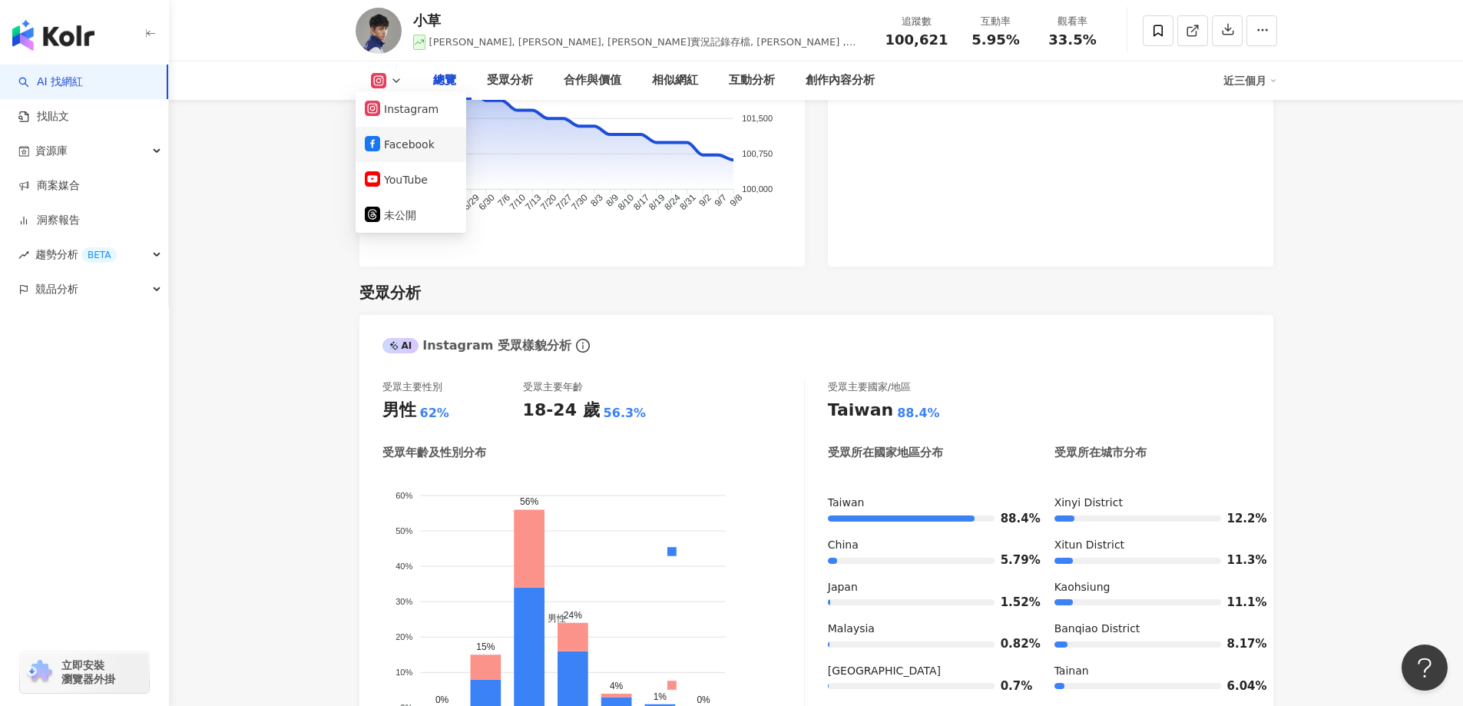
click at [393, 144] on button "Facebook" at bounding box center [411, 144] width 92 height 21
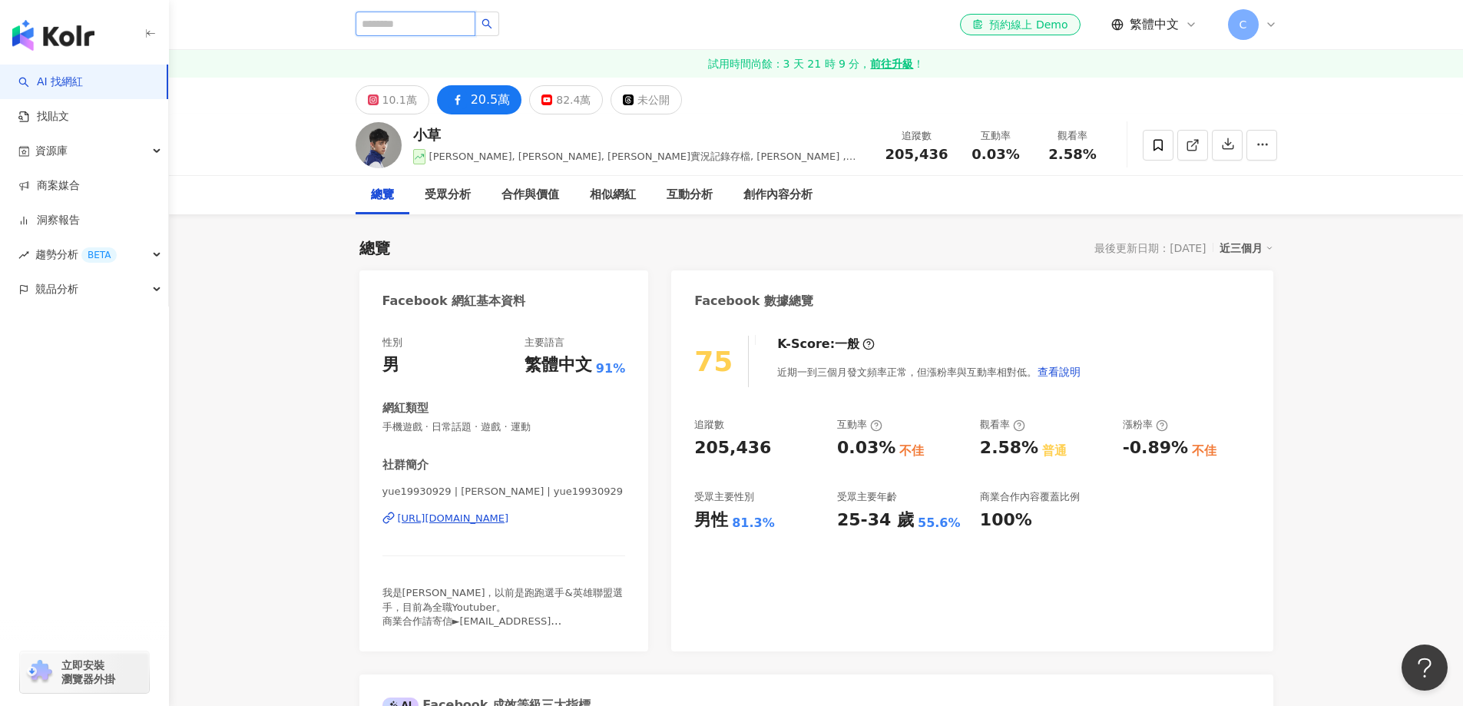
click at [403, 21] on input "search" at bounding box center [415, 24] width 120 height 25
paste input "**"
type input "**"
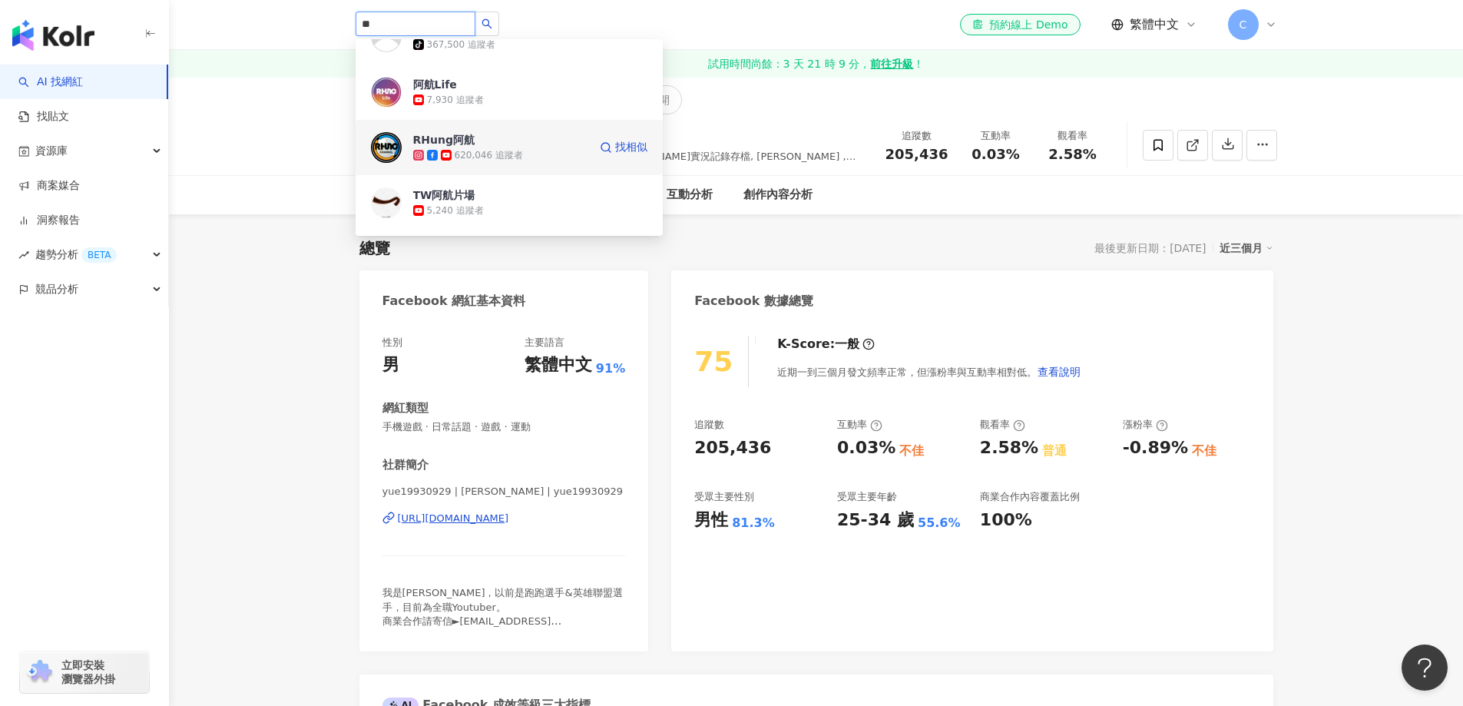
scroll to position [154, 0]
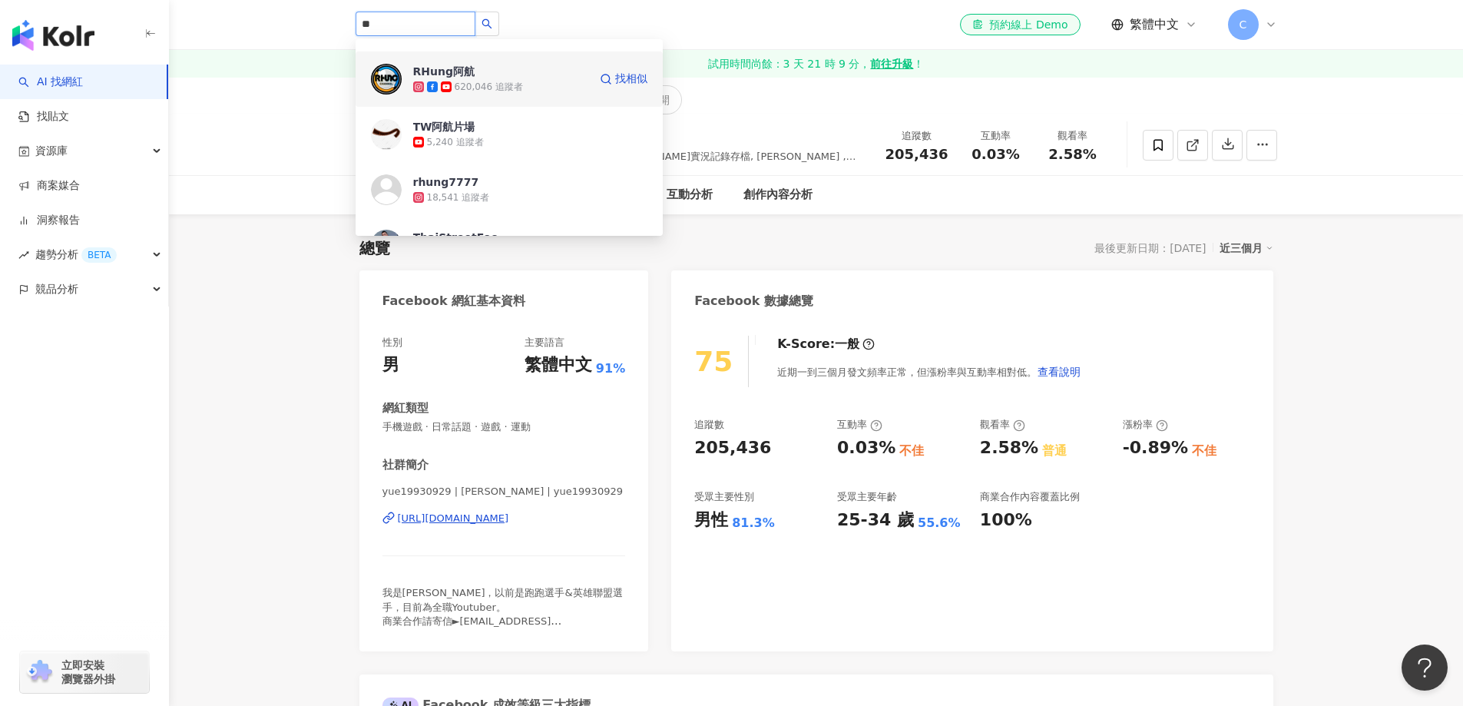
click at [512, 81] on div "620,046 追蹤者" at bounding box center [489, 87] width 68 height 13
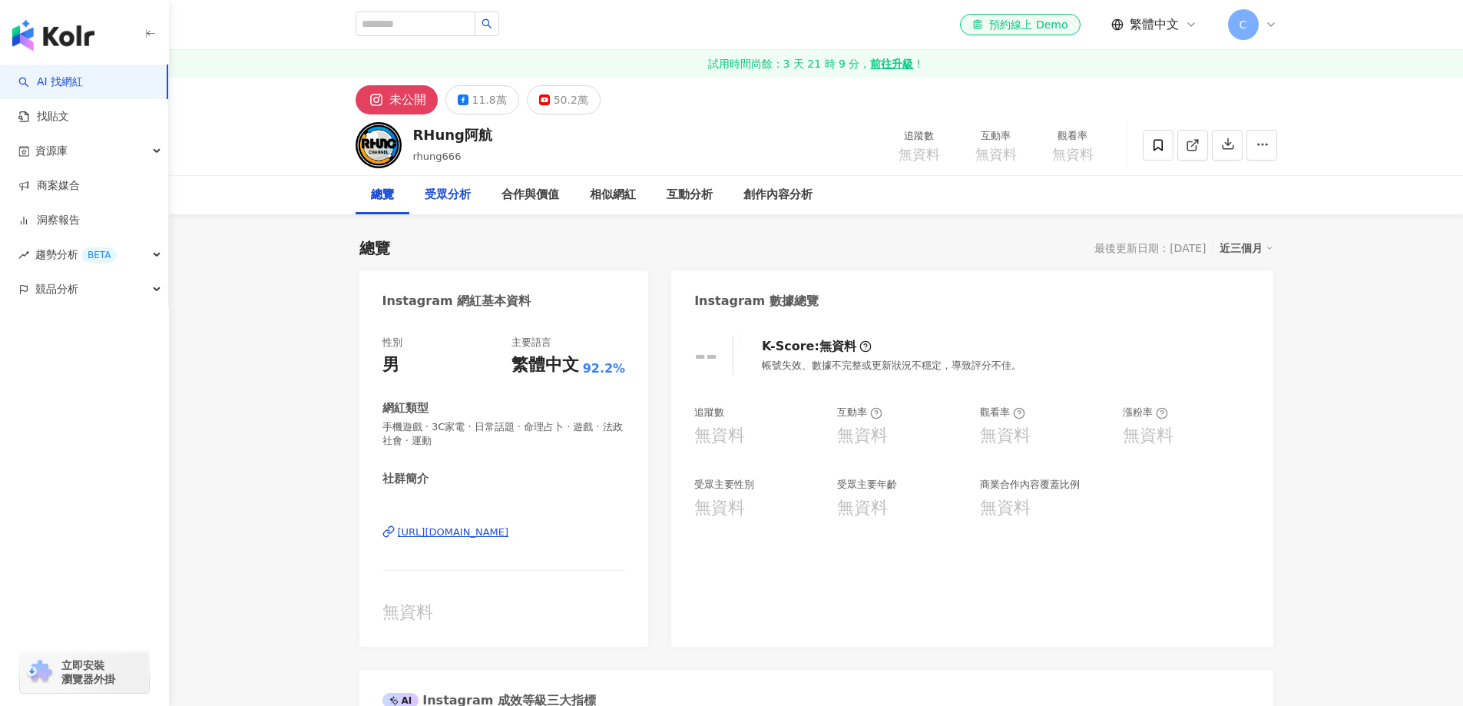
click at [452, 195] on div "受眾分析" at bounding box center [448, 195] width 46 height 18
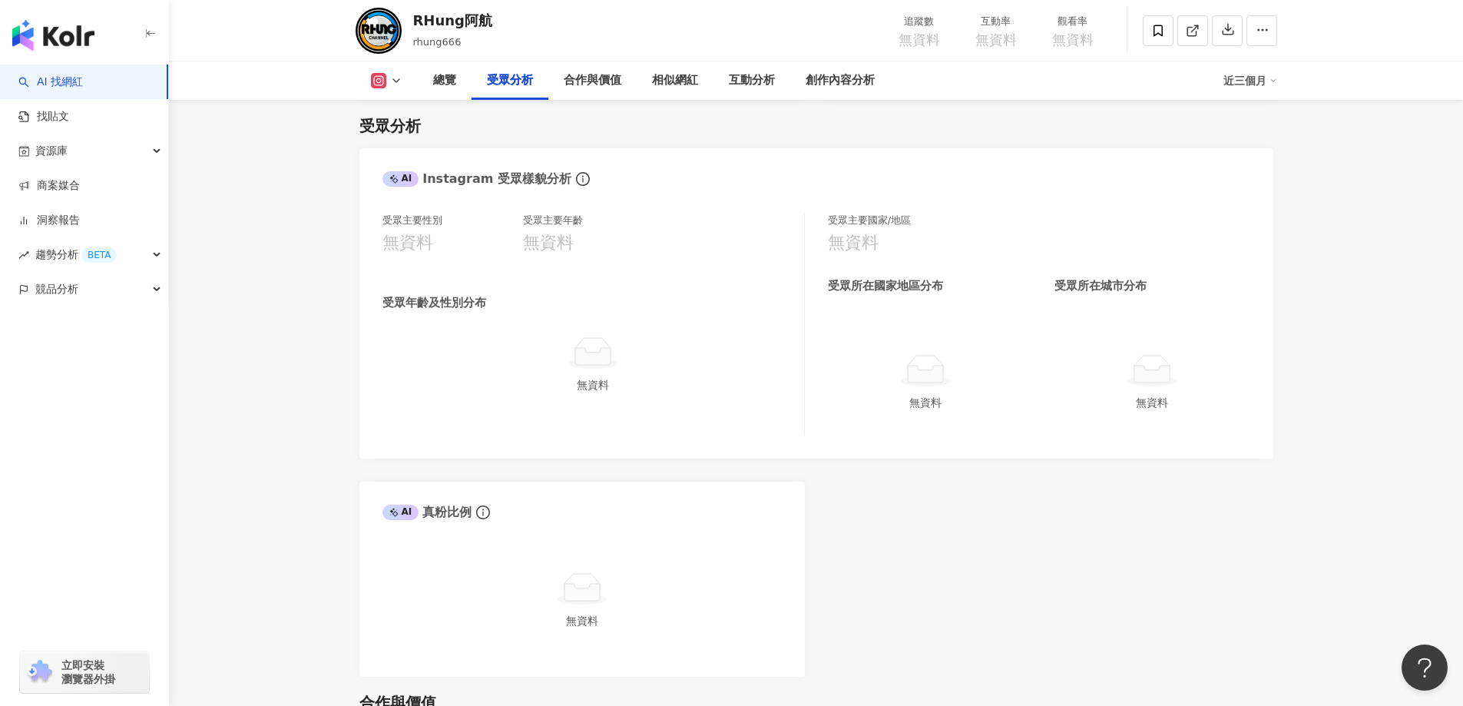
click at [380, 73] on icon at bounding box center [378, 80] width 15 height 15
click at [407, 148] on button "Facebook" at bounding box center [411, 144] width 92 height 21
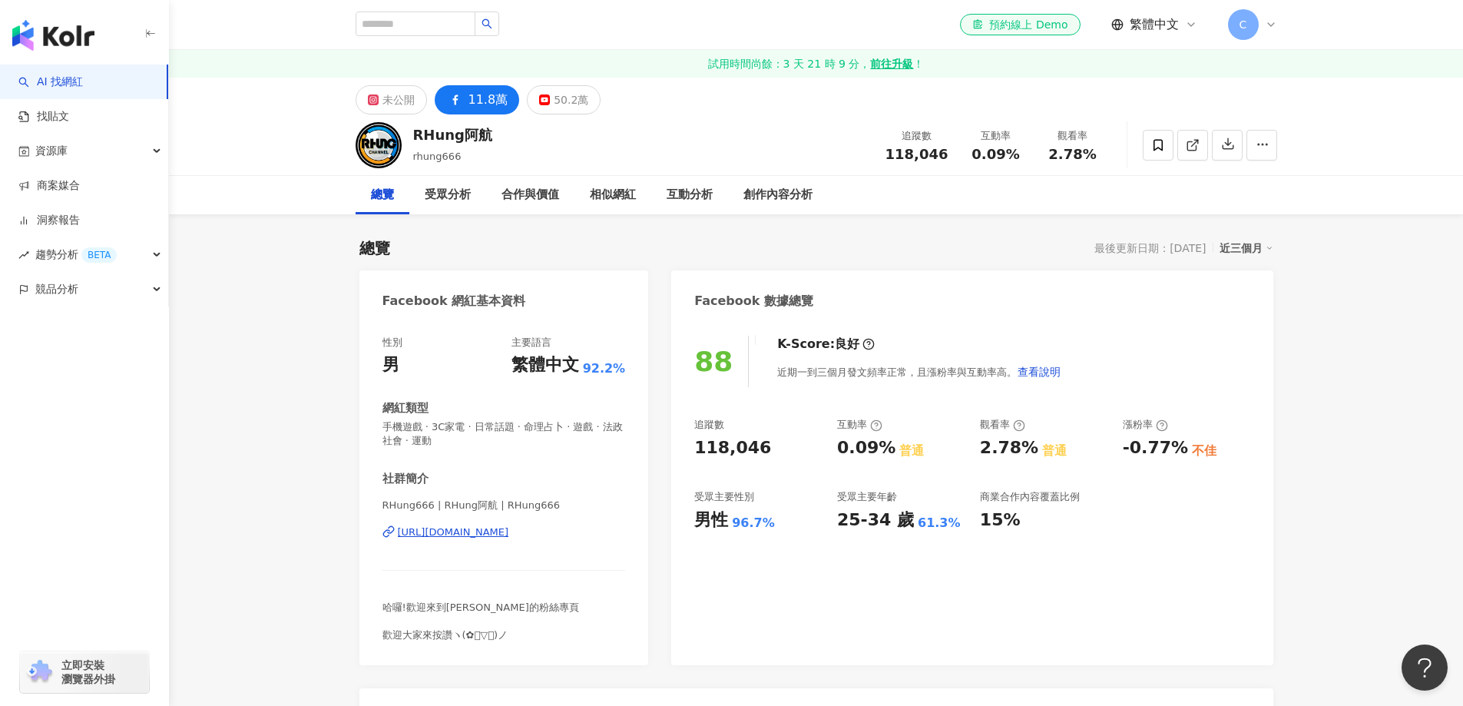
click at [382, 149] on img at bounding box center [378, 145] width 46 height 46
click at [405, 21] on input "search" at bounding box center [415, 24] width 120 height 25
paste input "**"
type input "**"
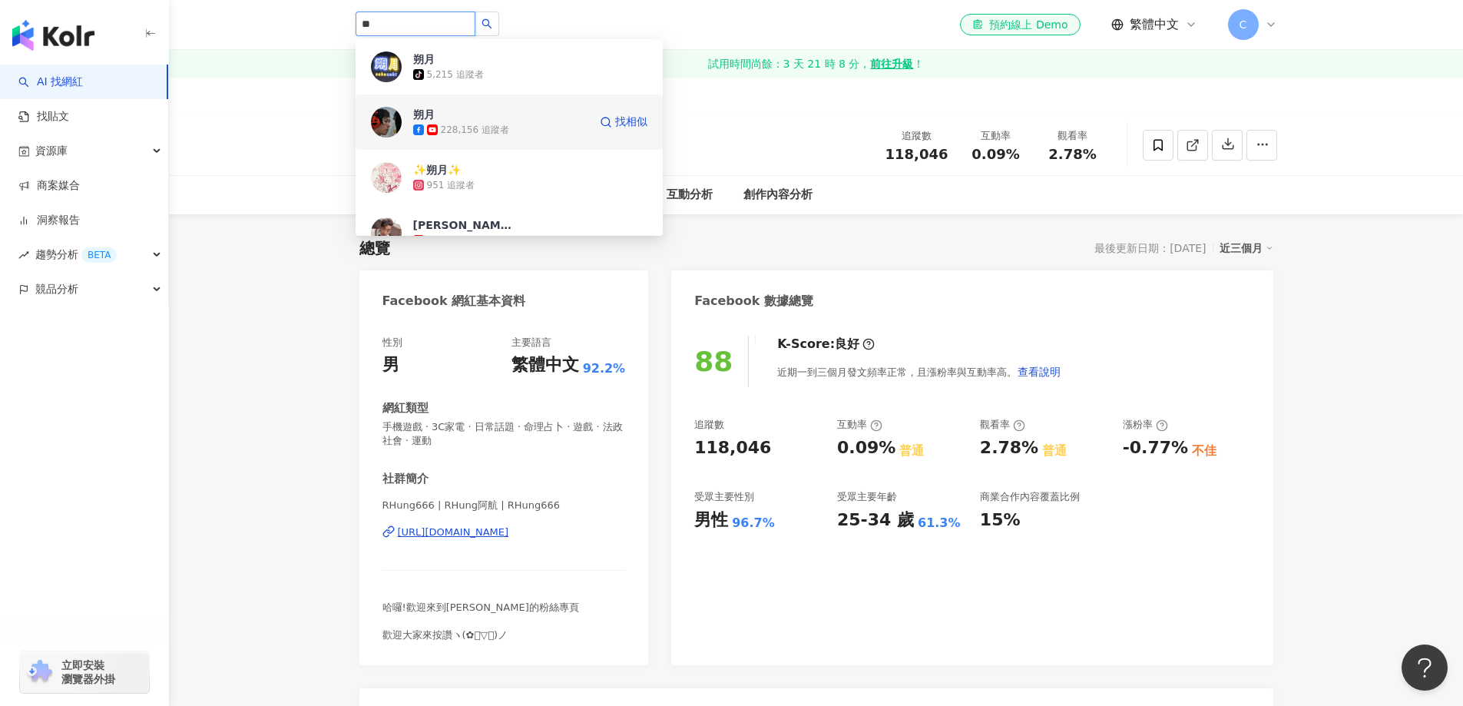
click at [524, 121] on div "朔月 228,156 追蹤者" at bounding box center [500, 122] width 175 height 31
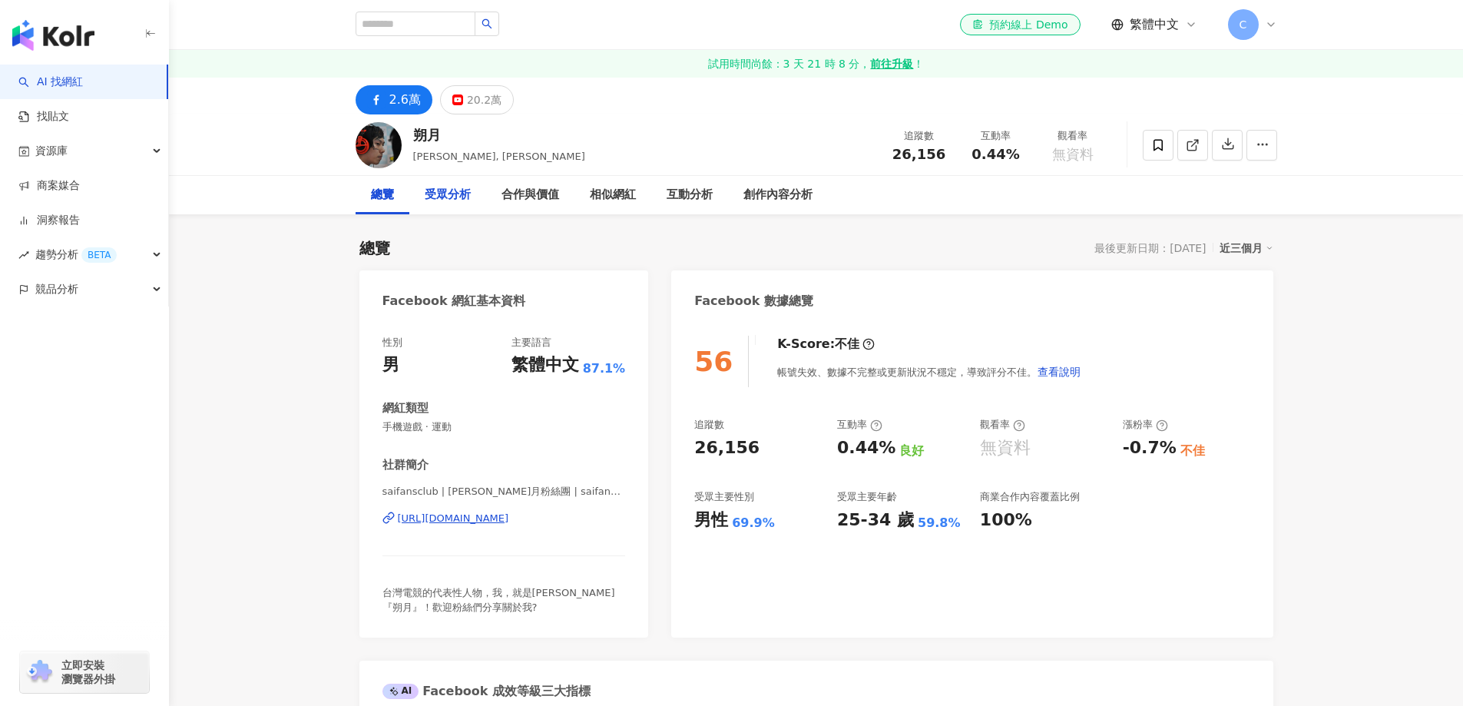
click at [442, 194] on div "受眾分析" at bounding box center [448, 195] width 46 height 18
click at [422, 25] on input "search" at bounding box center [415, 24] width 120 height 25
drag, startPoint x: 420, startPoint y: 131, endPoint x: 412, endPoint y: 132, distance: 7.8
click at [413, 132] on div "朔月" at bounding box center [499, 134] width 172 height 19
copy div "朔月"
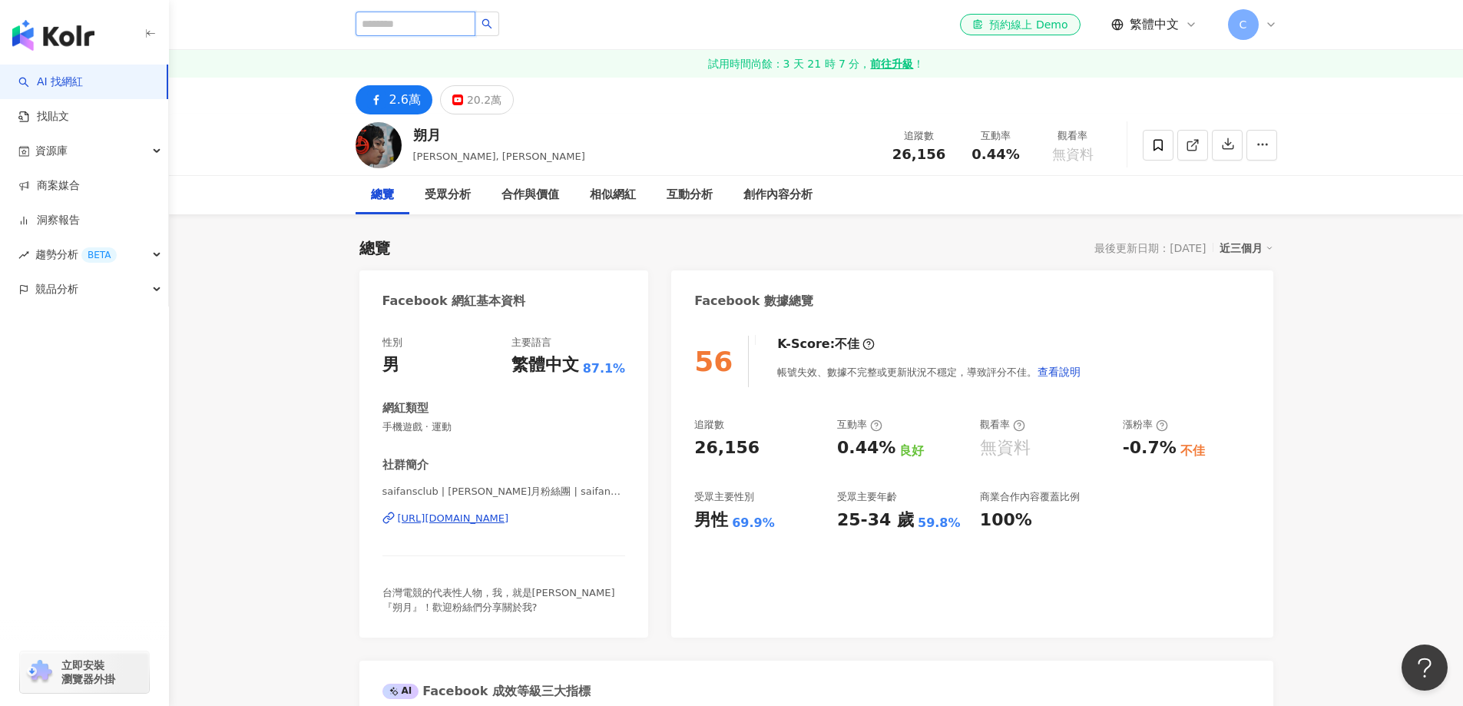
click at [425, 19] on input "search" at bounding box center [415, 24] width 120 height 25
paste input "**"
type input "**"
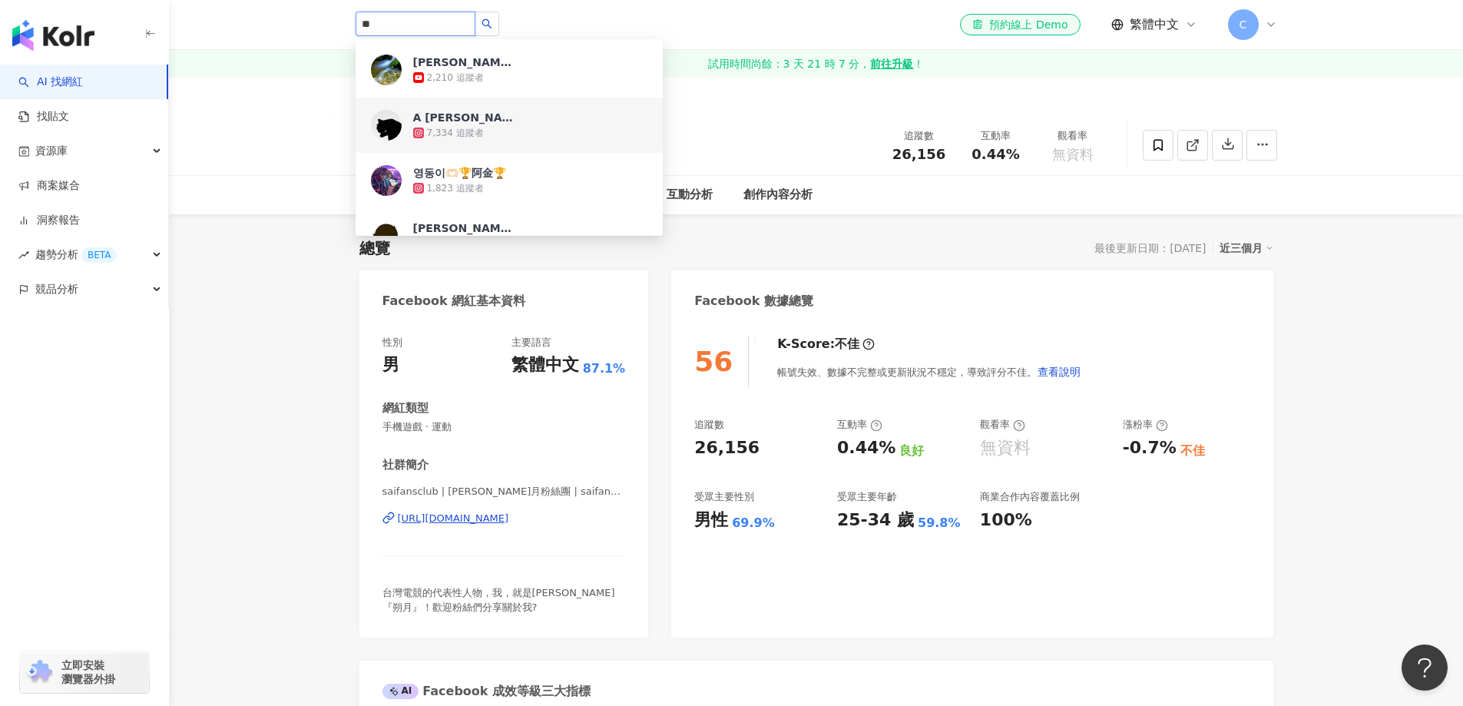
scroll to position [461, 0]
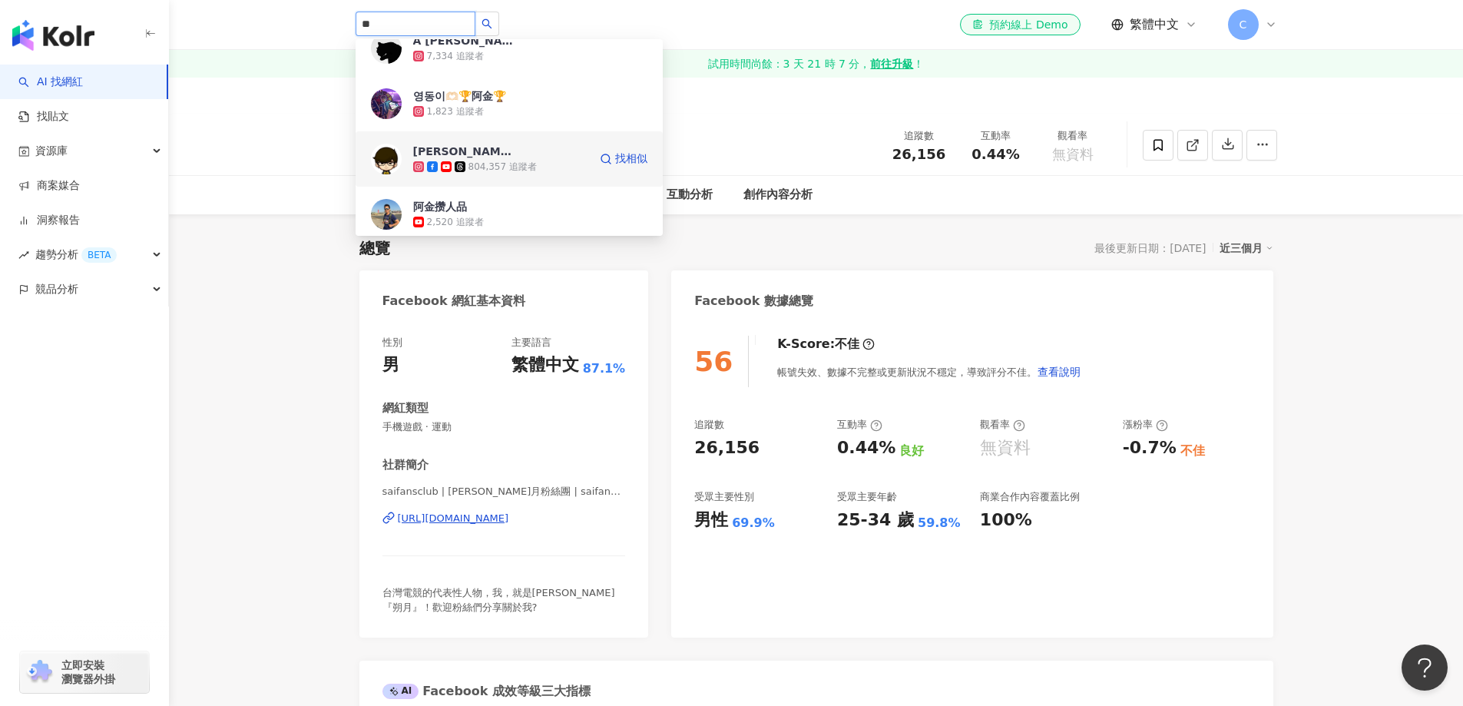
click at [543, 160] on div "804,357 追蹤者" at bounding box center [500, 166] width 175 height 15
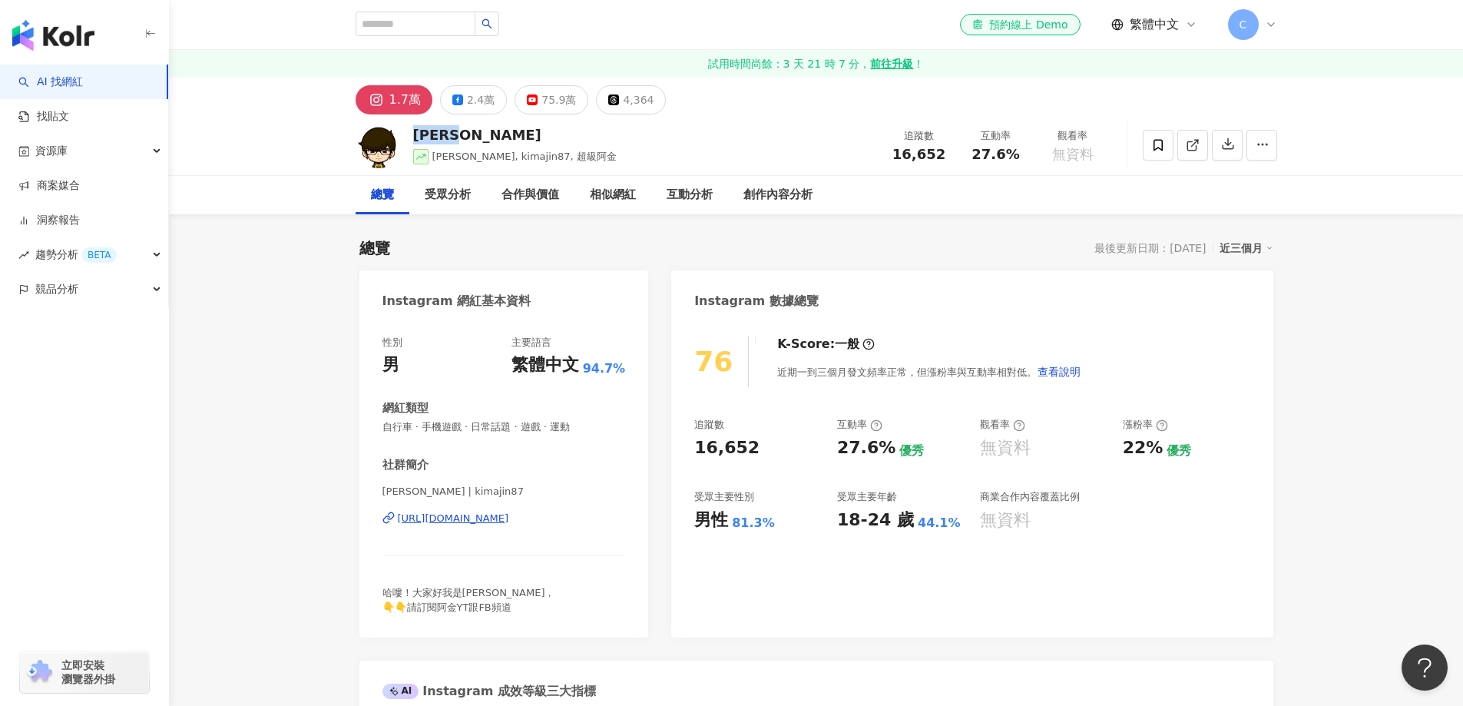
drag, startPoint x: 485, startPoint y: 132, endPoint x: 415, endPoint y: 131, distance: 69.9
click at [415, 131] on div "[PERSON_NAME]" at bounding box center [514, 134] width 203 height 19
copy div "[PERSON_NAME]"
click at [489, 246] on div "總覽 最後更新日期：[DATE] 近三個月" at bounding box center [816, 247] width 914 height 21
click at [482, 104] on div "2.4萬" at bounding box center [481, 99] width 28 height 21
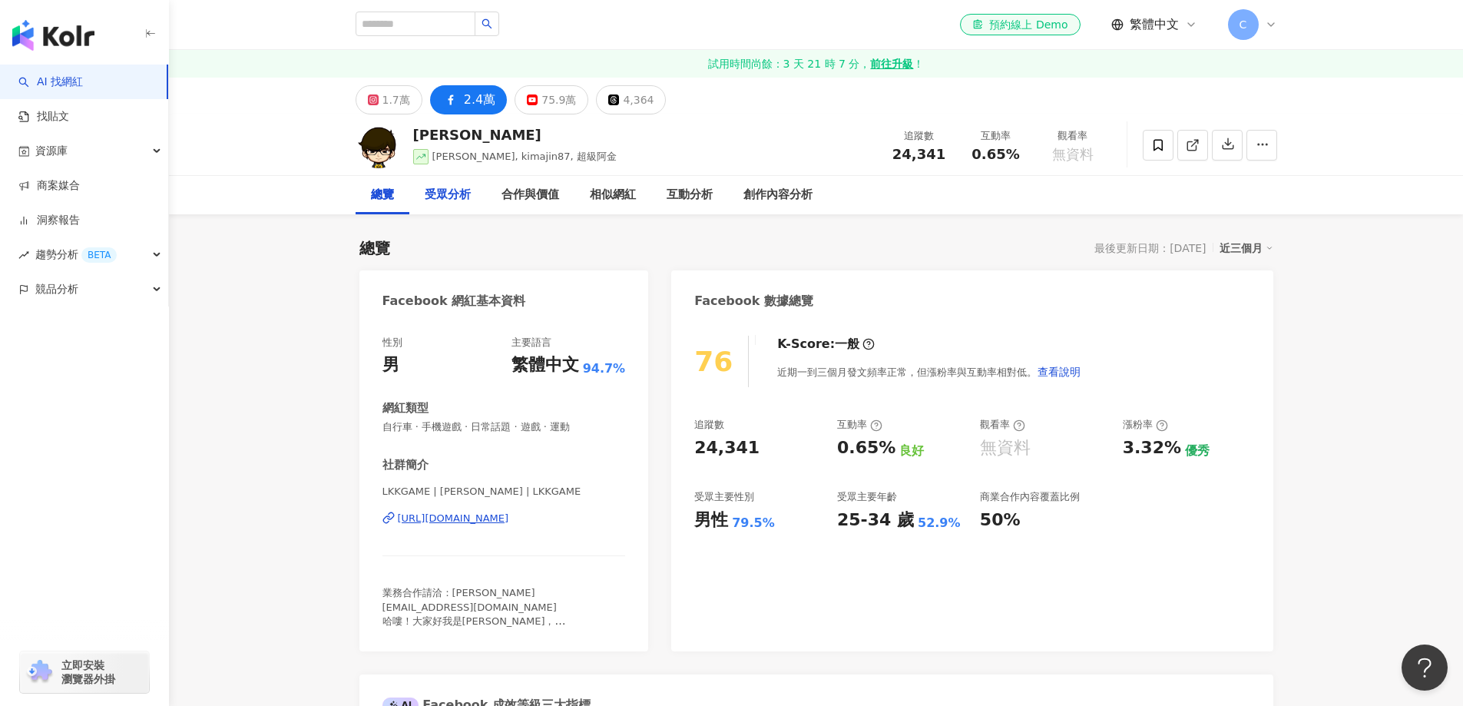
click at [453, 193] on div "受眾分析" at bounding box center [448, 195] width 46 height 18
click at [475, 32] on input "search" at bounding box center [415, 24] width 120 height 25
paste input "**"
type input "**"
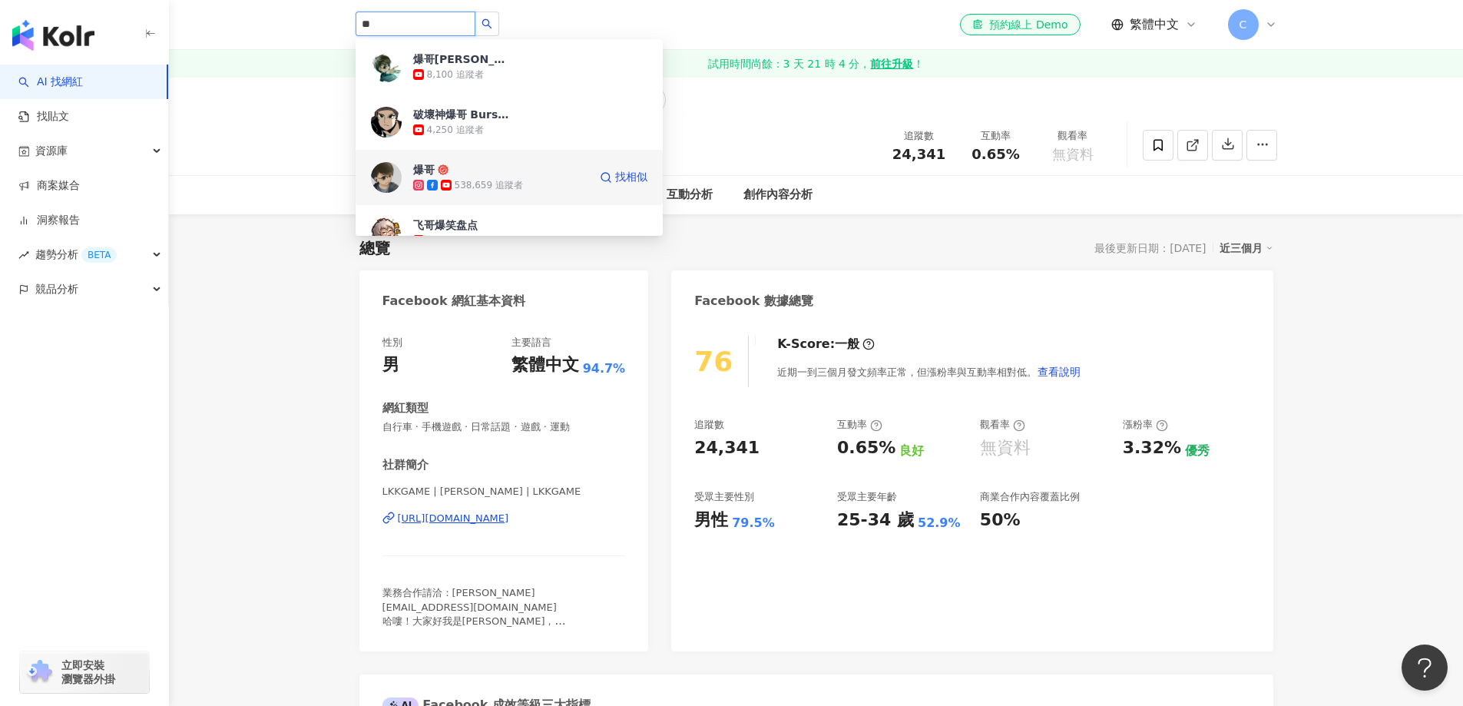
click at [504, 177] on div "538,659 追蹤者" at bounding box center [500, 184] width 175 height 15
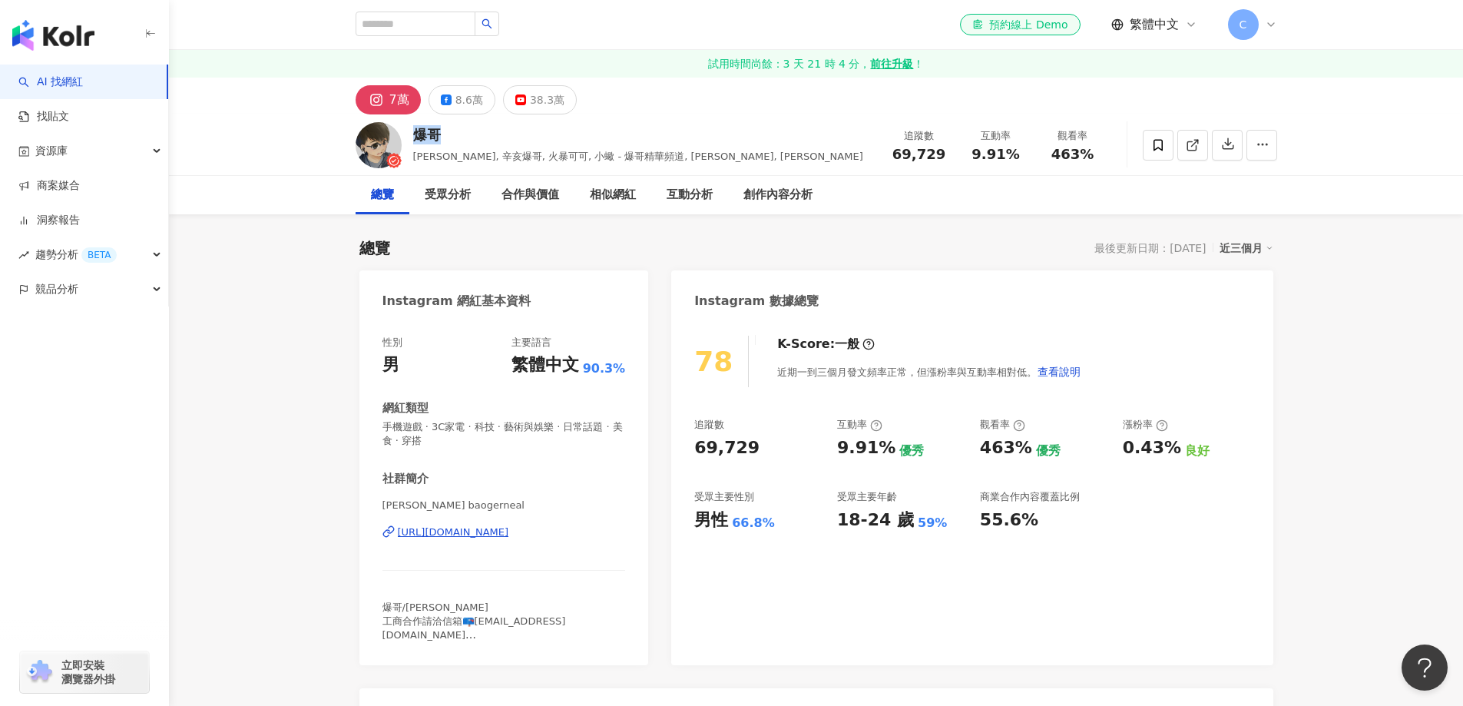
drag, startPoint x: 428, startPoint y: 143, endPoint x: 415, endPoint y: 144, distance: 13.1
click at [415, 144] on div "爆哥" at bounding box center [638, 134] width 450 height 19
copy div "爆哥"
click at [467, 192] on div "受眾分析" at bounding box center [448, 195] width 46 height 18
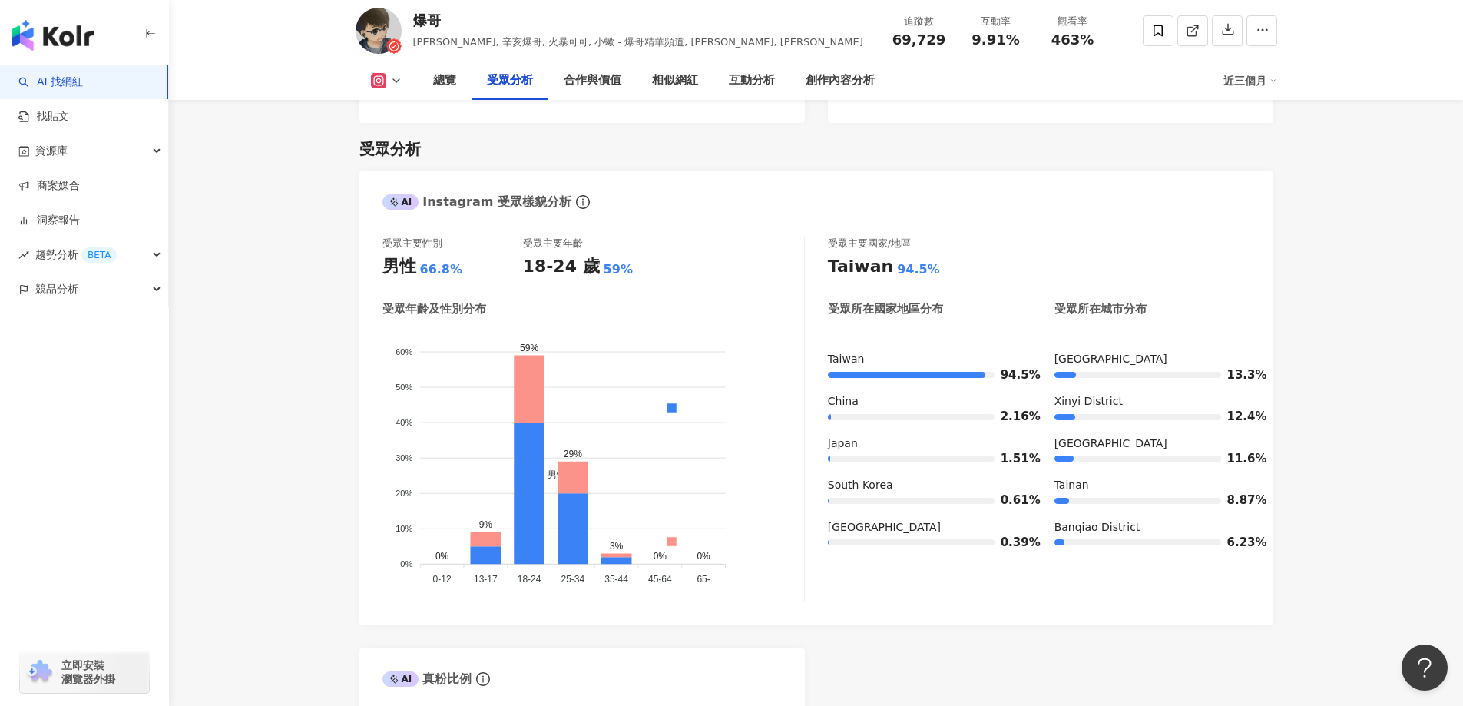
click at [395, 85] on icon at bounding box center [396, 80] width 12 height 12
click at [417, 150] on button "Facebook" at bounding box center [411, 144] width 92 height 21
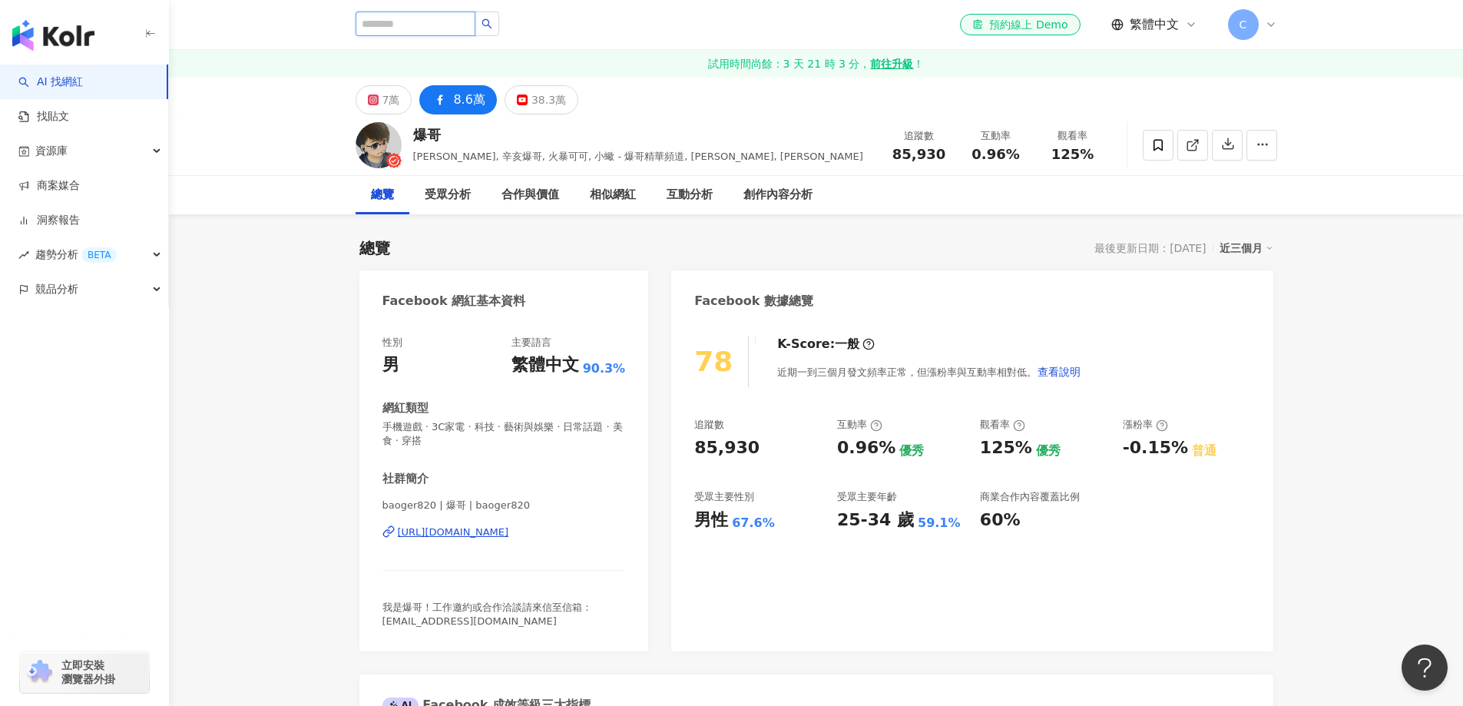
click at [455, 29] on input "search" at bounding box center [415, 24] width 120 height 25
paste input "****"
type input "****"
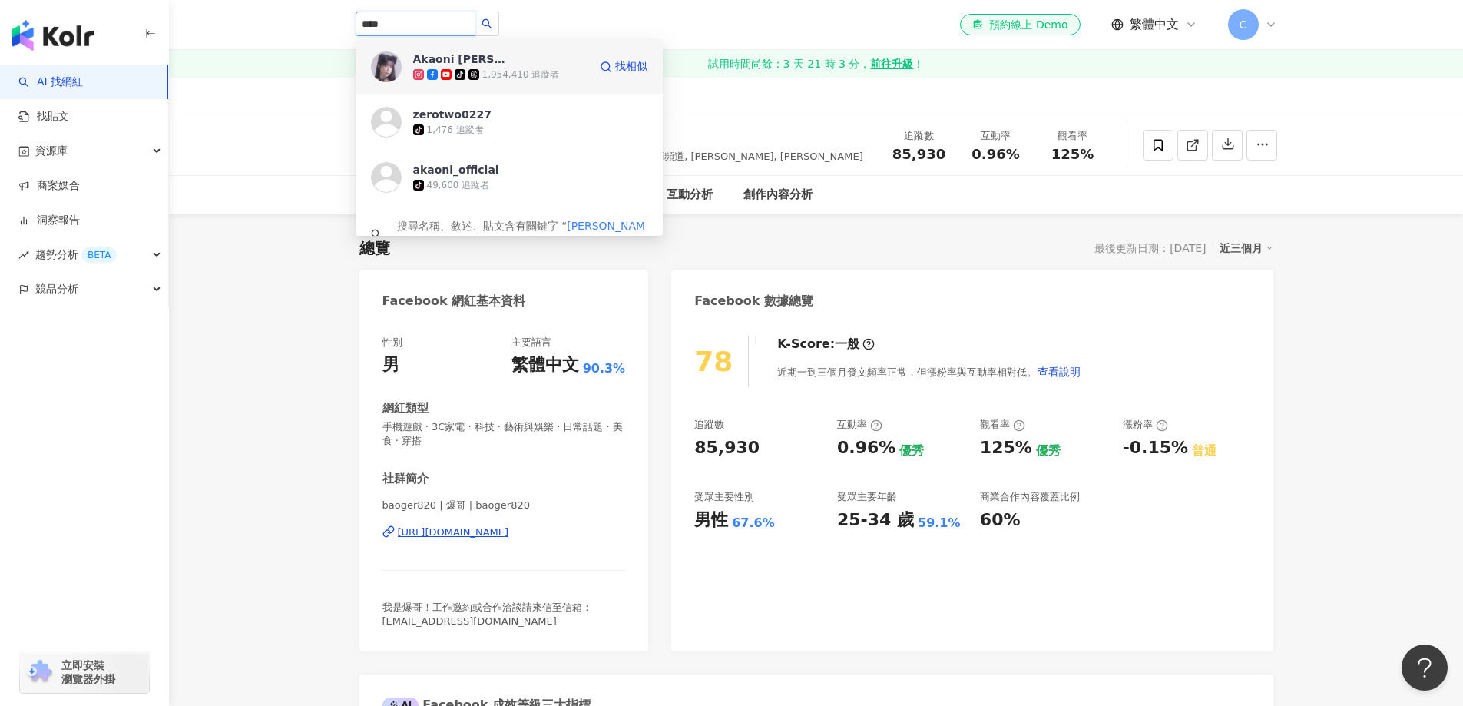
click at [509, 58] on span "Akaoni 赤鬼伯伯" at bounding box center [463, 58] width 100 height 15
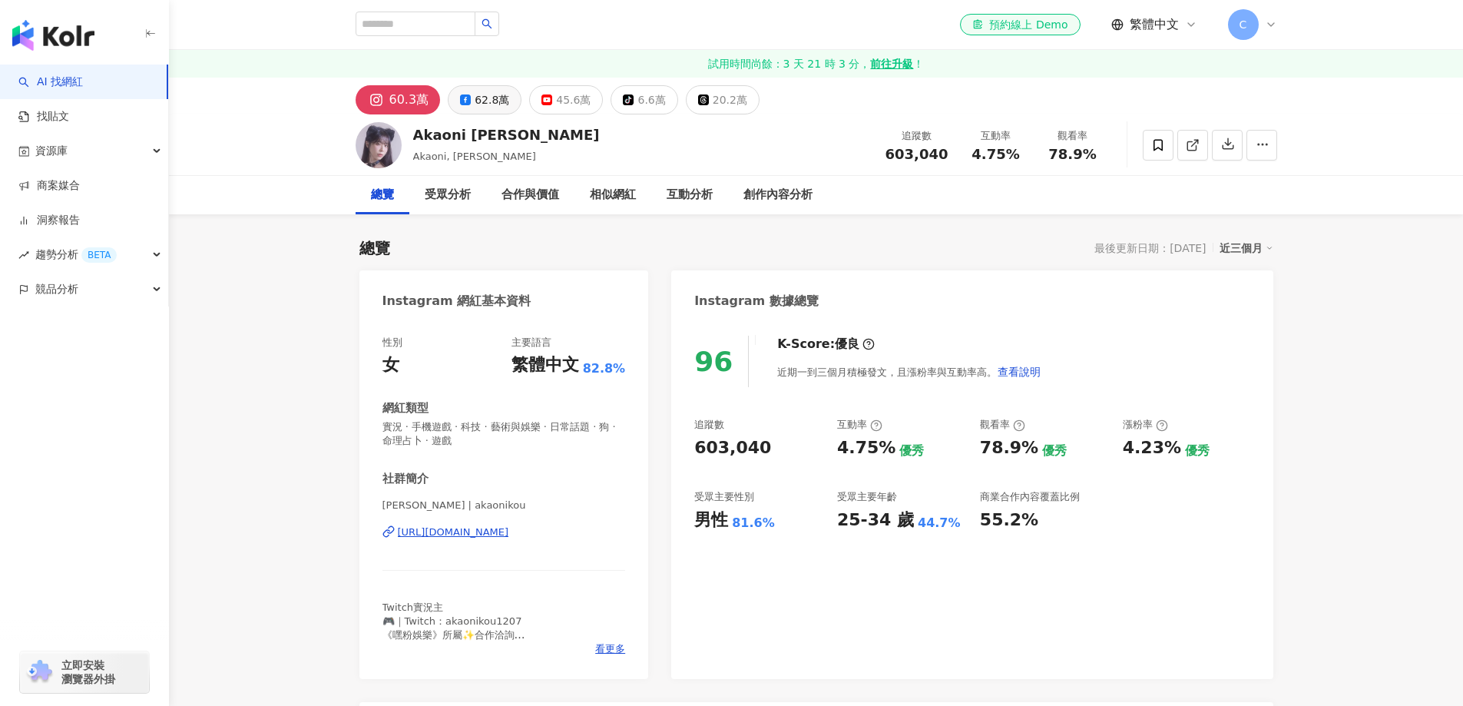
click at [485, 109] on div "62.8萬" at bounding box center [492, 99] width 35 height 21
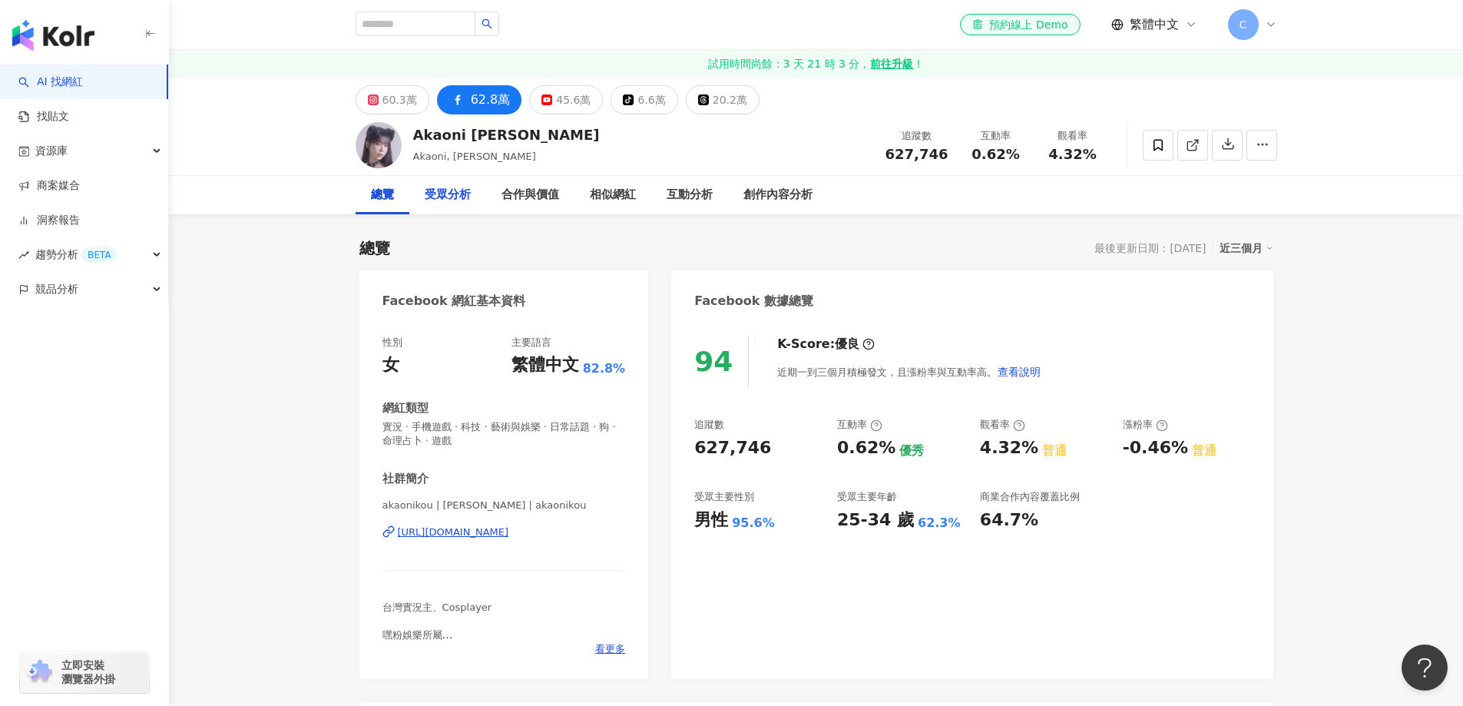
click at [451, 192] on div "受眾分析" at bounding box center [448, 195] width 46 height 18
click at [451, 25] on input "search" at bounding box center [415, 24] width 120 height 25
paste input "**"
type input "**"
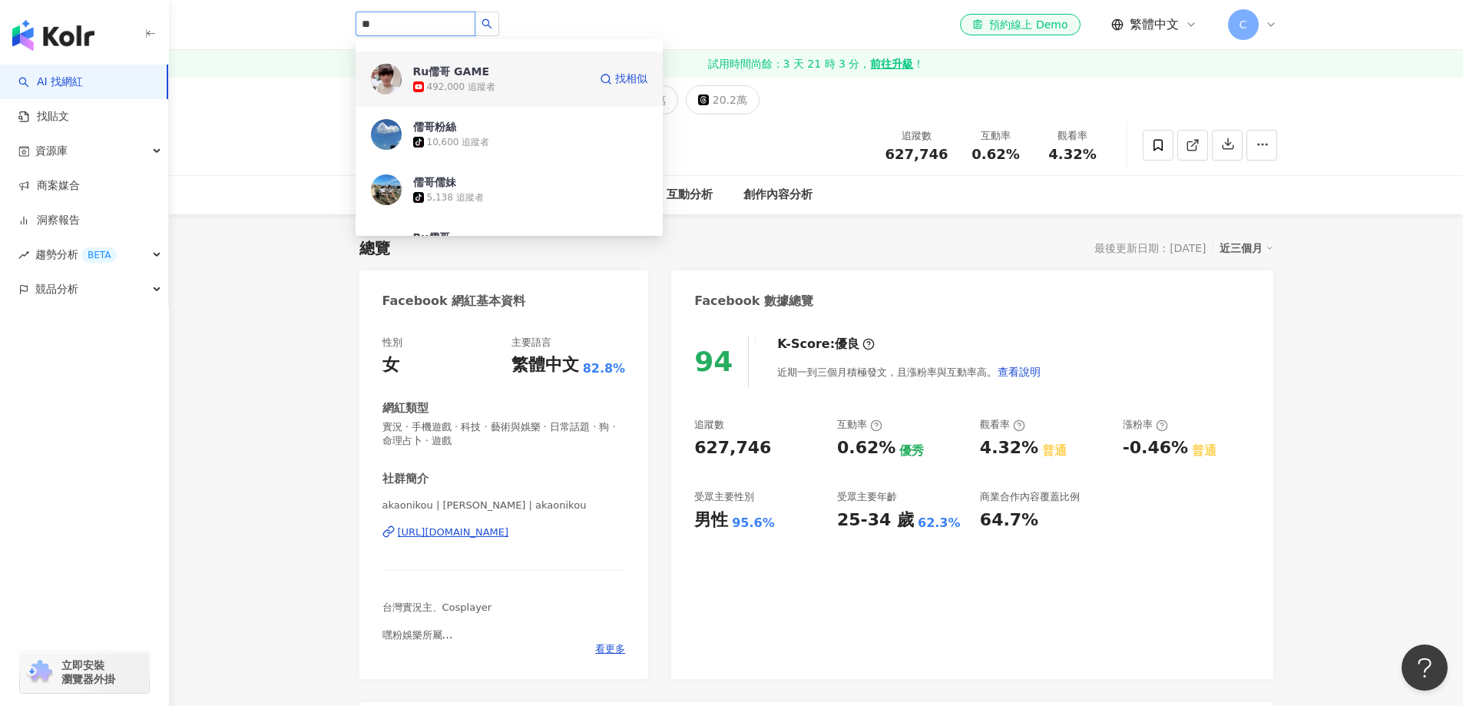
scroll to position [307, 0]
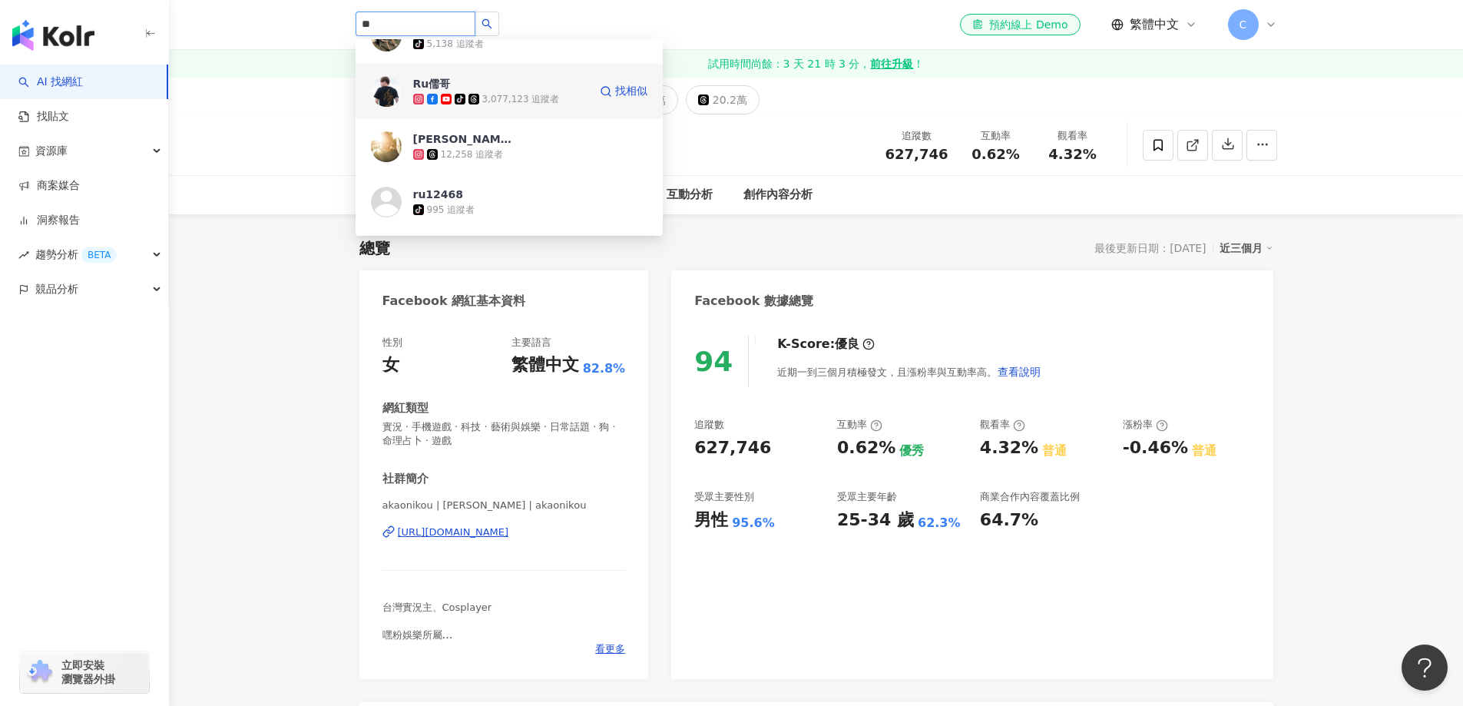
click at [520, 90] on div "Ru儒哥 tiktok-icon 3,077,123 追蹤者" at bounding box center [500, 91] width 175 height 31
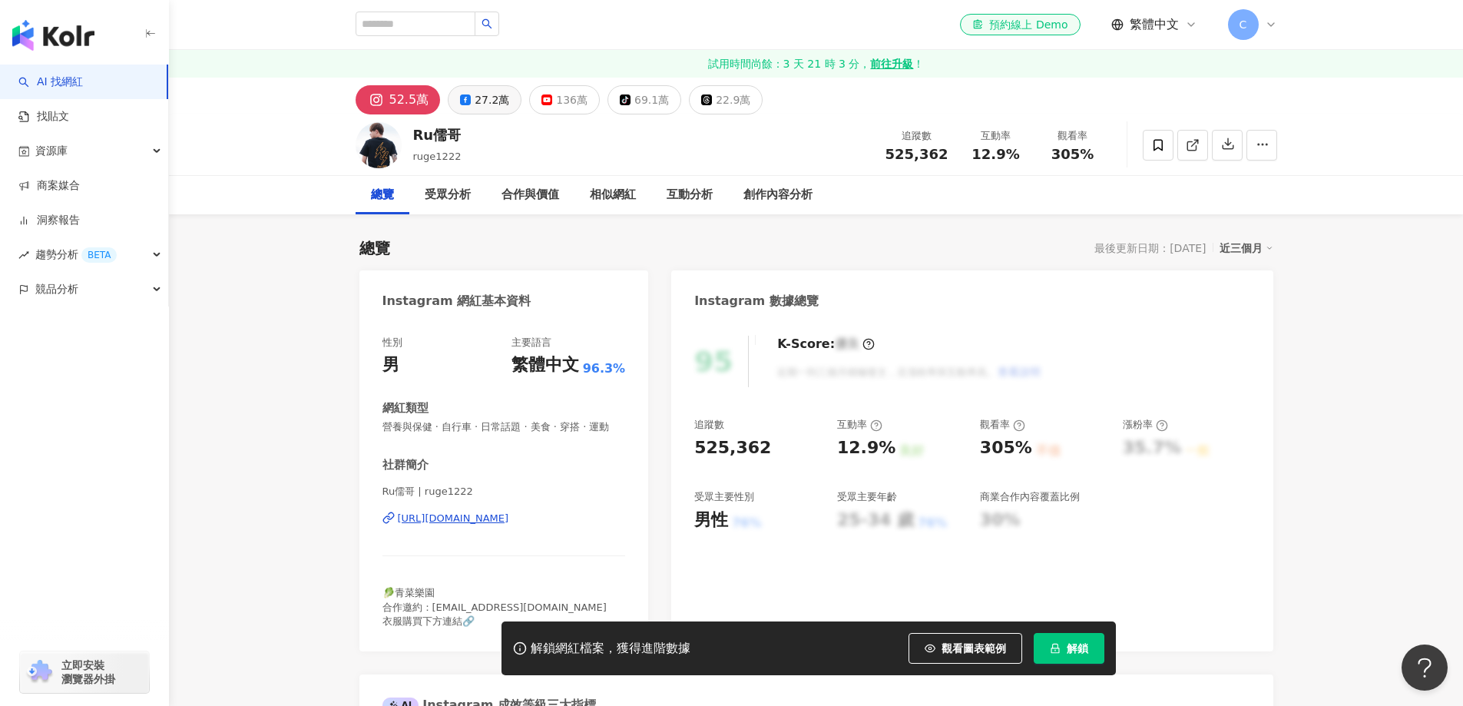
click at [491, 101] on div "27.2萬" at bounding box center [492, 99] width 35 height 21
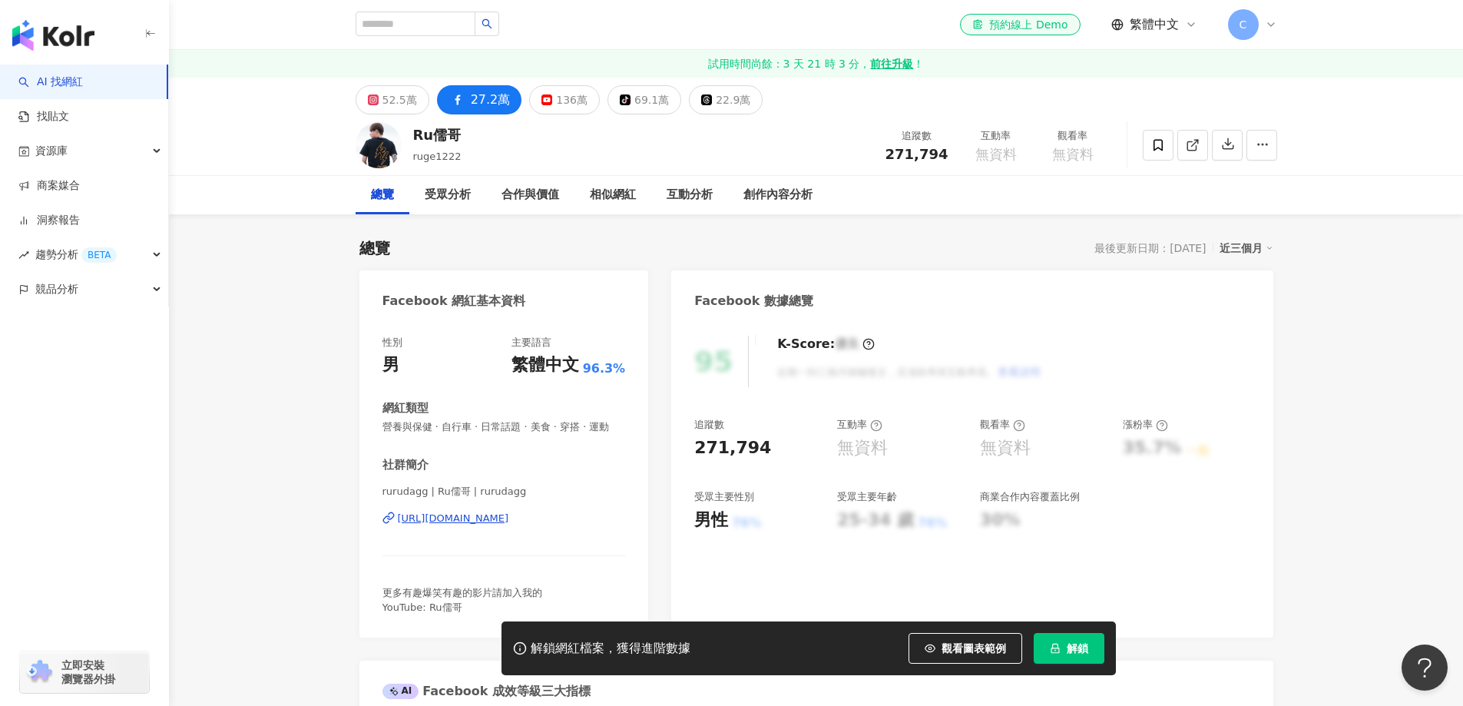
click at [1063, 649] on button "解鎖" at bounding box center [1068, 648] width 71 height 31
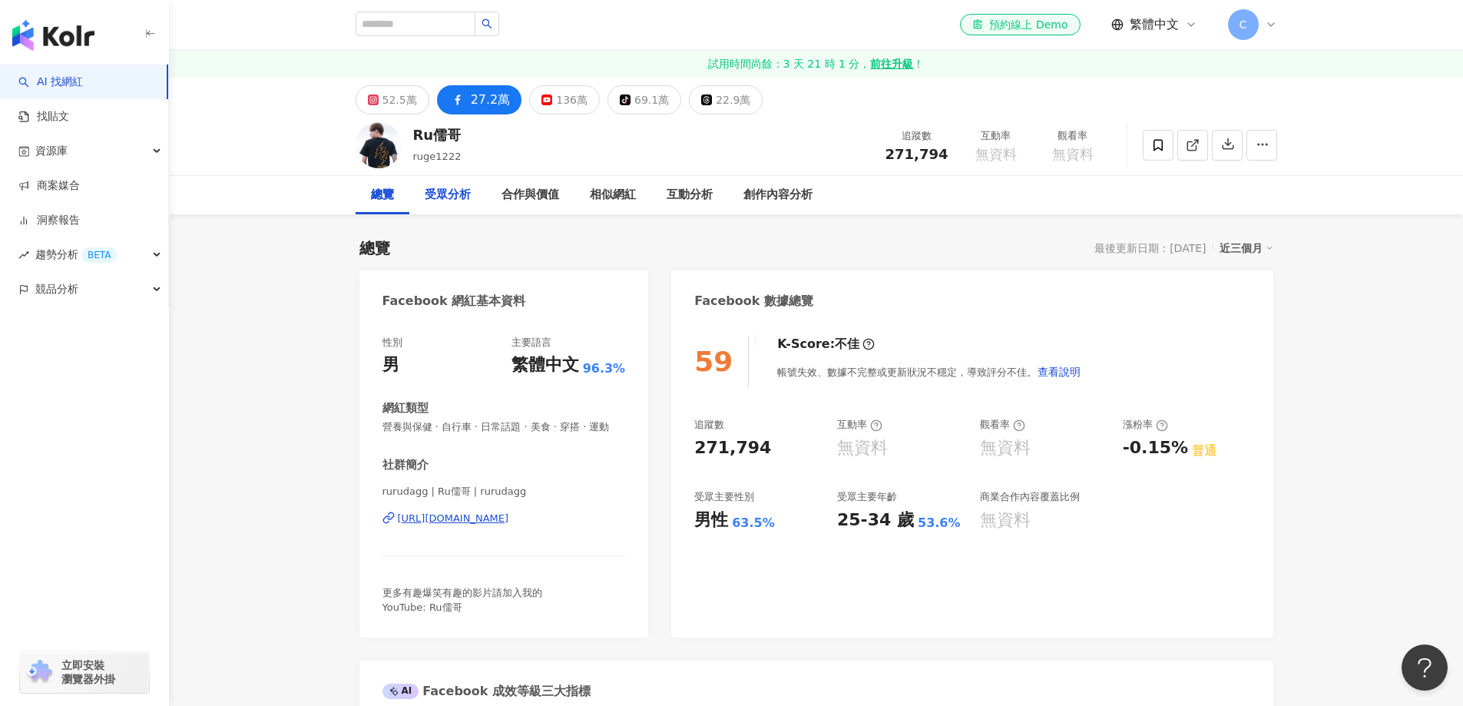
click at [458, 200] on div "受眾分析" at bounding box center [448, 195] width 46 height 18
click at [542, 99] on rect at bounding box center [546, 100] width 9 height 6
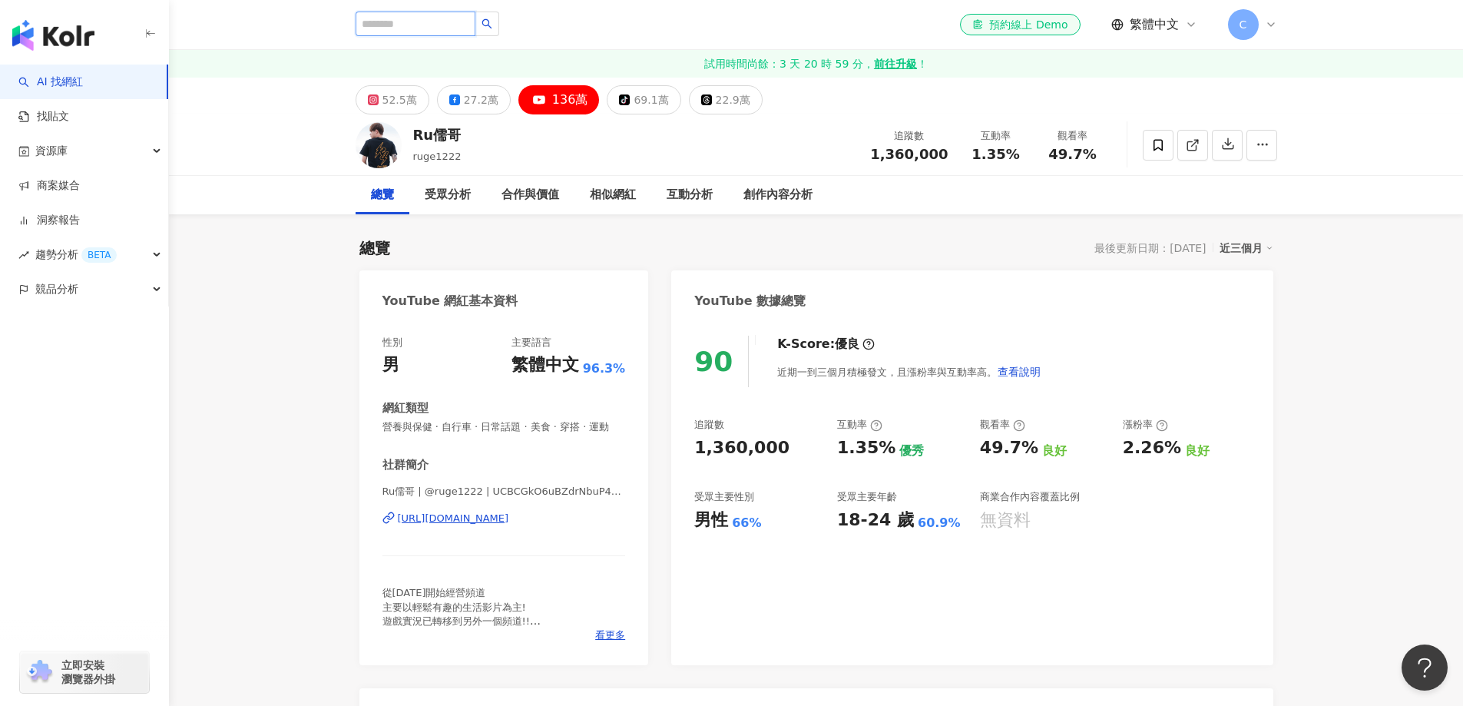
click at [455, 25] on input "search" at bounding box center [415, 24] width 120 height 25
paste input "***"
type input "***"
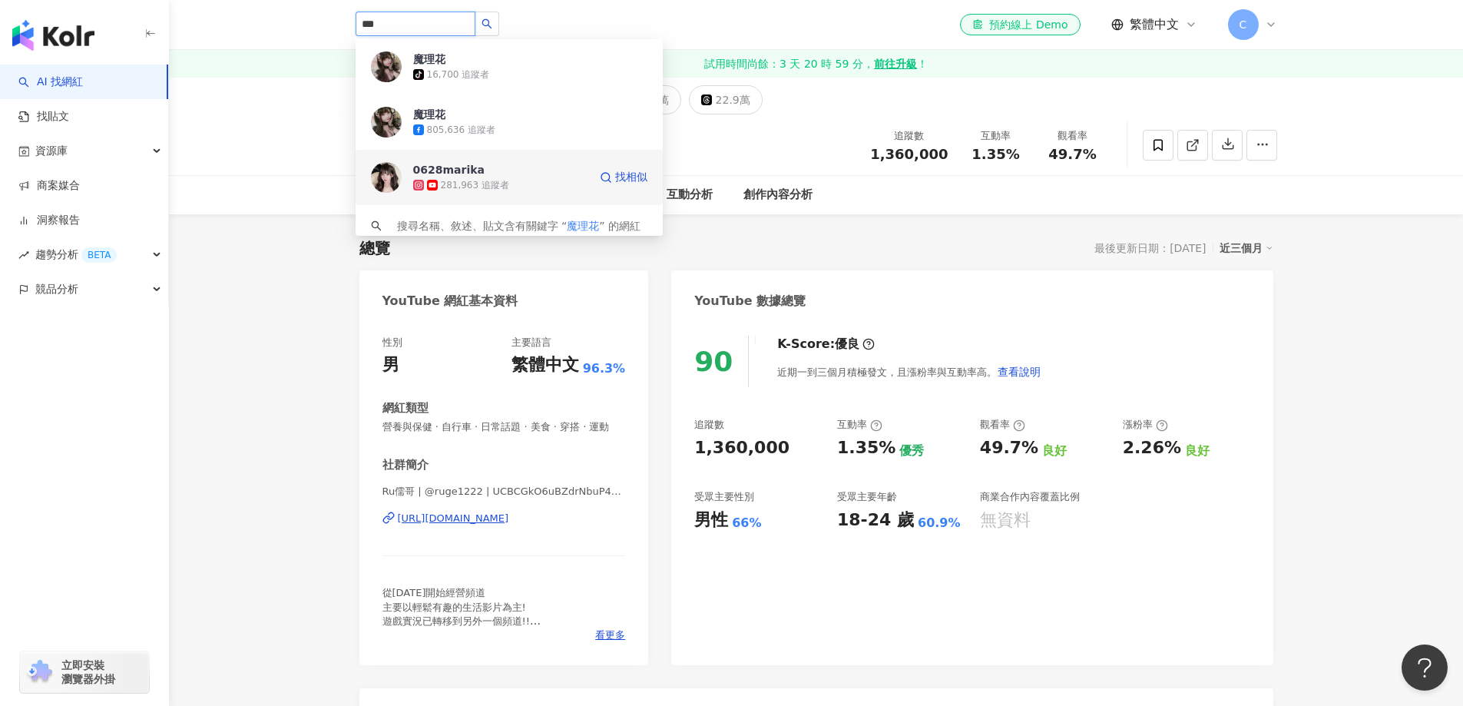
click at [520, 175] on div "0628marika 281,963 追蹤者" at bounding box center [500, 177] width 175 height 31
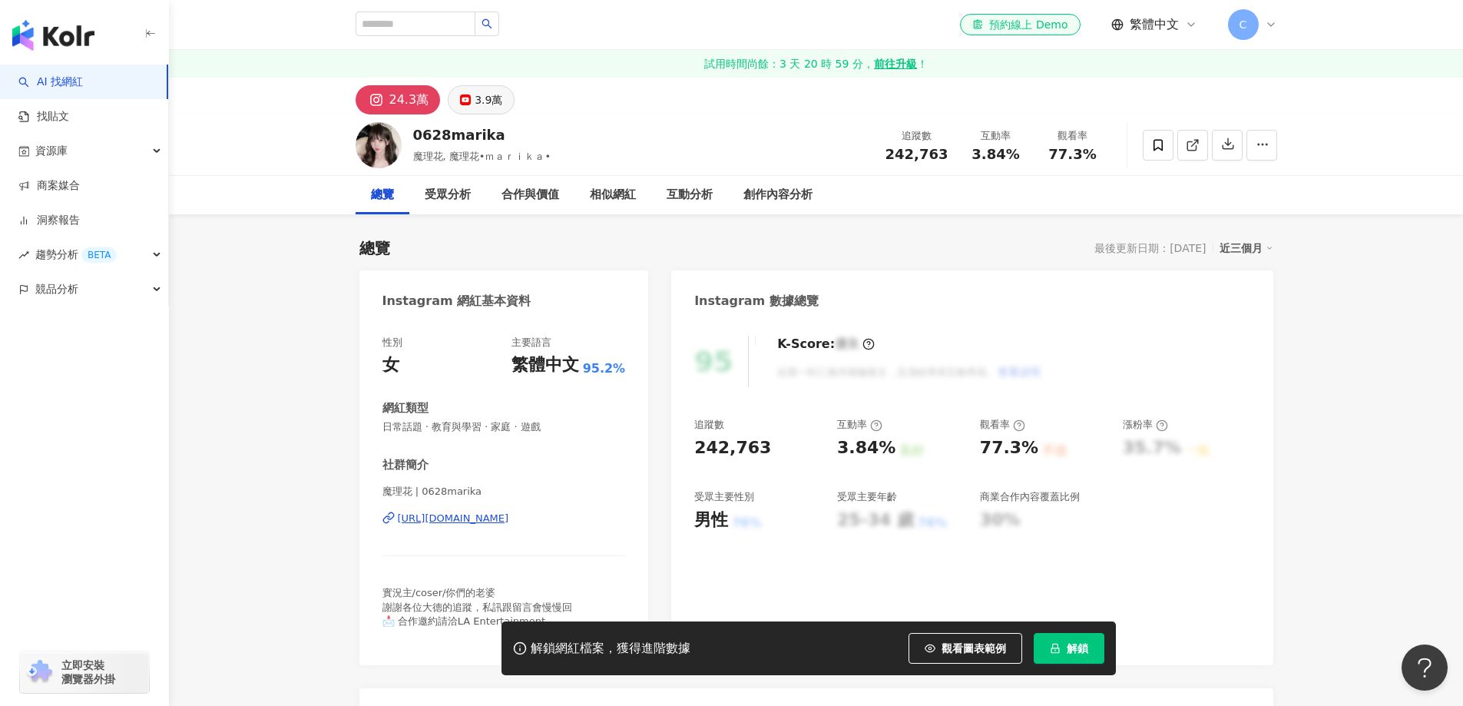
click at [491, 104] on div "3.9萬" at bounding box center [489, 99] width 28 height 21
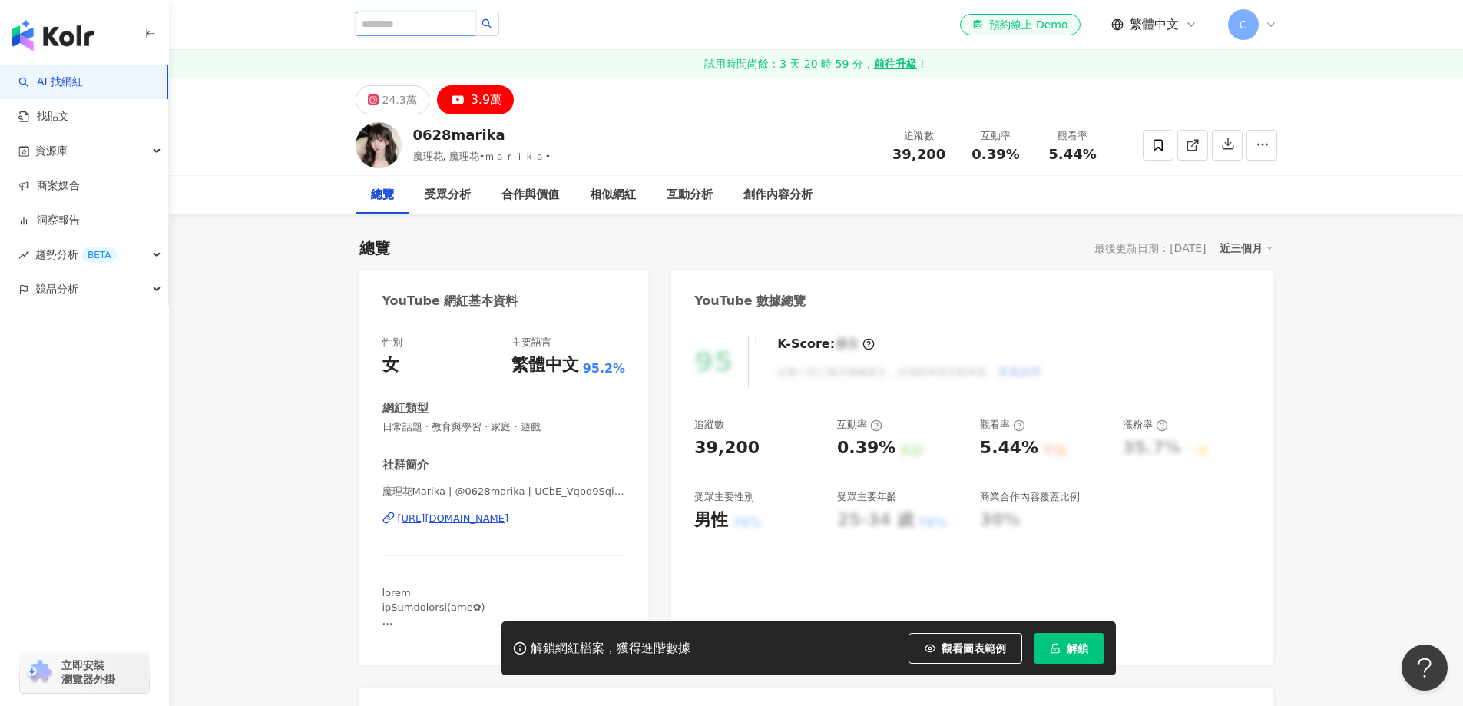
click at [451, 31] on input "search" at bounding box center [415, 24] width 120 height 25
type input "***"
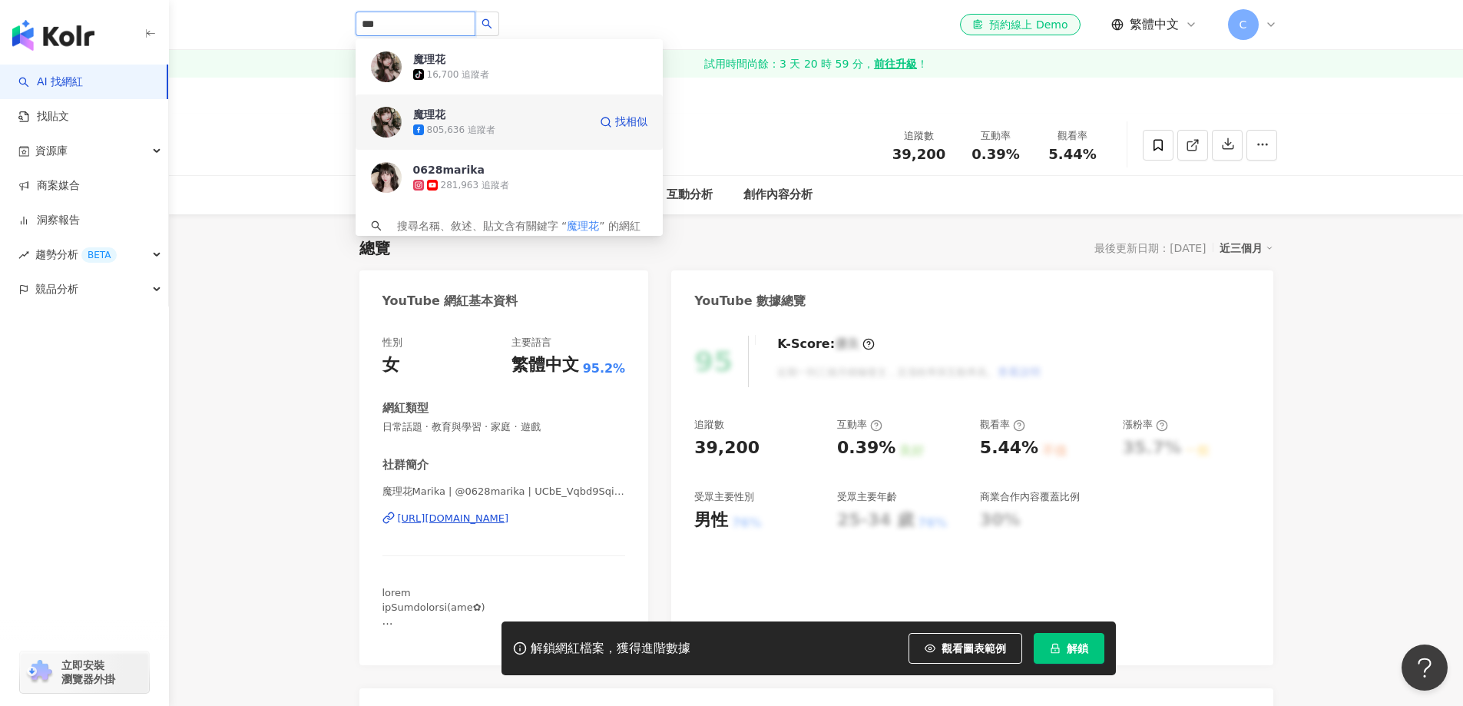
click at [484, 121] on span "魔理花" at bounding box center [463, 114] width 100 height 15
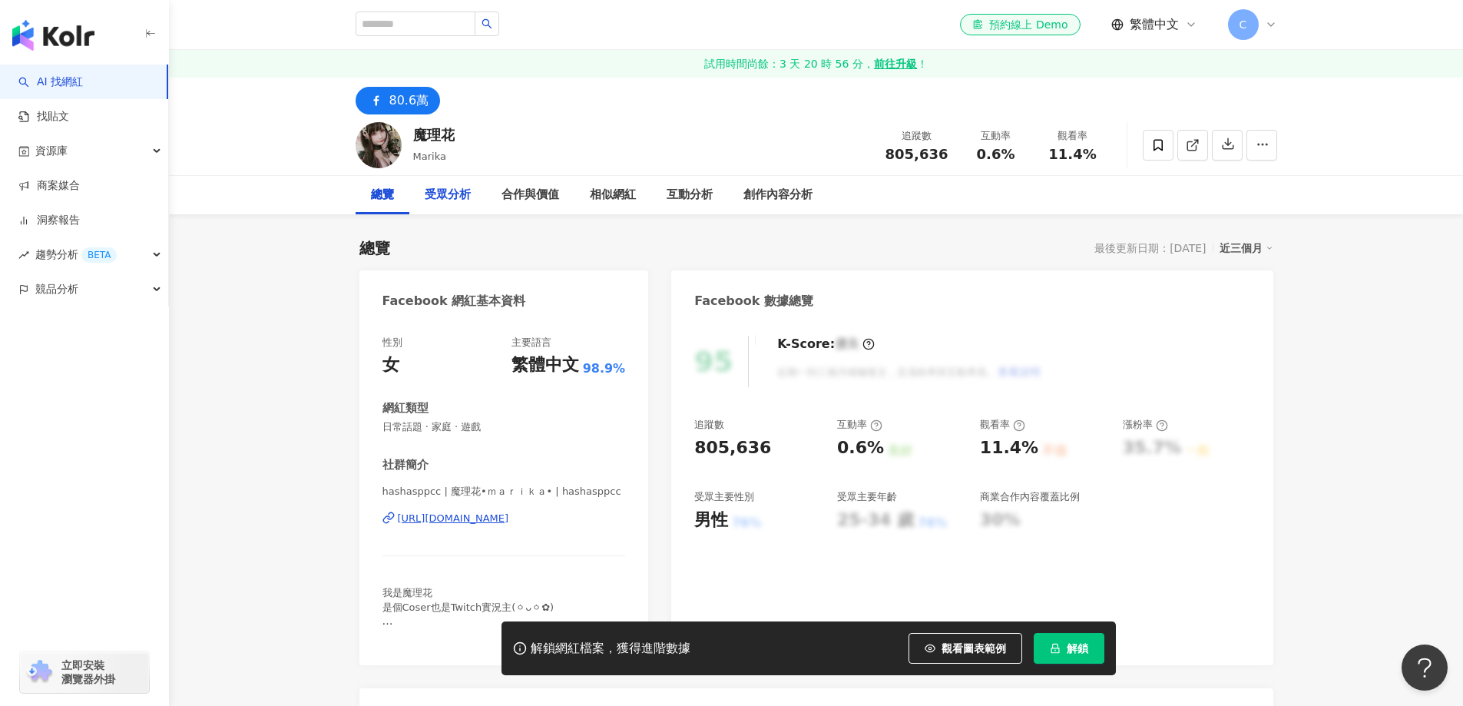
click at [453, 194] on div "受眾分析" at bounding box center [448, 195] width 46 height 18
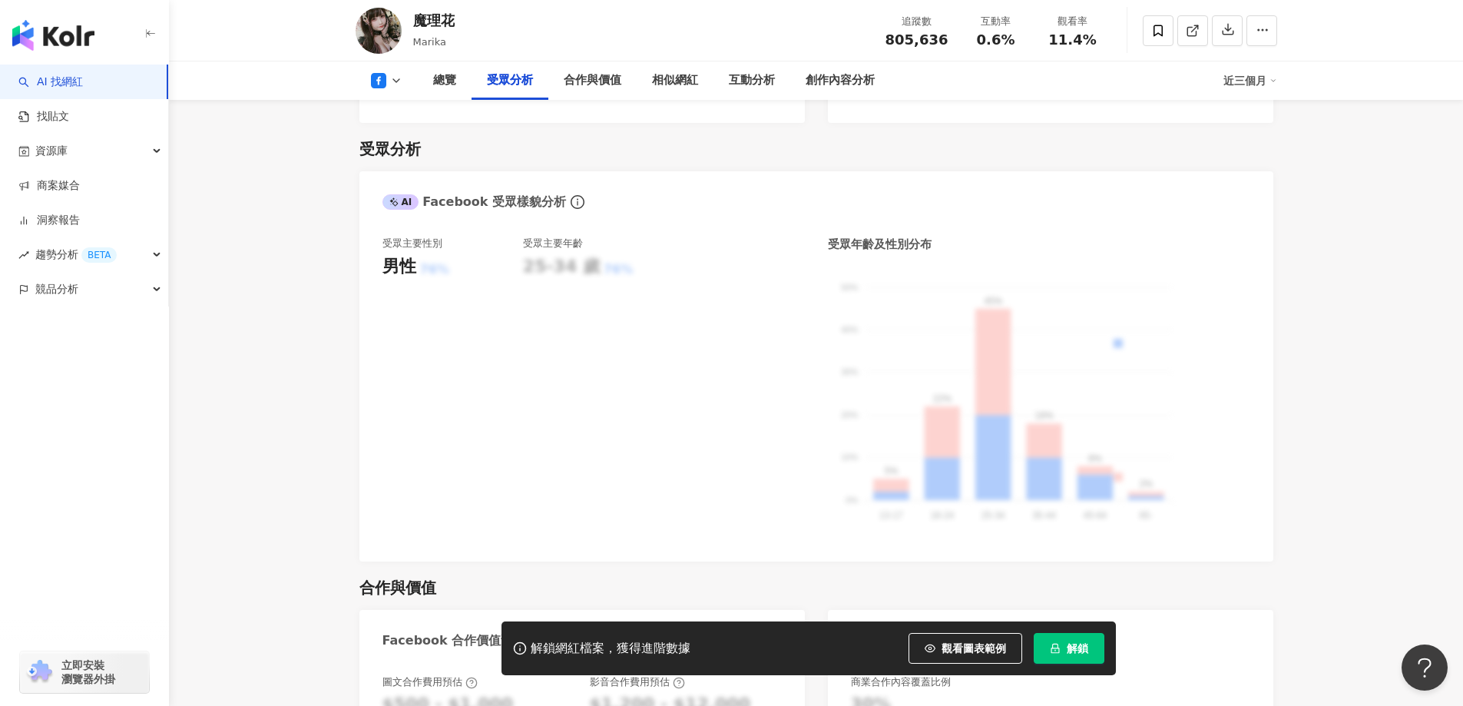
click at [1075, 653] on span "解鎖" at bounding box center [1076, 648] width 21 height 12
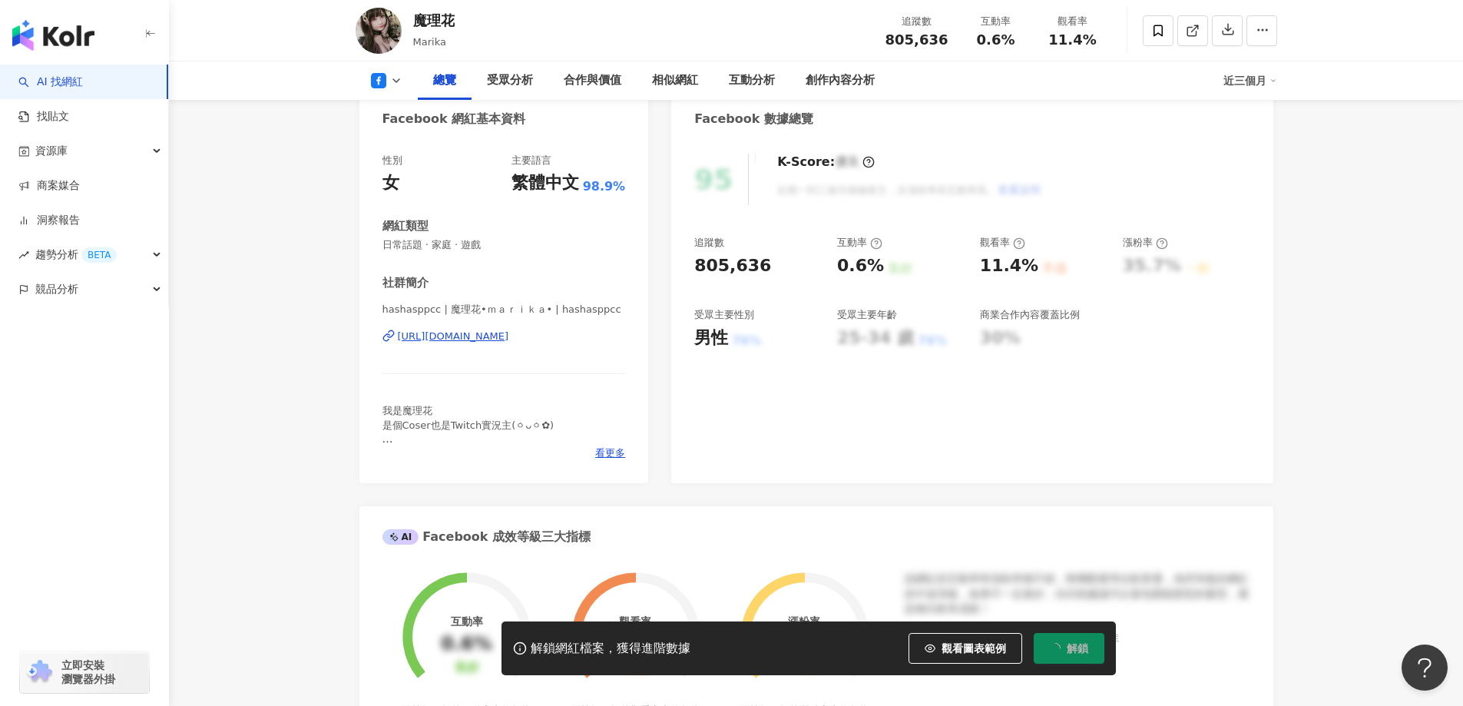
scroll to position [34, 0]
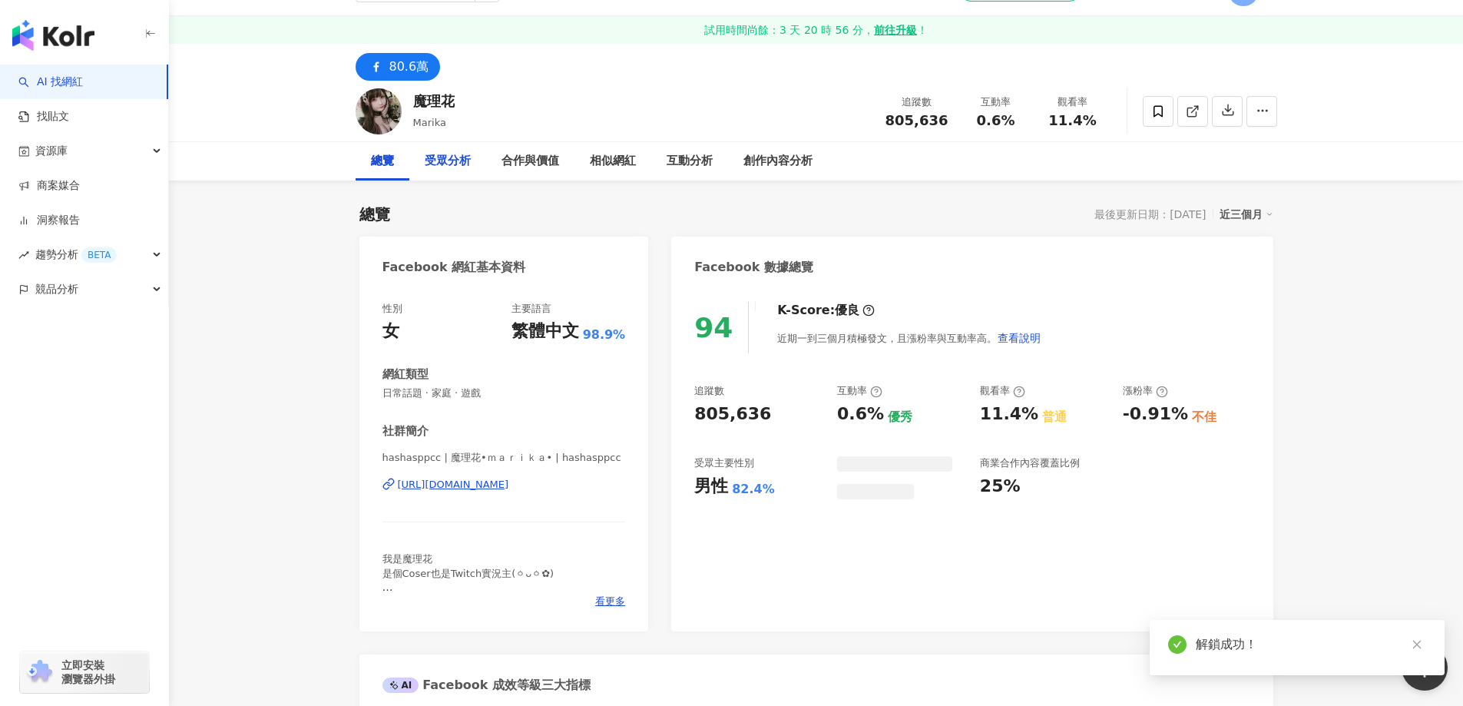
click at [451, 162] on div "受眾分析" at bounding box center [448, 161] width 46 height 18
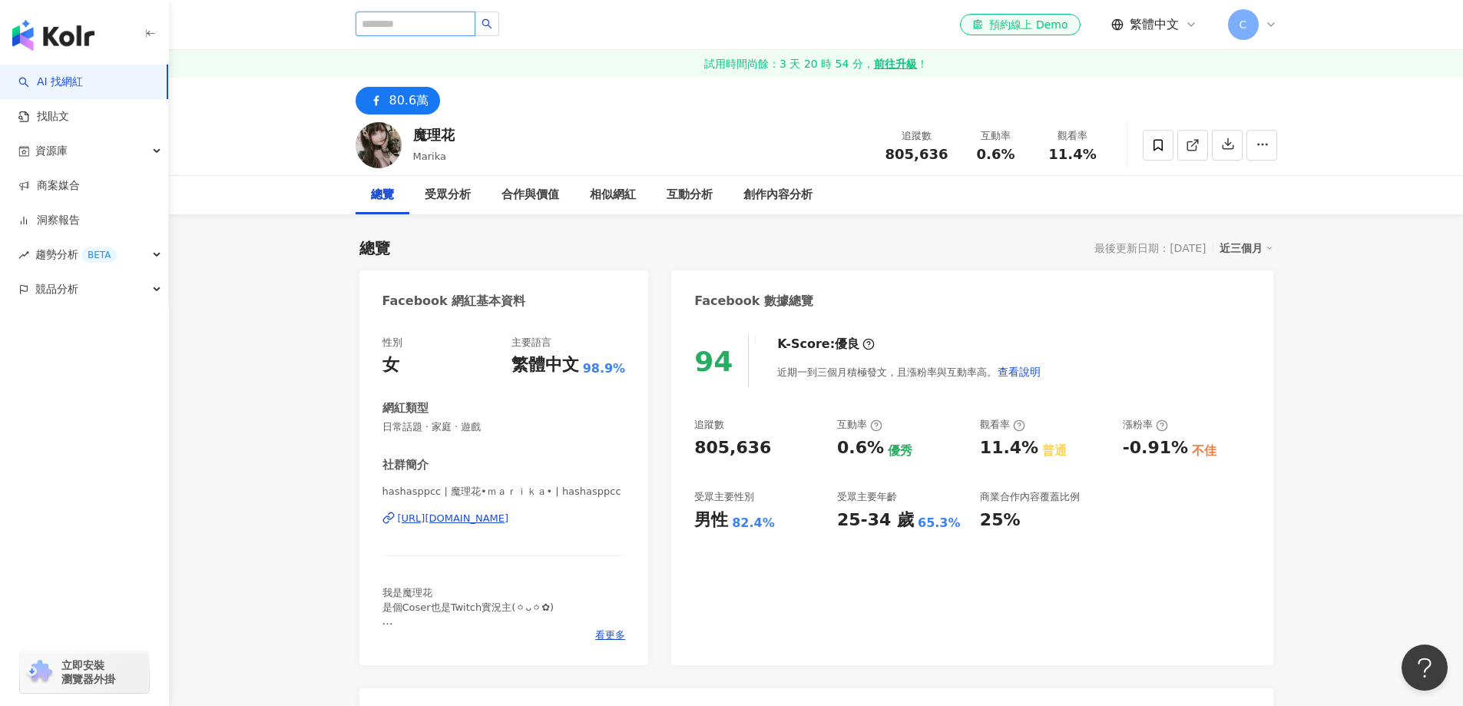
click at [412, 22] on input "search" at bounding box center [415, 24] width 120 height 25
paste input "****"
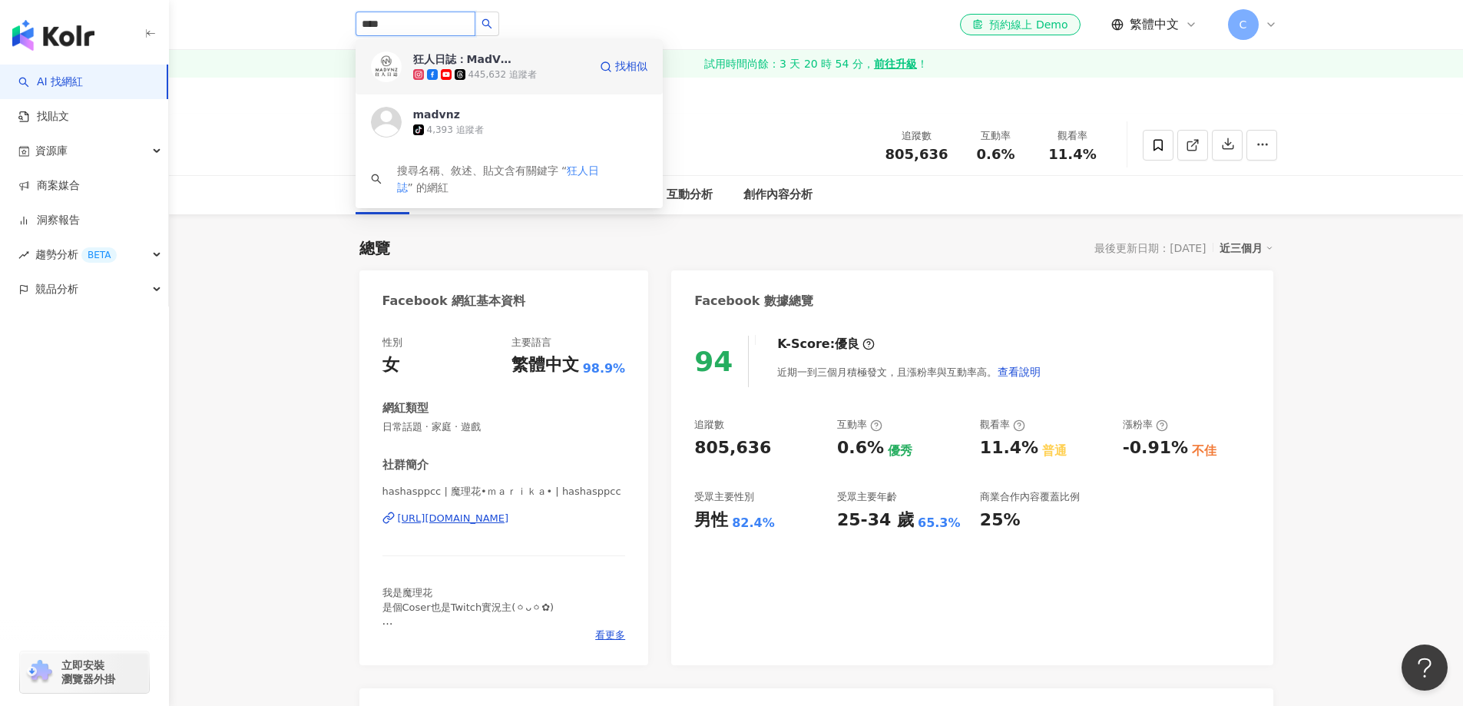
type input "****"
click at [524, 61] on div "狂人日誌：MadVnz 445,632 追蹤者" at bounding box center [500, 66] width 175 height 31
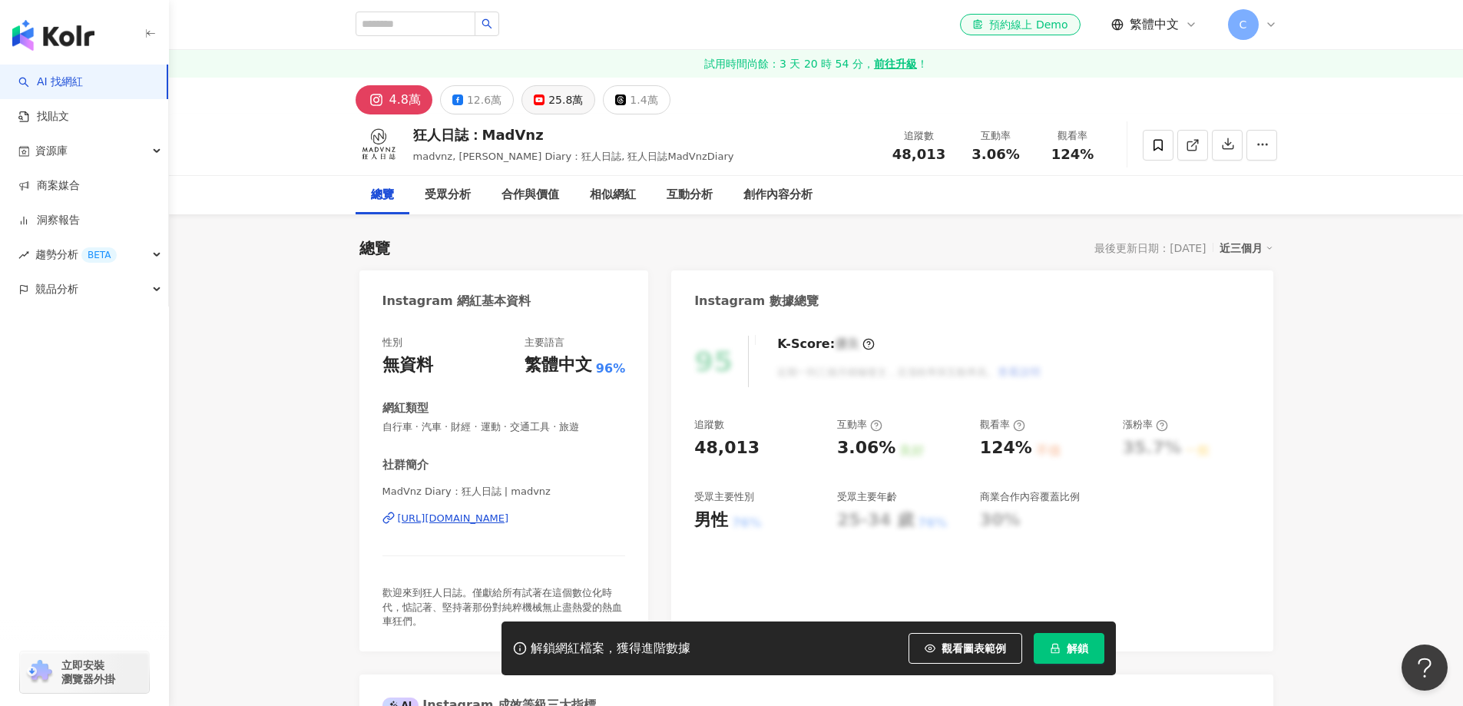
click at [550, 104] on div "25.8萬" at bounding box center [565, 99] width 35 height 21
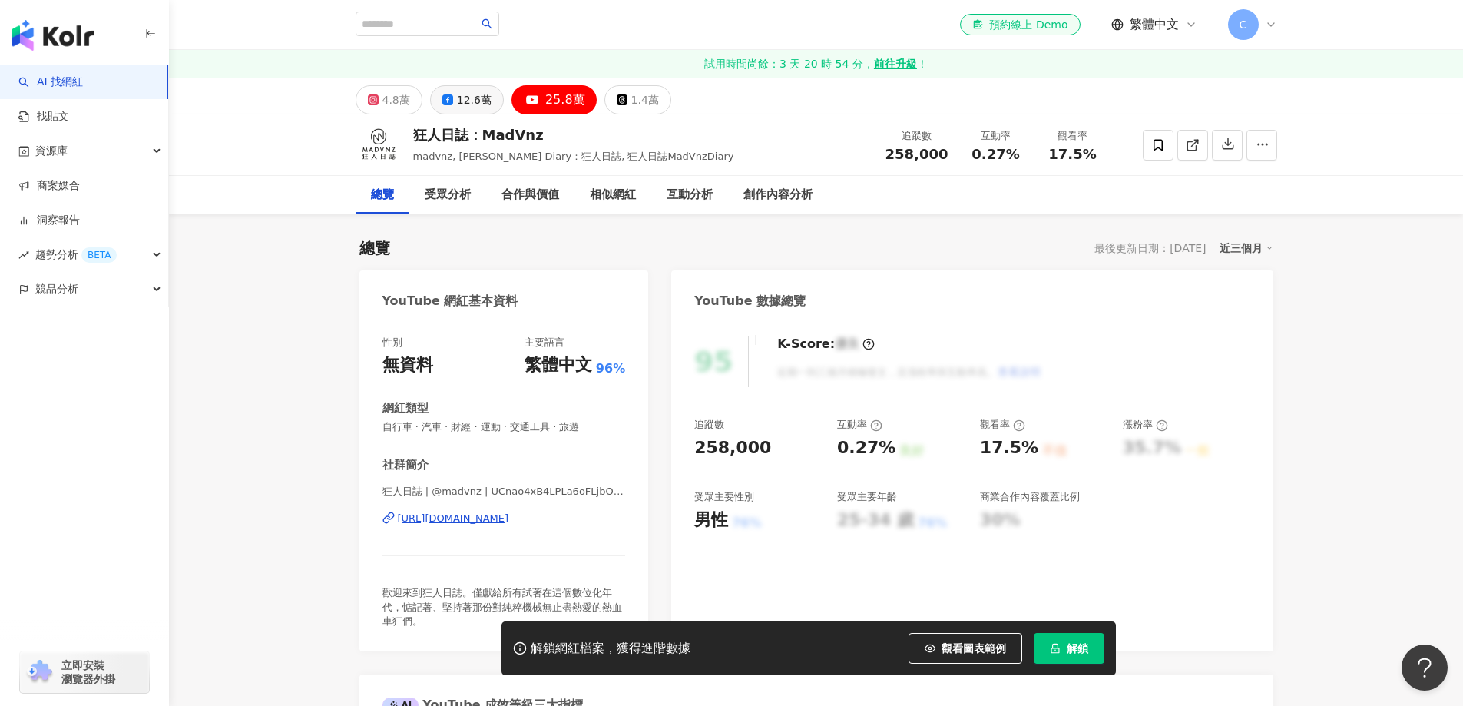
click at [475, 98] on div "12.6萬" at bounding box center [474, 99] width 35 height 21
click at [389, 101] on div "4.8萬" at bounding box center [396, 99] width 28 height 21
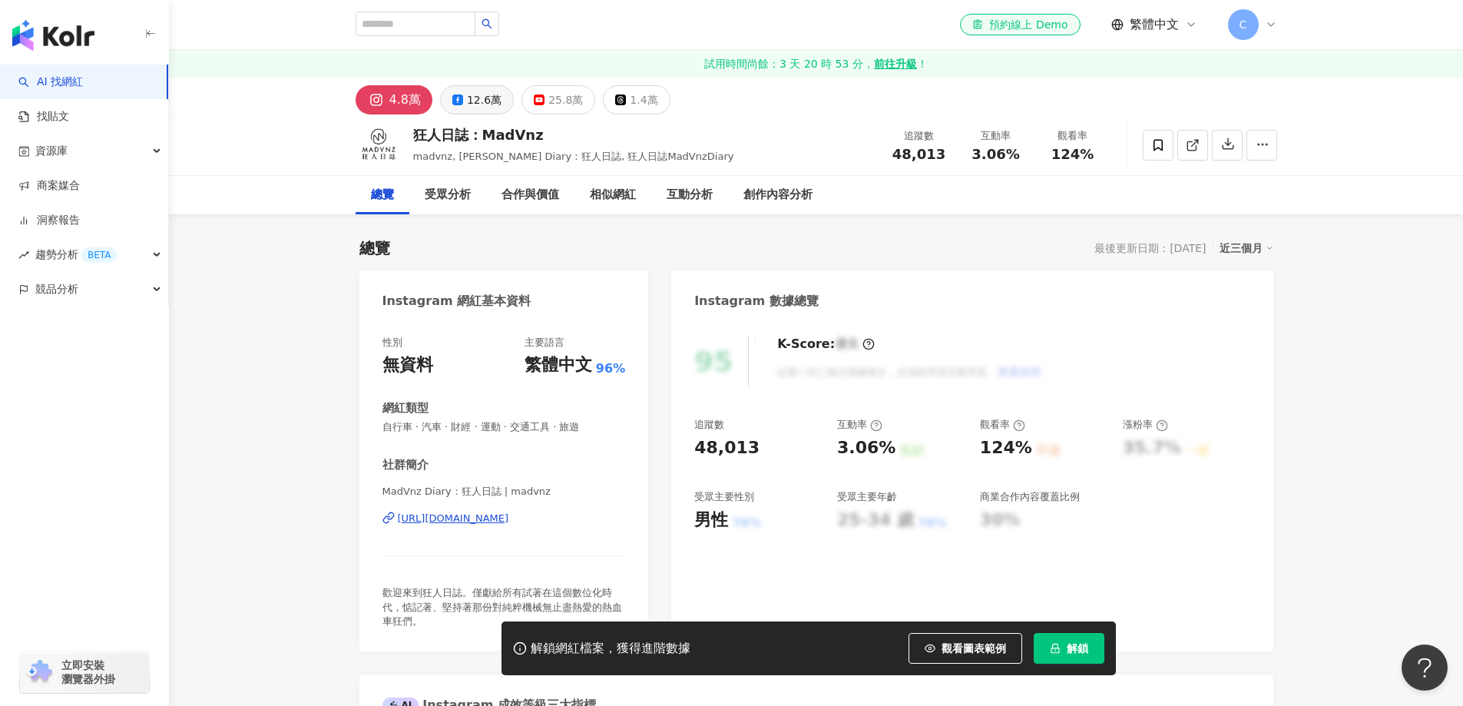
click at [467, 100] on div "12.6萬" at bounding box center [484, 99] width 35 height 21
click at [1084, 650] on span "解鎖" at bounding box center [1076, 648] width 21 height 12
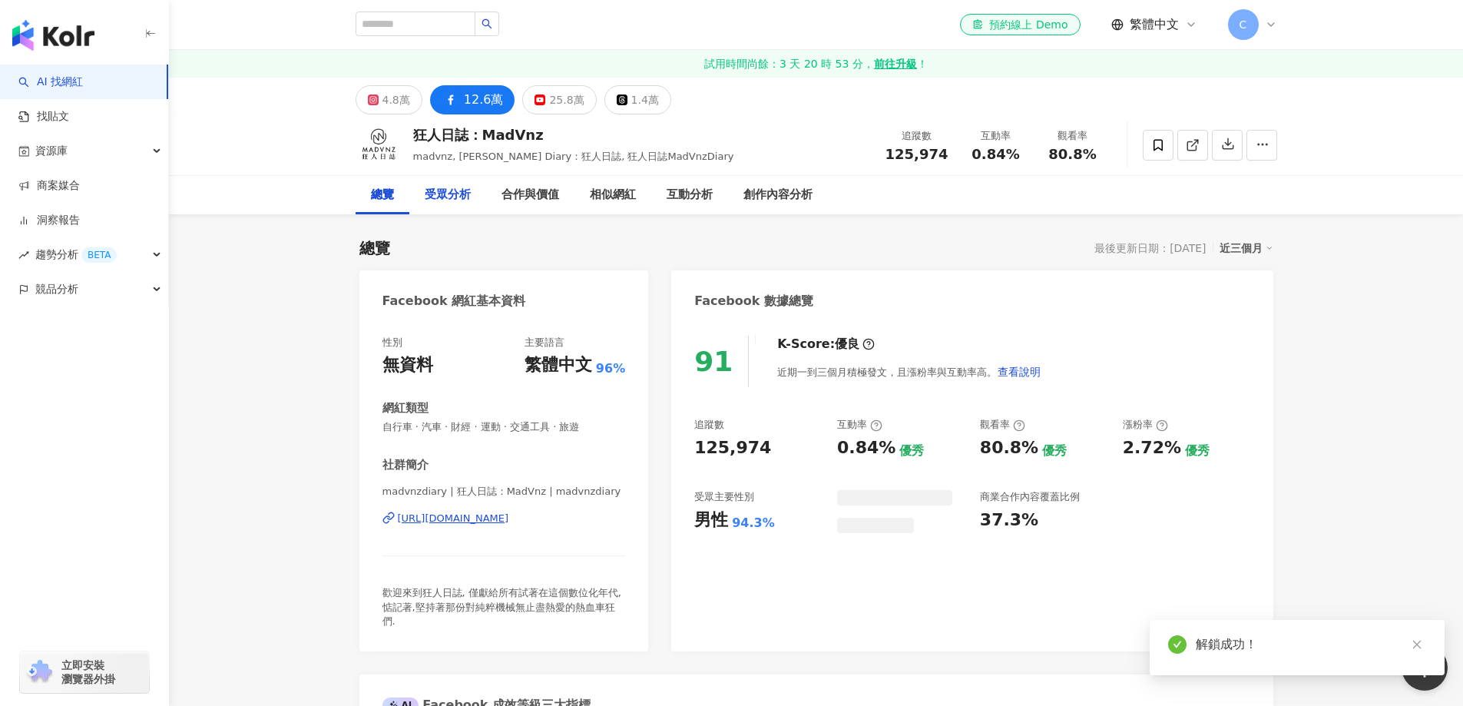
click at [442, 195] on div "受眾分析" at bounding box center [448, 195] width 46 height 18
click at [426, 25] on input "search" at bounding box center [415, 24] width 120 height 25
paste input "**"
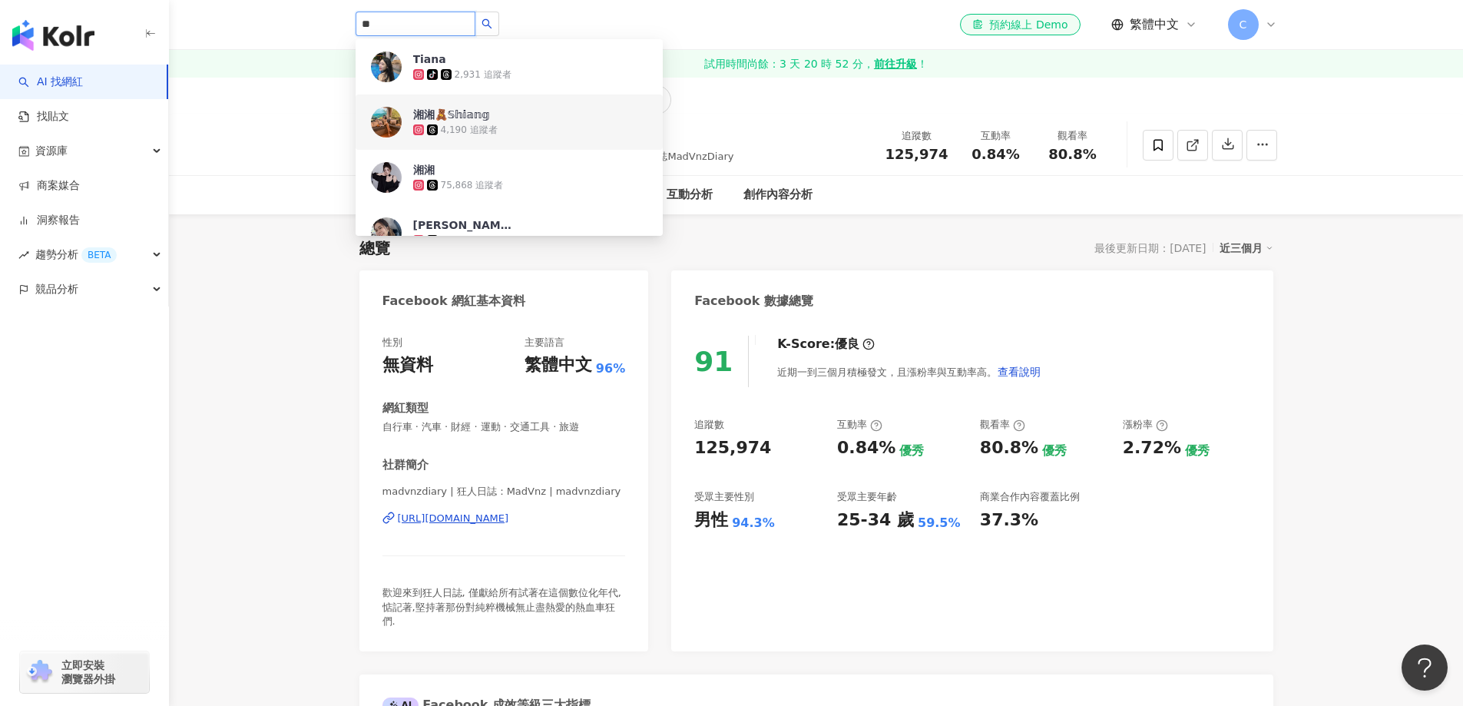
scroll to position [1152, 0]
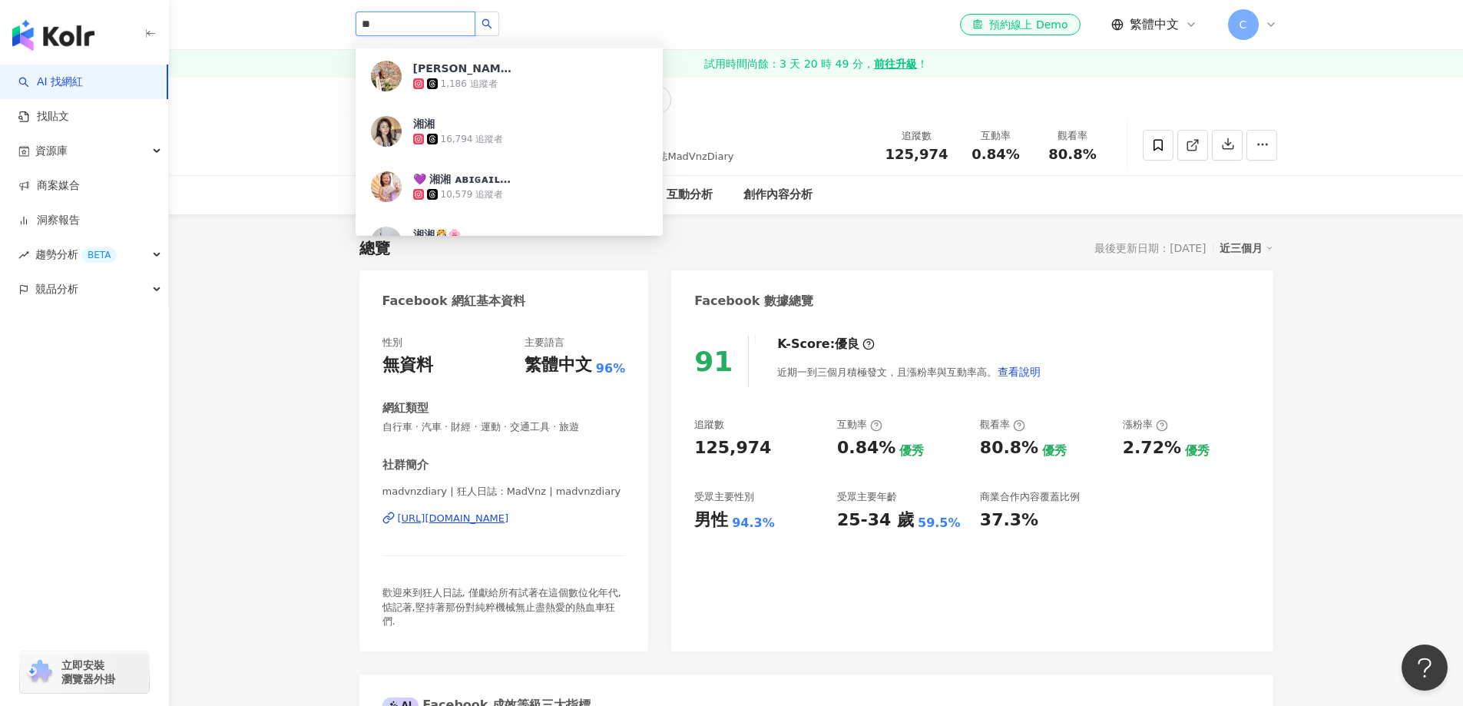
click at [438, 17] on input "**" at bounding box center [415, 24] width 120 height 25
paste input "**"
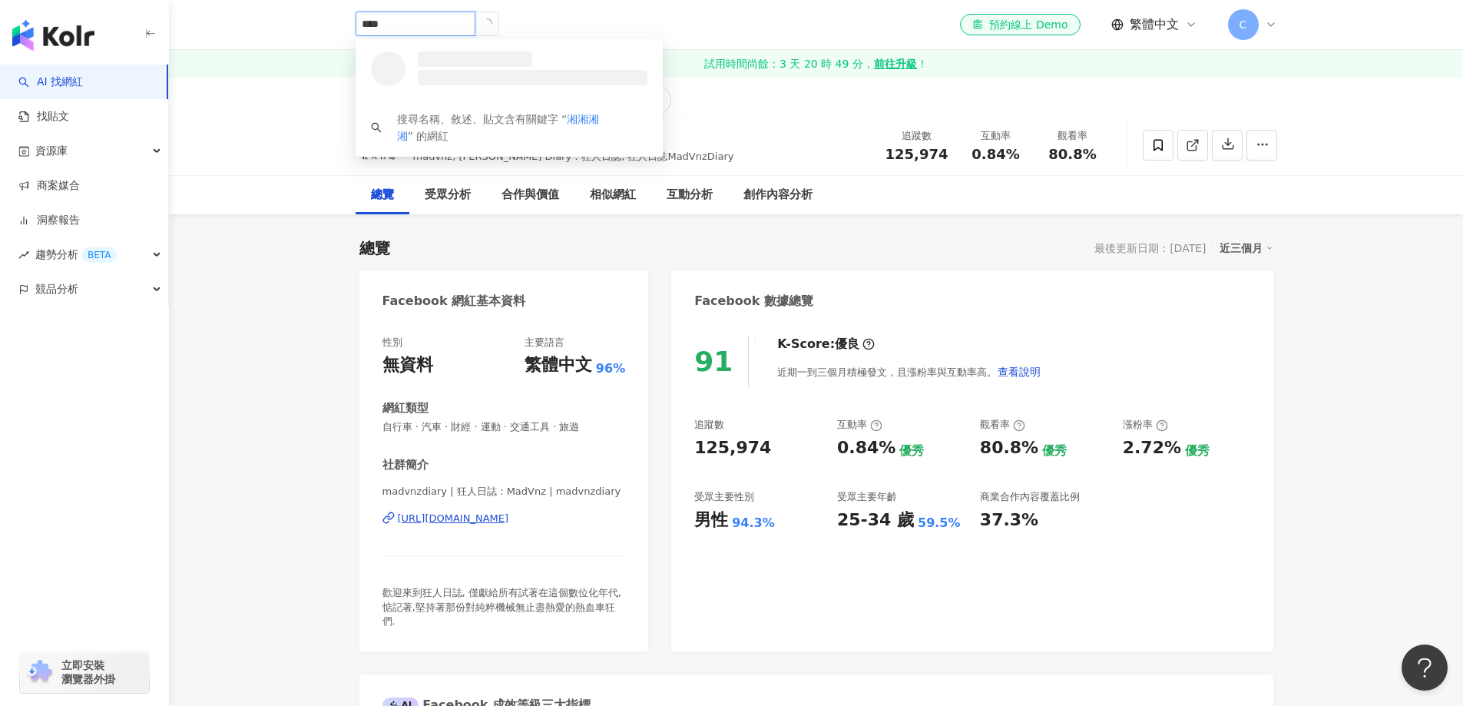
scroll to position [0, 0]
type input "**"
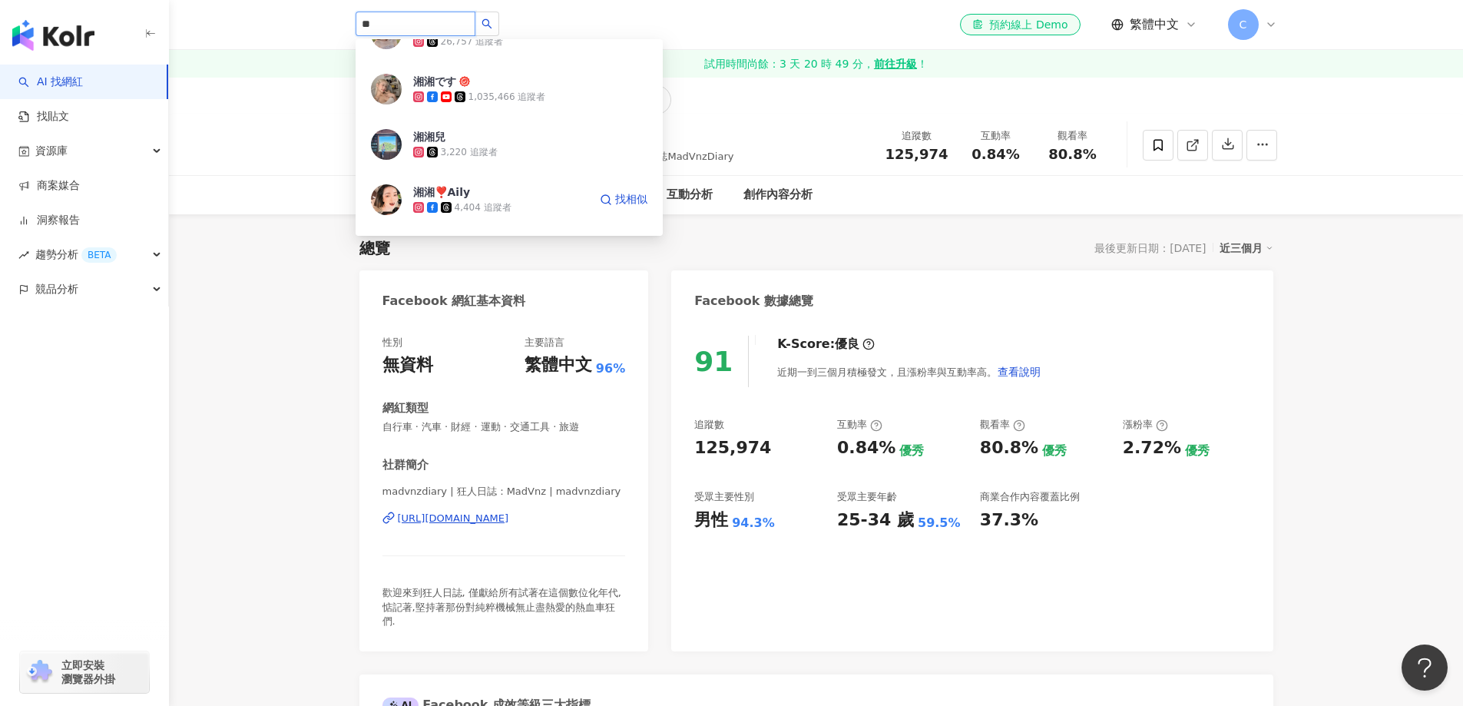
scroll to position [1996, 0]
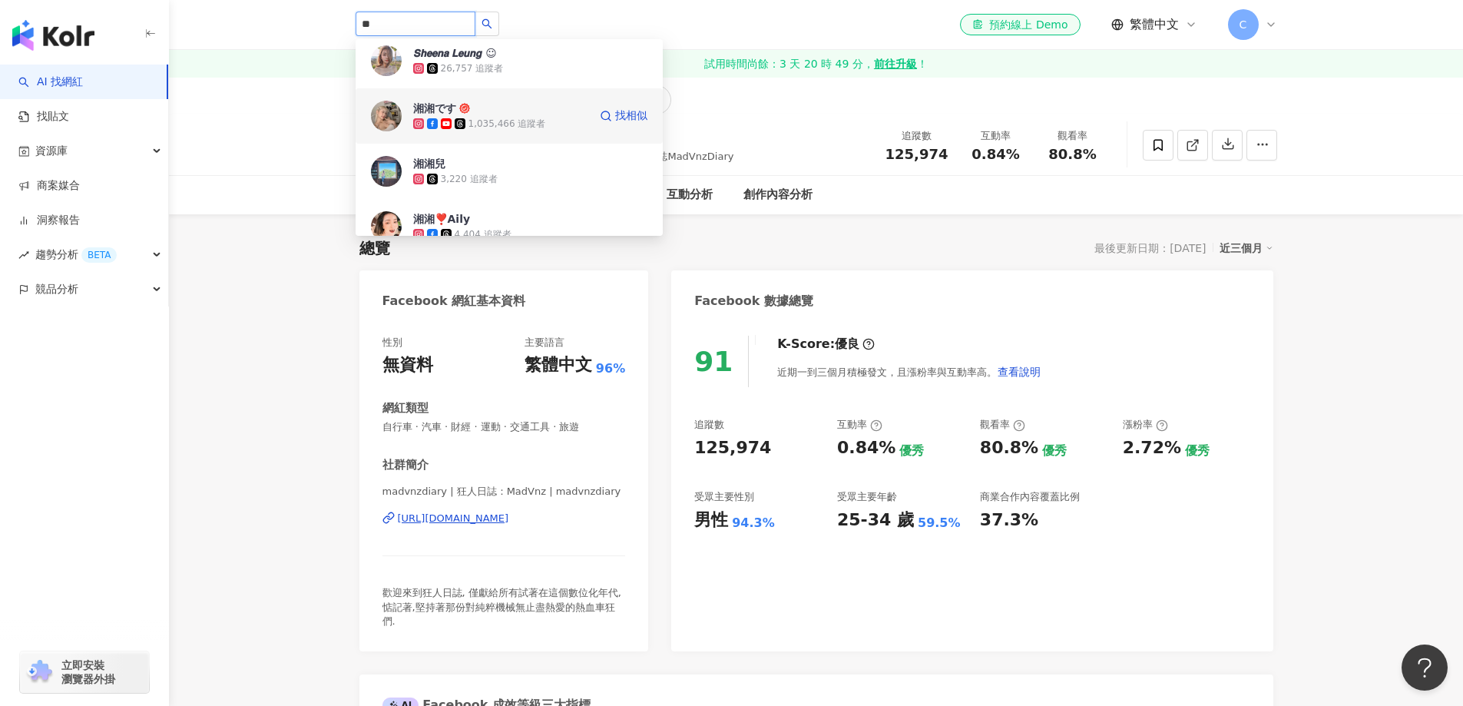
click at [524, 114] on div "湘湘です 1,035,466 追蹤者" at bounding box center [500, 116] width 175 height 31
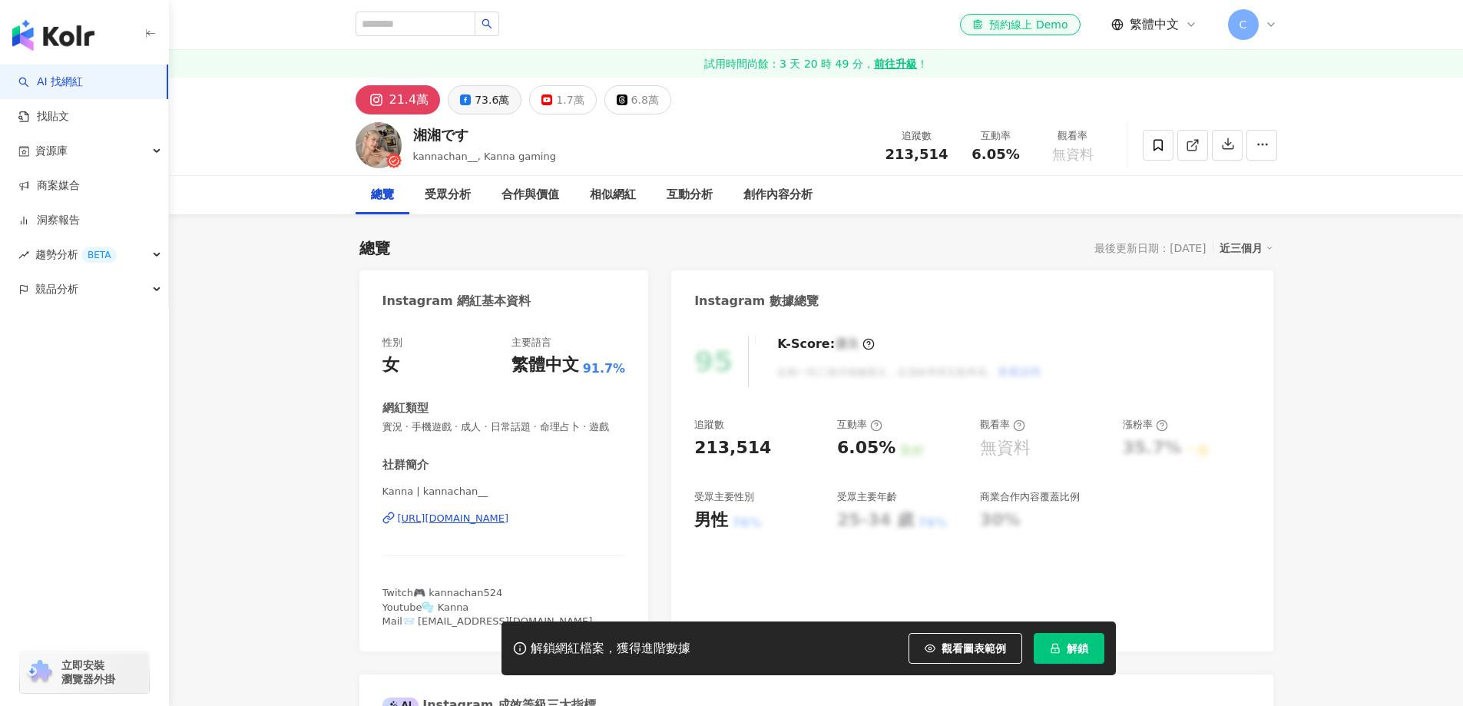
click at [496, 95] on div "73.6萬" at bounding box center [492, 99] width 35 height 21
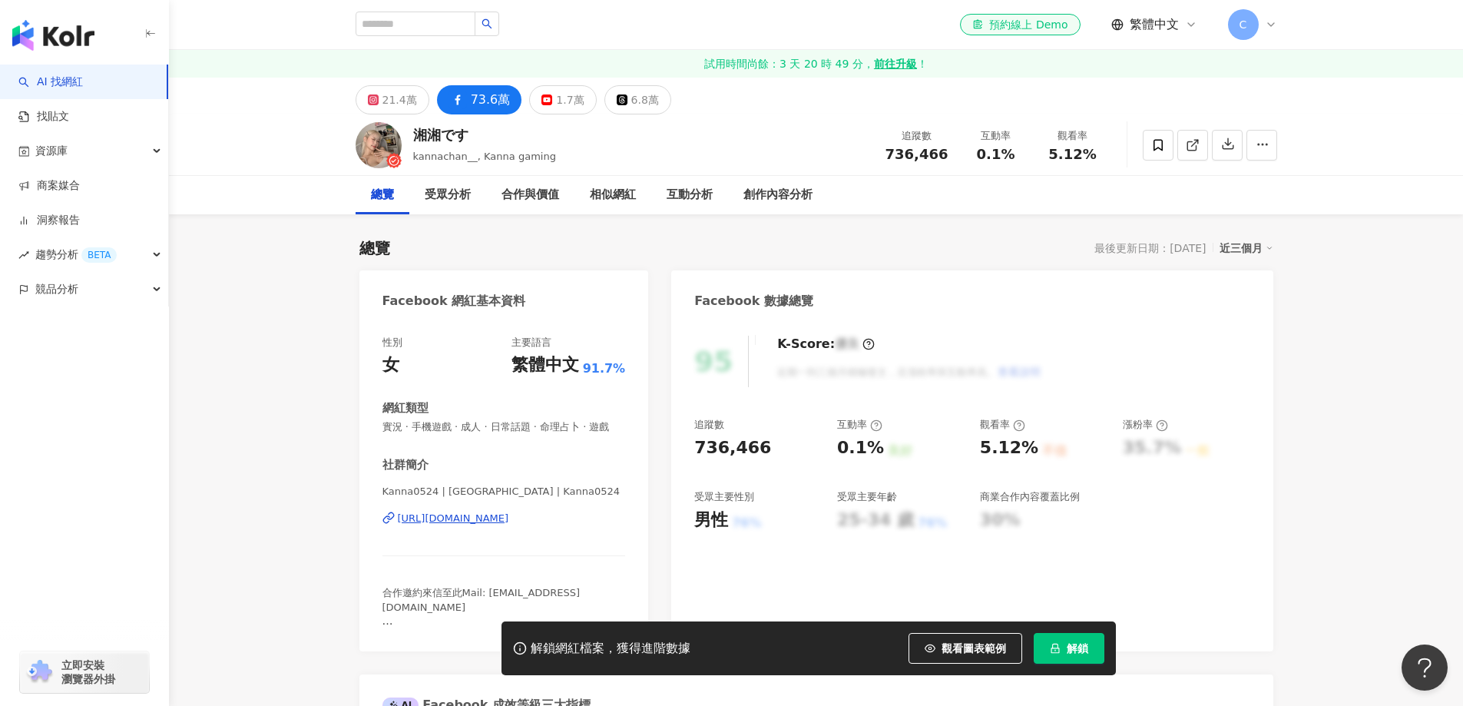
click at [1080, 654] on span "解鎖" at bounding box center [1076, 648] width 21 height 12
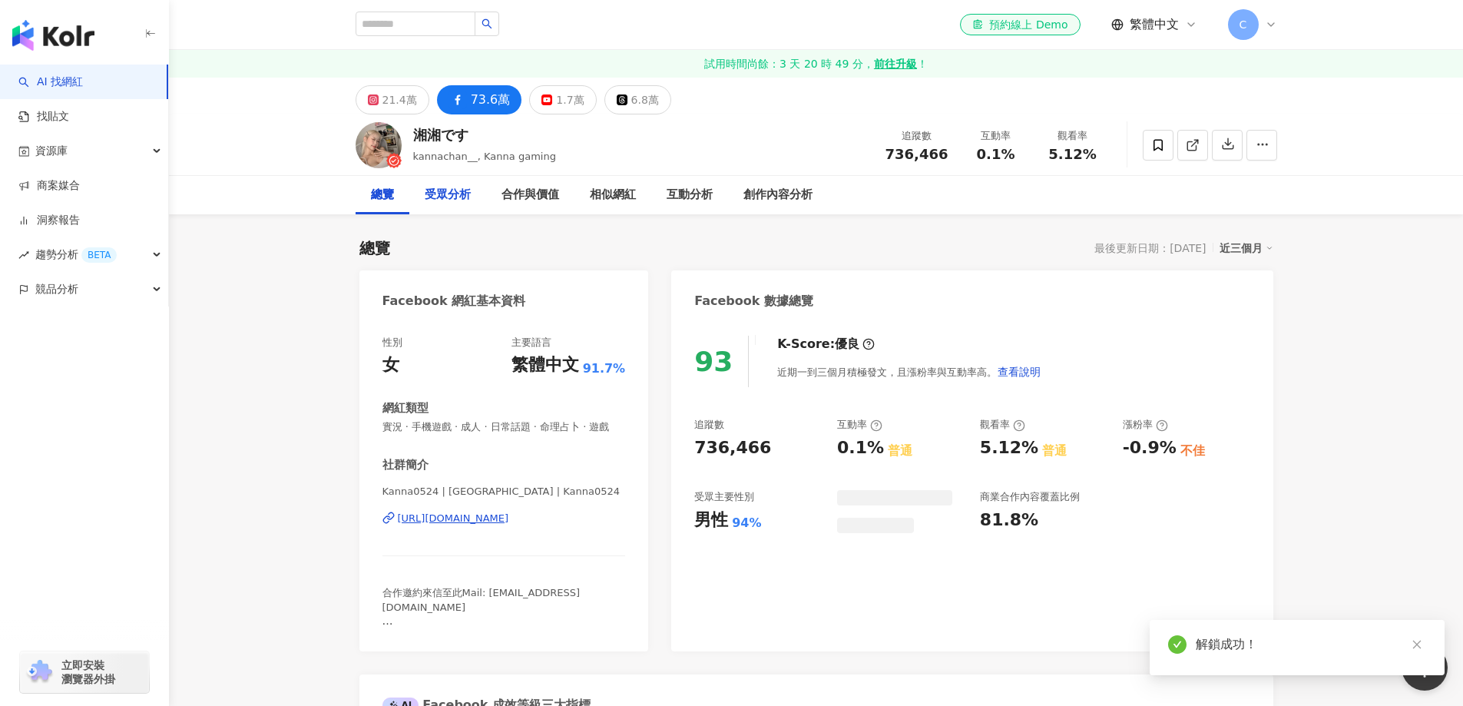
click at [450, 197] on div "受眾分析" at bounding box center [448, 195] width 46 height 18
click at [451, 31] on input "search" at bounding box center [415, 24] width 120 height 25
paste input "***"
type input "***"
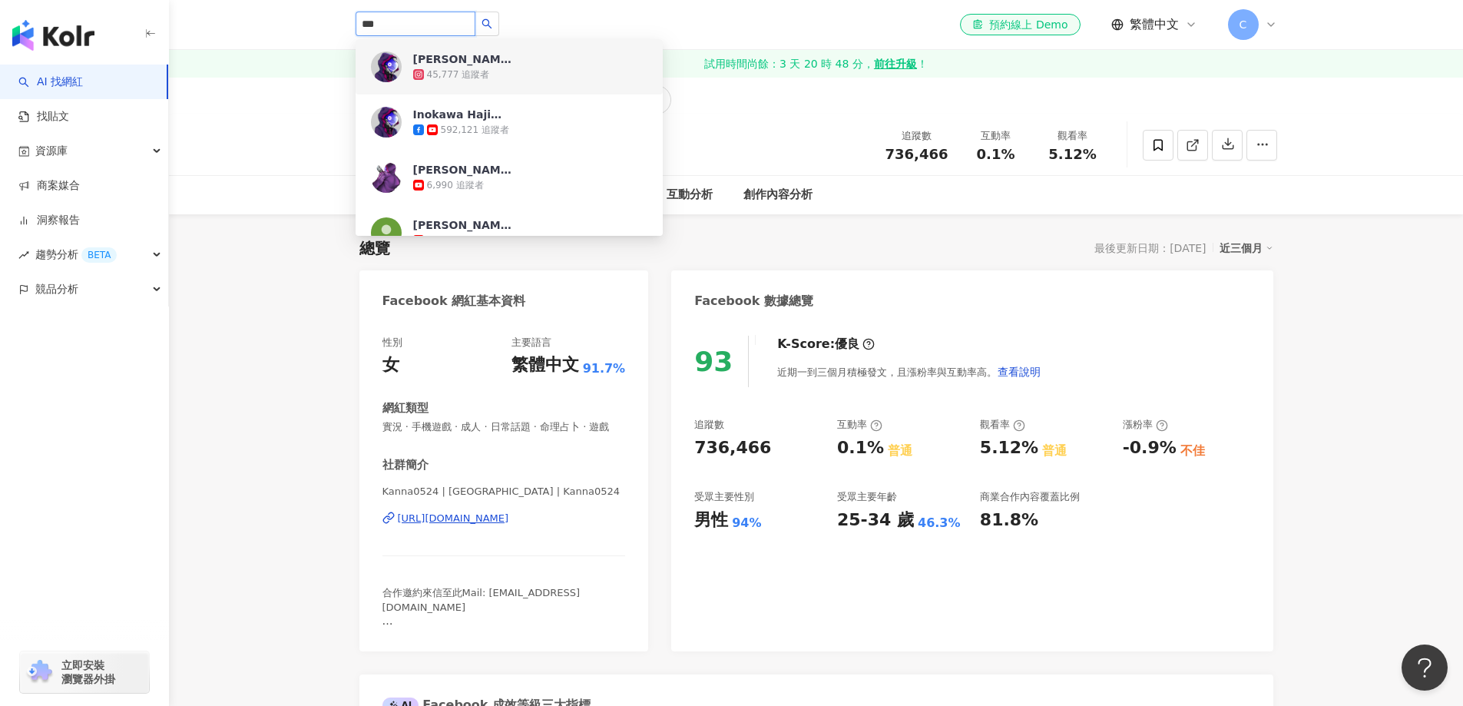
click at [516, 73] on div "45,777 追蹤者" at bounding box center [530, 74] width 234 height 15
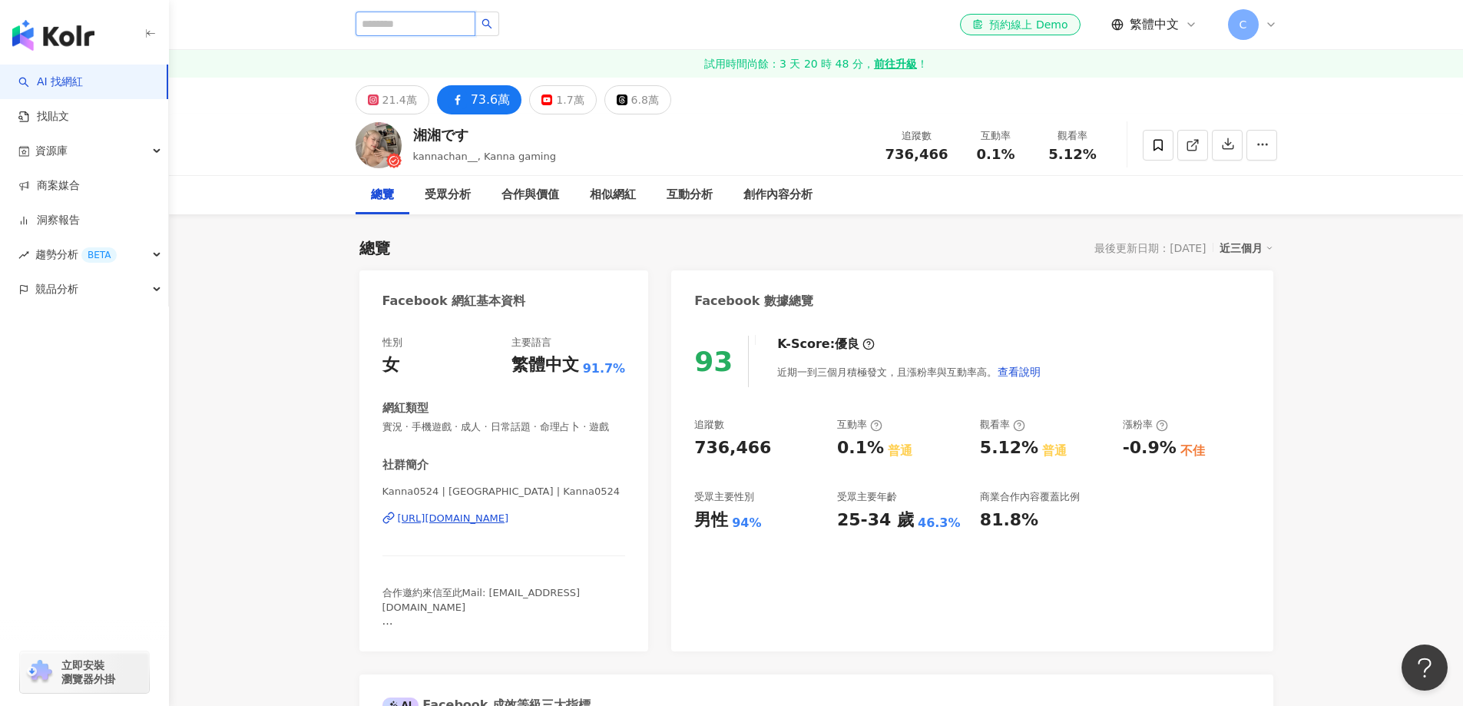
click at [438, 18] on input "search" at bounding box center [415, 24] width 120 height 25
paste input "***"
type input "***"
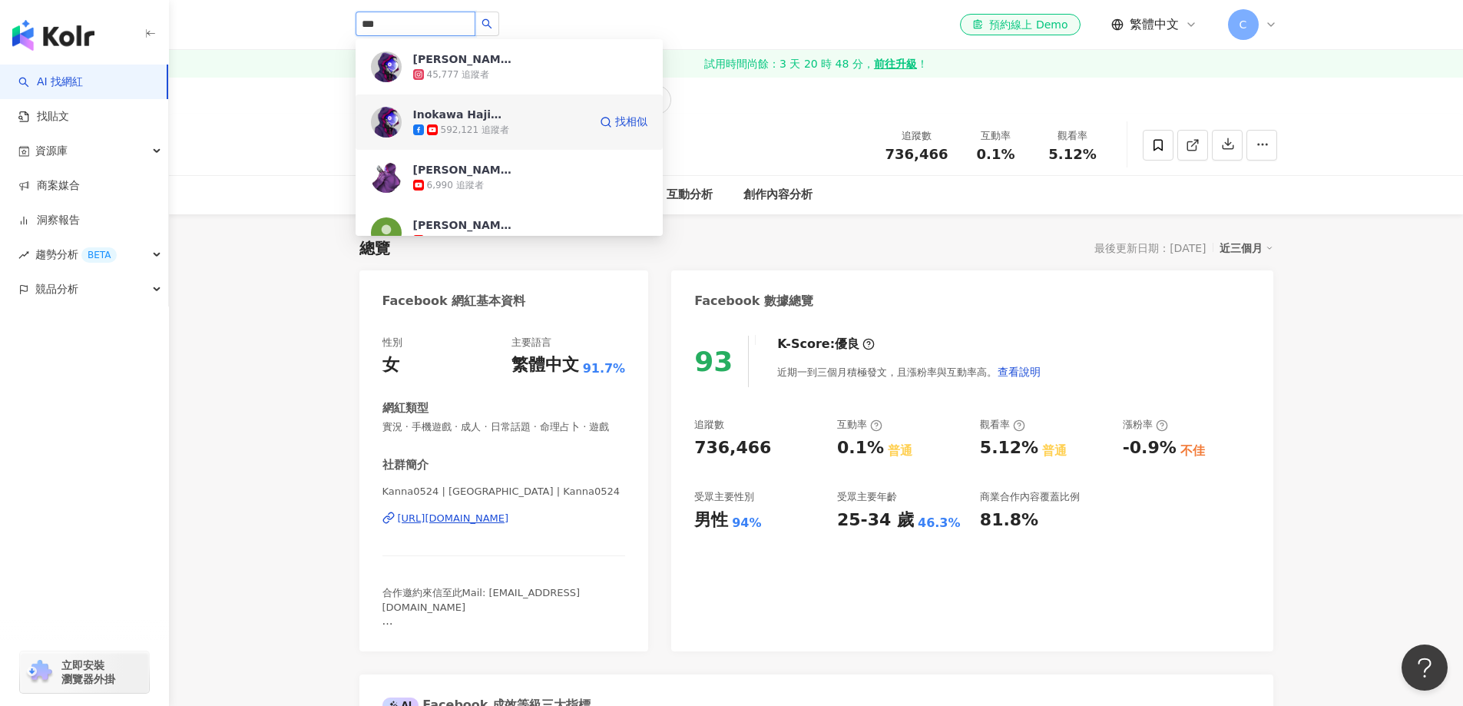
click at [525, 127] on div "592,121 追蹤者" at bounding box center [500, 129] width 175 height 15
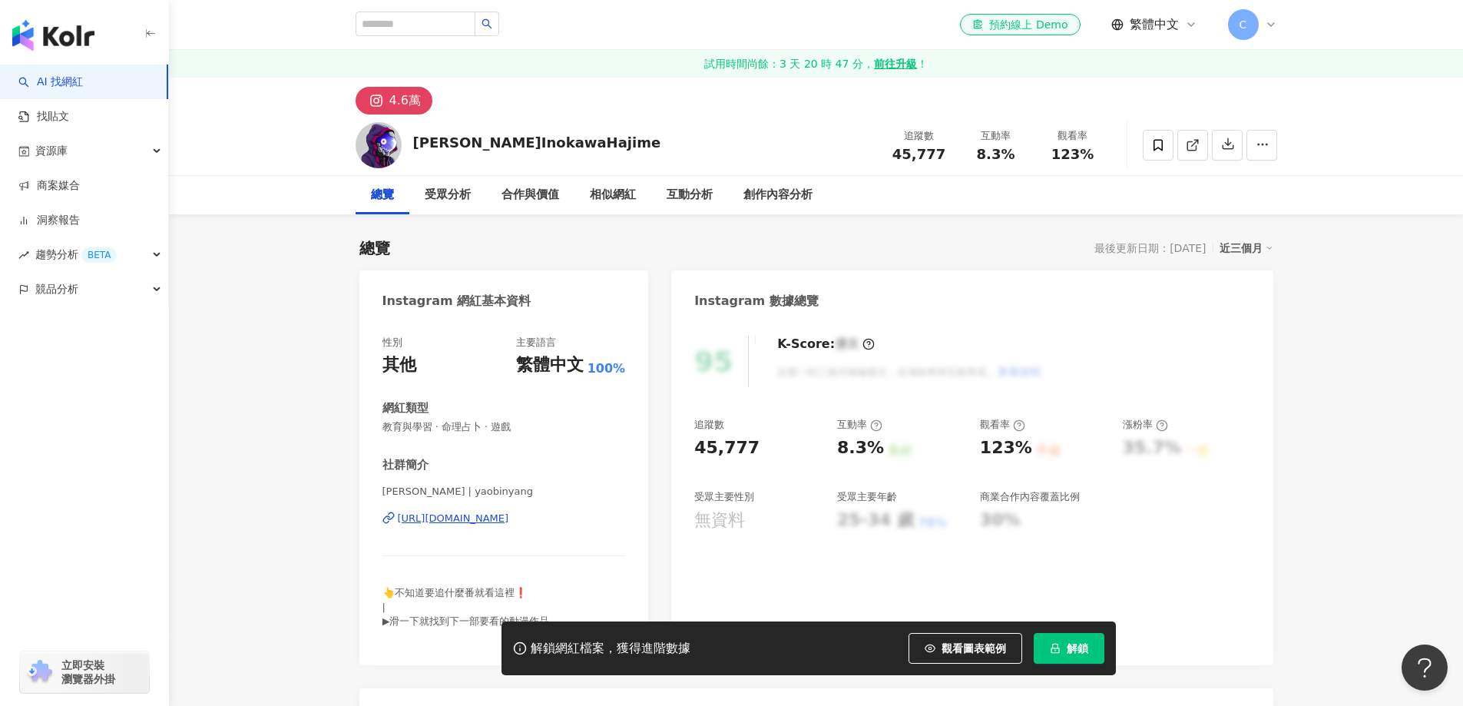
click at [471, 524] on div "https://www.instagram.com/yaobinyang/" at bounding box center [453, 518] width 111 height 14
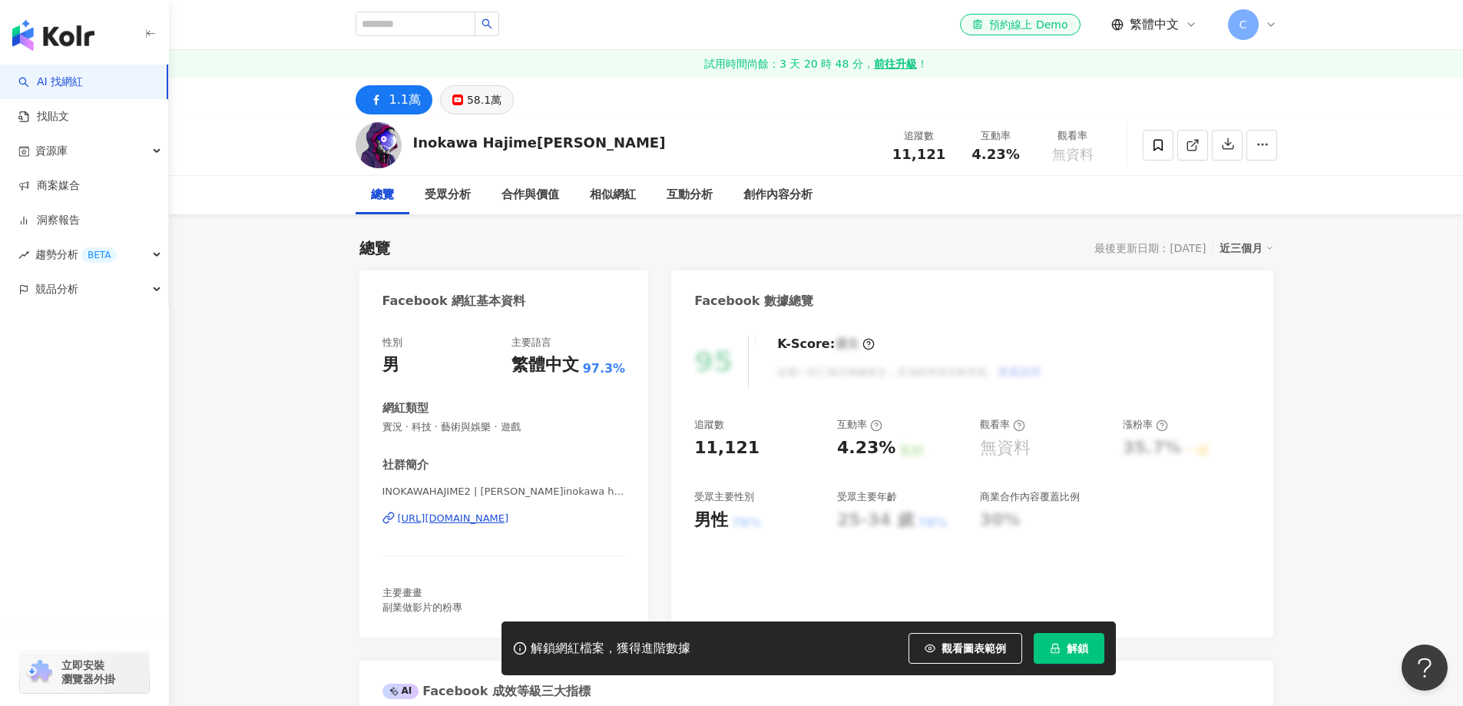
click at [468, 98] on div "58.1萬" at bounding box center [484, 99] width 35 height 21
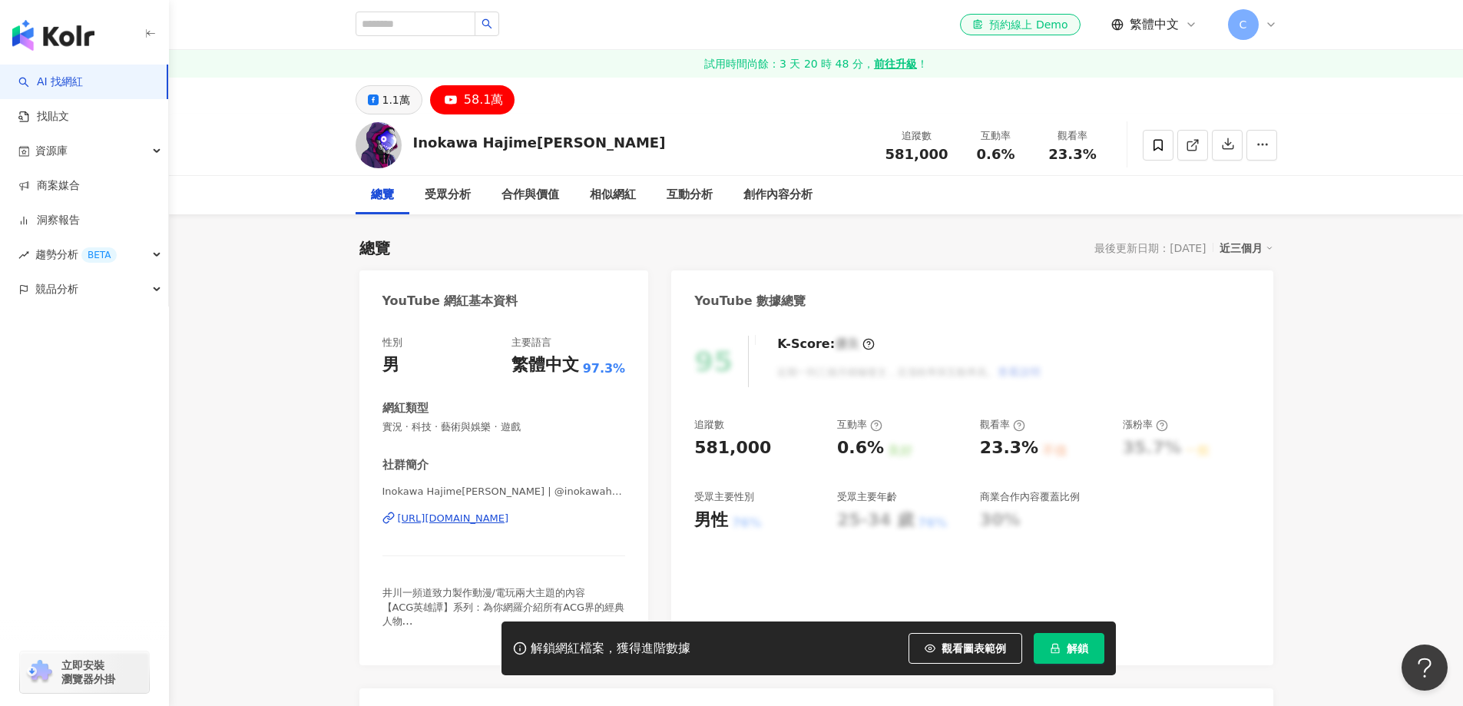
click at [391, 90] on div "1.1萬" at bounding box center [396, 99] width 28 height 21
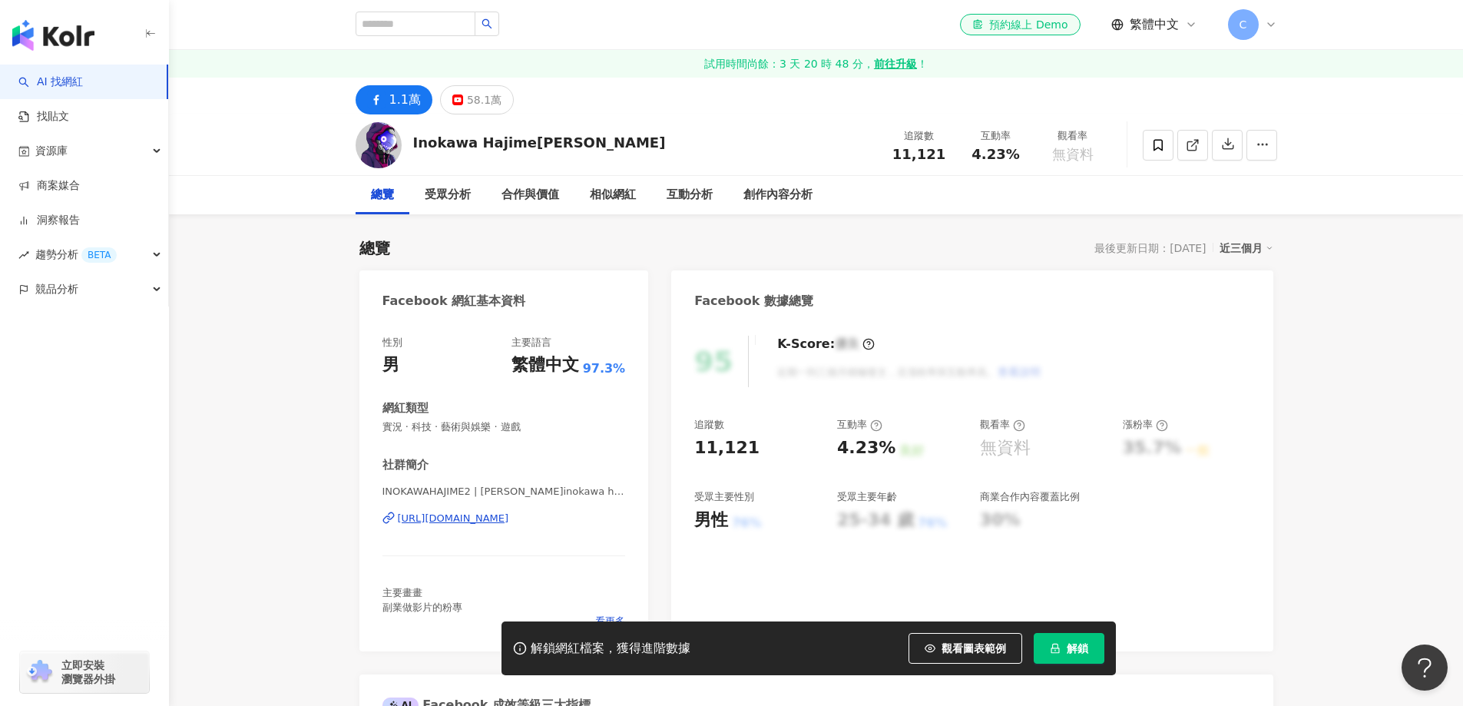
click at [385, 104] on button "1.1萬" at bounding box center [393, 99] width 77 height 29
click at [1068, 657] on button "解鎖" at bounding box center [1068, 648] width 71 height 31
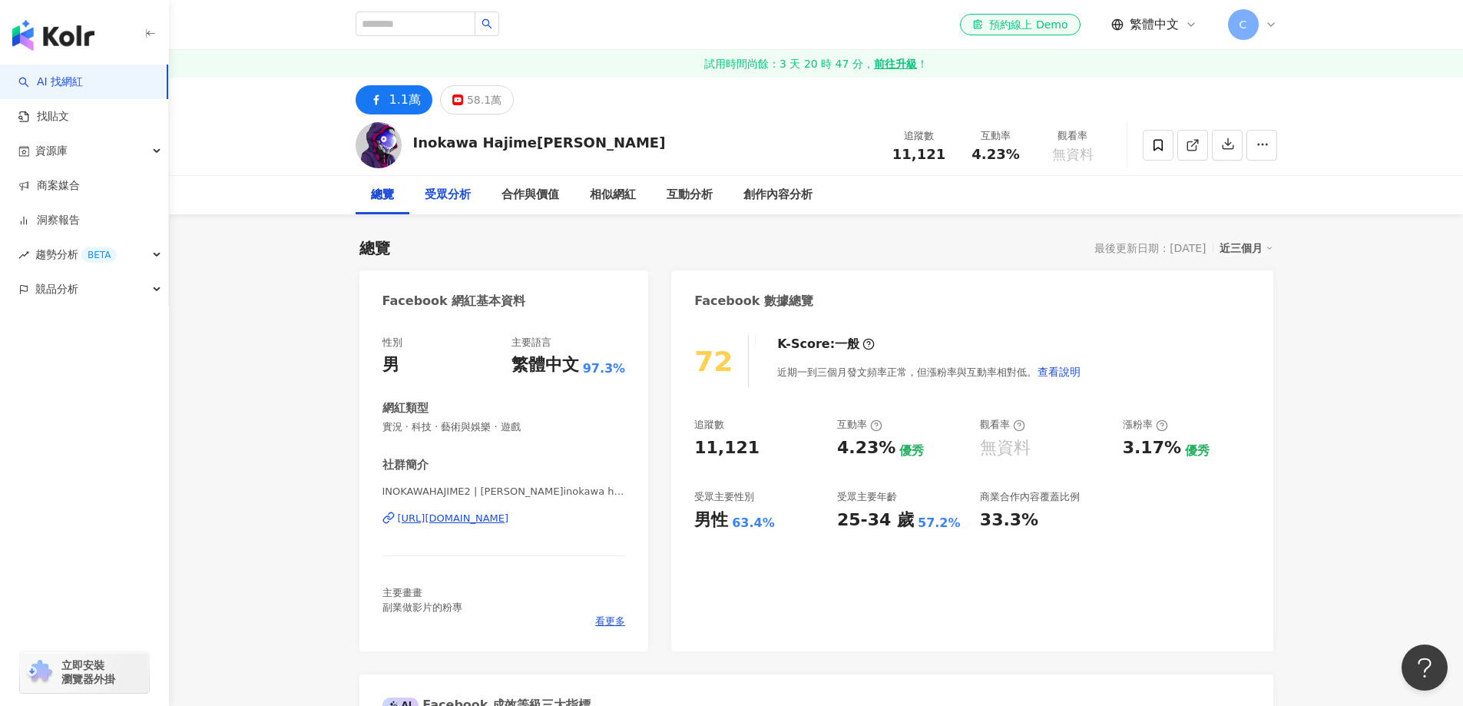
click at [456, 192] on div "受眾分析" at bounding box center [448, 195] width 46 height 18
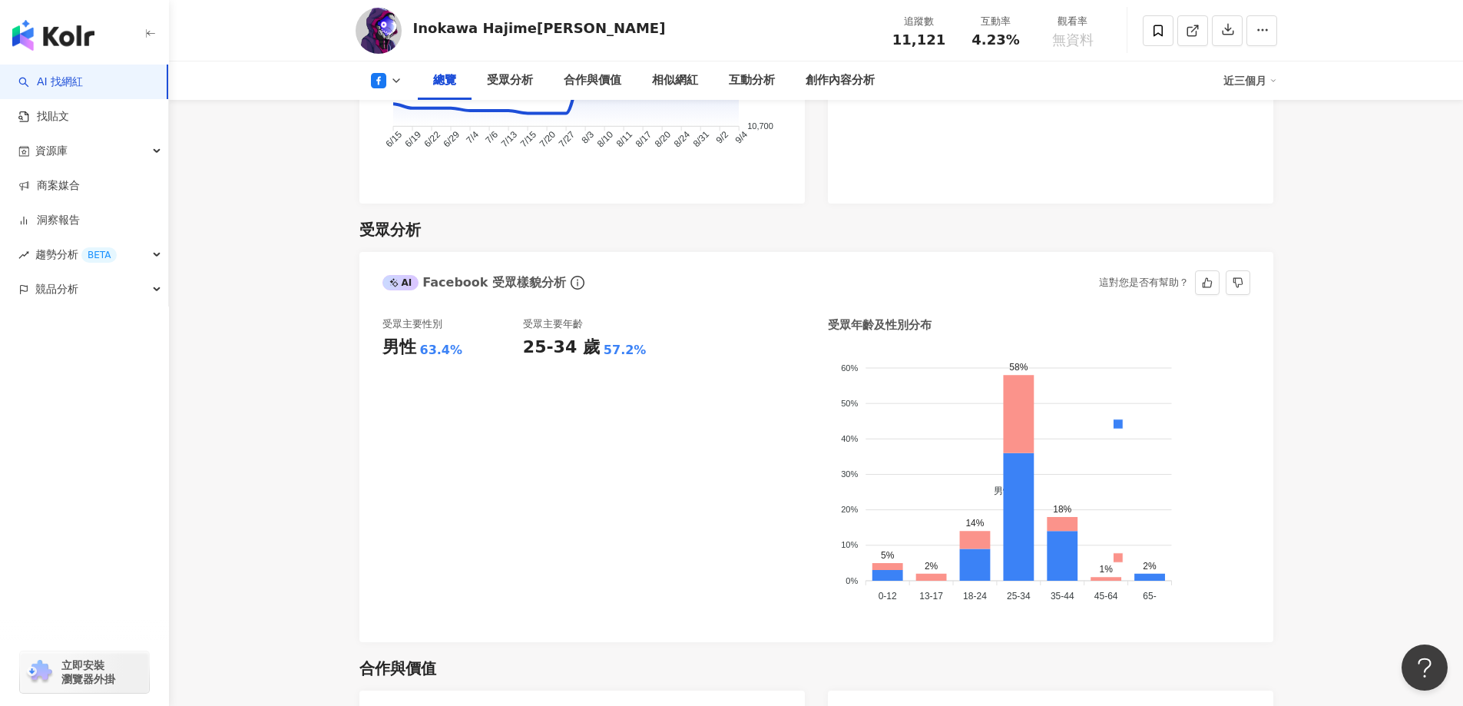
scroll to position [1248, 0]
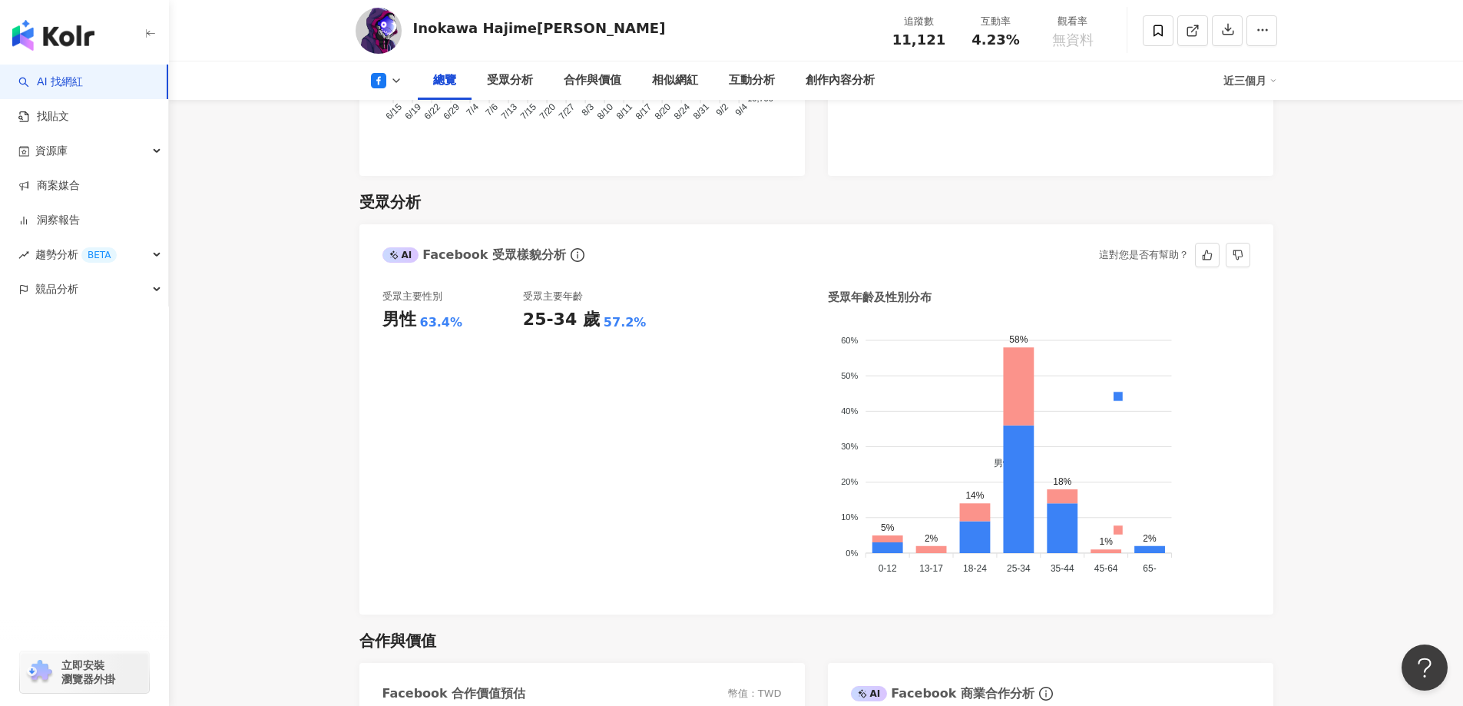
click at [692, 449] on div "受眾主要性別 男性 63.4% 受眾主要年齡 25-34 歲 57.2%" at bounding box center [593, 440] width 422 height 302
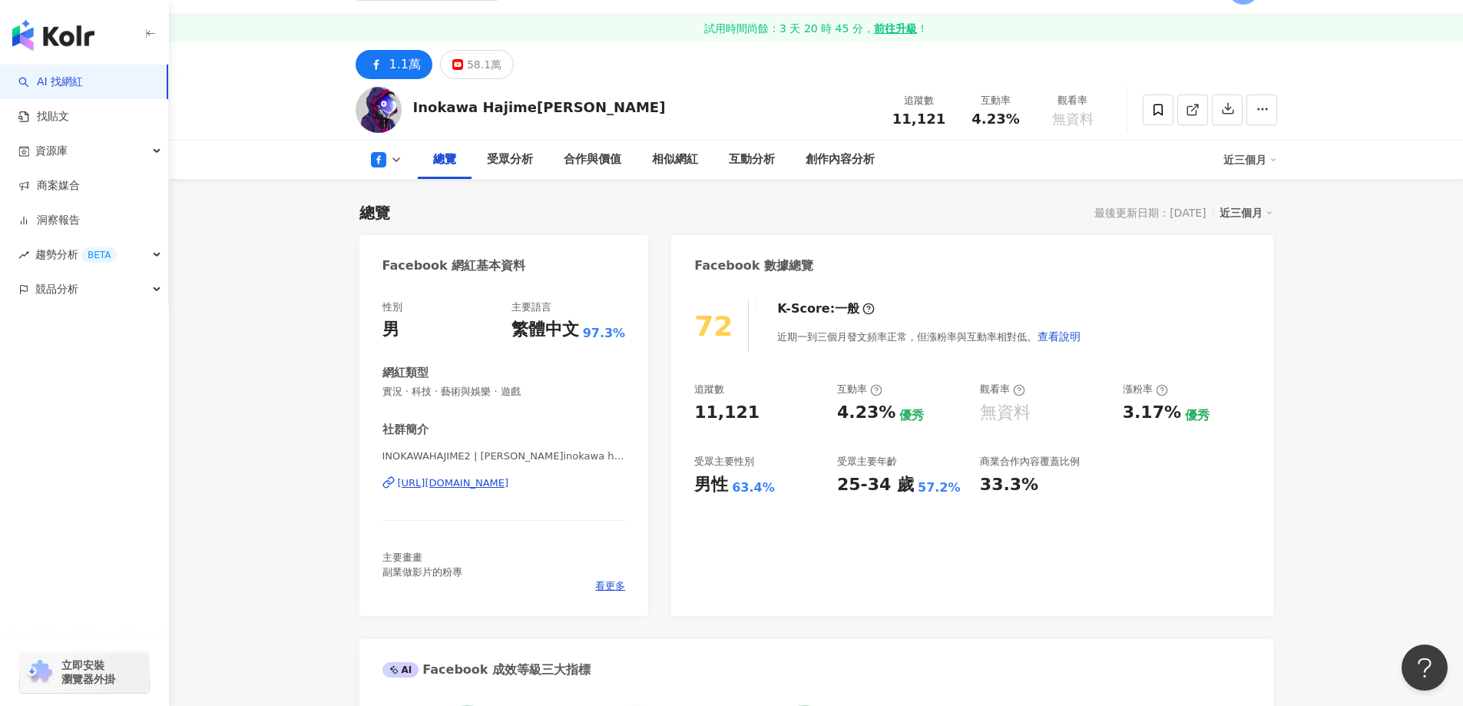
scroll to position [0, 0]
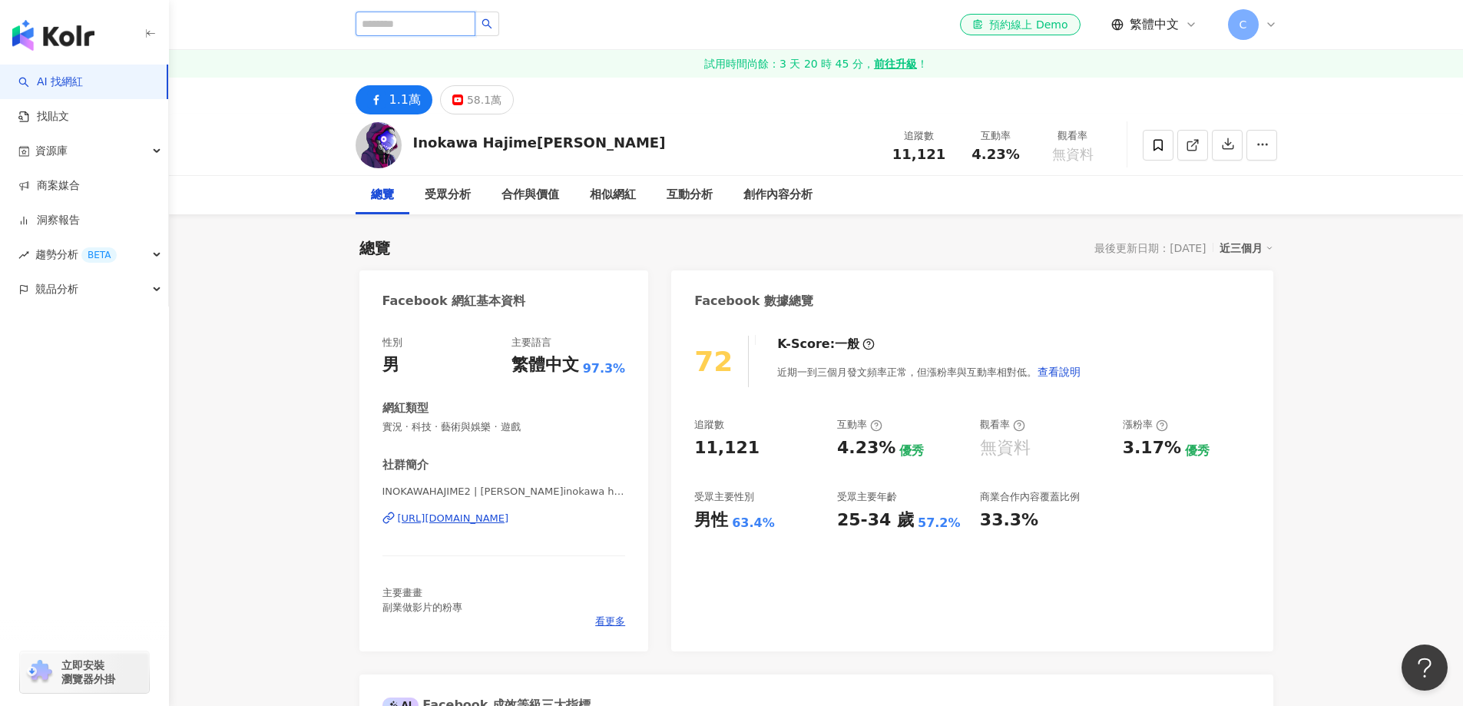
click at [445, 31] on input "search" at bounding box center [415, 24] width 120 height 25
paste input "***"
type input "***"
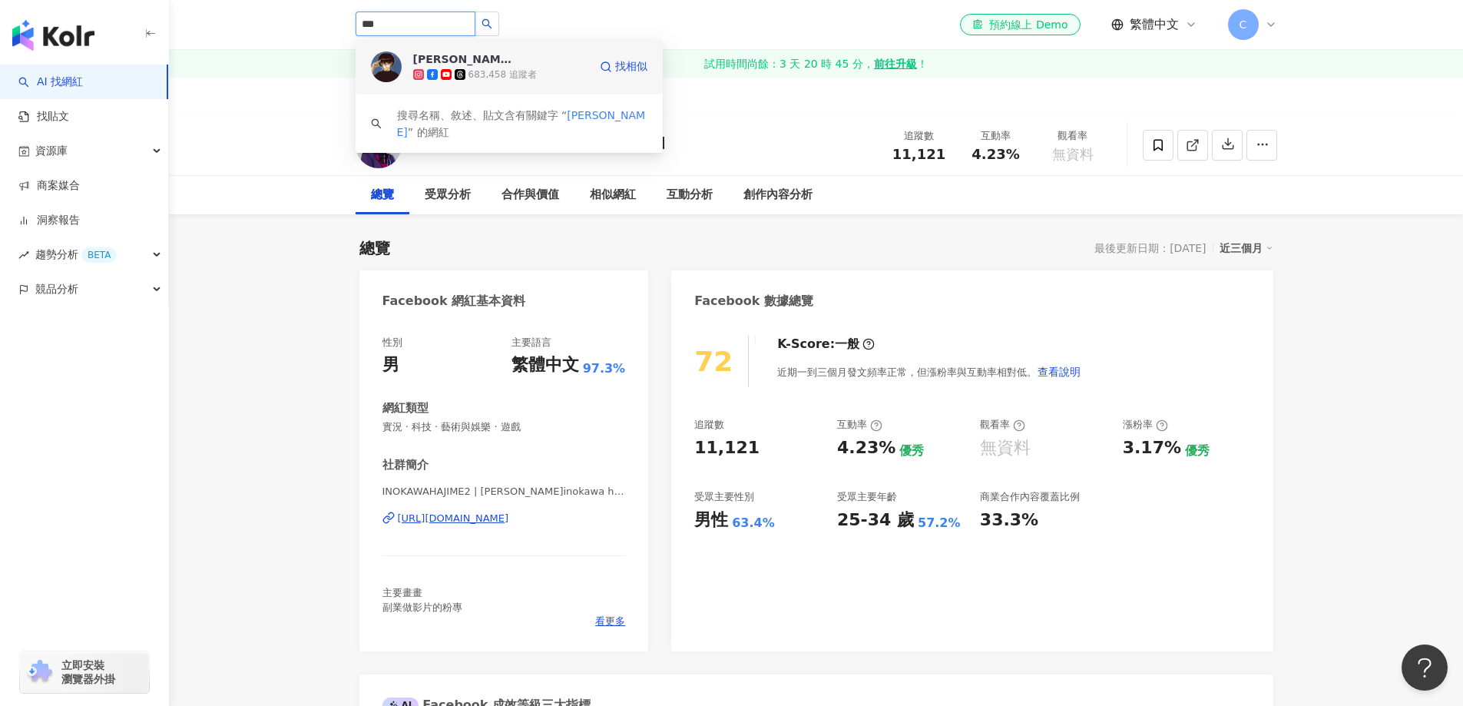
click at [531, 61] on div "孫沁岳 Yorke 683,458 追蹤者" at bounding box center [500, 66] width 175 height 31
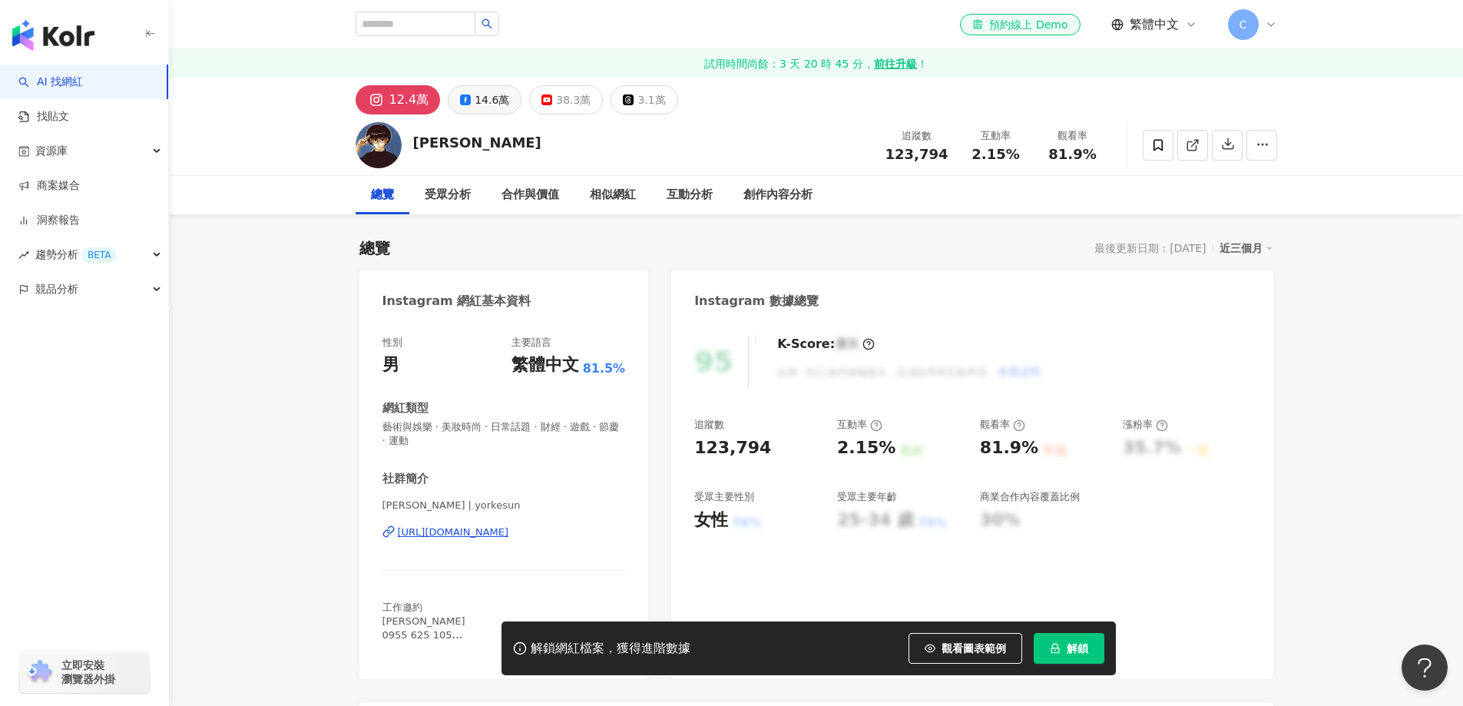
click at [483, 99] on div "14.6萬" at bounding box center [492, 99] width 35 height 21
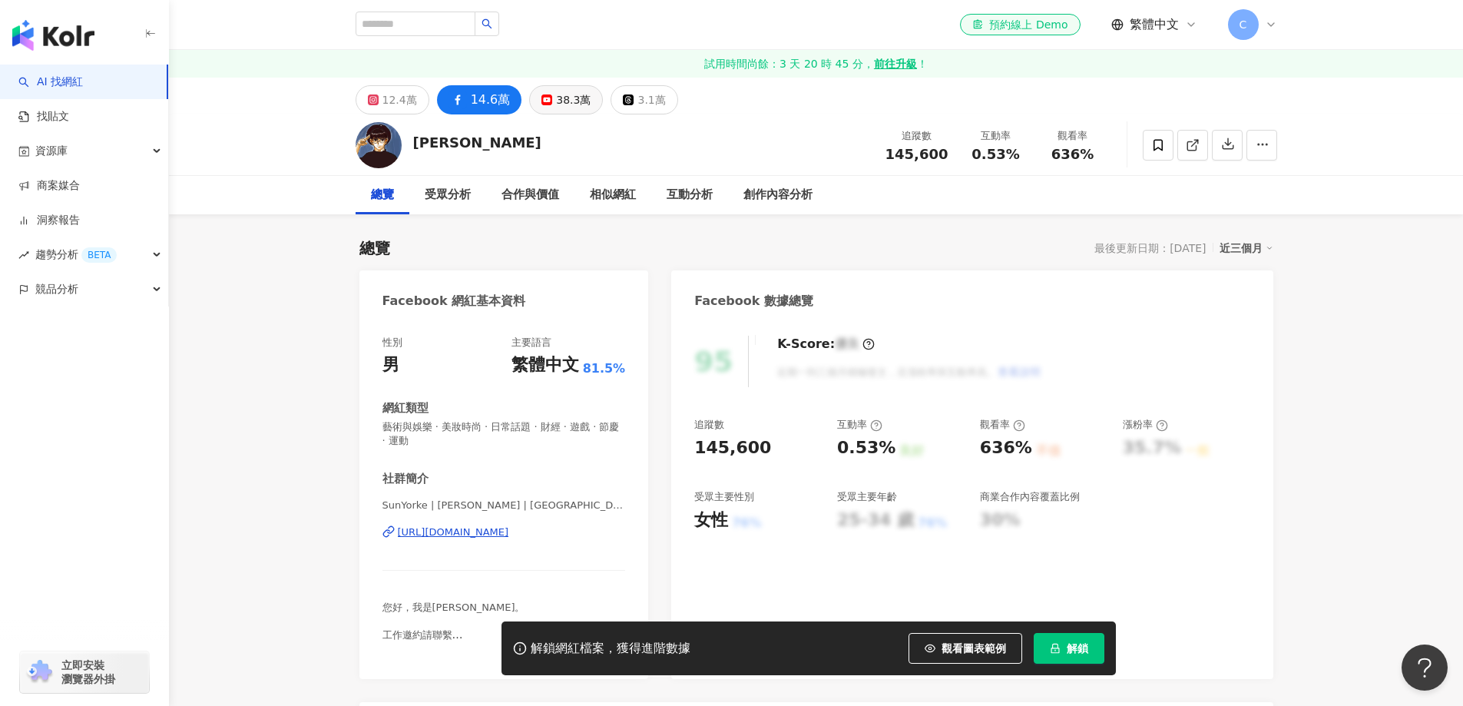
click at [570, 100] on div "38.3萬" at bounding box center [573, 99] width 35 height 21
drag, startPoint x: 481, startPoint y: 98, endPoint x: 505, endPoint y: 139, distance: 48.2
click at [481, 98] on div "14.6萬" at bounding box center [481, 99] width 35 height 21
drag, startPoint x: 502, startPoint y: 146, endPoint x: 417, endPoint y: 145, distance: 85.2
click at [417, 145] on div "孫沁岳 Yorke 追蹤數 145,600 互動率 0.53% 觀看率 636%" at bounding box center [816, 144] width 983 height 61
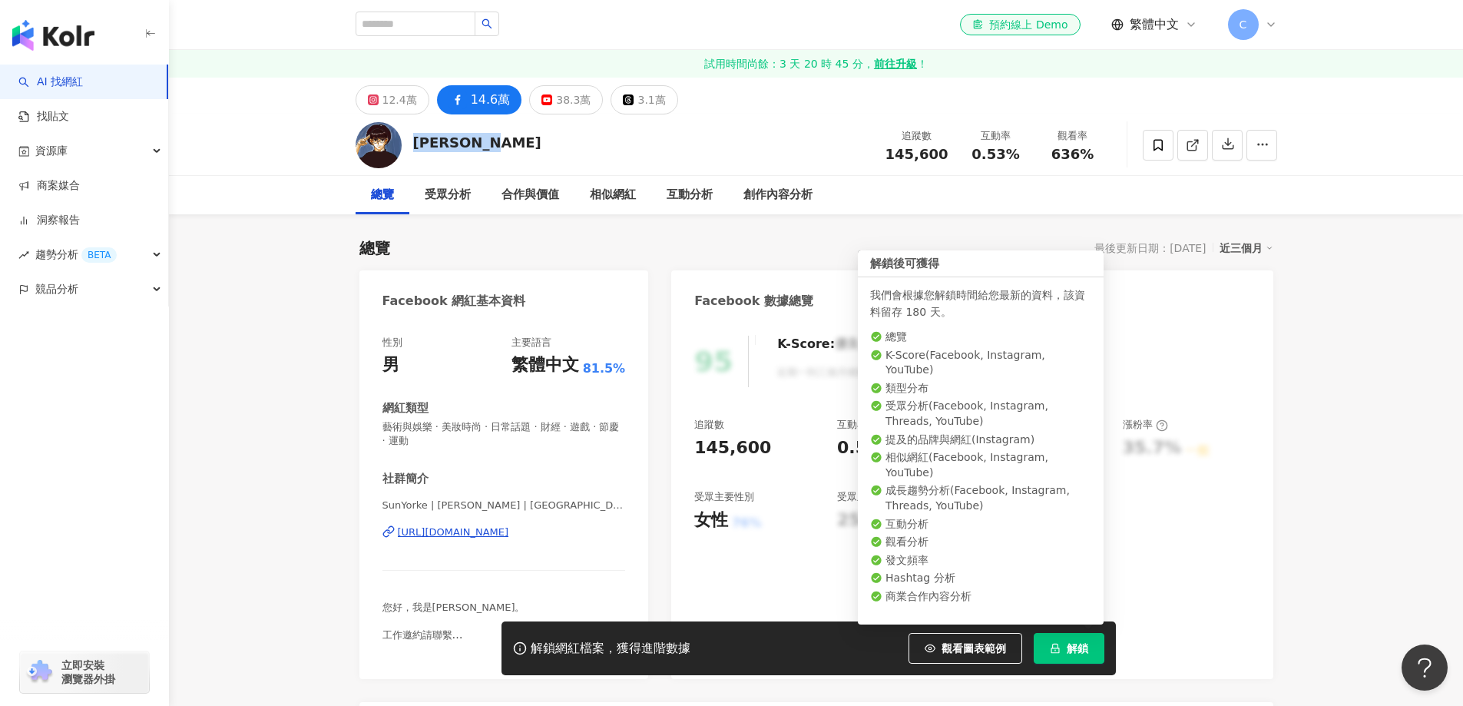
click at [1069, 644] on span "解鎖" at bounding box center [1076, 648] width 21 height 12
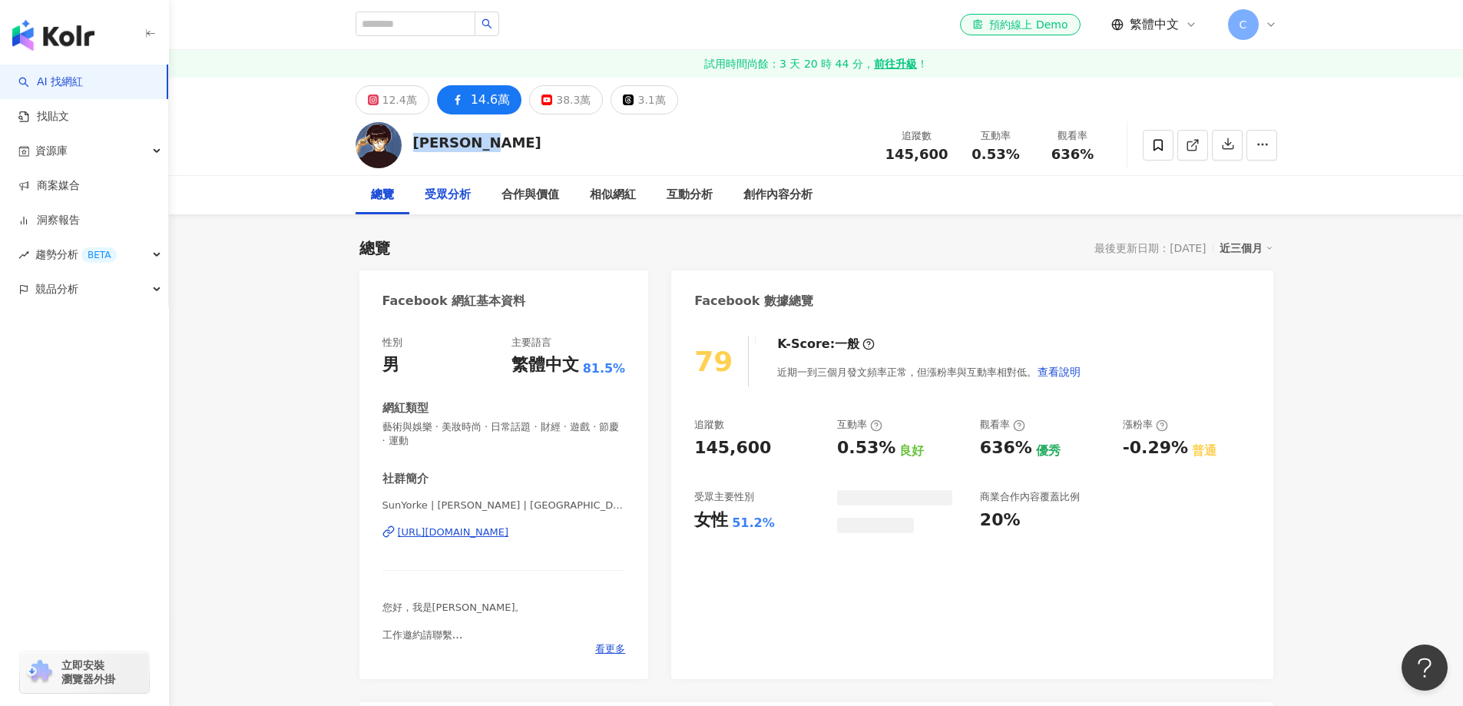
click at [450, 201] on div "受眾分析" at bounding box center [448, 195] width 46 height 18
click at [451, 197] on div "受眾分析" at bounding box center [448, 195] width 46 height 18
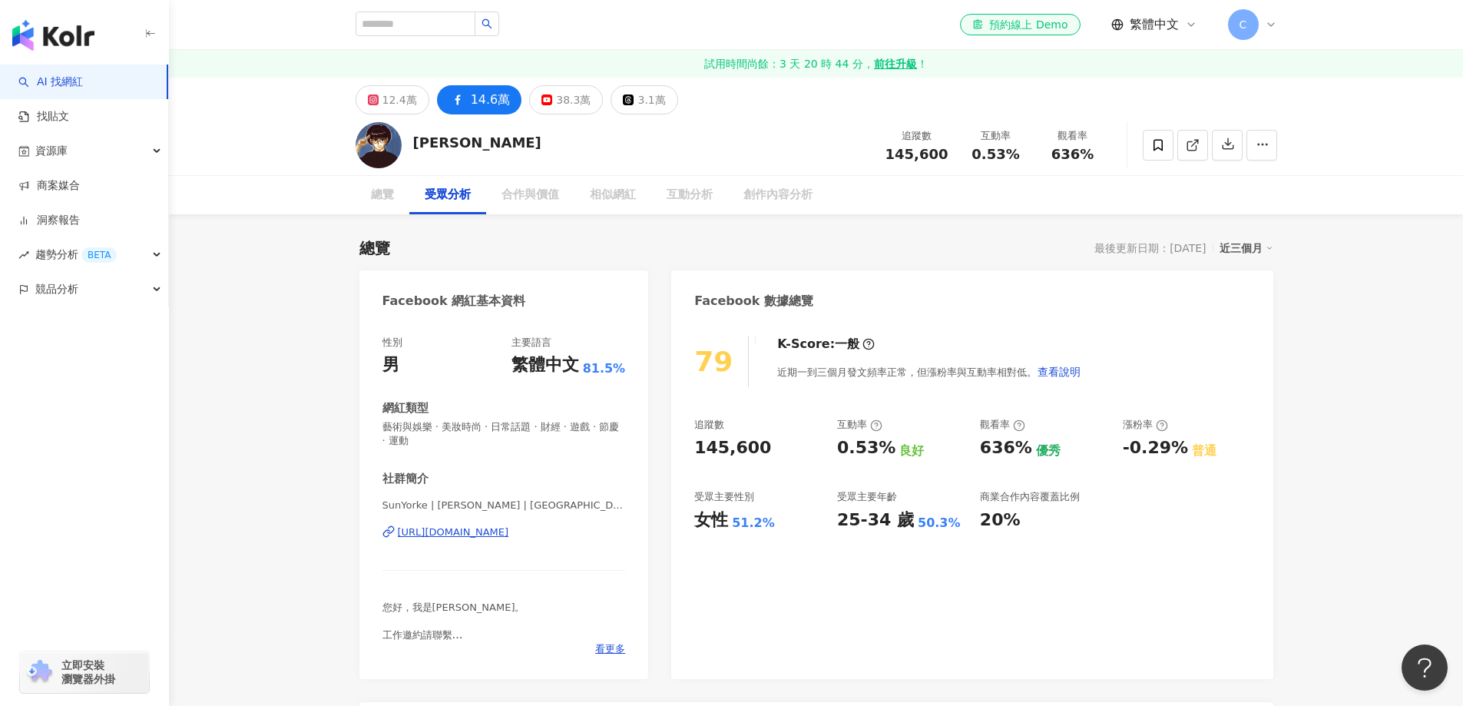
click at [445, 28] on input "search" at bounding box center [415, 24] width 120 height 25
paste input "********"
type input "********"
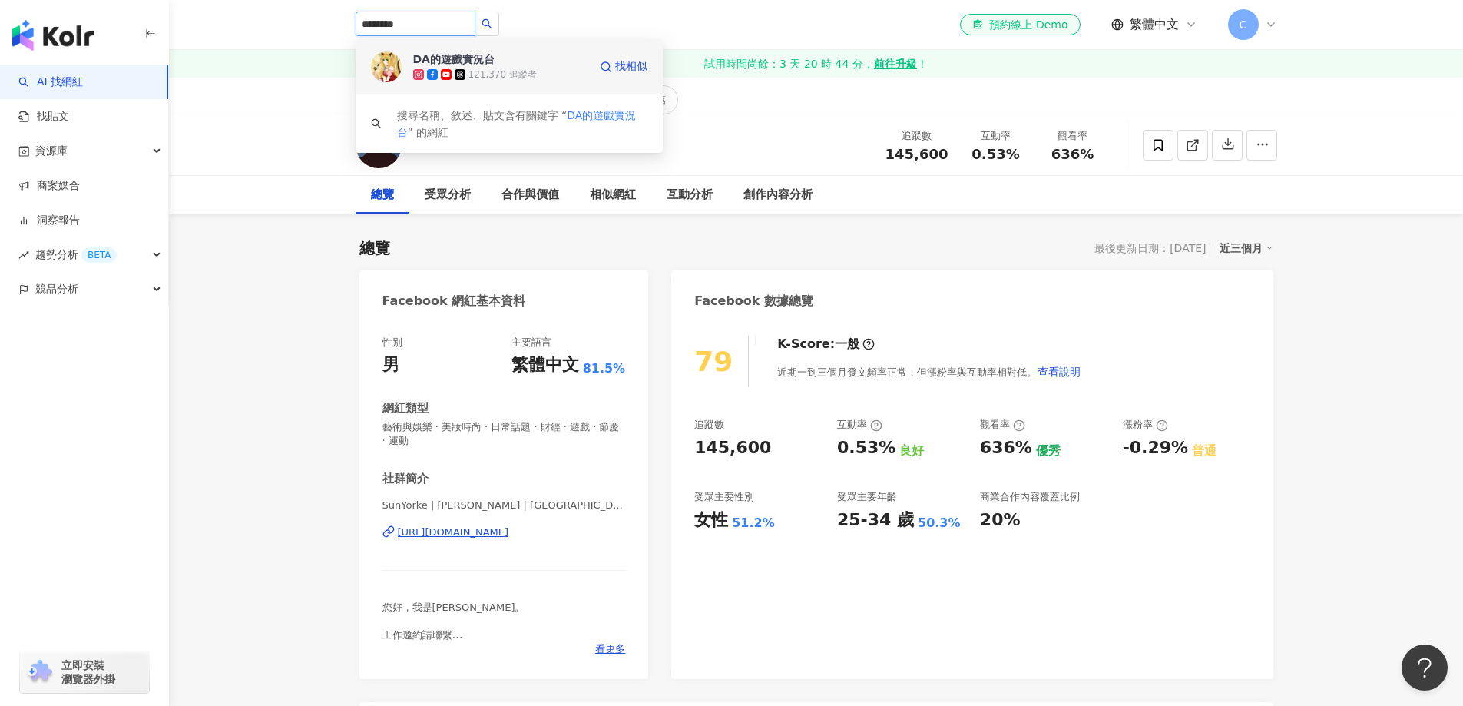
click at [534, 69] on div "121,370 追蹤者" at bounding box center [500, 74] width 175 height 15
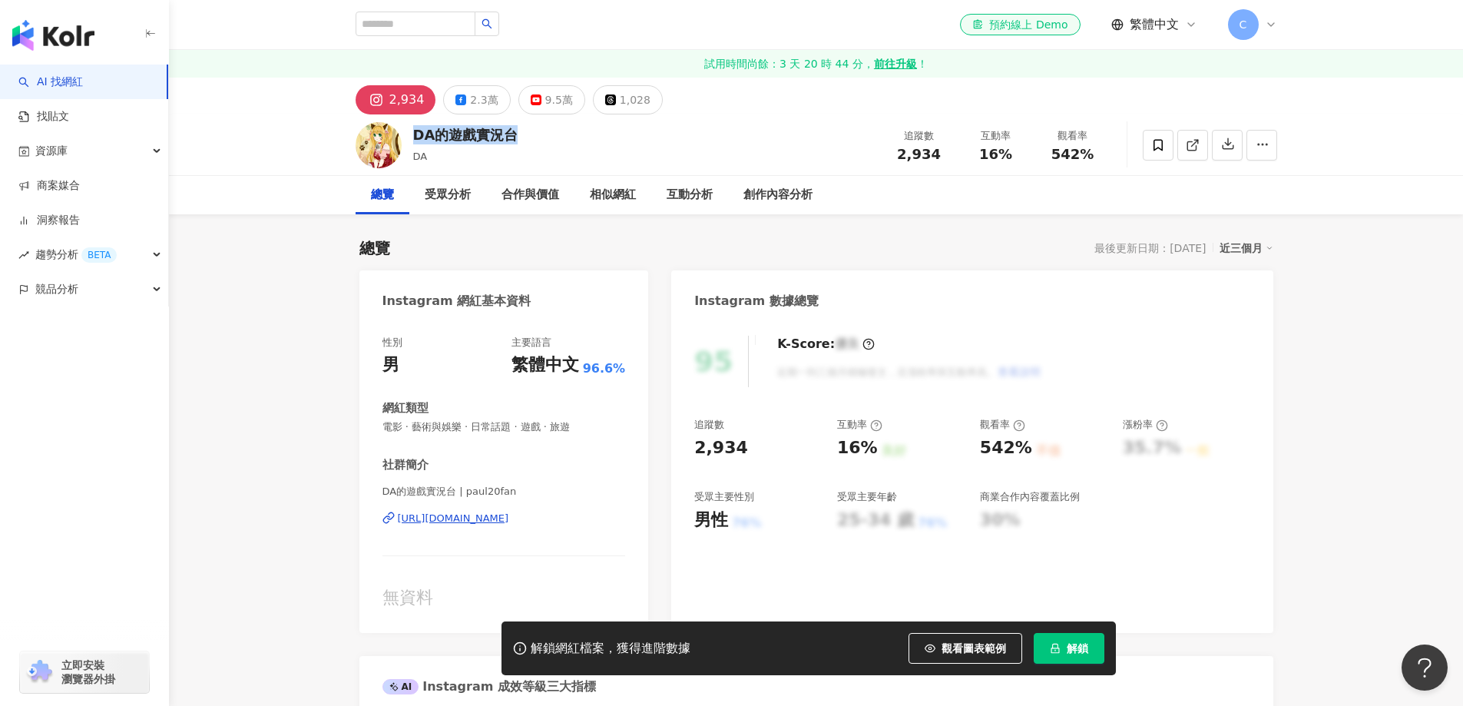
drag, startPoint x: 412, startPoint y: 132, endPoint x: 530, endPoint y: 133, distance: 117.5
click at [530, 133] on div "DA的遊戲實況台 DA 追蹤數 2,934 互動率 16% 觀看率 542%" at bounding box center [816, 144] width 983 height 61
copy div "DA的遊戲實況台"
click at [471, 105] on div "2.3萬" at bounding box center [484, 99] width 28 height 21
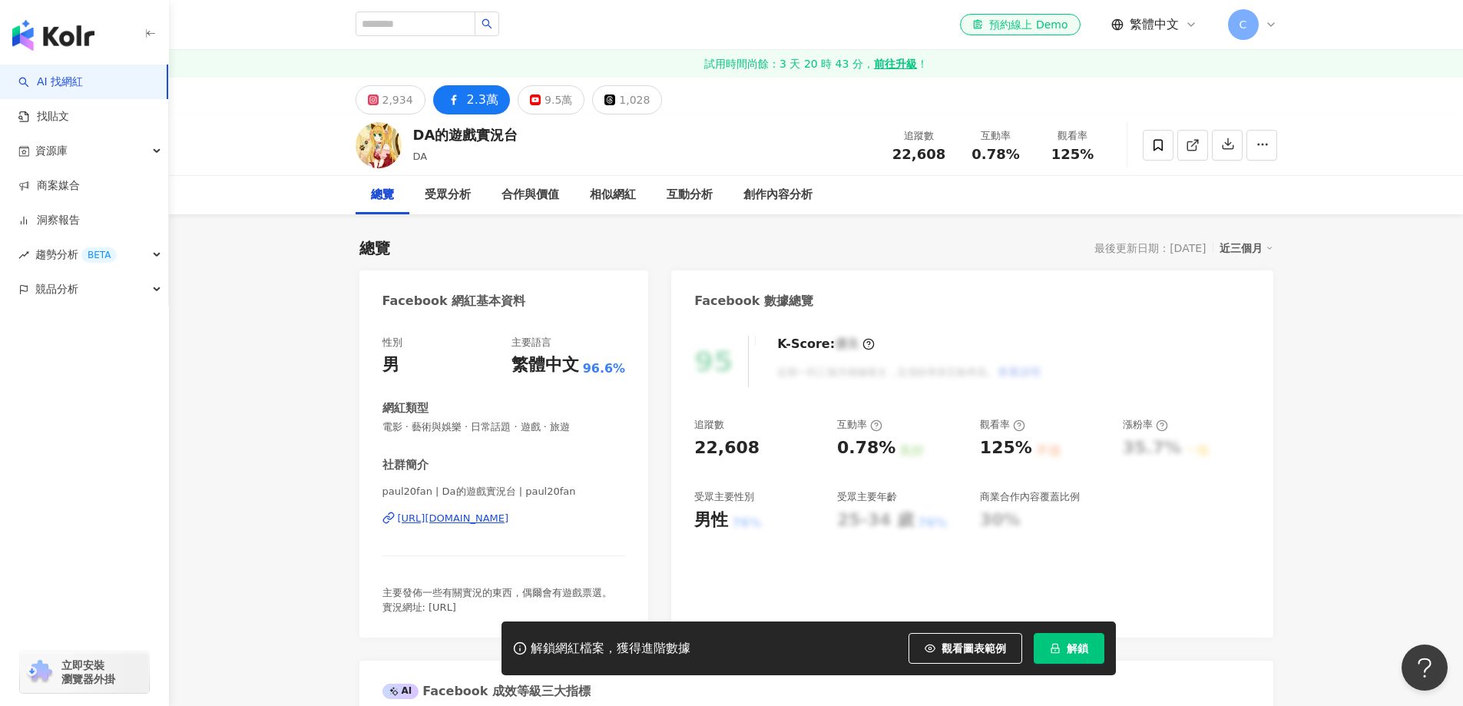
click at [546, 104] on div "9.5萬" at bounding box center [558, 99] width 28 height 21
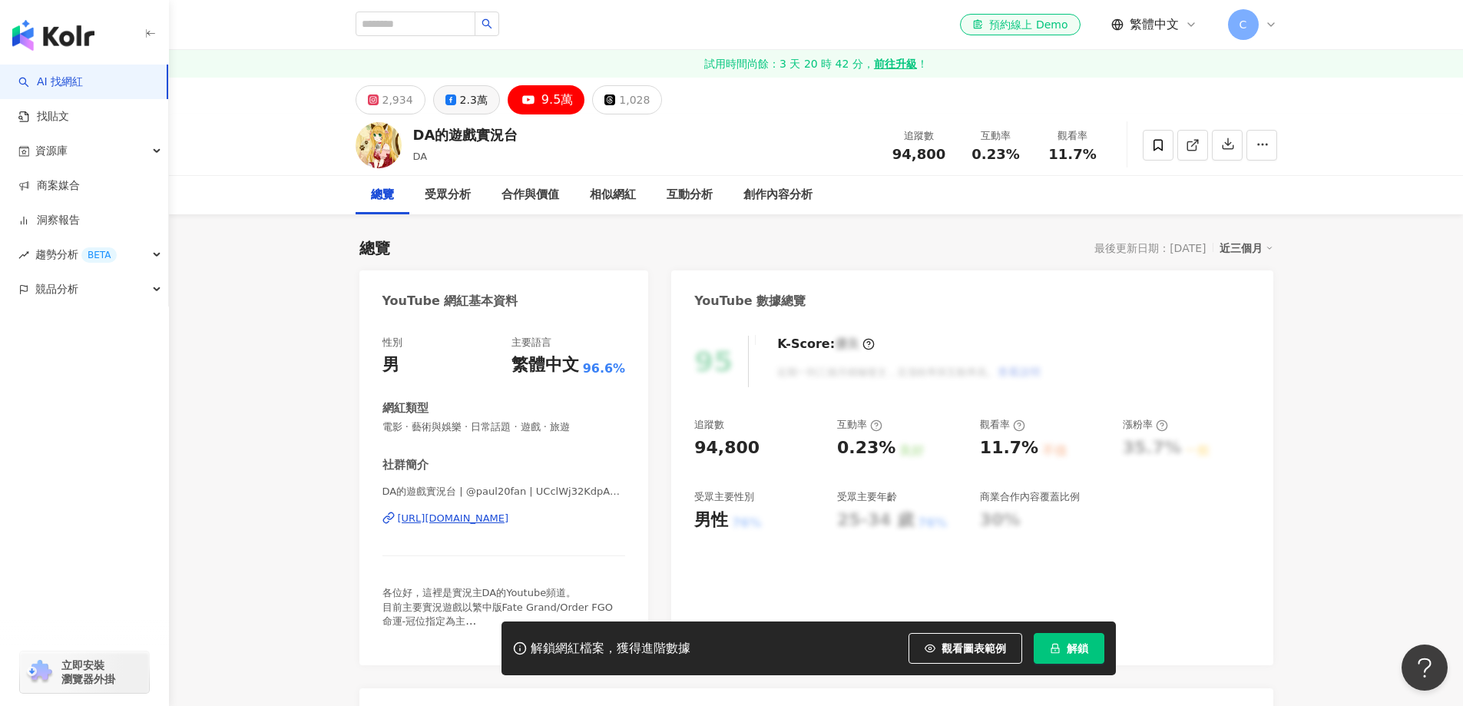
click at [468, 111] on button "2.3萬" at bounding box center [466, 99] width 67 height 29
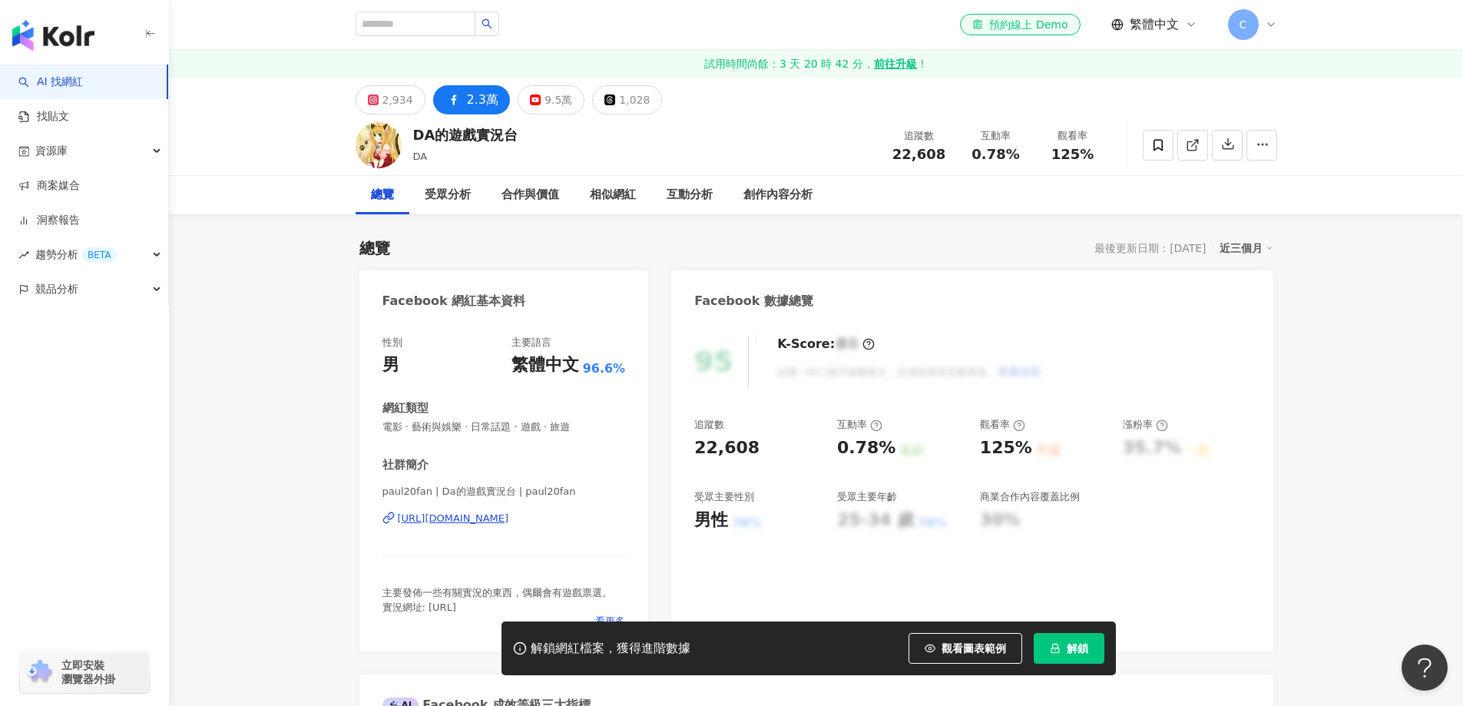
click at [1070, 650] on span "解鎖" at bounding box center [1076, 648] width 21 height 12
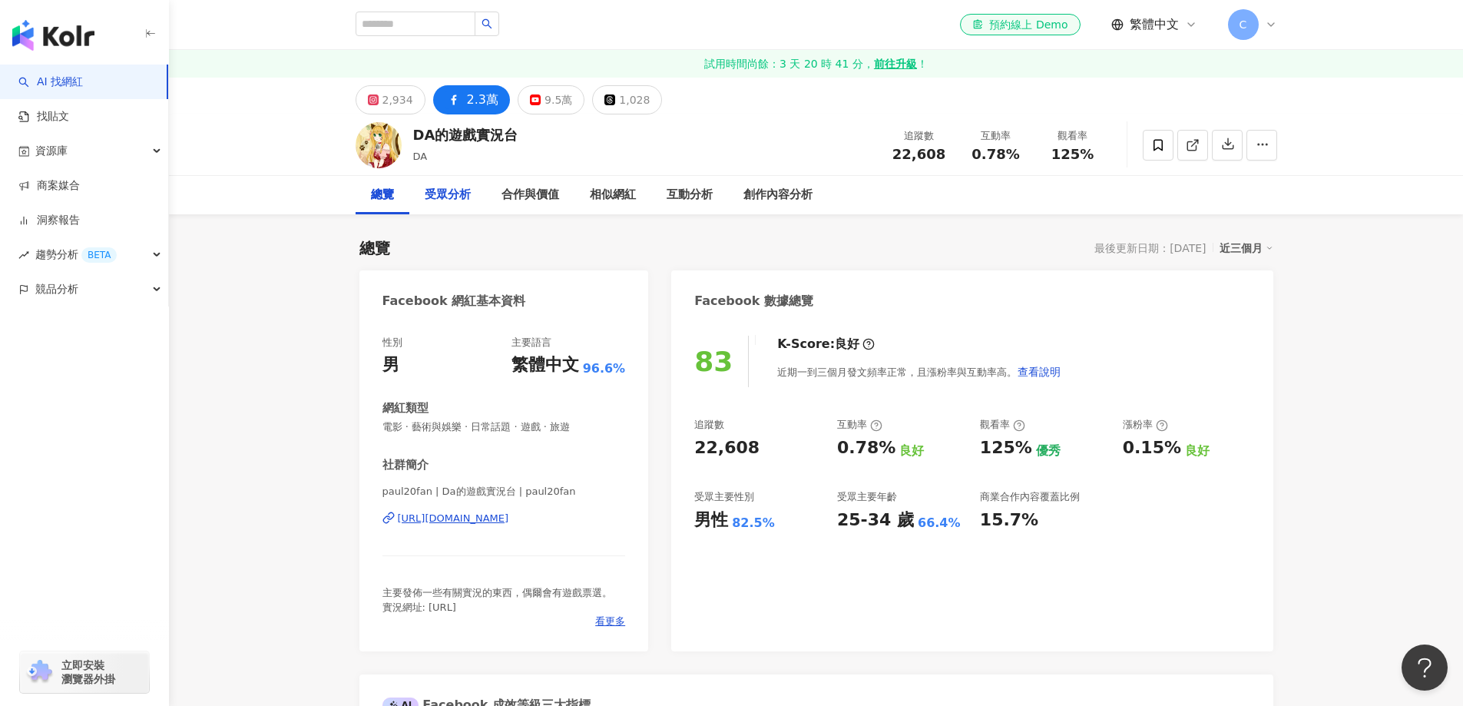
click at [448, 197] on div "受眾分析" at bounding box center [448, 195] width 46 height 18
click at [531, 99] on rect at bounding box center [535, 100] width 9 height 6
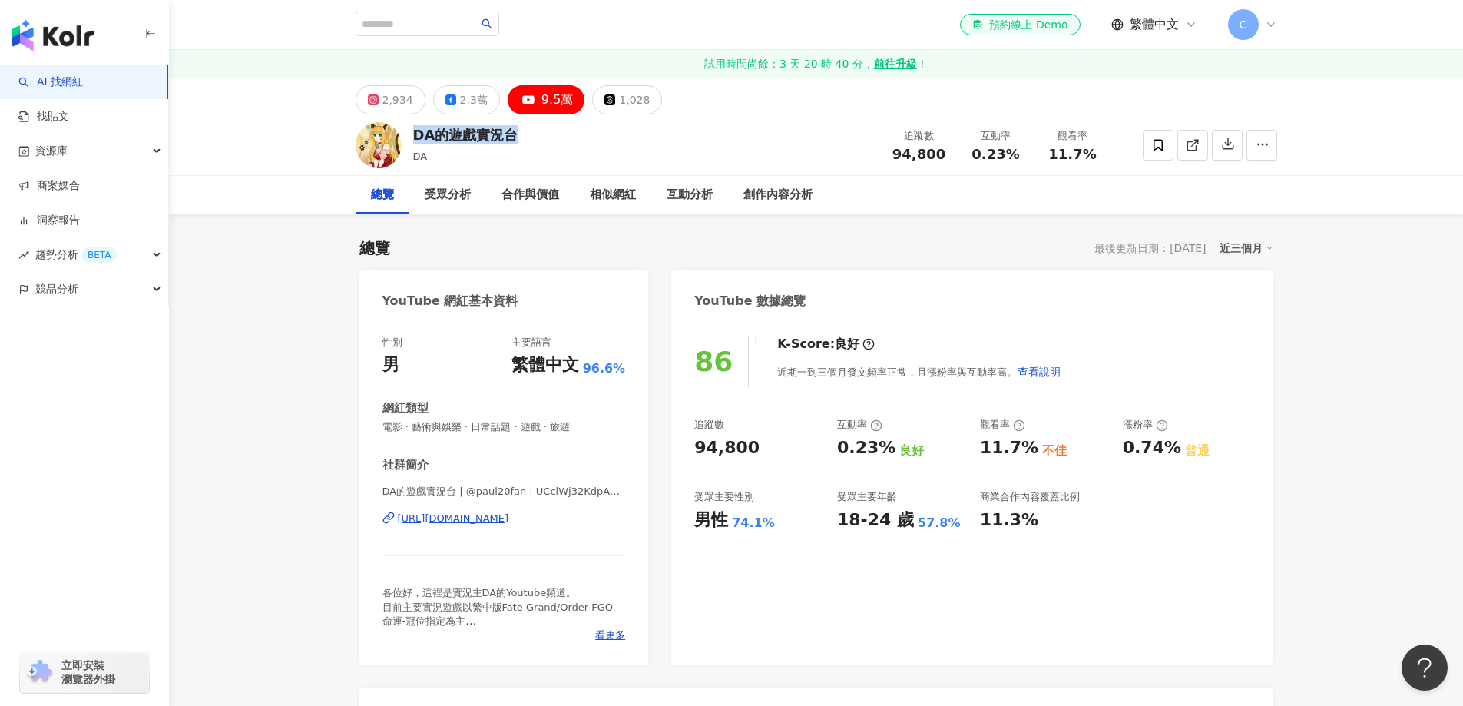
drag, startPoint x: 416, startPoint y: 134, endPoint x: 535, endPoint y: 131, distance: 119.1
click at [535, 131] on div "DA的遊戲實況台 DA 追蹤數 94,800 互動率 0.23% 觀看率 11.7%" at bounding box center [816, 144] width 983 height 61
copy div "DA的遊戲實況台"
click at [413, 21] on input "search" at bounding box center [415, 24] width 120 height 25
paste input "*********"
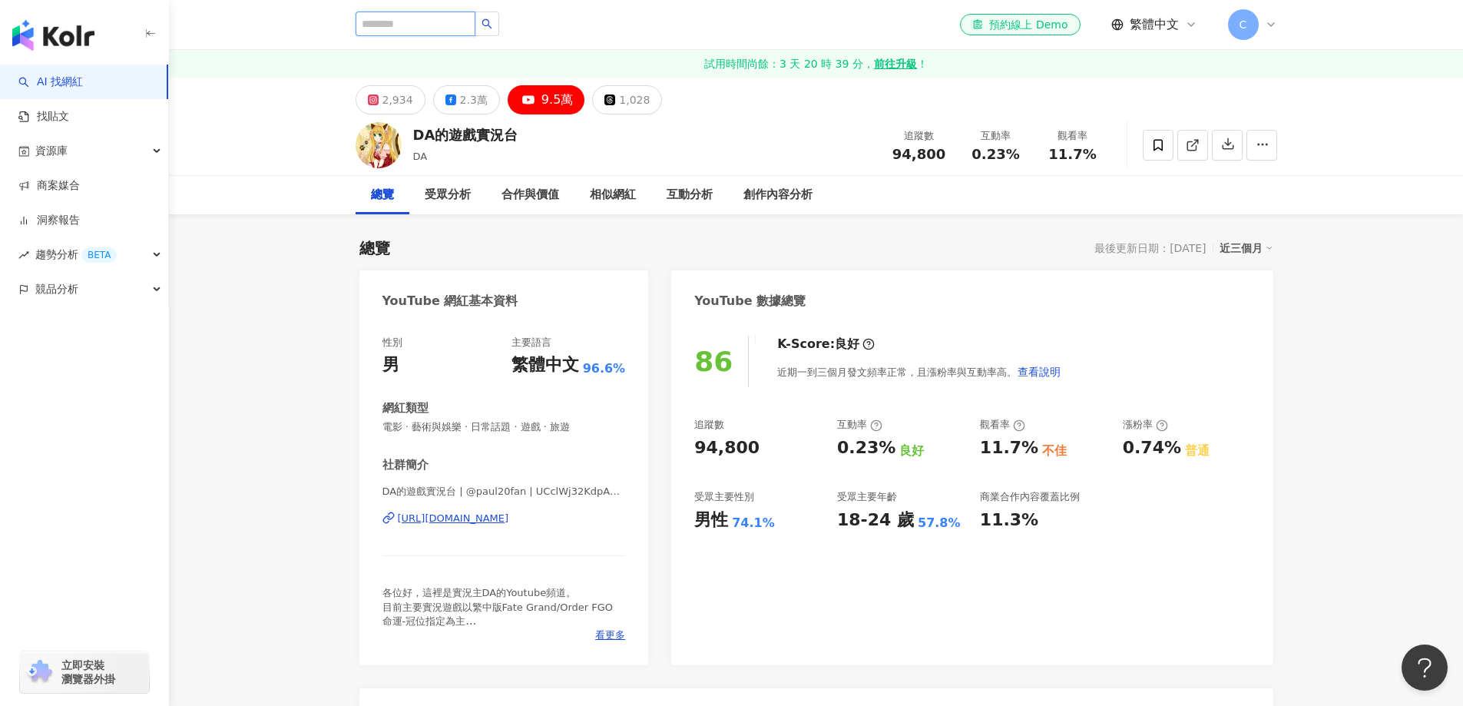
type input "*********"
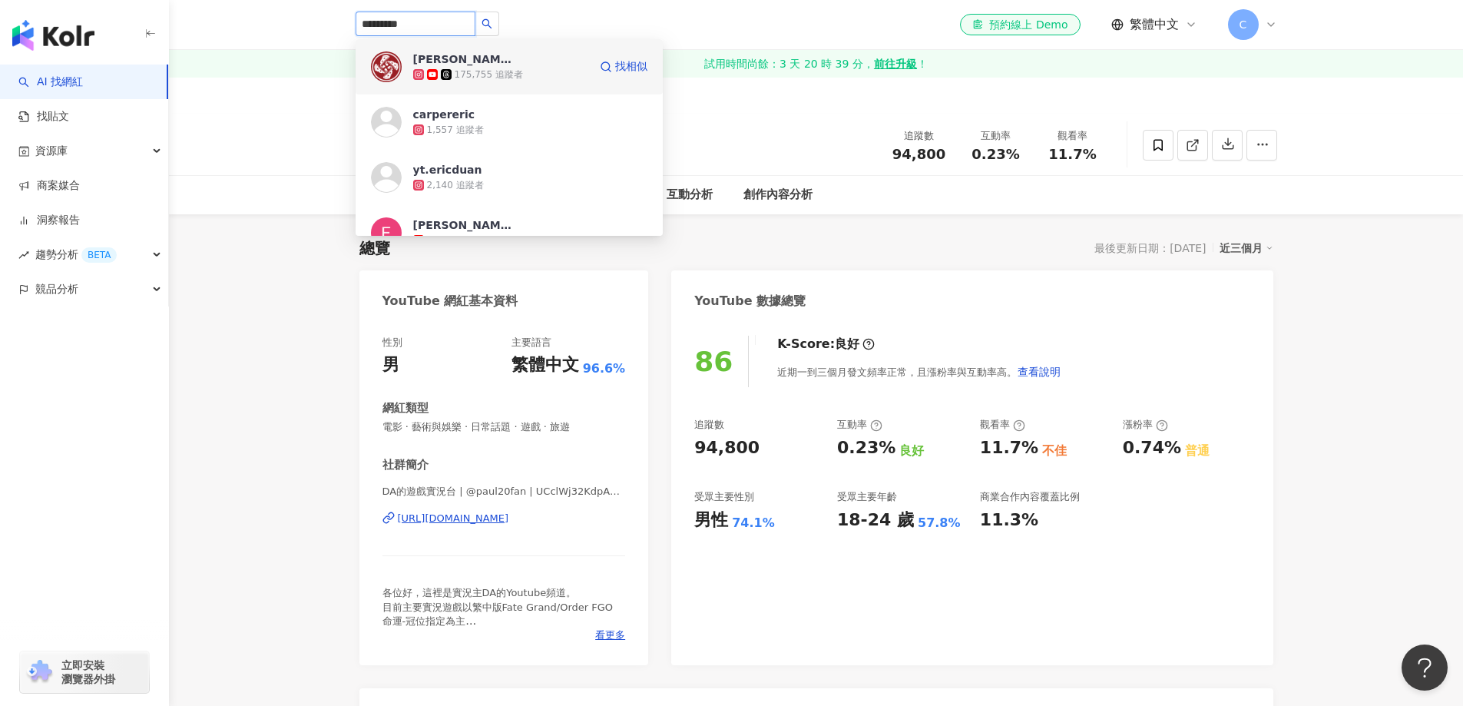
click at [531, 65] on div "Eric Duan 175,755 追蹤者" at bounding box center [500, 66] width 175 height 31
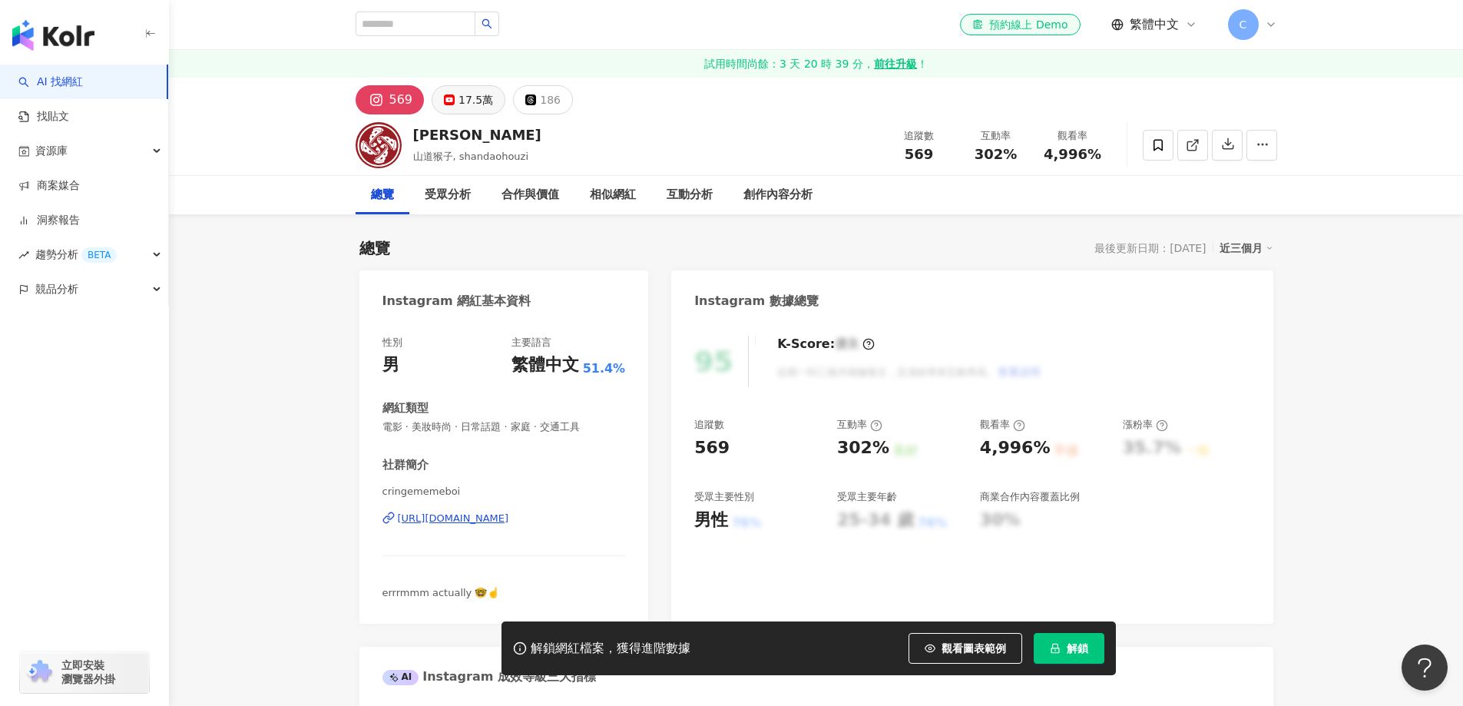
click at [469, 107] on div "17.5萬" at bounding box center [475, 99] width 35 height 21
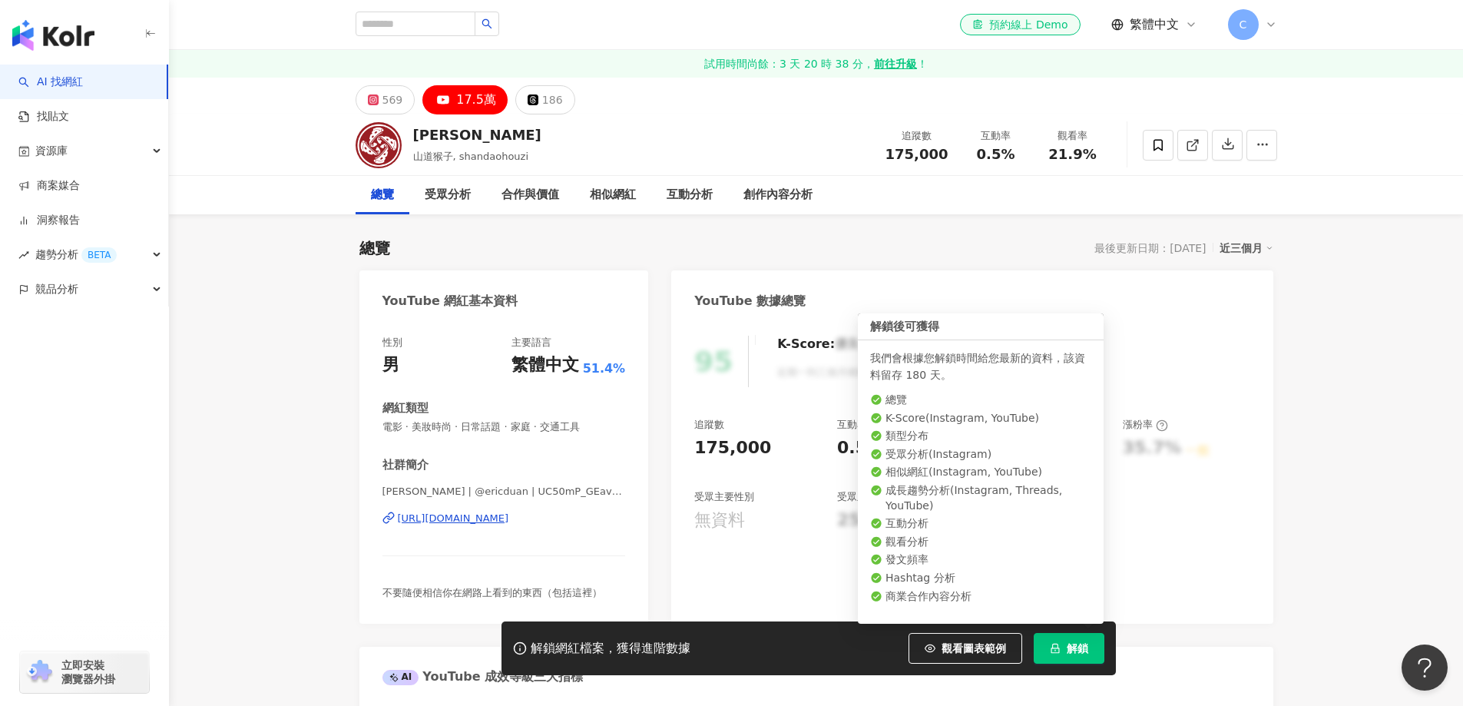
click at [1062, 643] on button "解鎖" at bounding box center [1068, 648] width 71 height 31
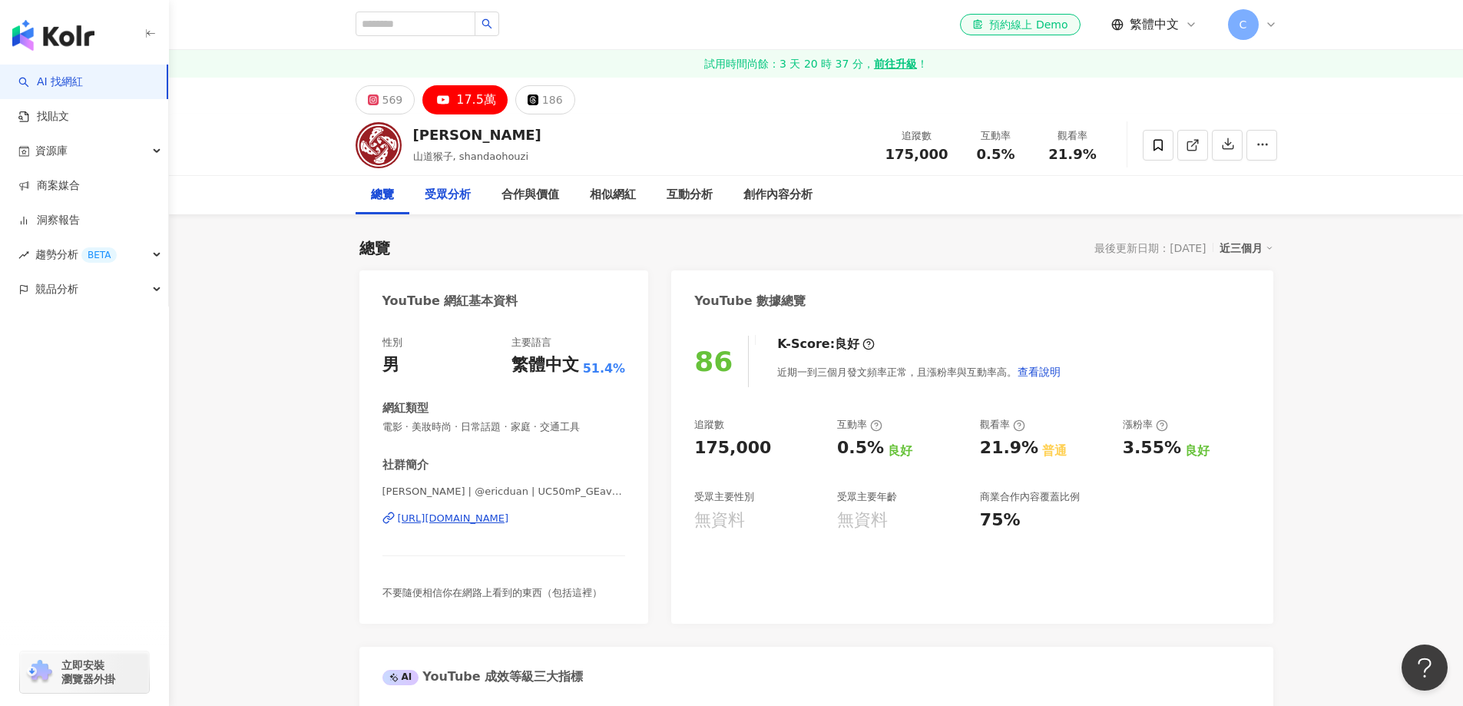
click at [448, 196] on div "受眾分析" at bounding box center [448, 195] width 46 height 18
click at [461, 199] on div "受眾分析" at bounding box center [448, 195] width 46 height 18
click at [384, 98] on div "569" at bounding box center [392, 99] width 21 height 21
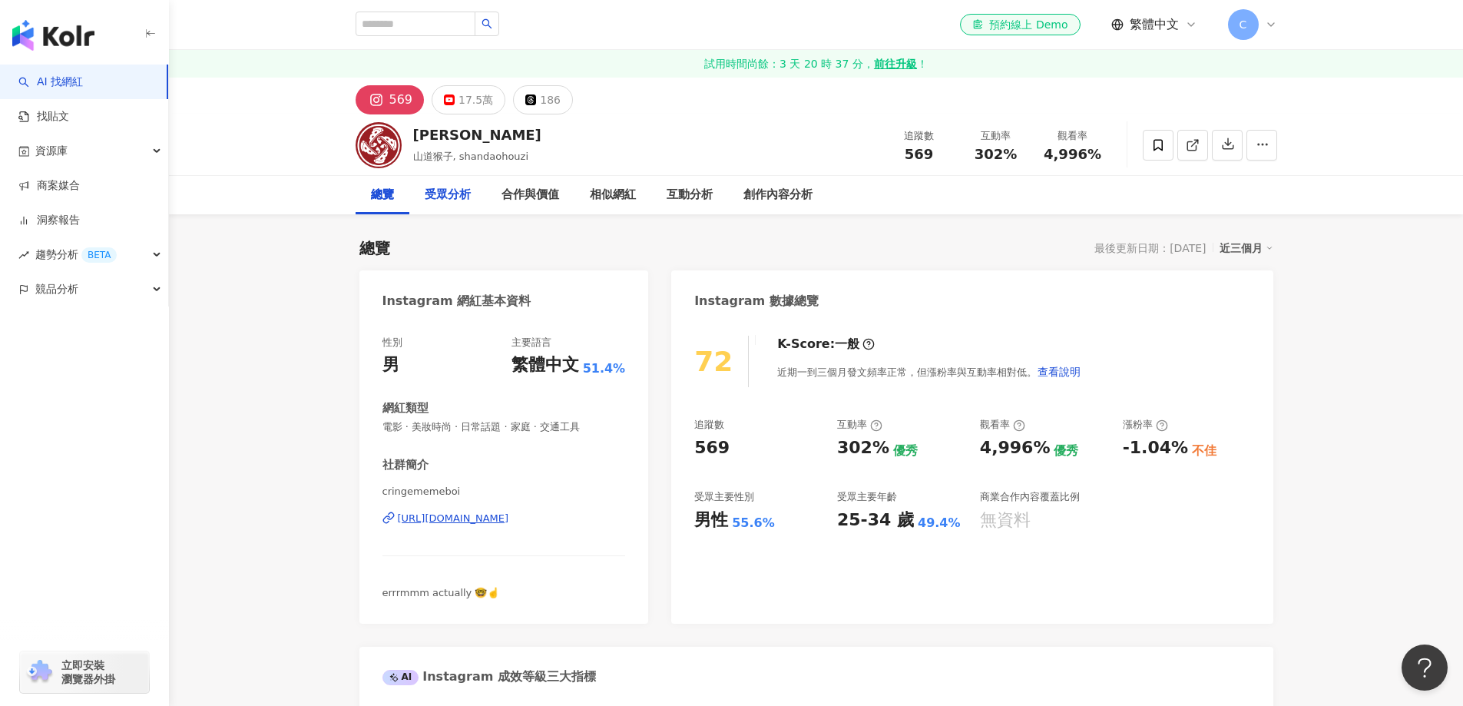
click at [448, 193] on div "受眾分析" at bounding box center [448, 195] width 46 height 18
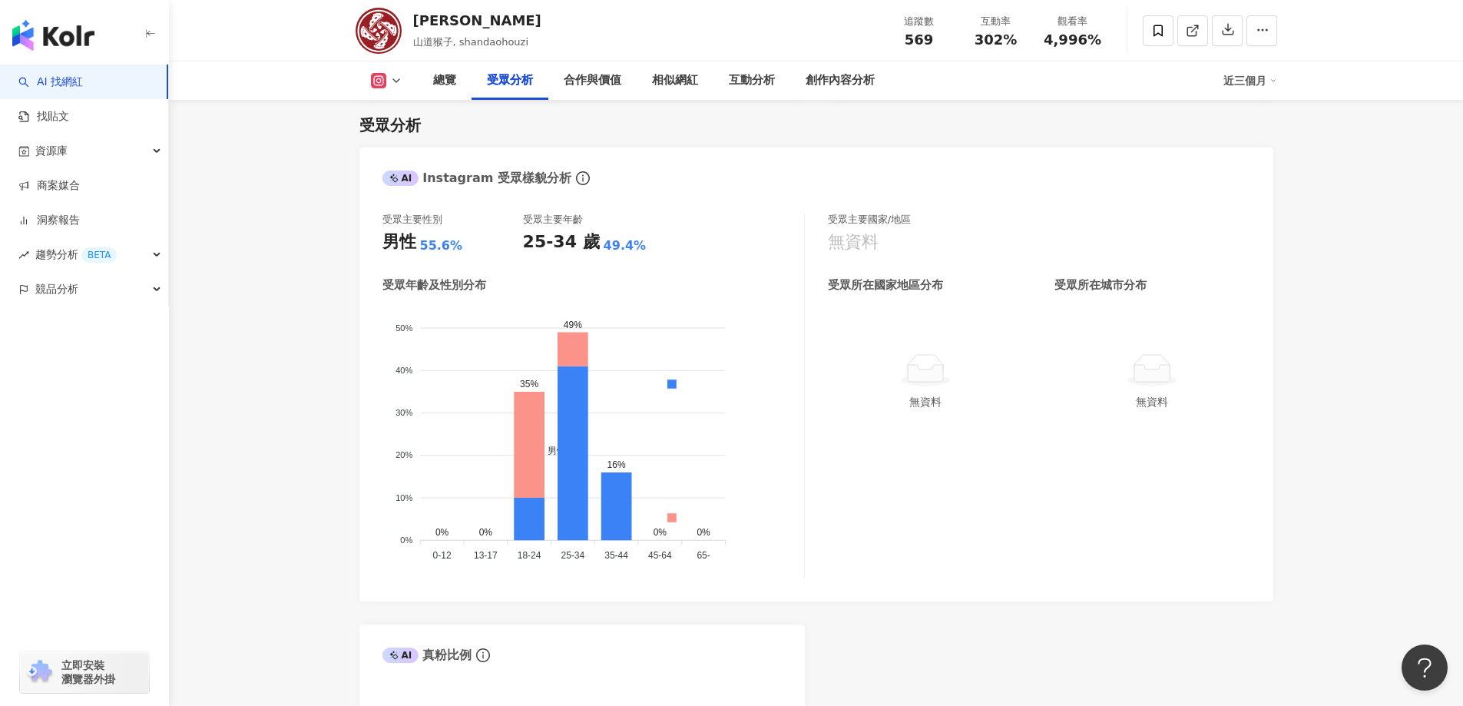
click at [394, 82] on icon at bounding box center [396, 80] width 12 height 12
click at [413, 144] on button "YouTube" at bounding box center [411, 144] width 92 height 21
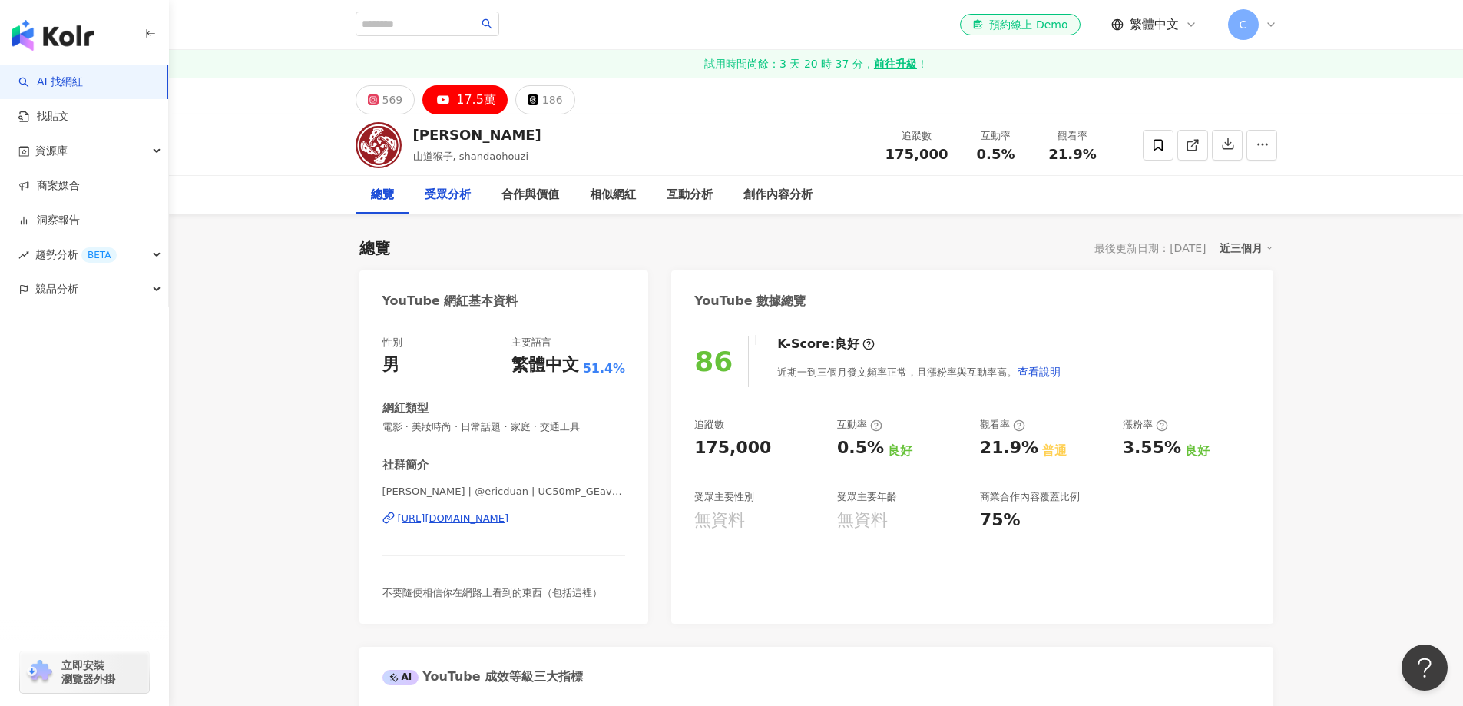
click at [456, 197] on div "受眾分析" at bounding box center [448, 195] width 46 height 18
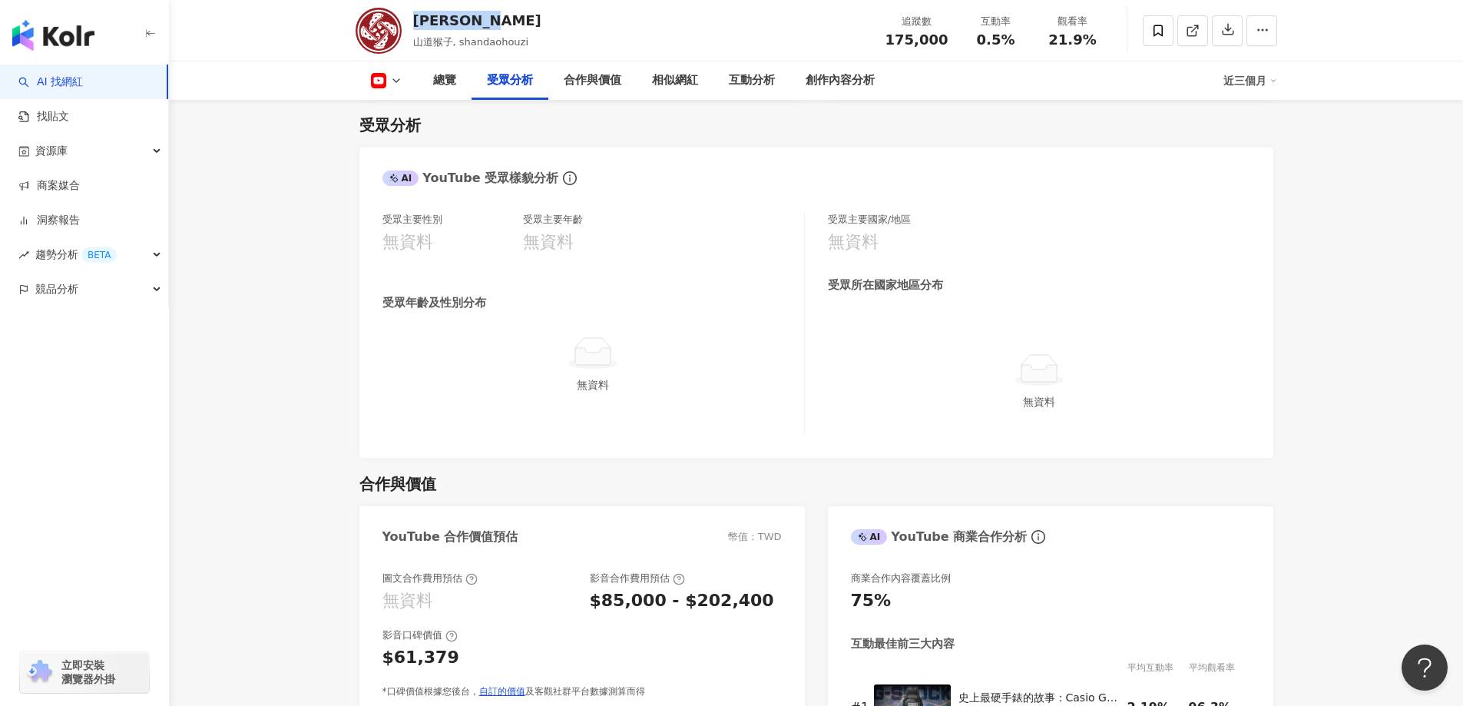
drag, startPoint x: 497, startPoint y: 21, endPoint x: 416, endPoint y: 21, distance: 80.6
click at [416, 21] on div "Eric Duan" at bounding box center [477, 20] width 128 height 19
copy div "Eric Duan"
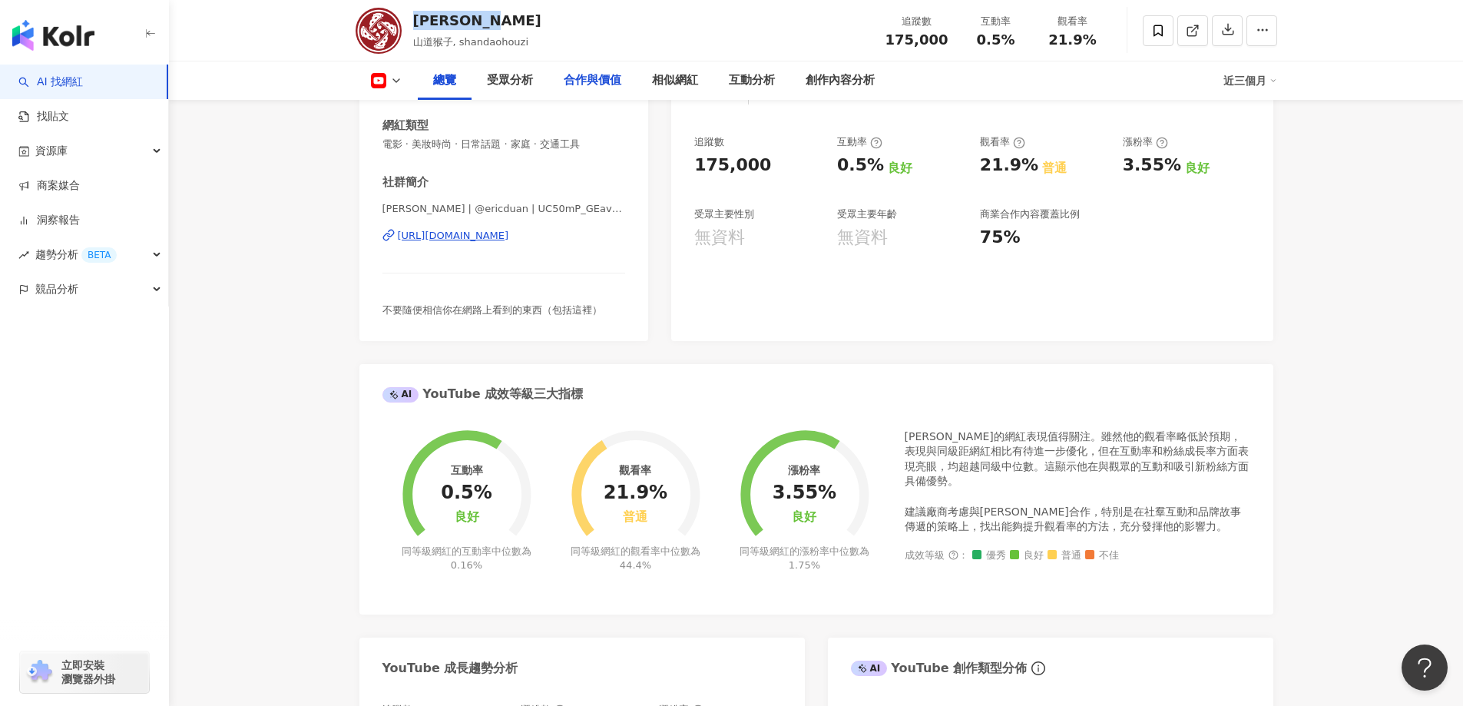
scroll to position [0, 0]
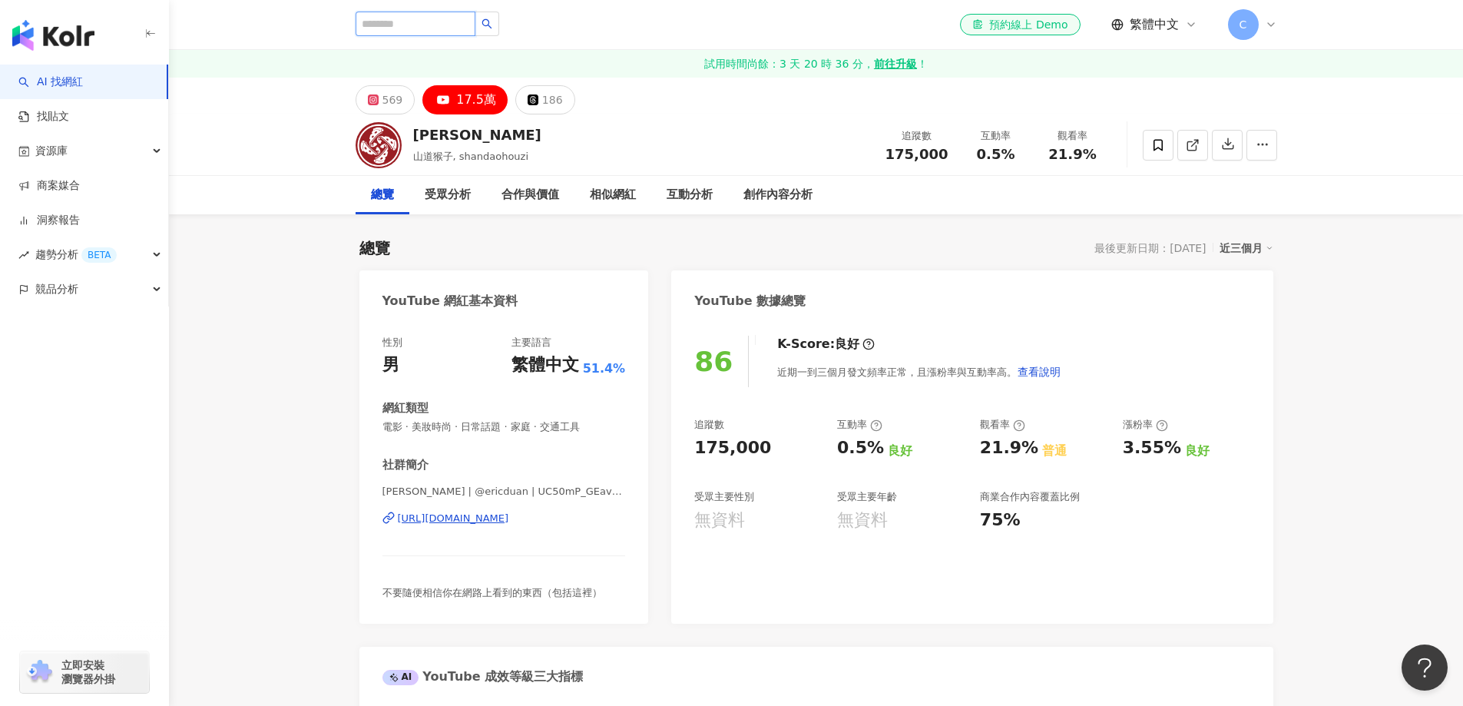
click at [435, 26] on input "search" at bounding box center [415, 24] width 120 height 25
paste input "*********"
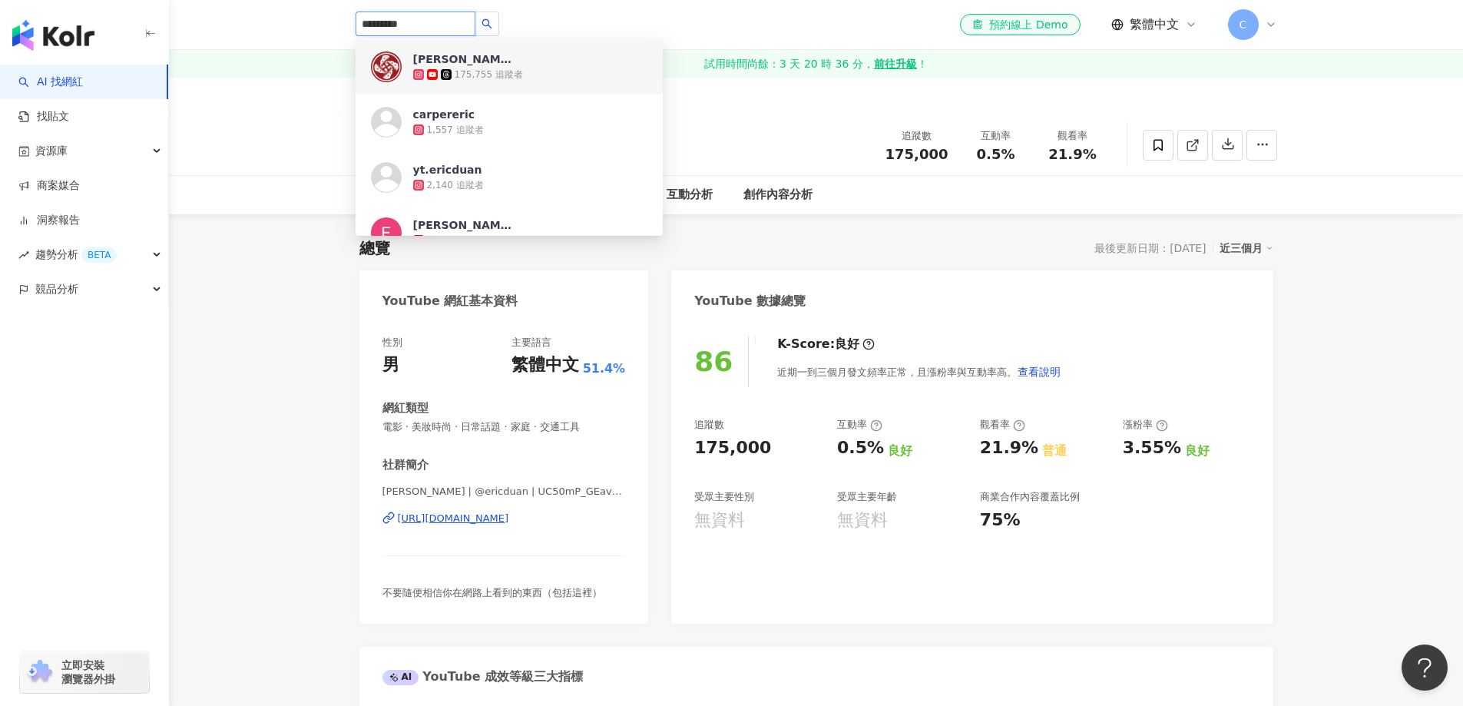
type input "*********"
click at [743, 33] on div "********* Eric Duan 175,755 追蹤者 carpereric 1,557 追蹤者 yt.ericduan 2,140 追蹤者 Eric…" at bounding box center [815, 24] width 921 height 49
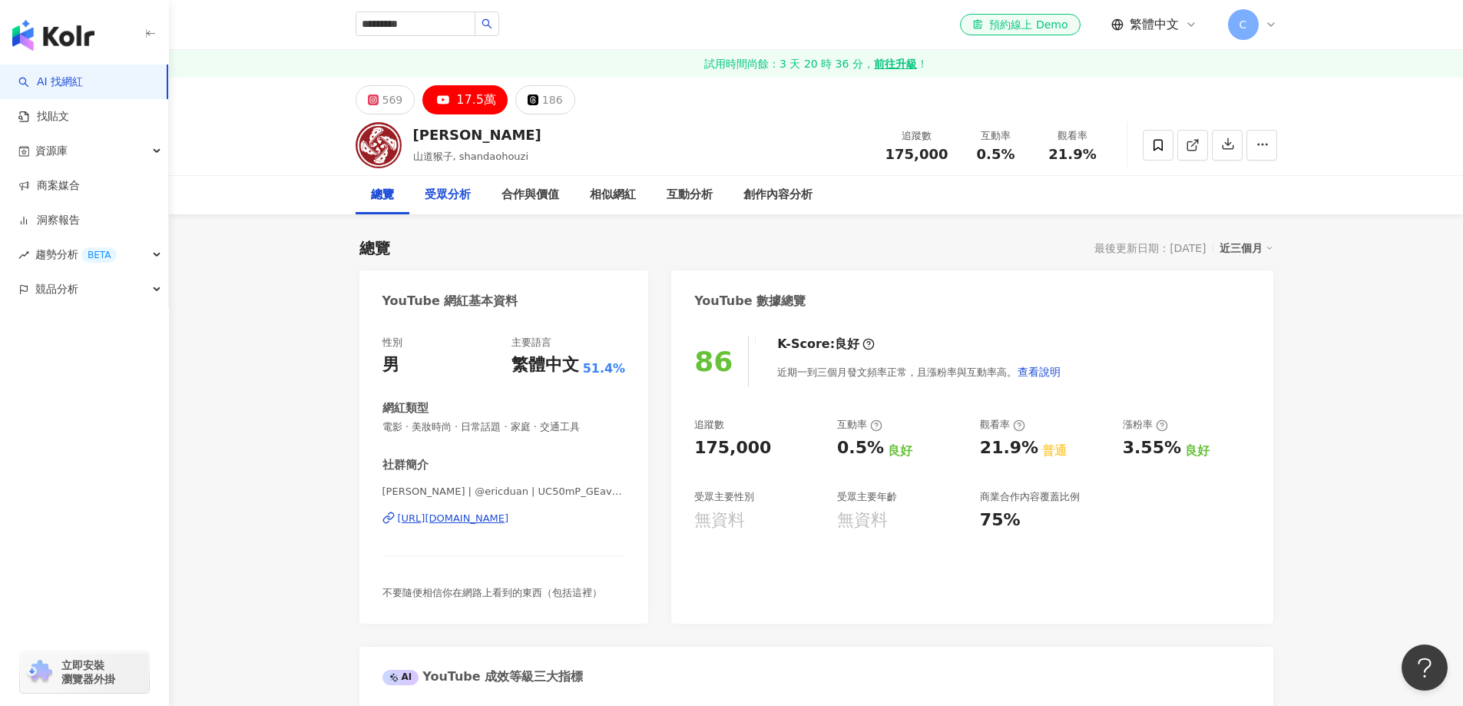
click at [442, 196] on div "受眾分析" at bounding box center [448, 195] width 46 height 18
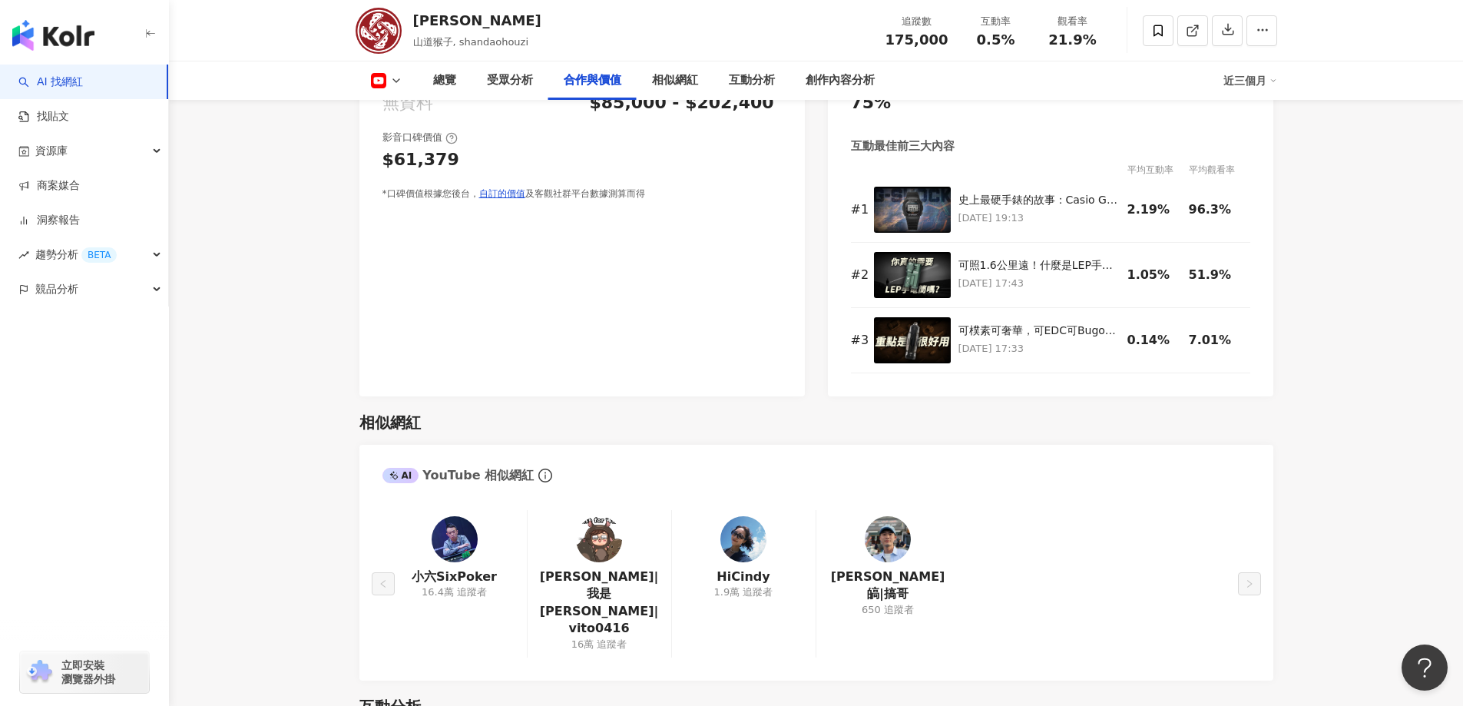
scroll to position [1920, 0]
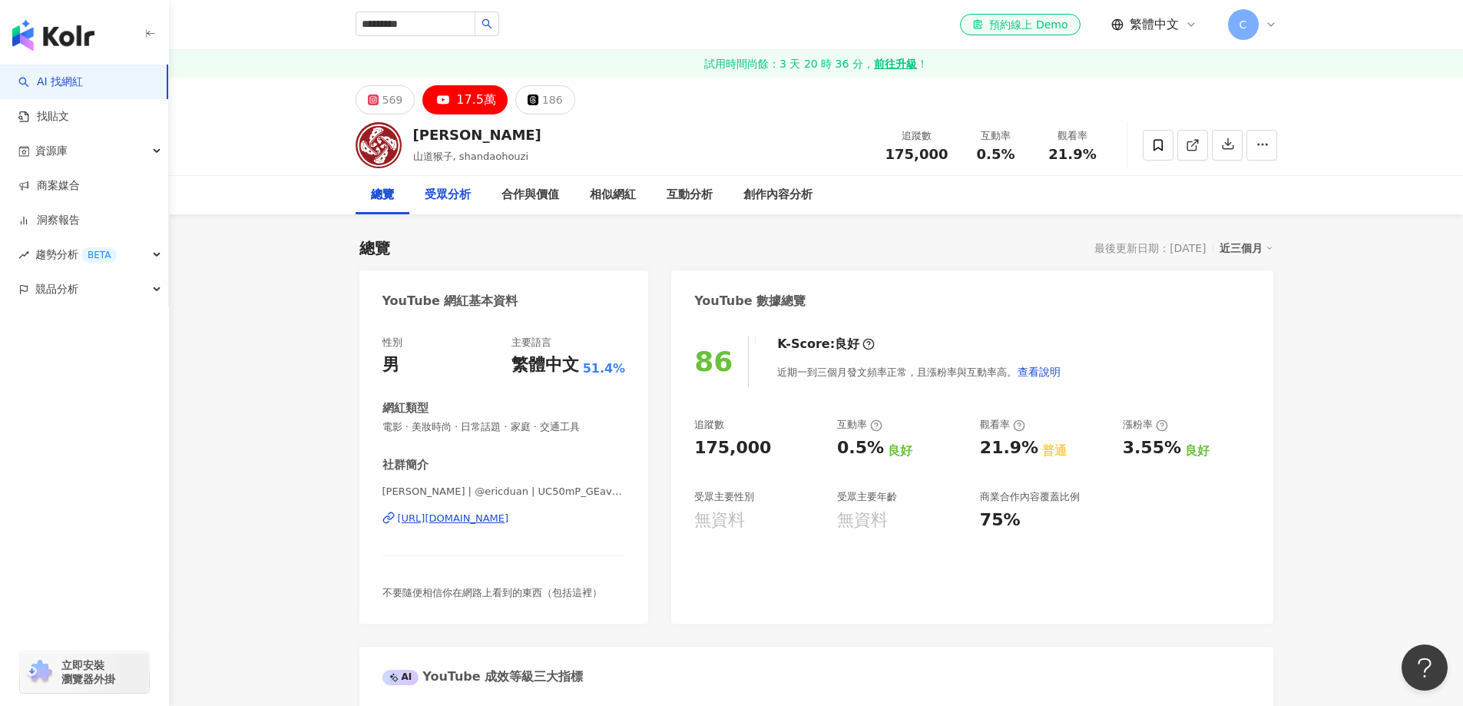
click at [455, 192] on div "受眾分析" at bounding box center [448, 195] width 46 height 18
click at [377, 103] on icon at bounding box center [373, 99] width 11 height 11
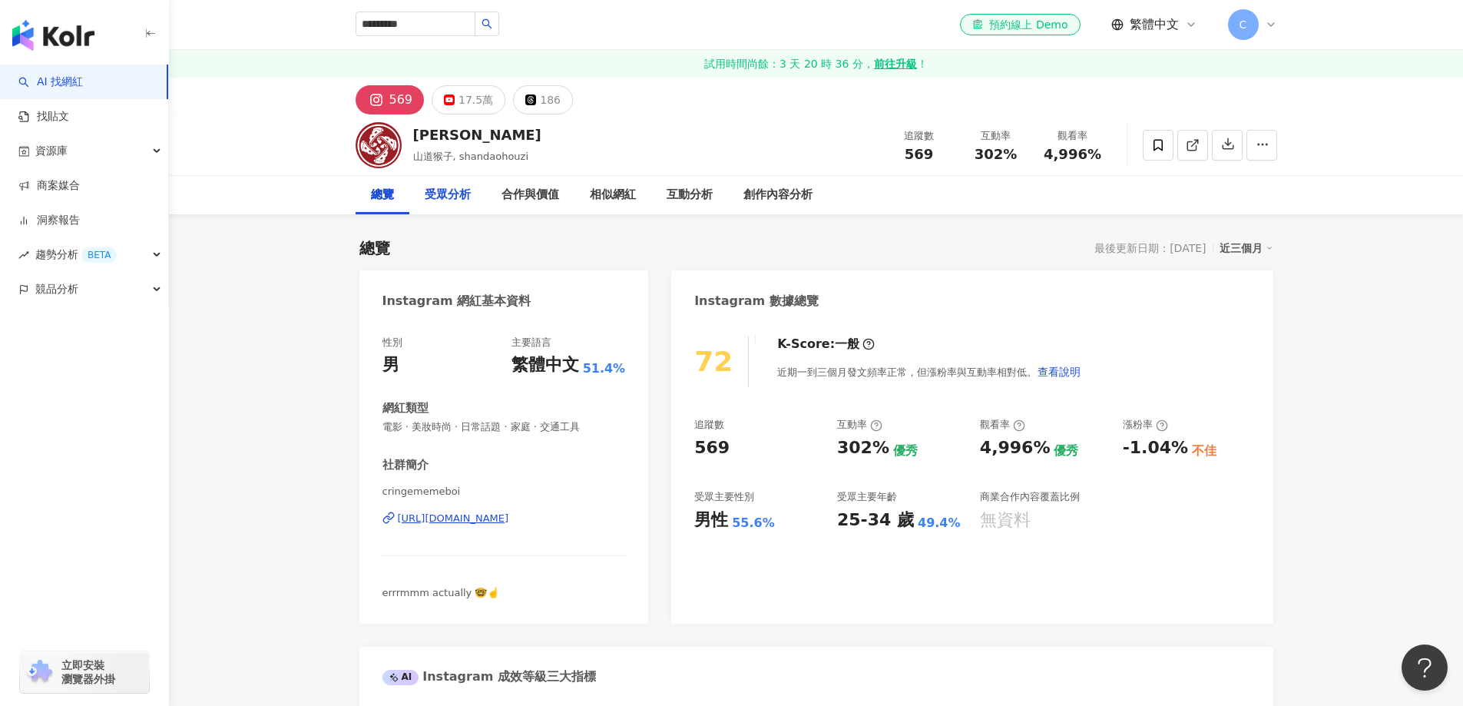
click at [451, 199] on div "受眾分析" at bounding box center [448, 195] width 46 height 18
click at [419, 8] on div "********* [PERSON_NAME] 175,755 追蹤者 carpereric 1,557 追蹤者 yt.[PERSON_NAME] 2,140…" at bounding box center [815, 24] width 921 height 49
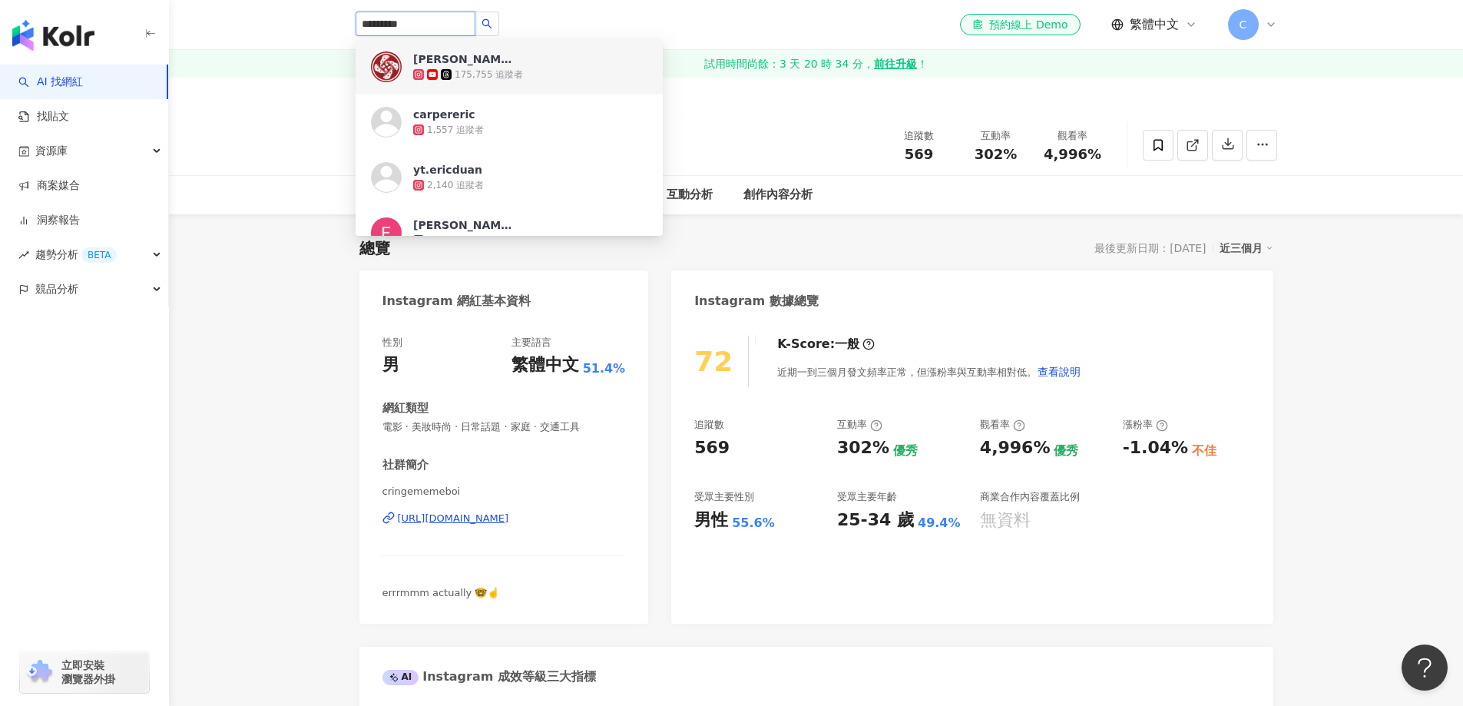
drag, startPoint x: 422, startPoint y: 30, endPoint x: 336, endPoint y: 25, distance: 86.1
click at [336, 25] on div "********* [PERSON_NAME] 175,755 追蹤者 carpereric 1,557 追蹤者 yt.[PERSON_NAME] 2,140…" at bounding box center [816, 24] width 983 height 49
paste input "search"
type input "**"
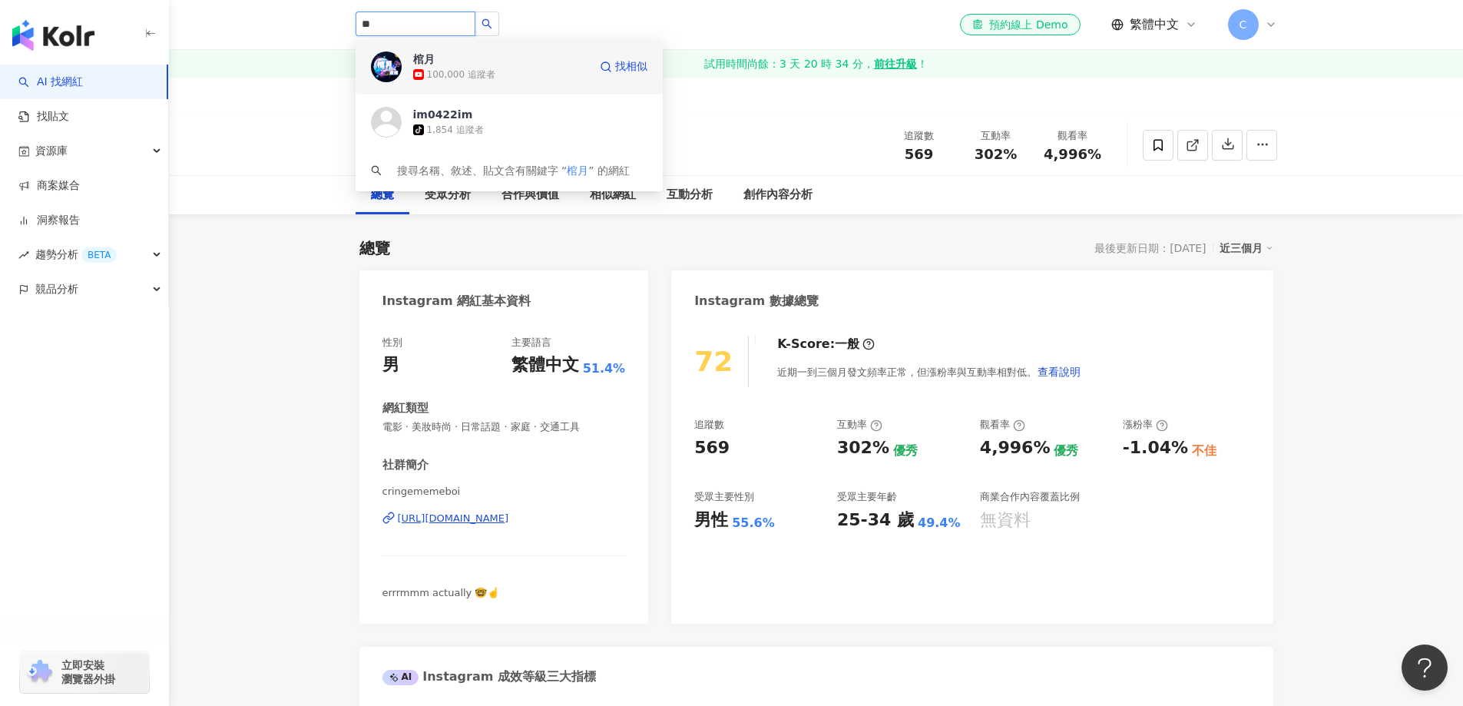
click at [466, 59] on span "棺月" at bounding box center [463, 58] width 100 height 15
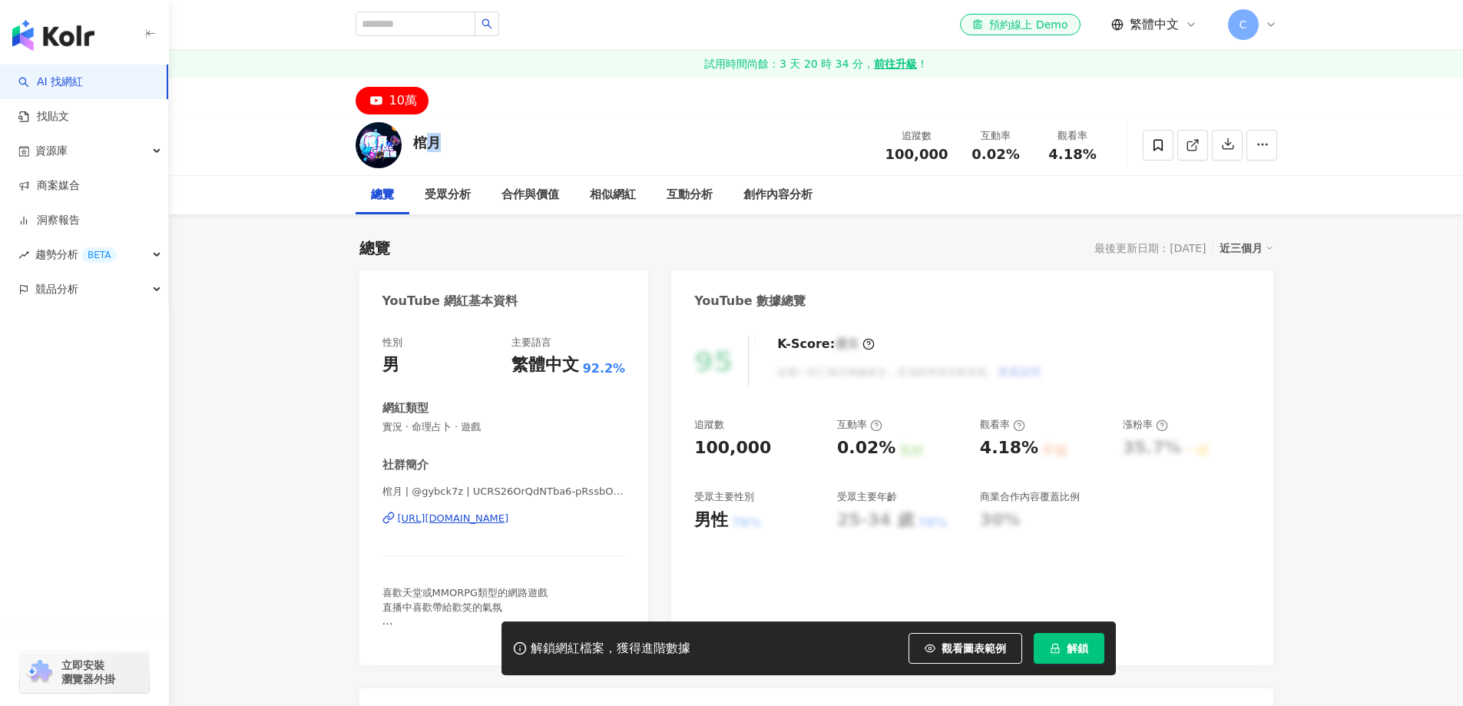
drag, startPoint x: 448, startPoint y: 142, endPoint x: 413, endPoint y: 141, distance: 34.6
click at [413, 141] on div "棺月 追蹤數 100,000 互動率 0.02% 觀看率 4.18%" at bounding box center [816, 144] width 983 height 61
click at [1058, 643] on icon "lock" at bounding box center [1055, 648] width 11 height 11
click at [509, 520] on div "https://www.youtube.com/channel/UCRS26OrQdNTba6-pRssbOzQ" at bounding box center [453, 518] width 111 height 14
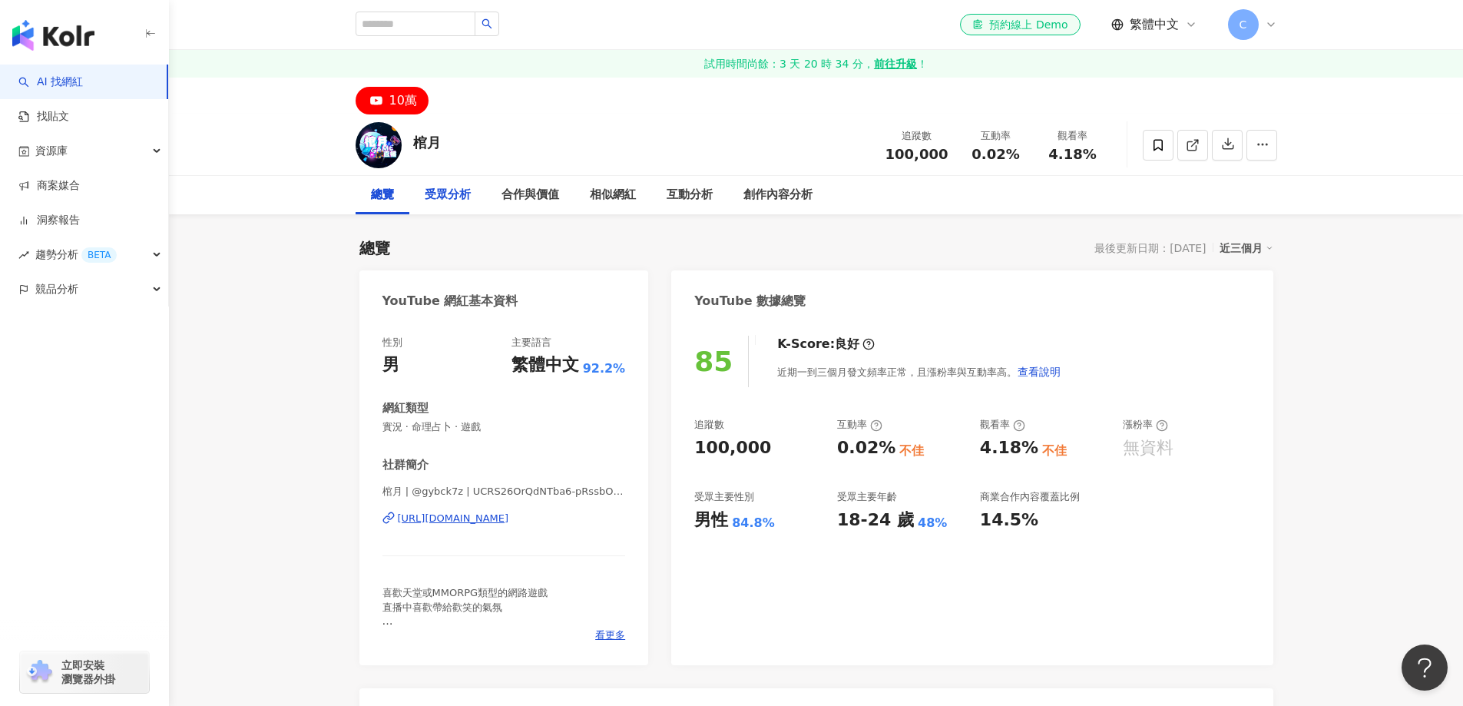
click at [446, 202] on div "受眾分析" at bounding box center [448, 195] width 46 height 18
click at [435, 25] on input "search" at bounding box center [415, 24] width 120 height 25
paste input "**"
type input "**"
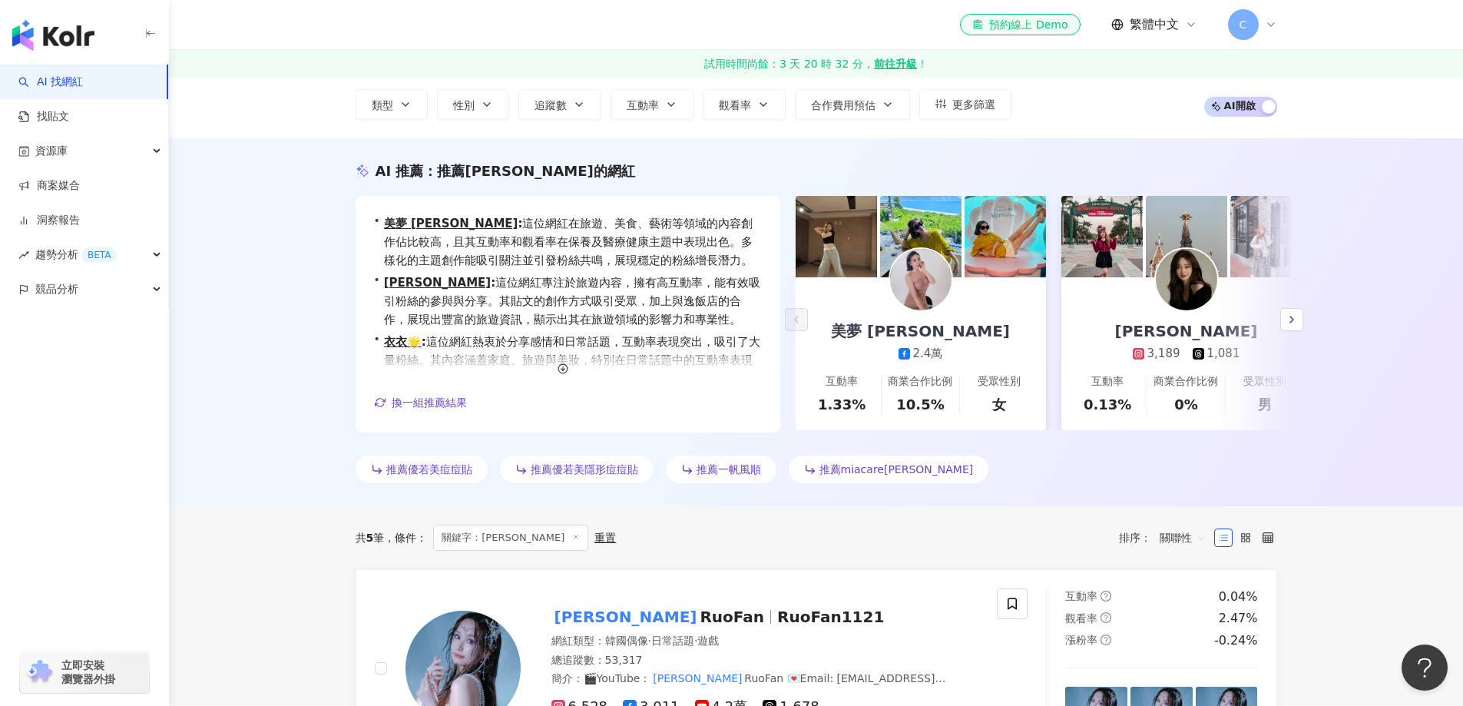
scroll to position [307, 0]
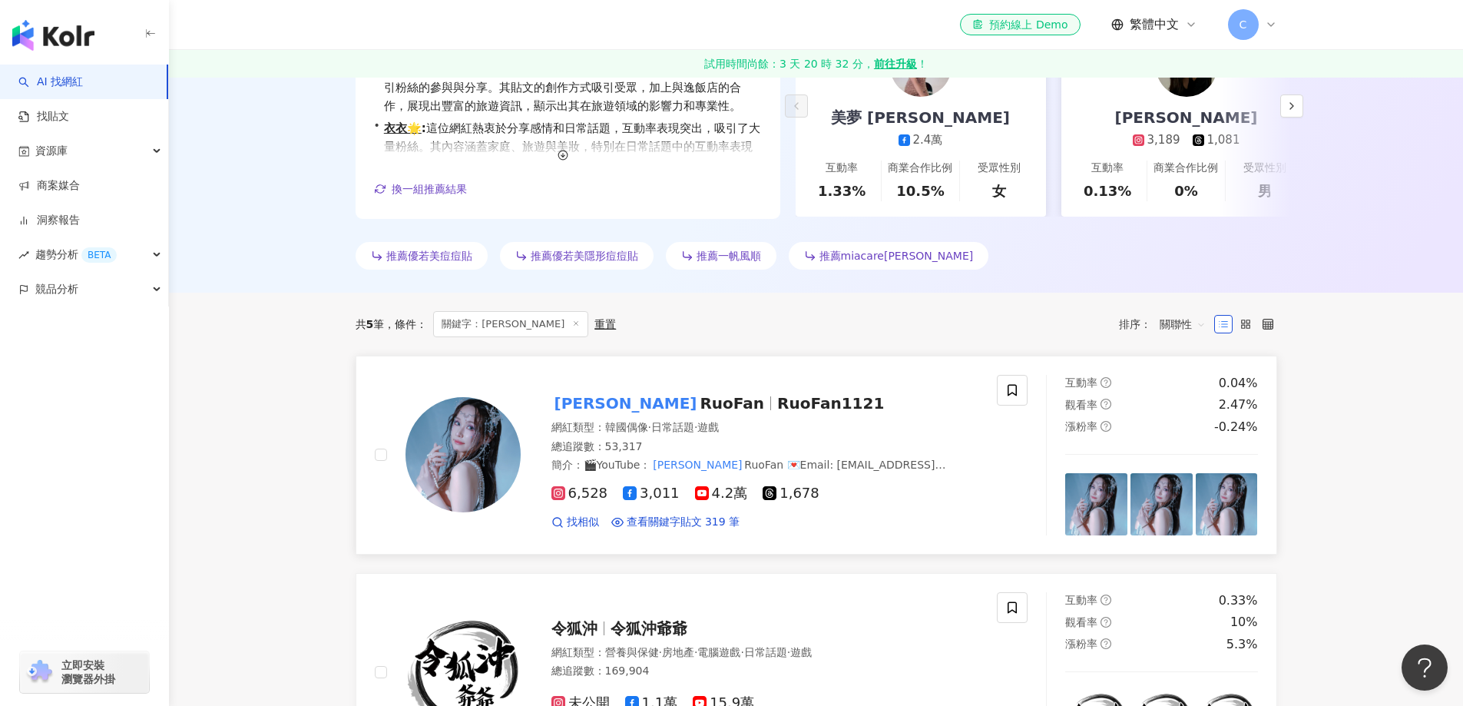
click at [652, 408] on span "若帆 RuoFan" at bounding box center [664, 403] width 227 height 18
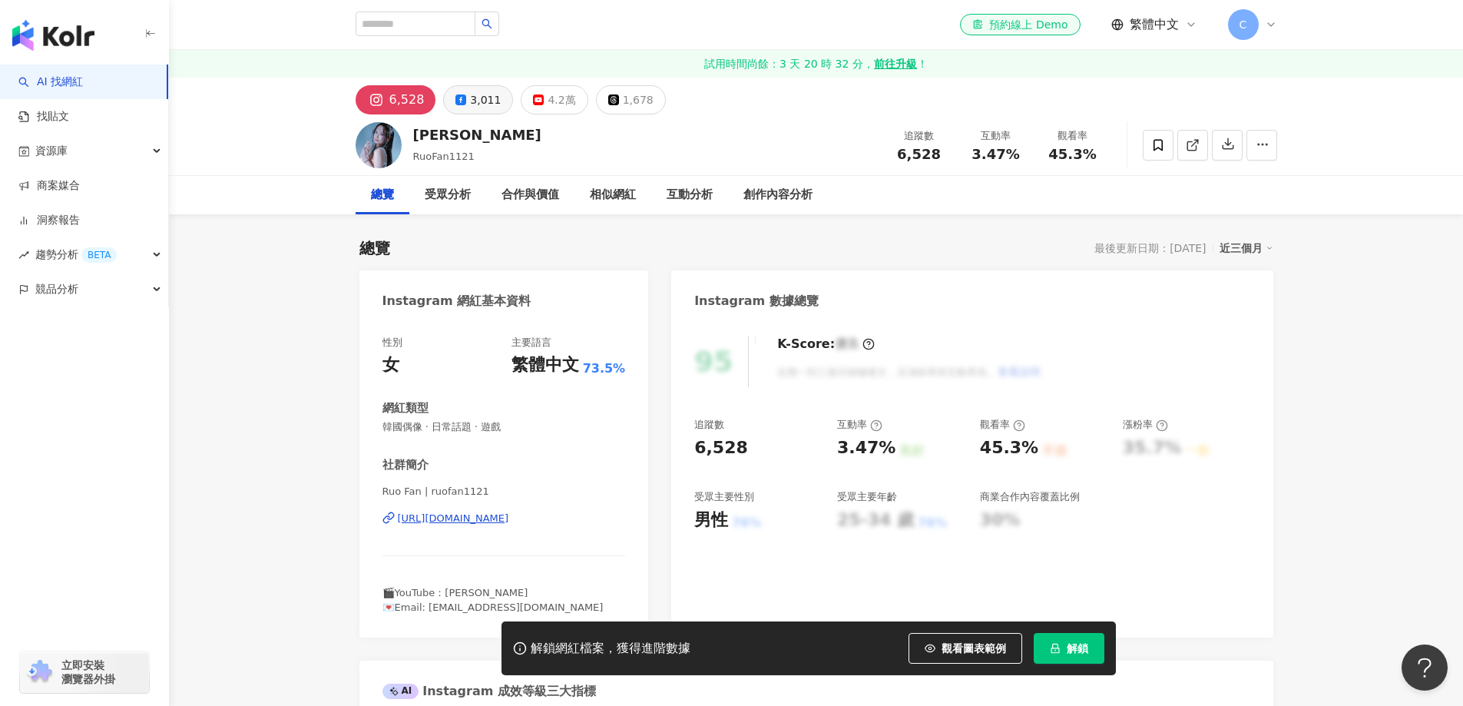
click at [474, 104] on div "3,011" at bounding box center [485, 99] width 31 height 21
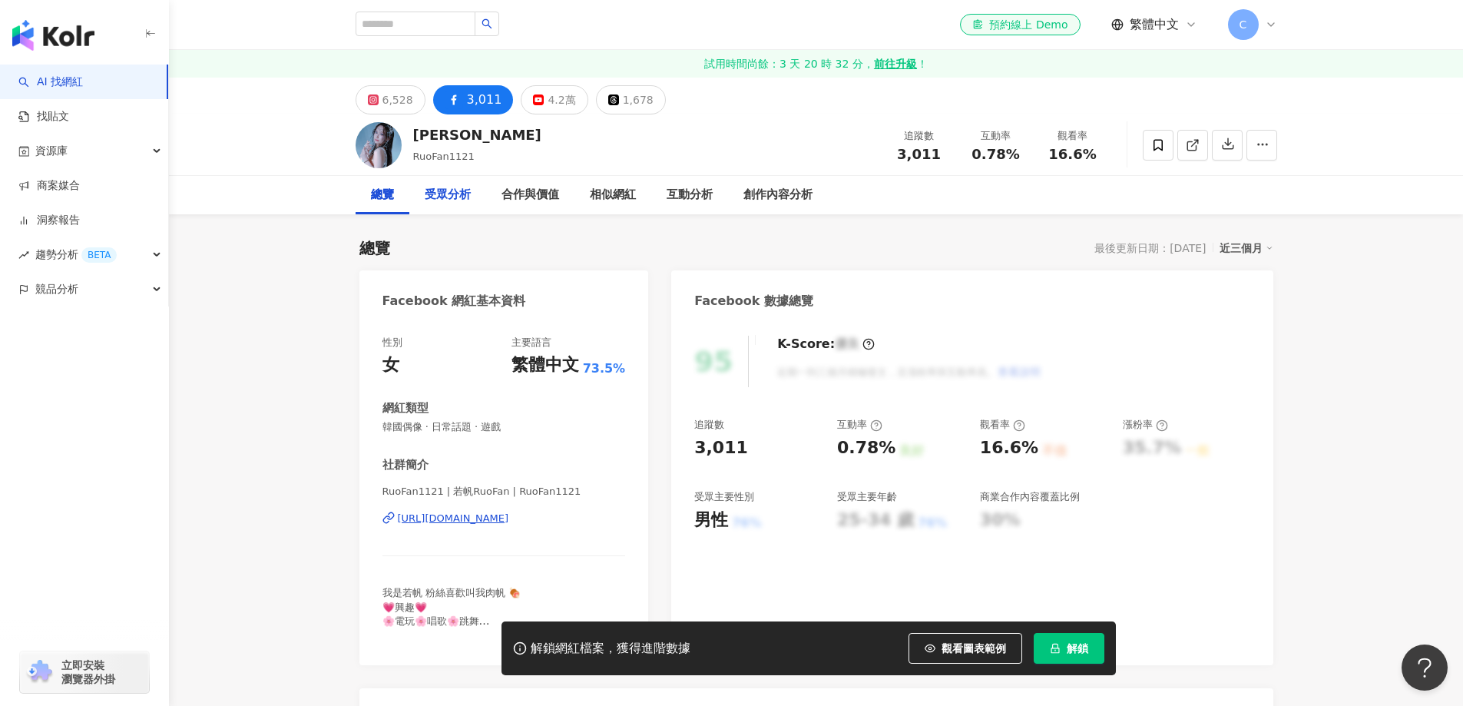
click at [449, 192] on div "受眾分析" at bounding box center [448, 195] width 46 height 18
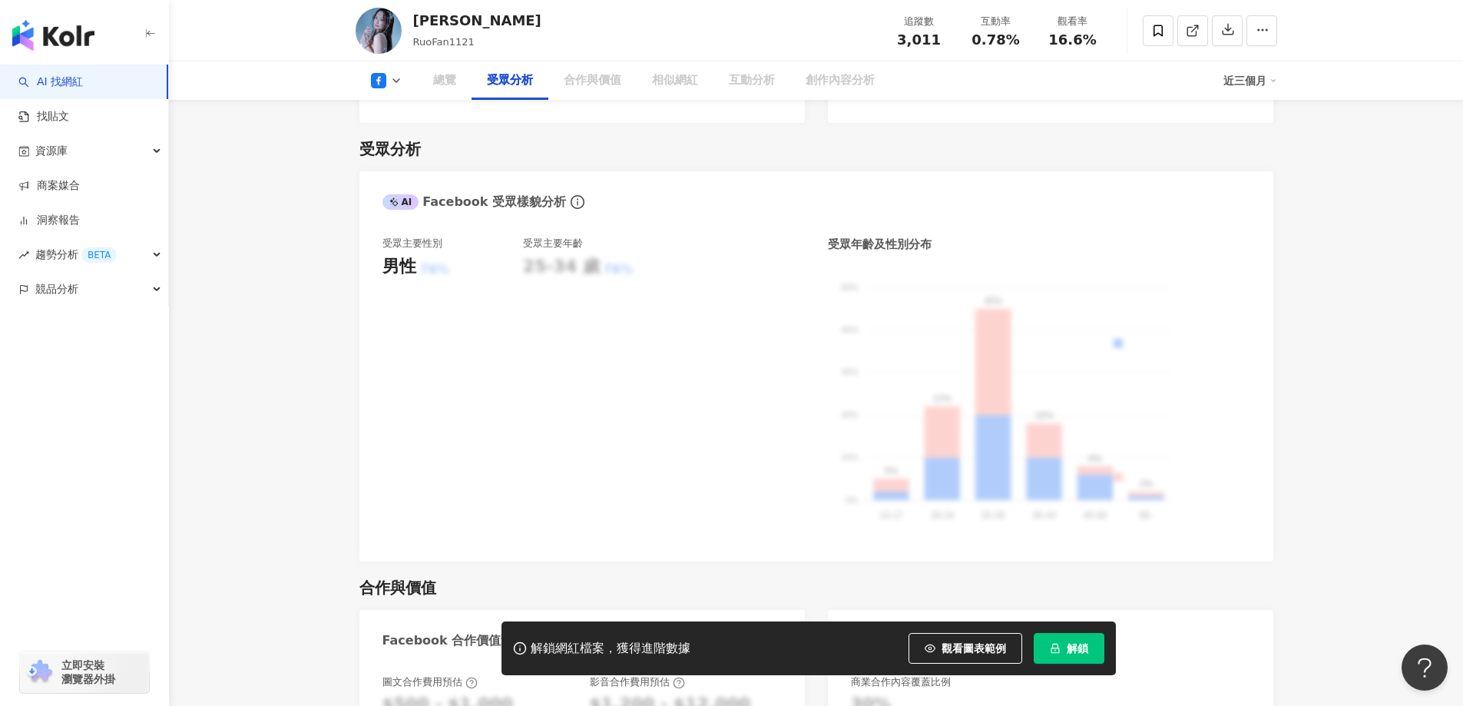
click at [1068, 640] on button "解鎖" at bounding box center [1068, 648] width 71 height 31
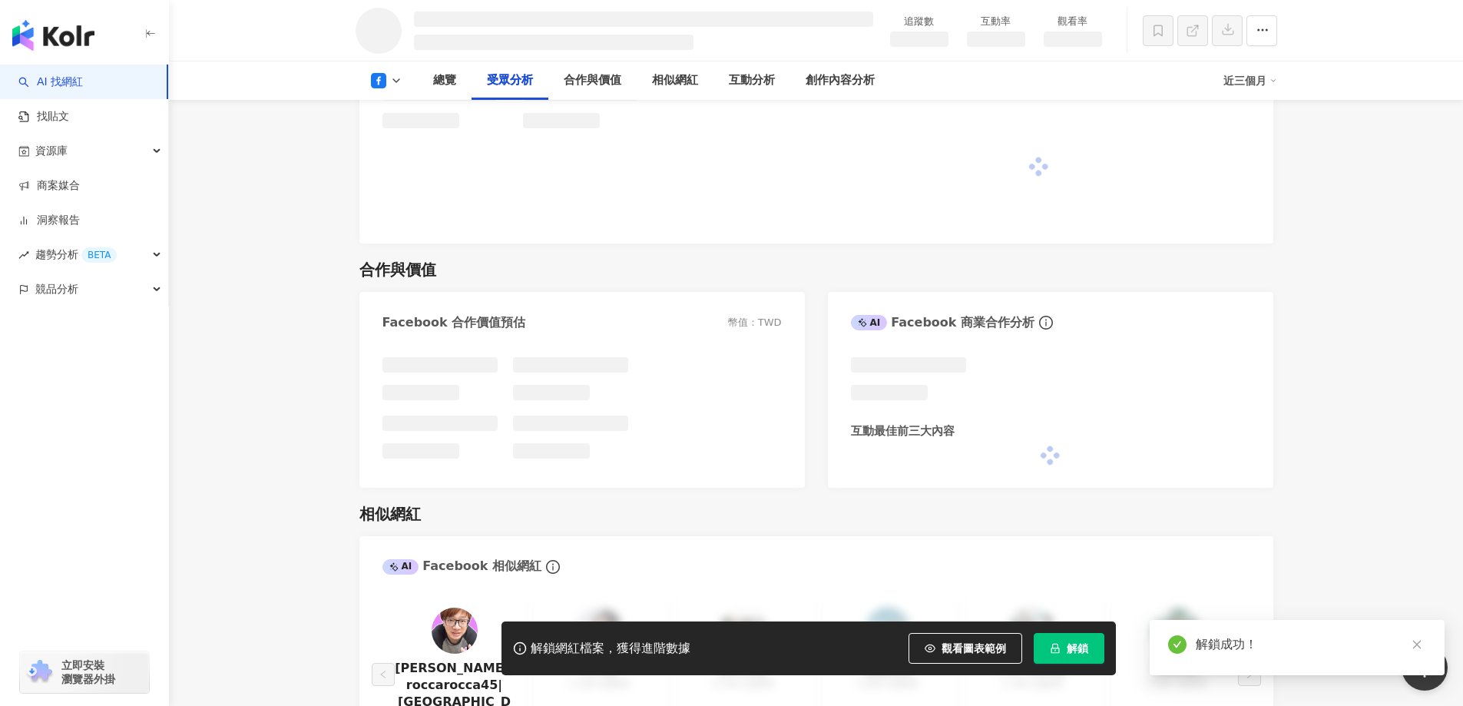
scroll to position [1293, 0]
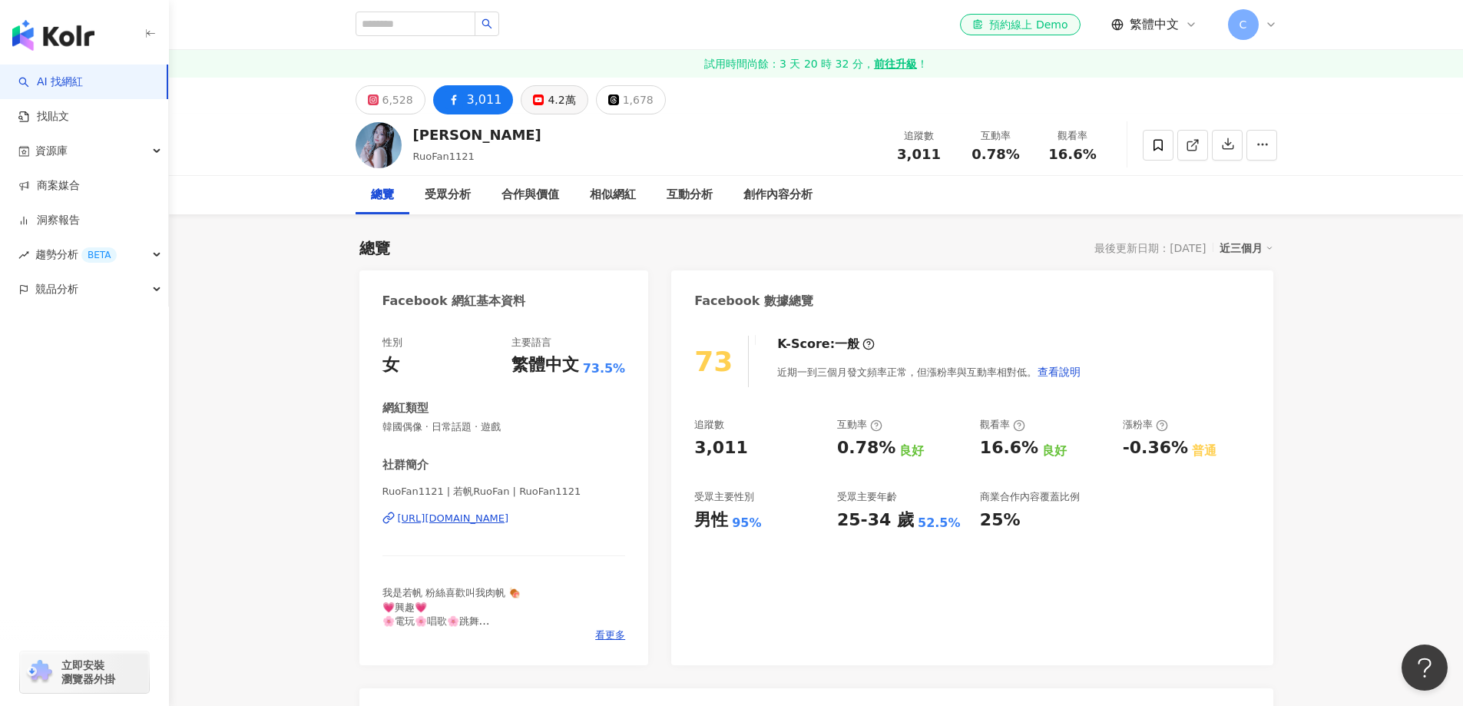
click at [547, 100] on div "4.2萬" at bounding box center [561, 99] width 28 height 21
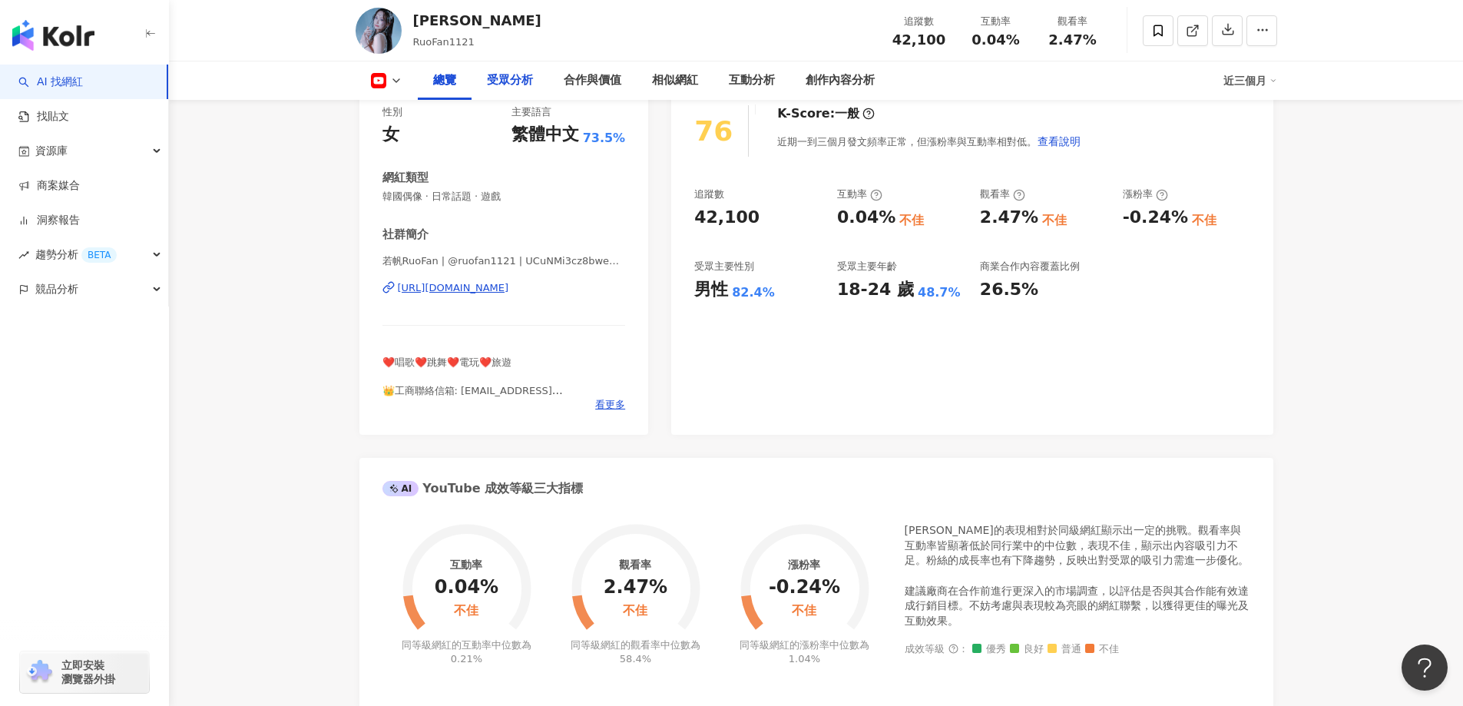
click at [512, 77] on div "受眾分析" at bounding box center [510, 80] width 46 height 18
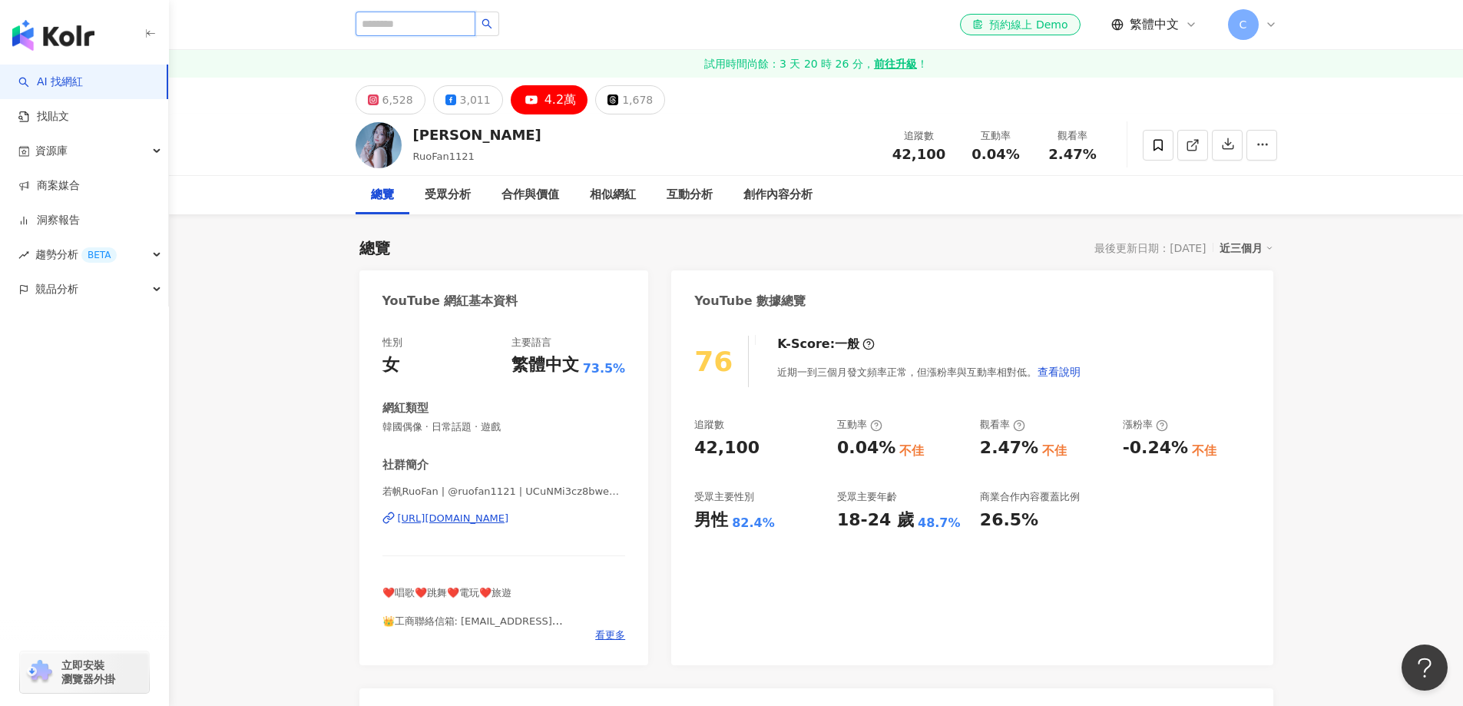
click at [396, 29] on input "search" at bounding box center [415, 24] width 120 height 25
paste input "***"
type input "***"
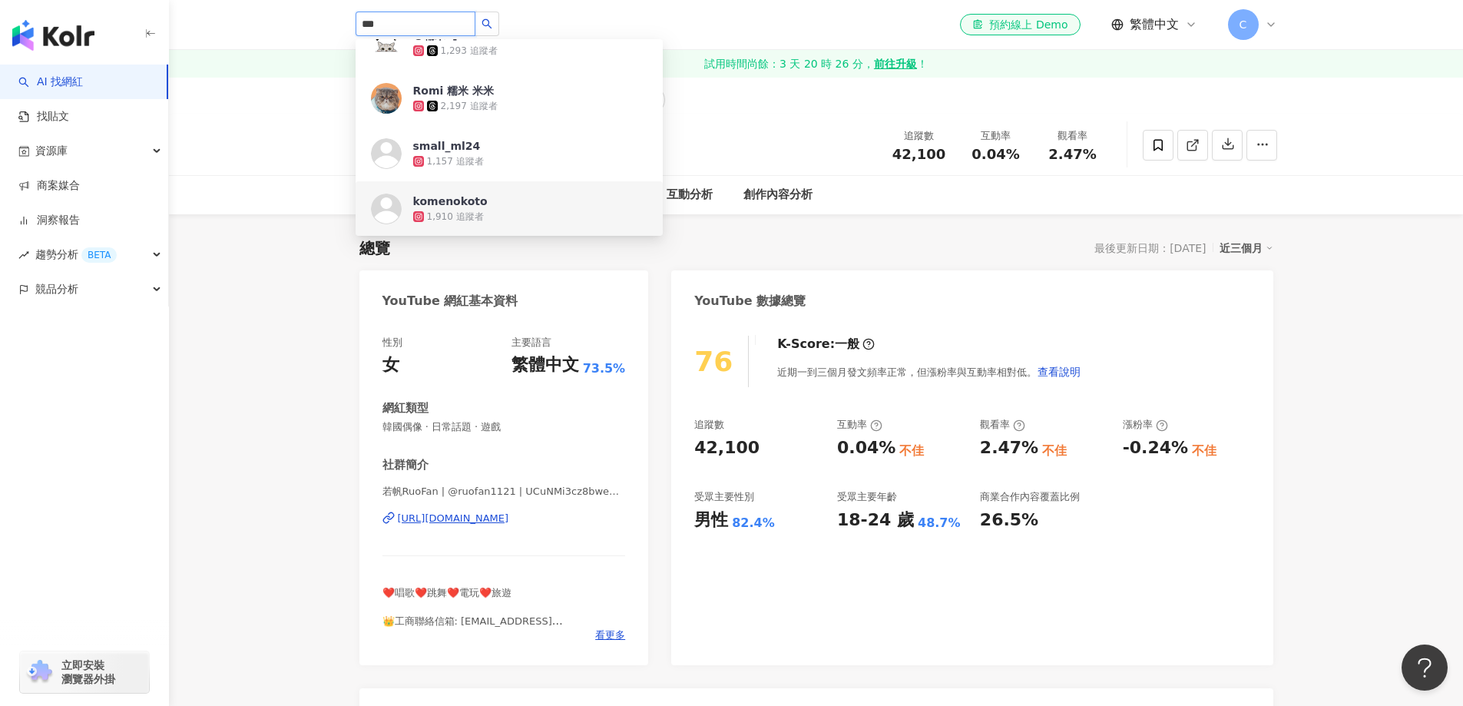
scroll to position [461, 0]
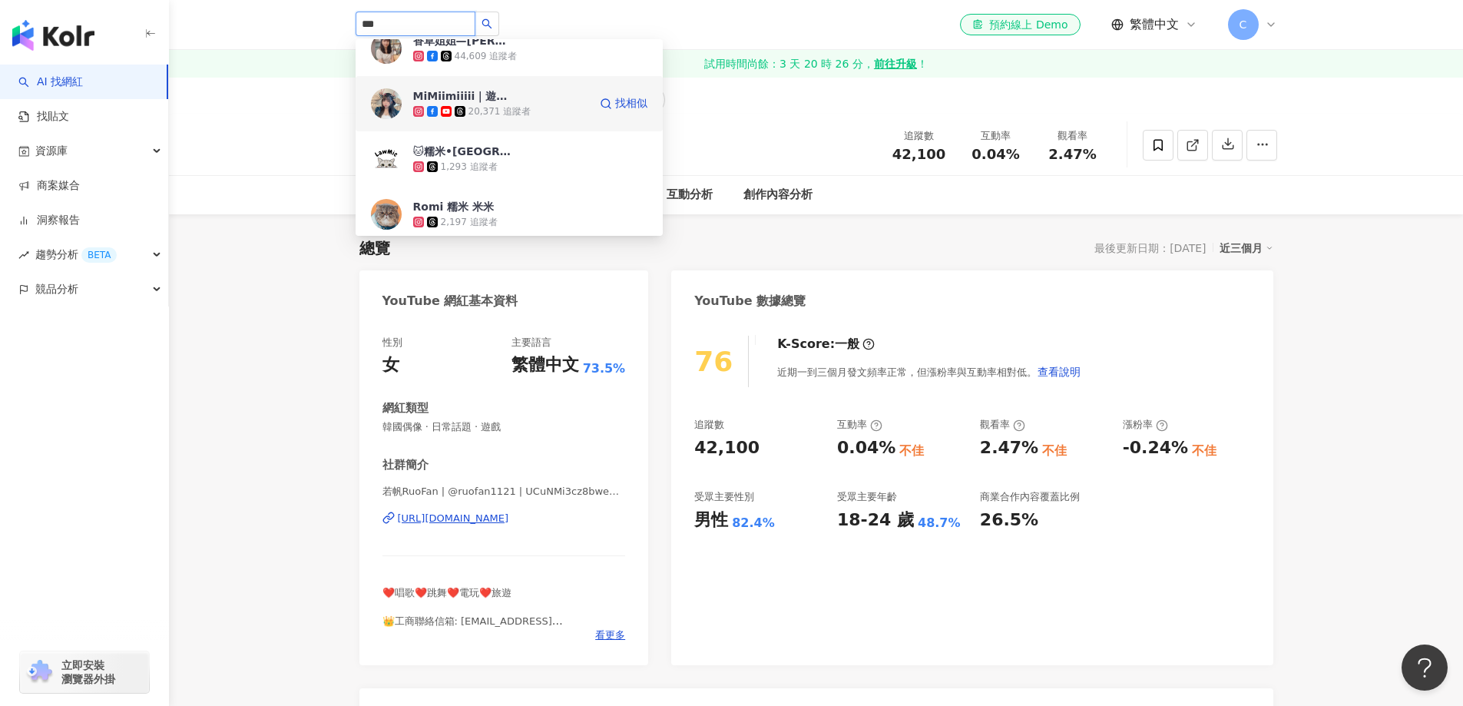
click at [513, 98] on div "MiMiimiiiii｜遊戲、生活、美食💕 20,371 追蹤者" at bounding box center [500, 103] width 175 height 31
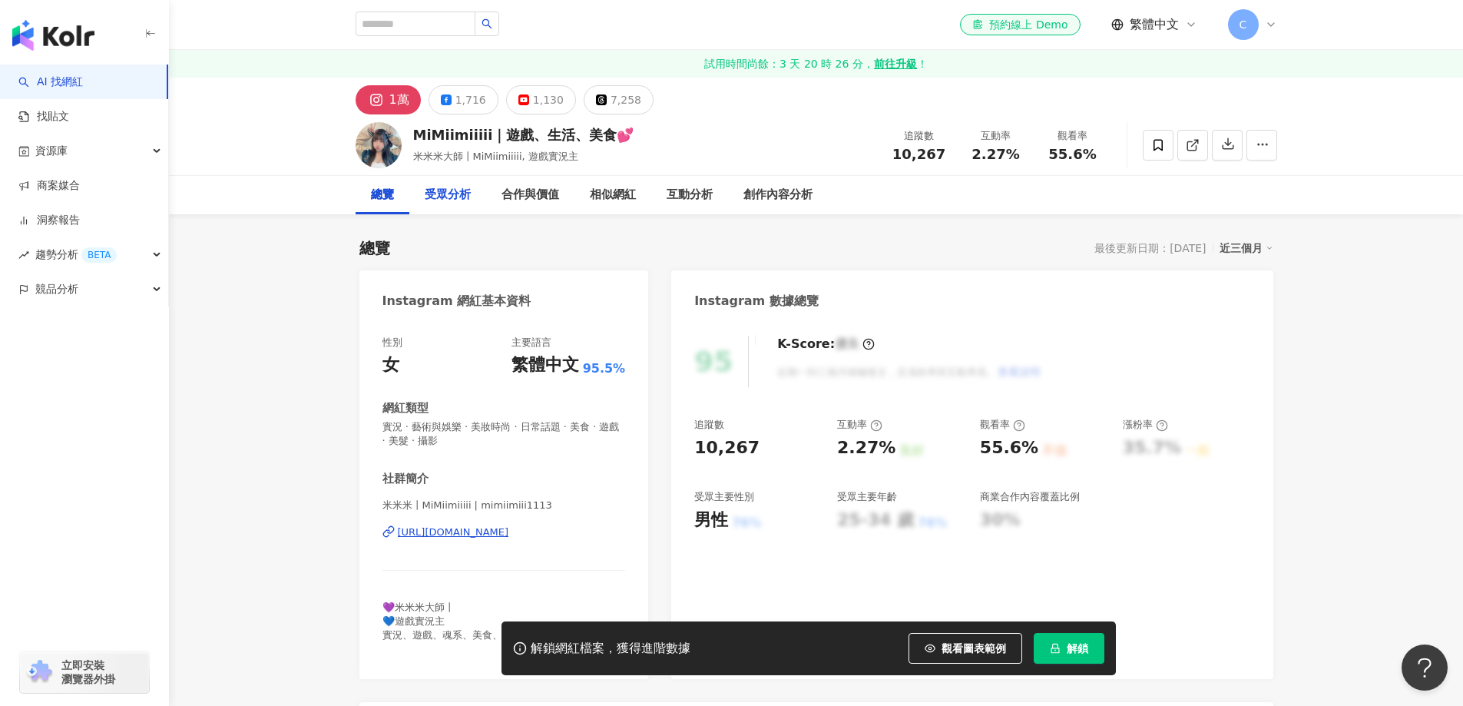
click at [453, 193] on div "受眾分析" at bounding box center [448, 195] width 46 height 18
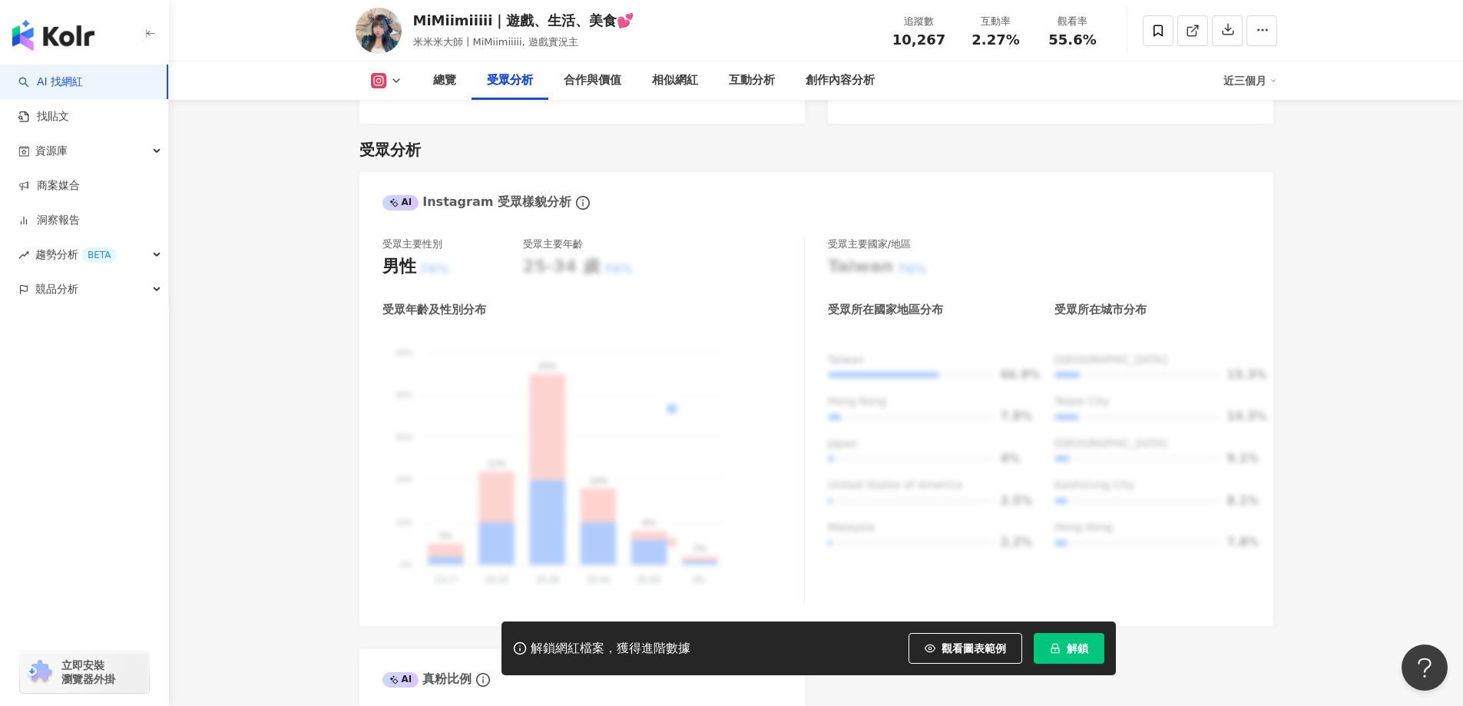
click at [1076, 643] on span "解鎖" at bounding box center [1076, 648] width 21 height 12
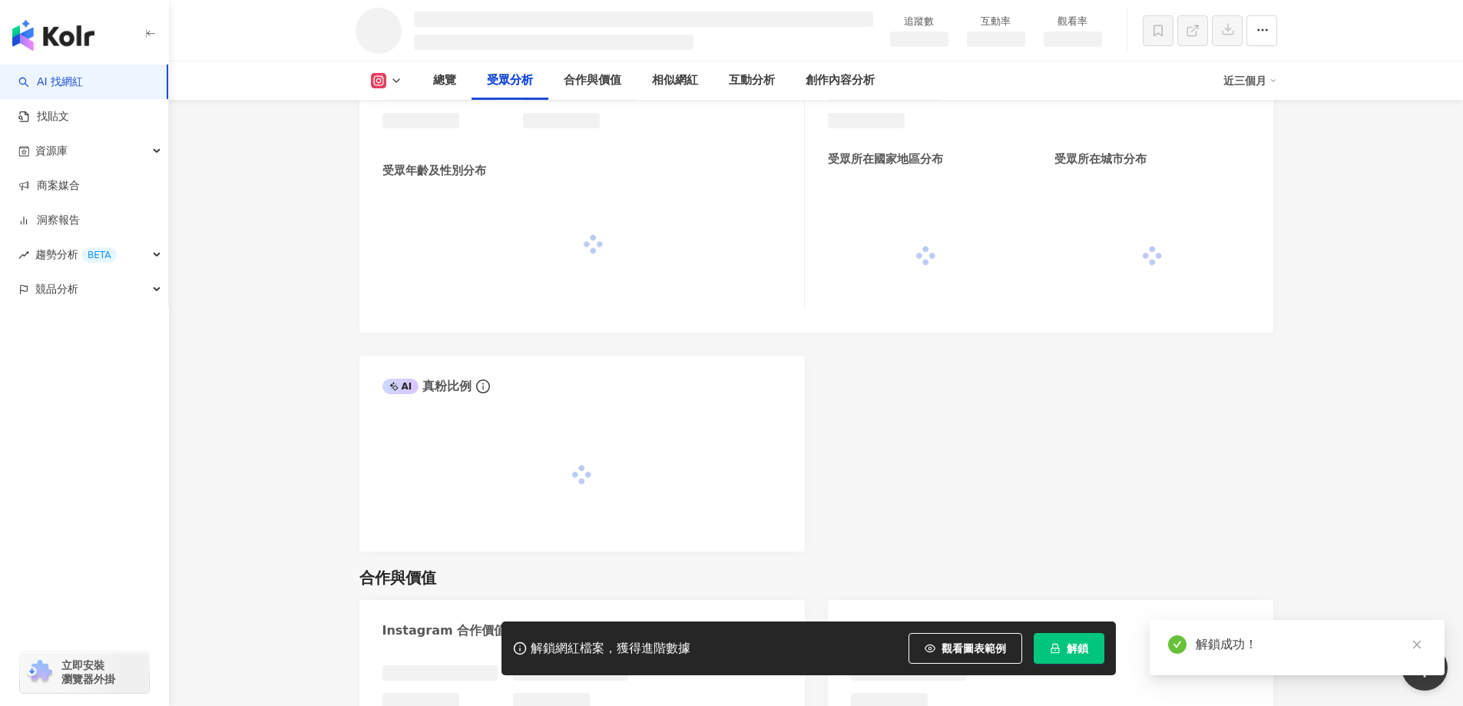
scroll to position [1293, 0]
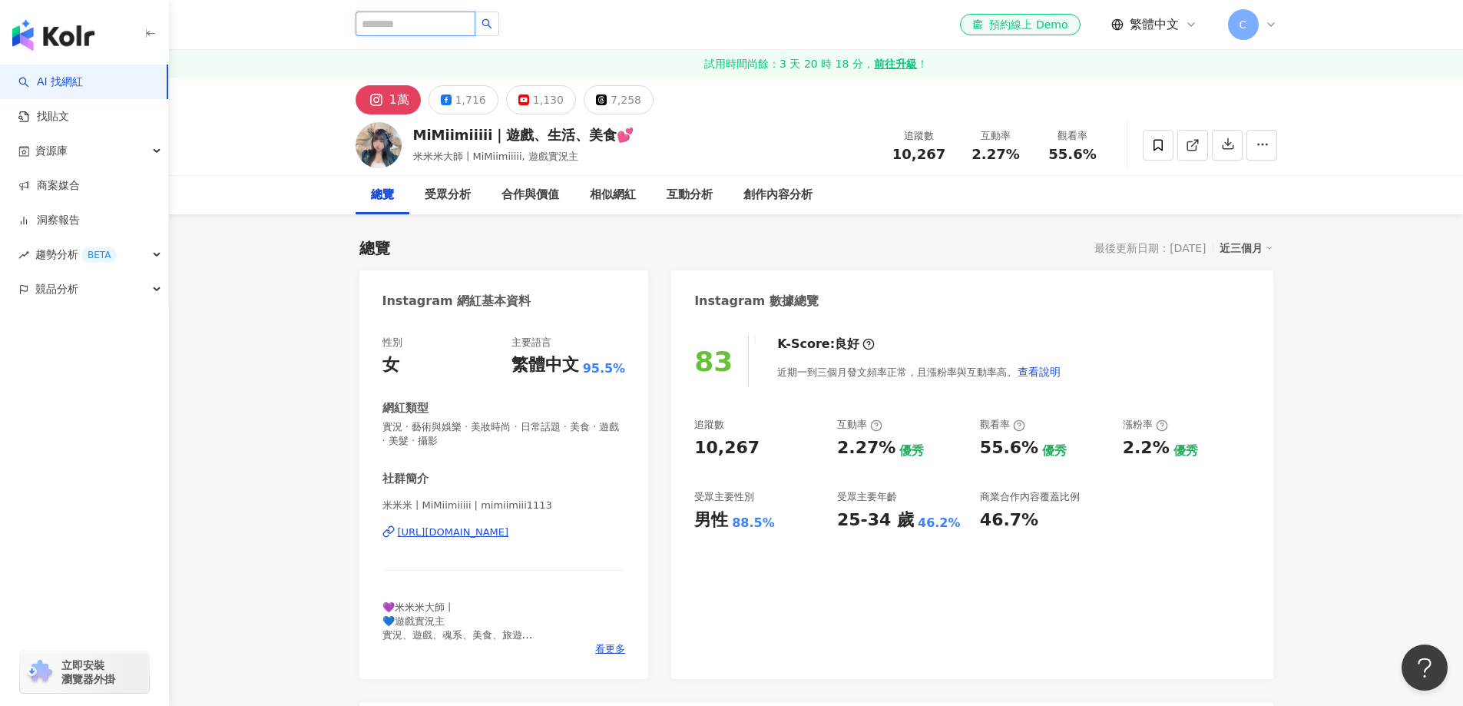
click at [432, 21] on input "search" at bounding box center [415, 24] width 120 height 25
paste input "**"
drag, startPoint x: 437, startPoint y: 22, endPoint x: 326, endPoint y: 18, distance: 111.4
click at [326, 18] on div "* 搜尋名稱、敘述、貼文含有關鍵字 “ 哈 ” 的網紅 el-icon-cs 預約線上 Demo 繁體中文 C" at bounding box center [816, 24] width 983 height 49
paste input "*"
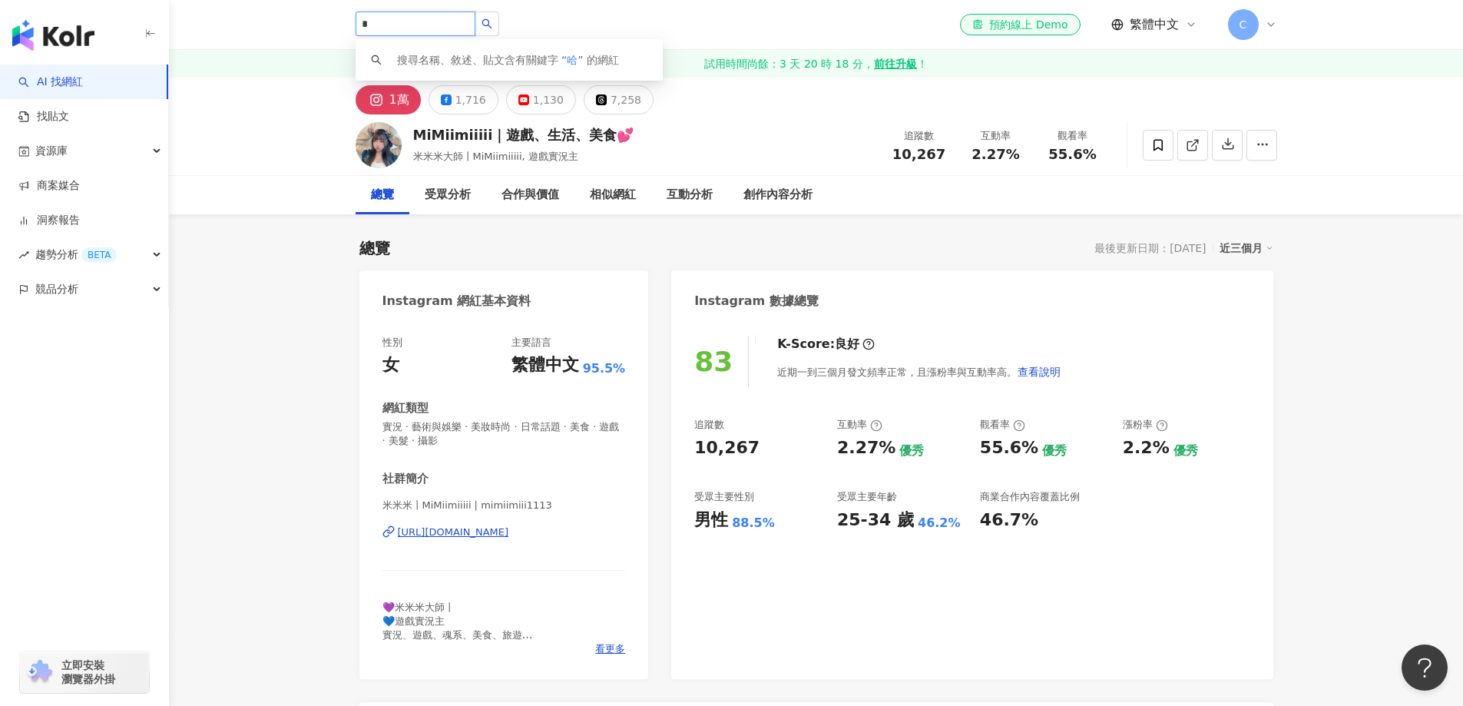
type input "**"
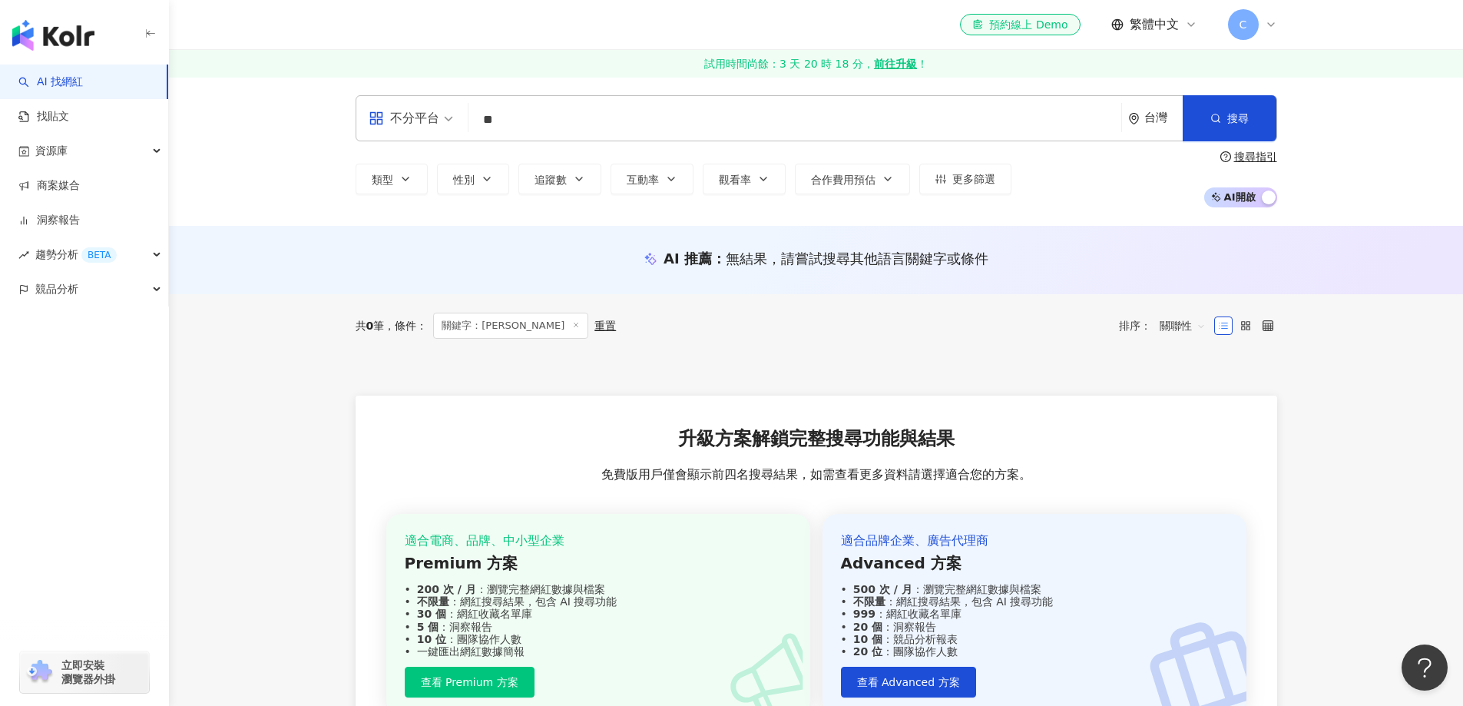
click at [623, 281] on div "AI 推薦 ： 無結果，請嘗試搜尋其他語言關鍵字或條件" at bounding box center [816, 260] width 1294 height 68
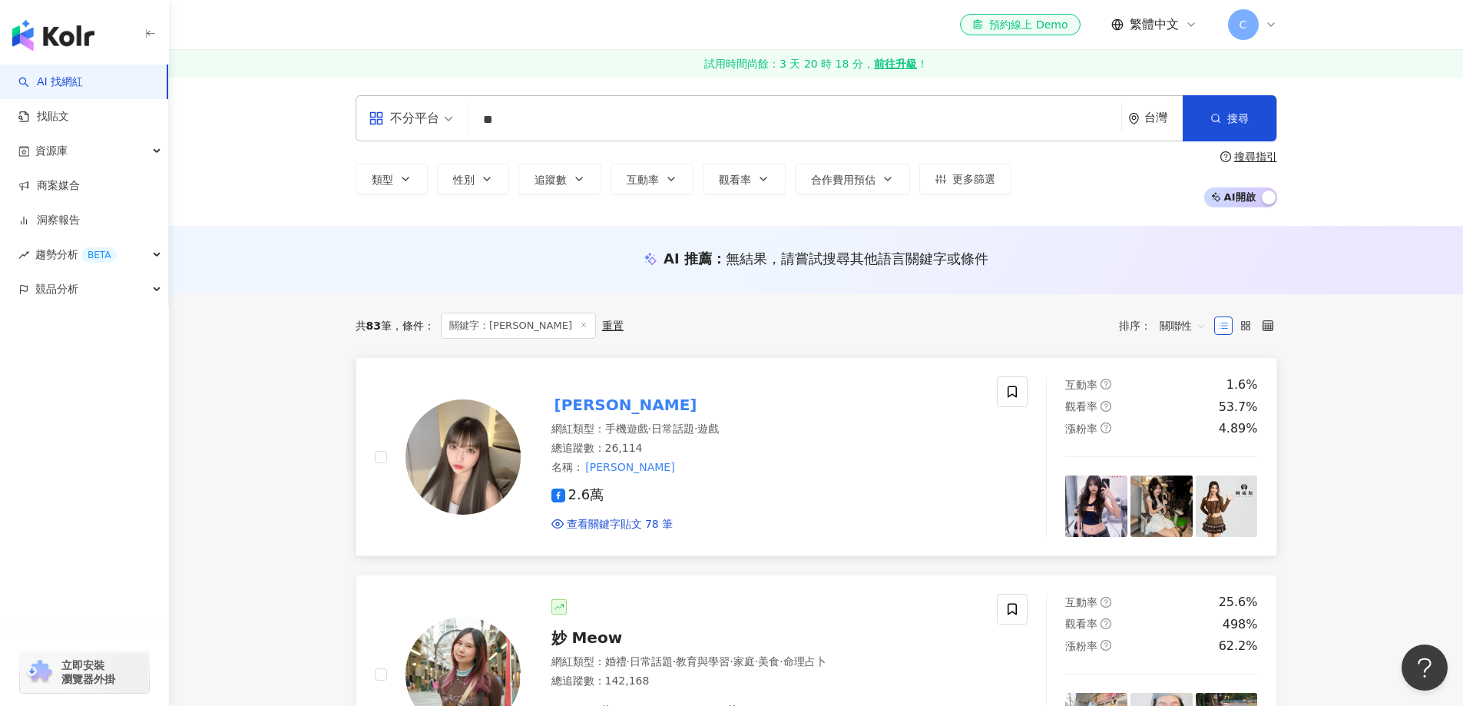
click at [576, 405] on mark "[PERSON_NAME]" at bounding box center [625, 404] width 149 height 25
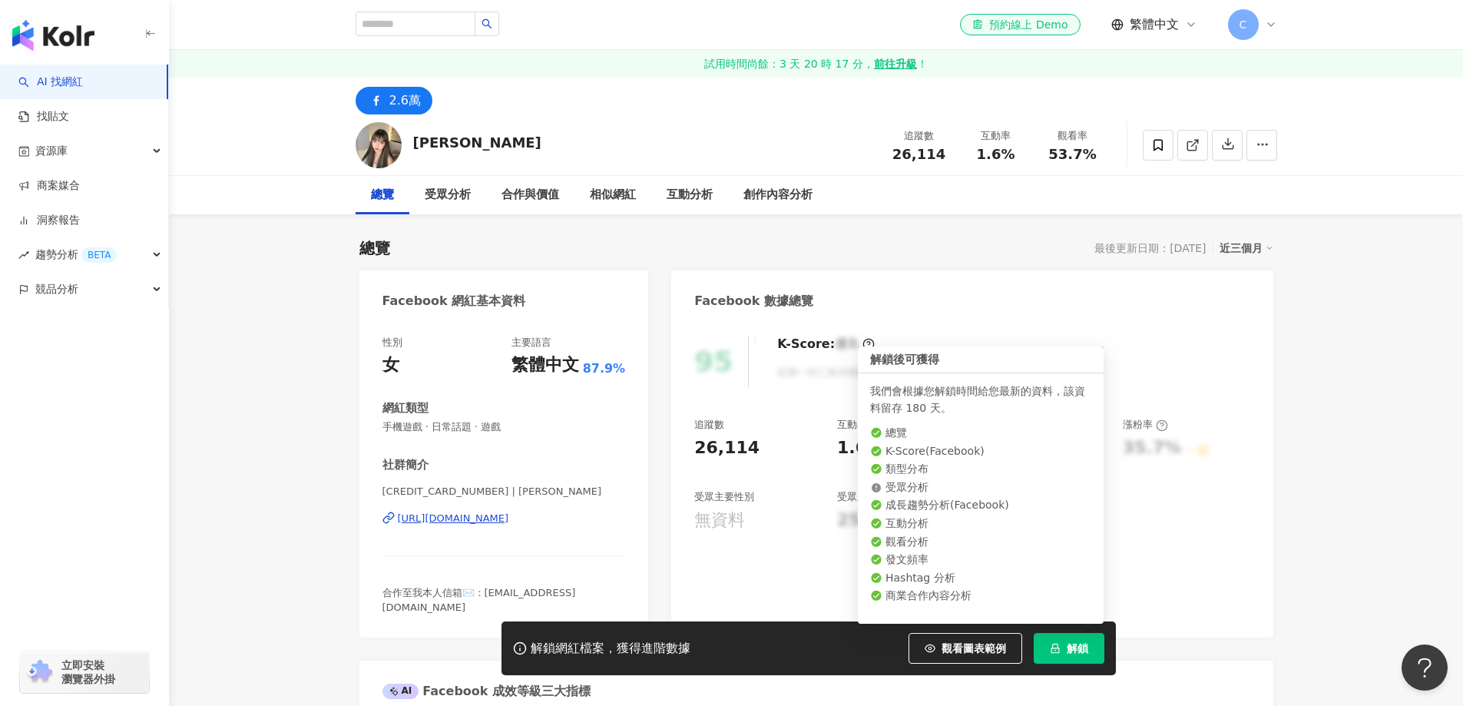
click at [1075, 656] on button "解鎖" at bounding box center [1068, 648] width 71 height 31
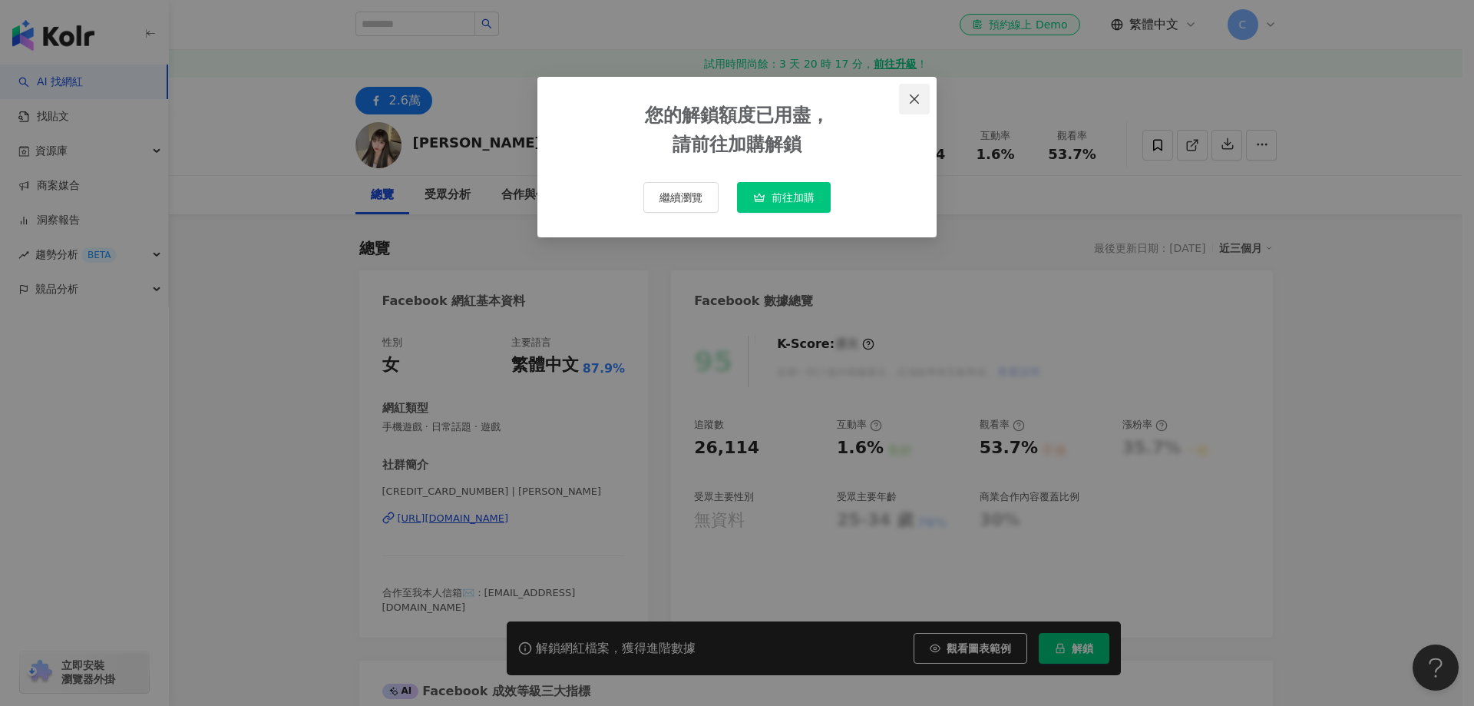
click at [911, 99] on icon "close" at bounding box center [914, 99] width 12 height 12
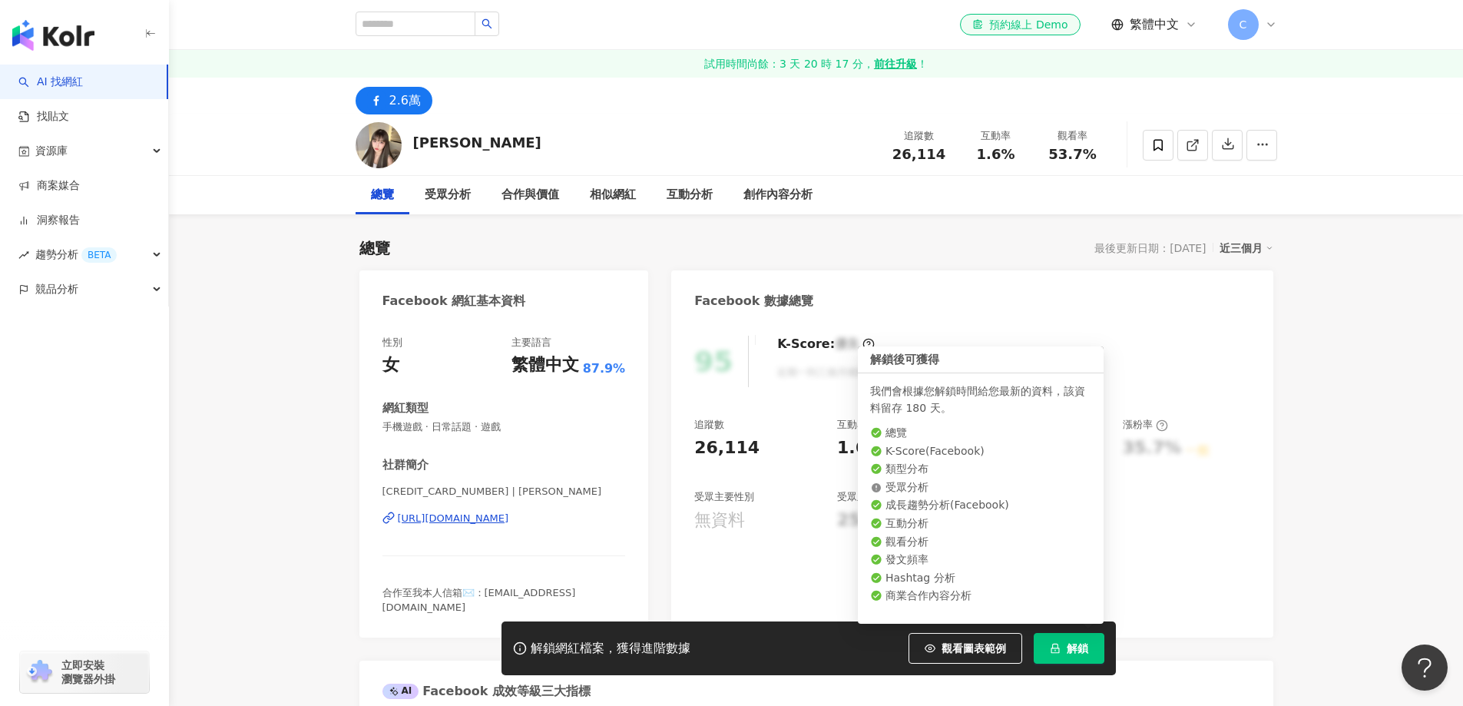
click at [1063, 653] on button "解鎖" at bounding box center [1068, 648] width 71 height 31
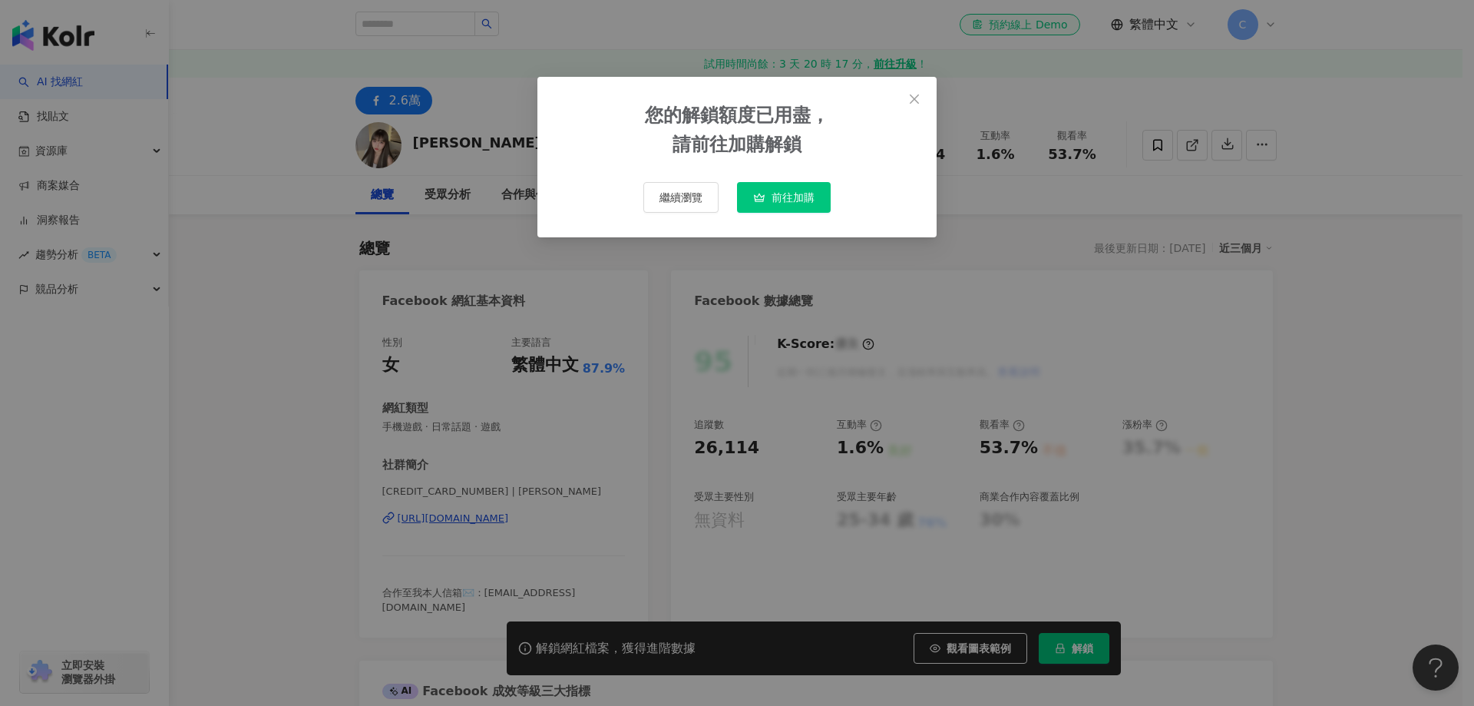
click at [785, 197] on span "前往加購" at bounding box center [793, 197] width 43 height 12
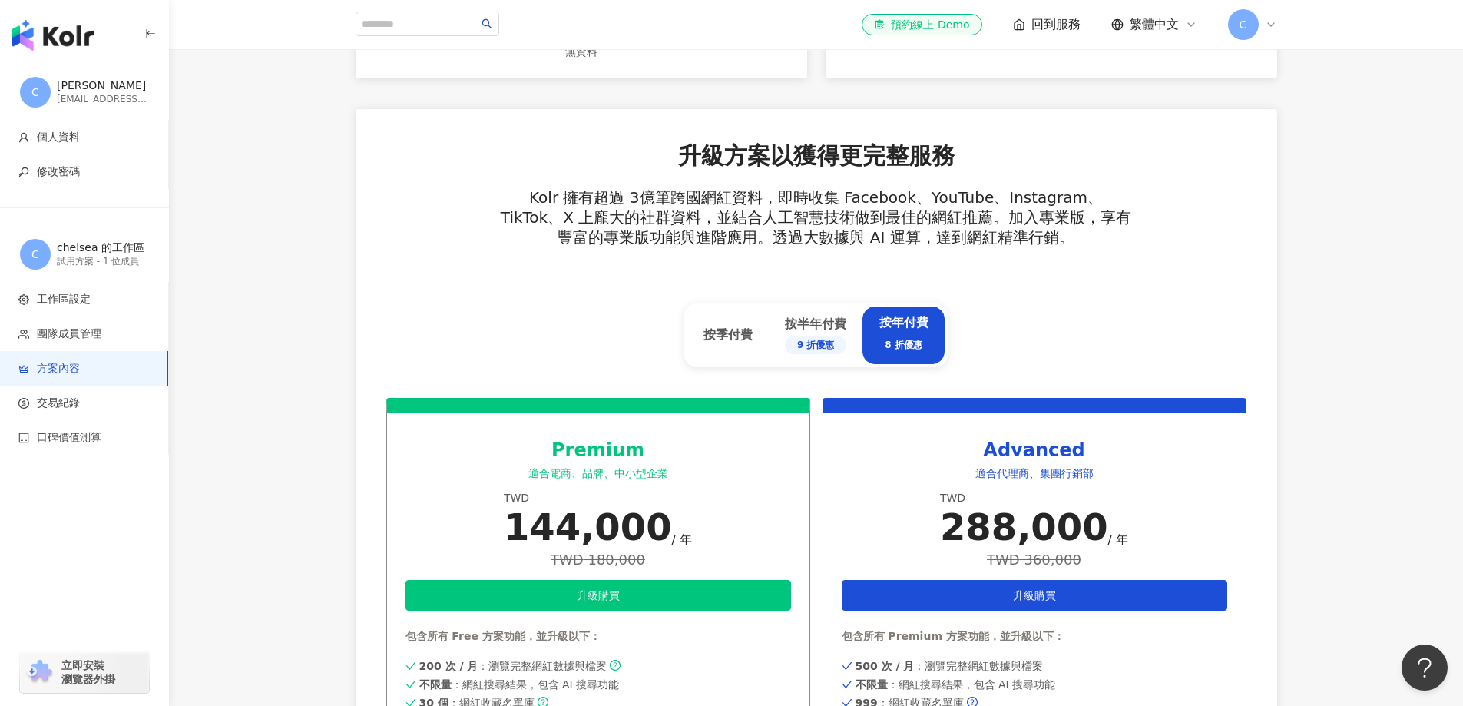
scroll to position [461, 0]
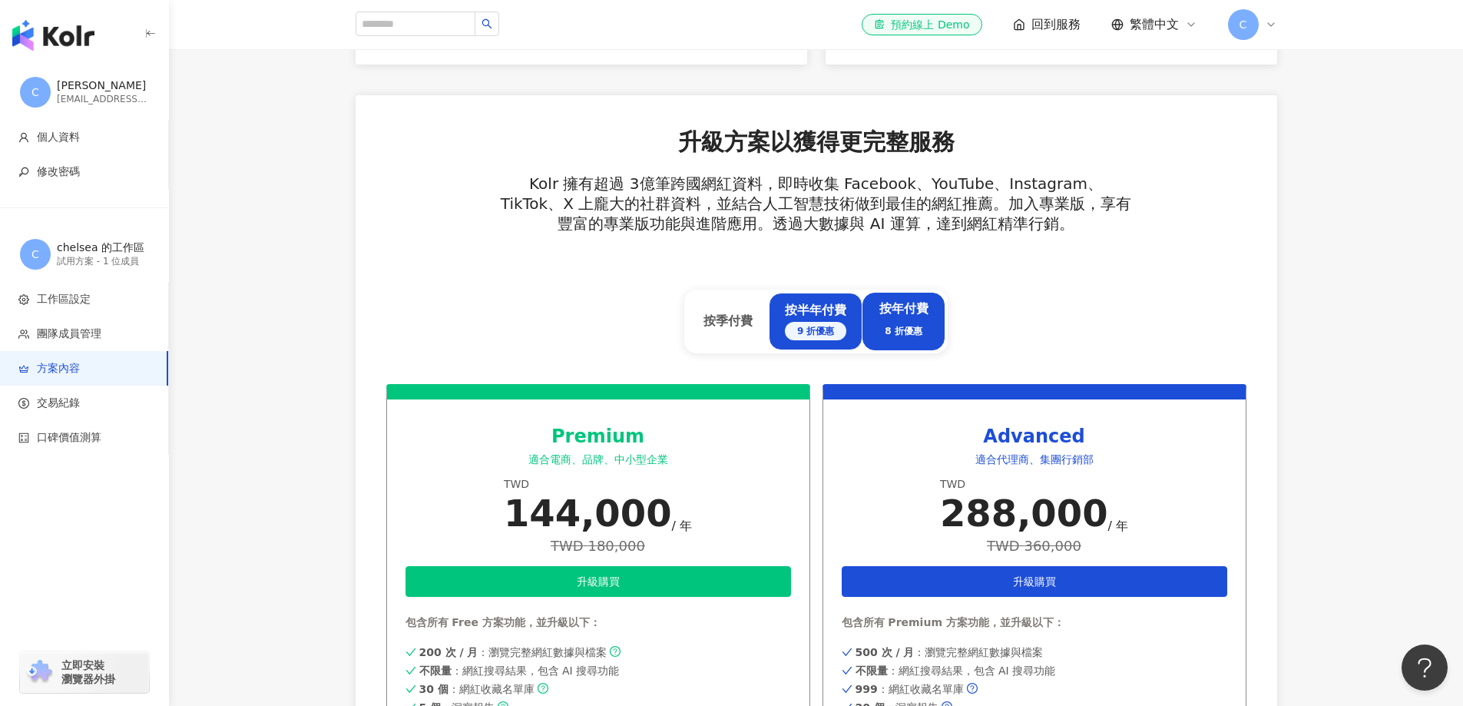
click at [807, 316] on div "按半年付費 9 折優惠" at bounding box center [815, 321] width 61 height 38
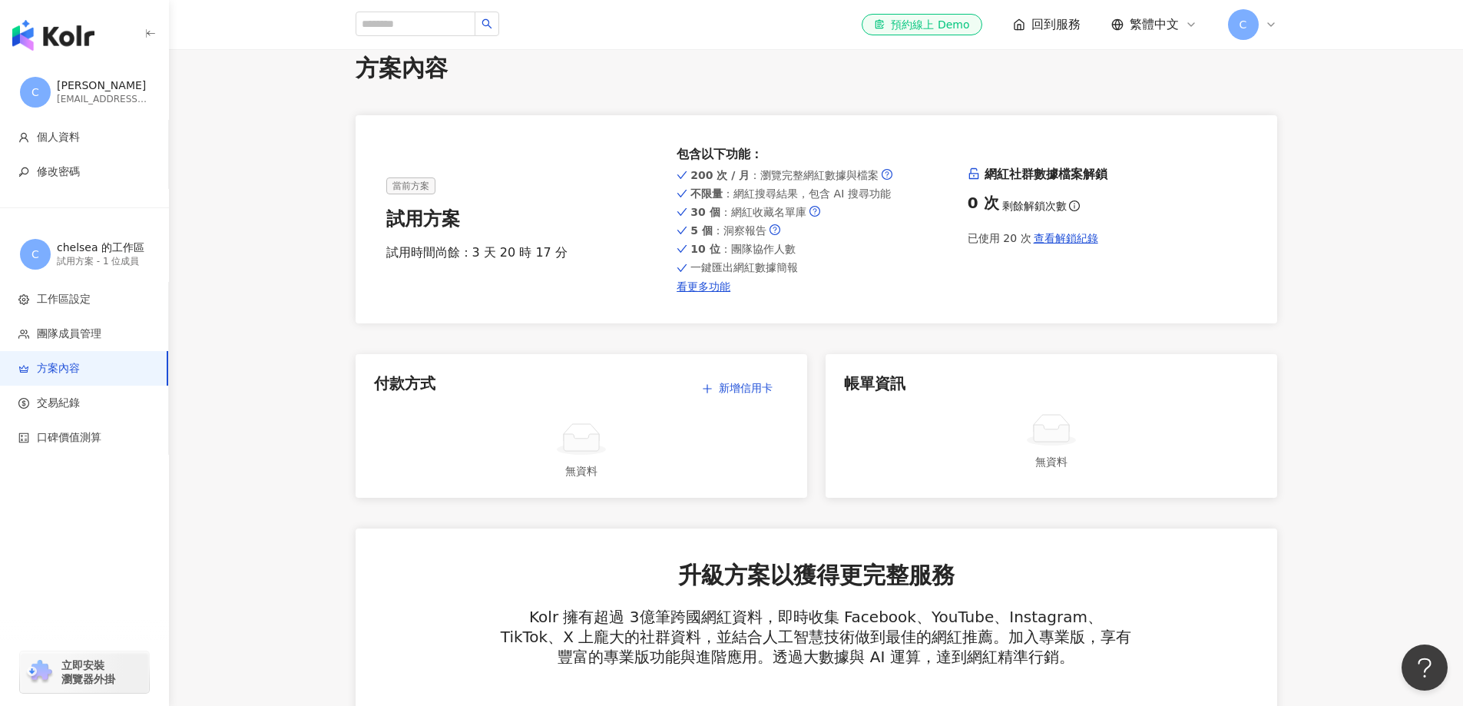
scroll to position [0, 0]
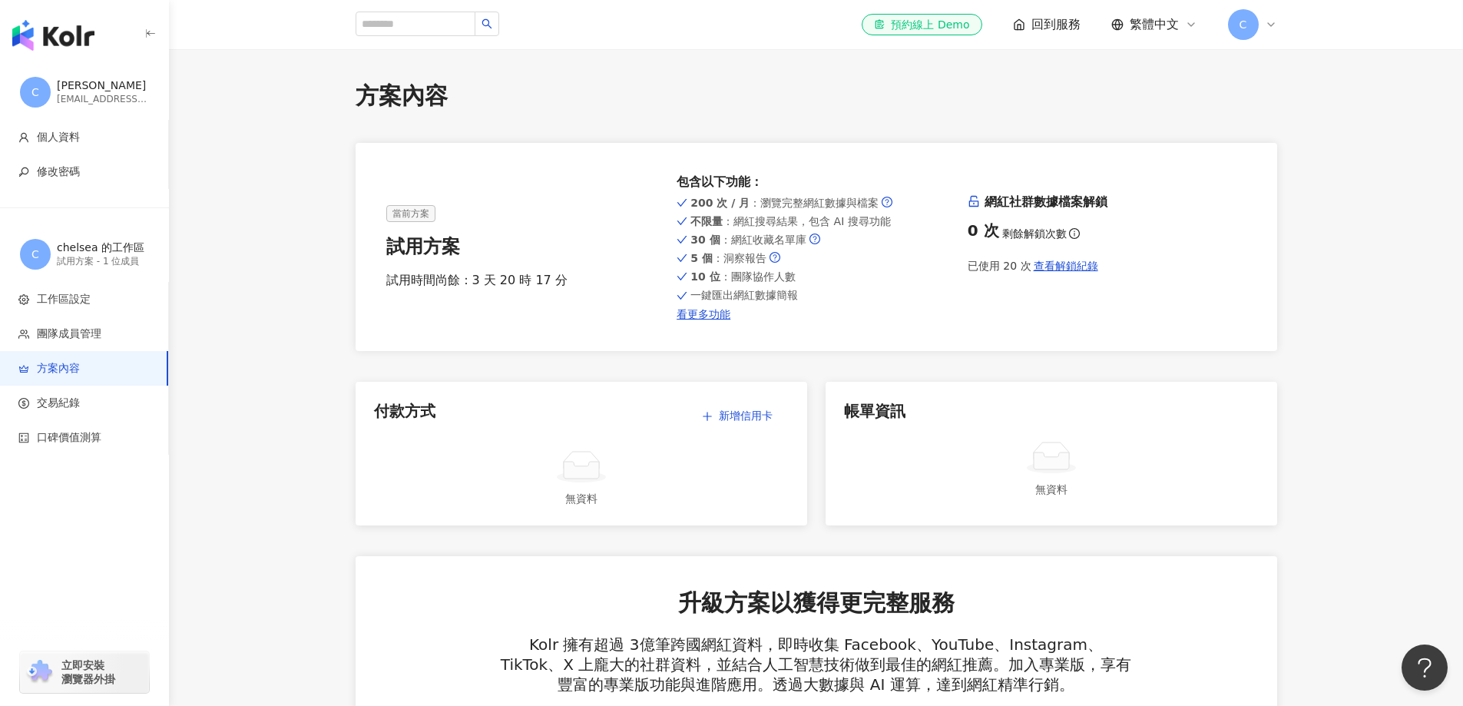
click at [1262, 27] on div "C" at bounding box center [1252, 24] width 49 height 31
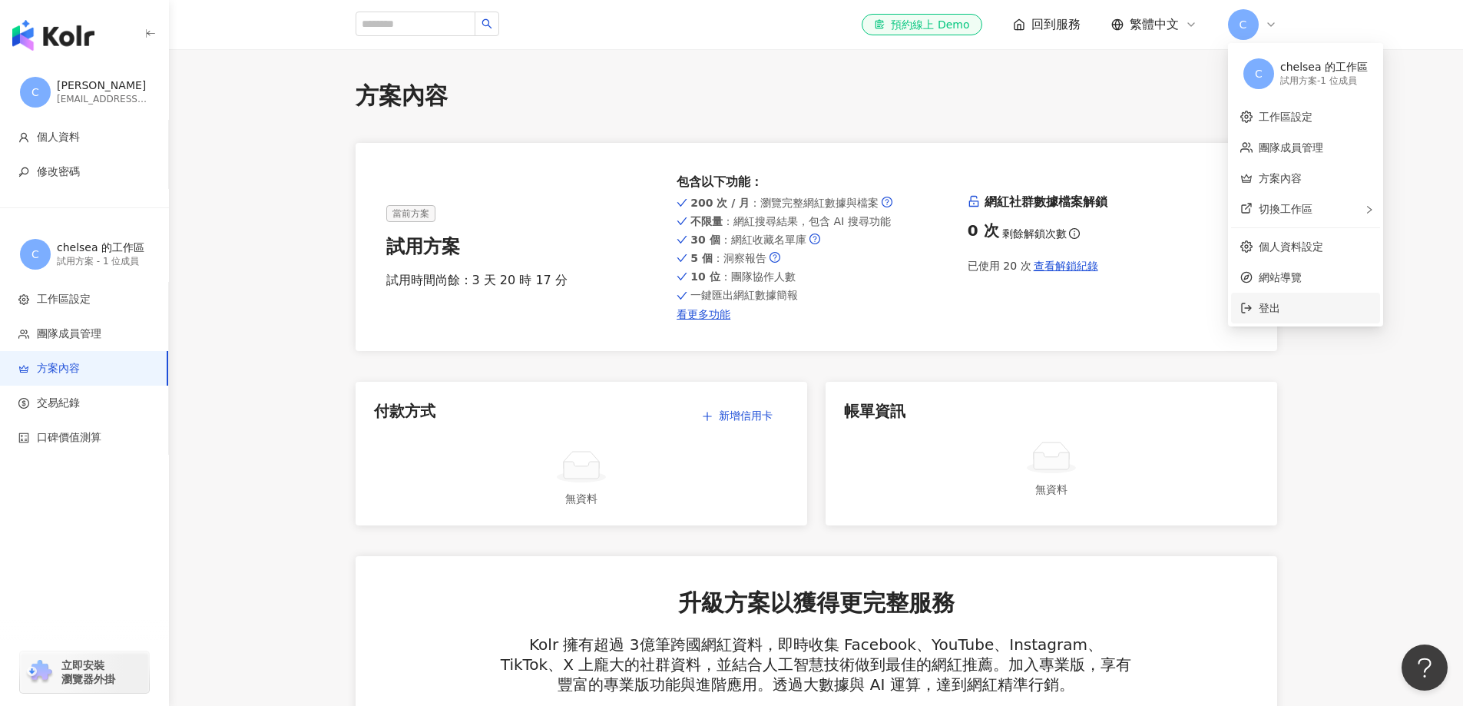
click at [1274, 299] on li "登出" at bounding box center [1305, 308] width 149 height 31
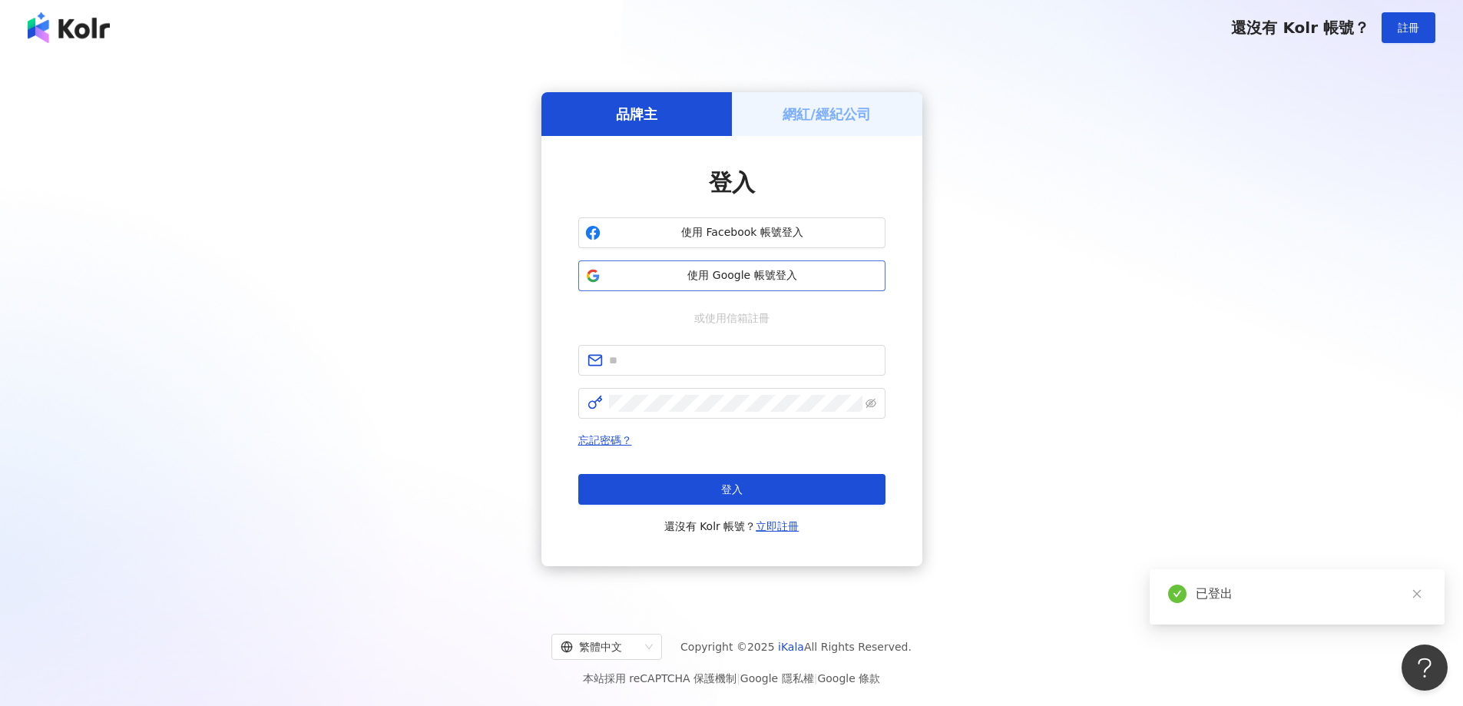
click at [746, 276] on span "使用 Google 帳號登入" at bounding box center [743, 275] width 272 height 15
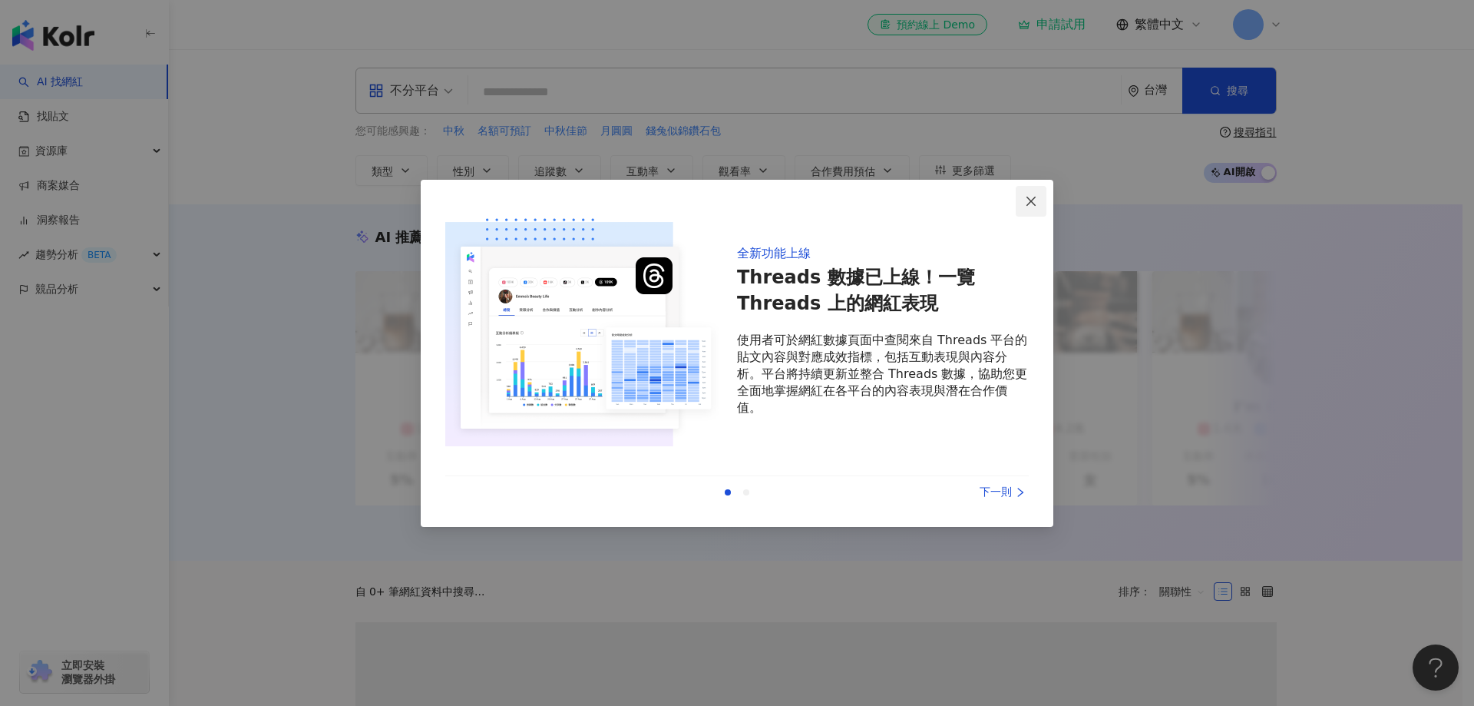
click at [1037, 203] on icon "close" at bounding box center [1031, 201] width 12 height 12
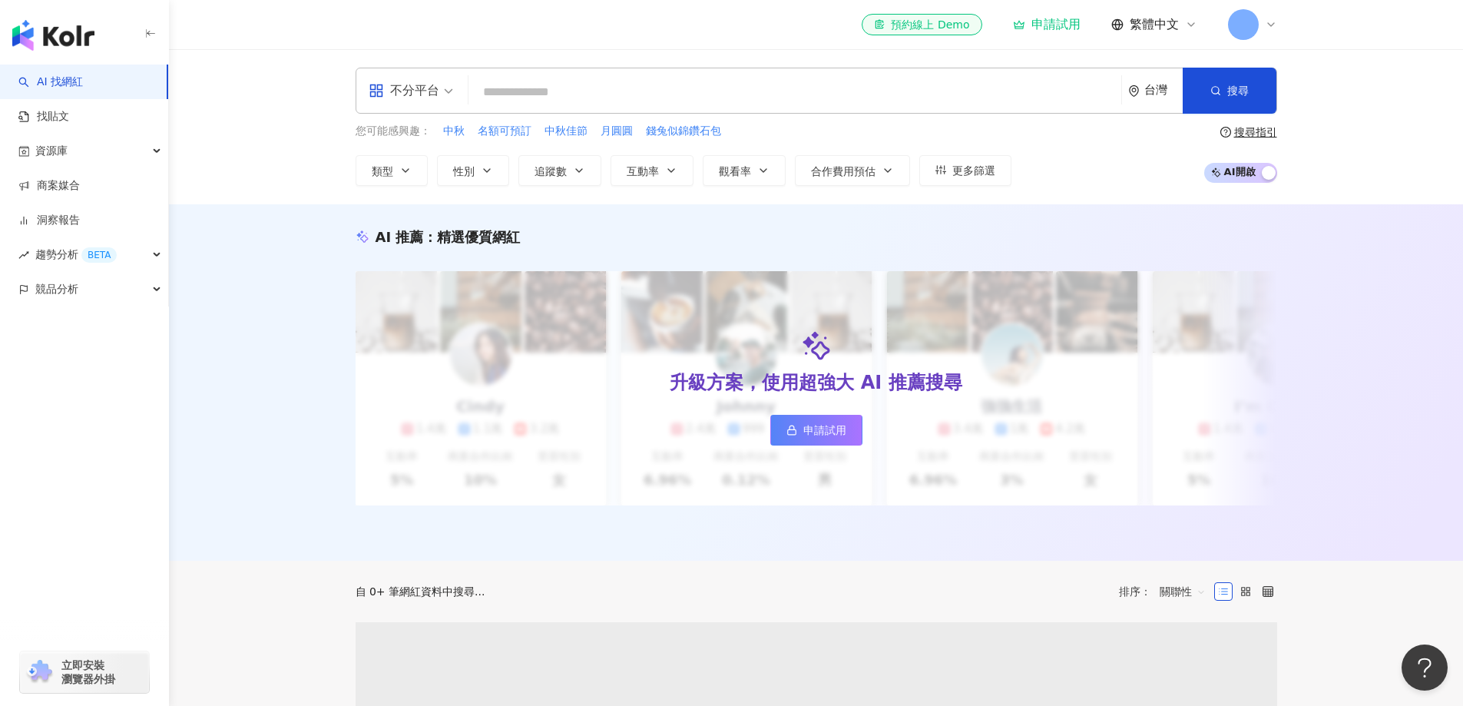
click at [814, 100] on input "search" at bounding box center [795, 92] width 640 height 29
click at [744, 90] on input "search" at bounding box center [795, 92] width 640 height 29
paste input "**"
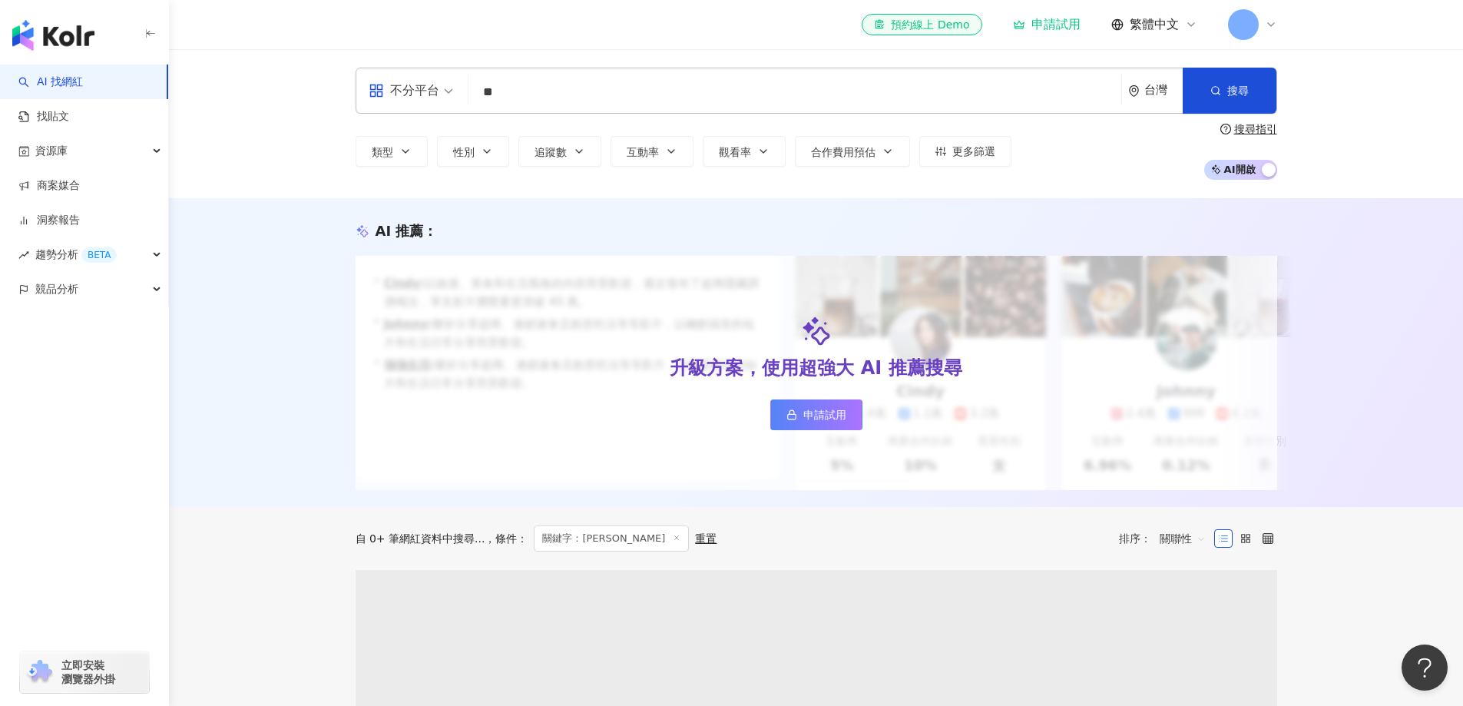
type input "**"
click at [818, 419] on span "申請試用" at bounding box center [824, 414] width 43 height 12
